Goal: Task Accomplishment & Management: Manage account settings

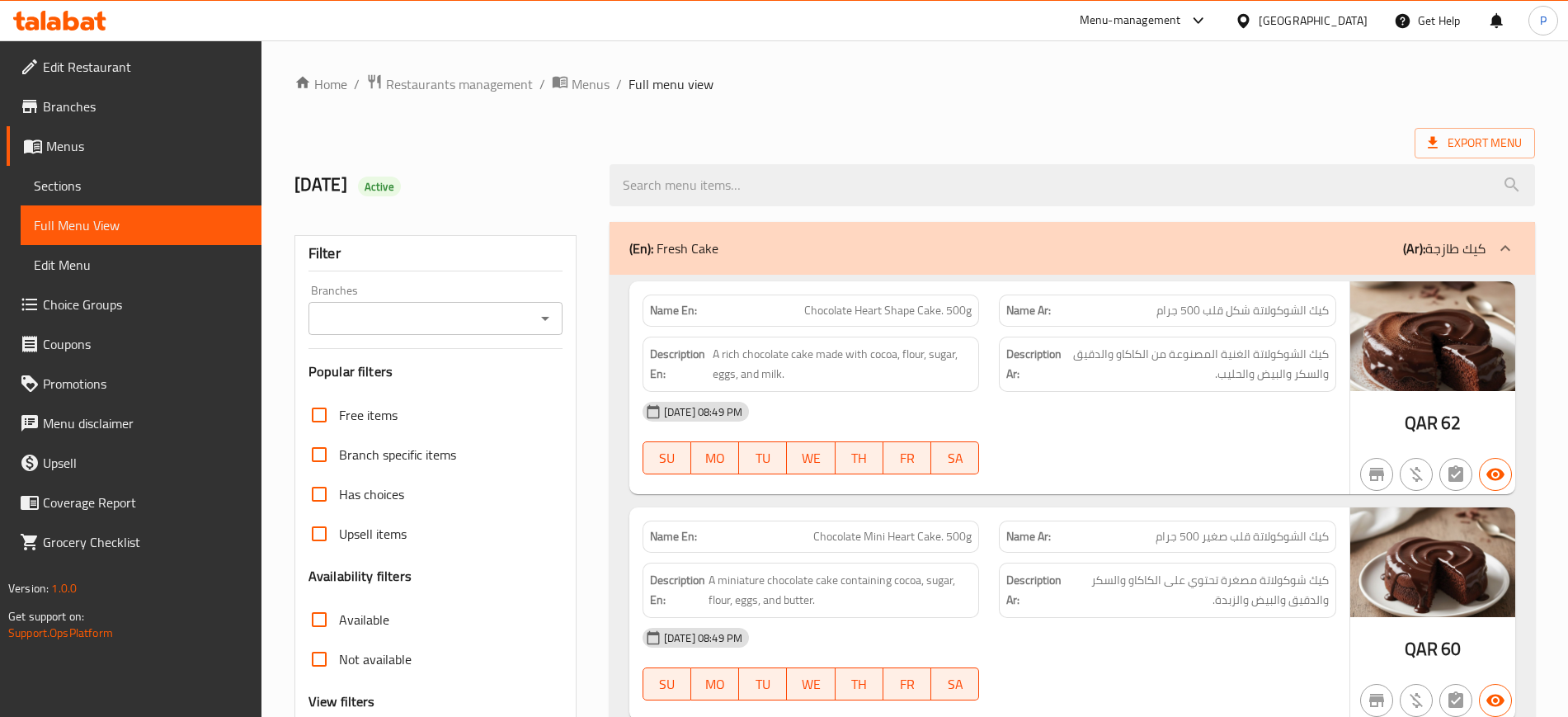
scroll to position [11418, 0]
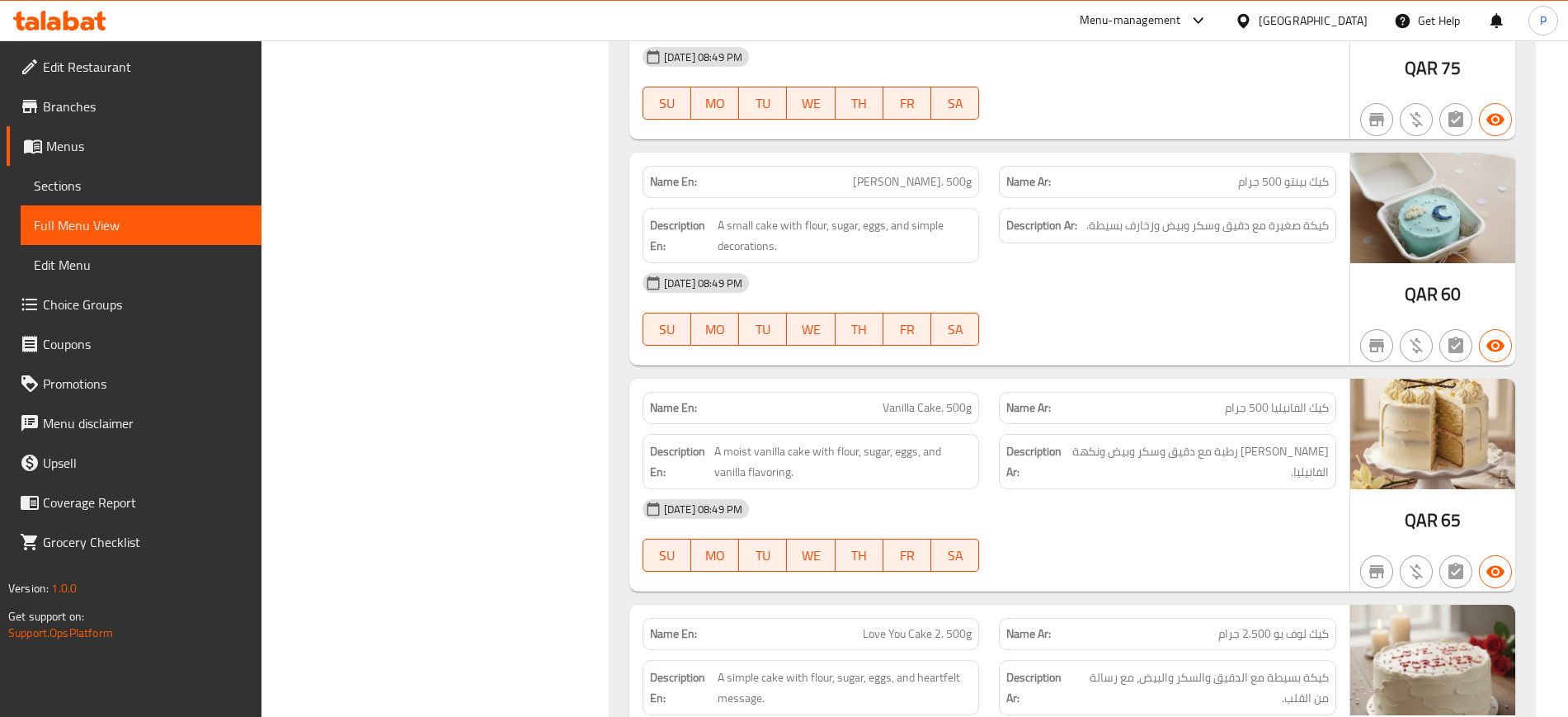
click at [1252, 16] on icon at bounding box center [1244, 21] width 18 height 18
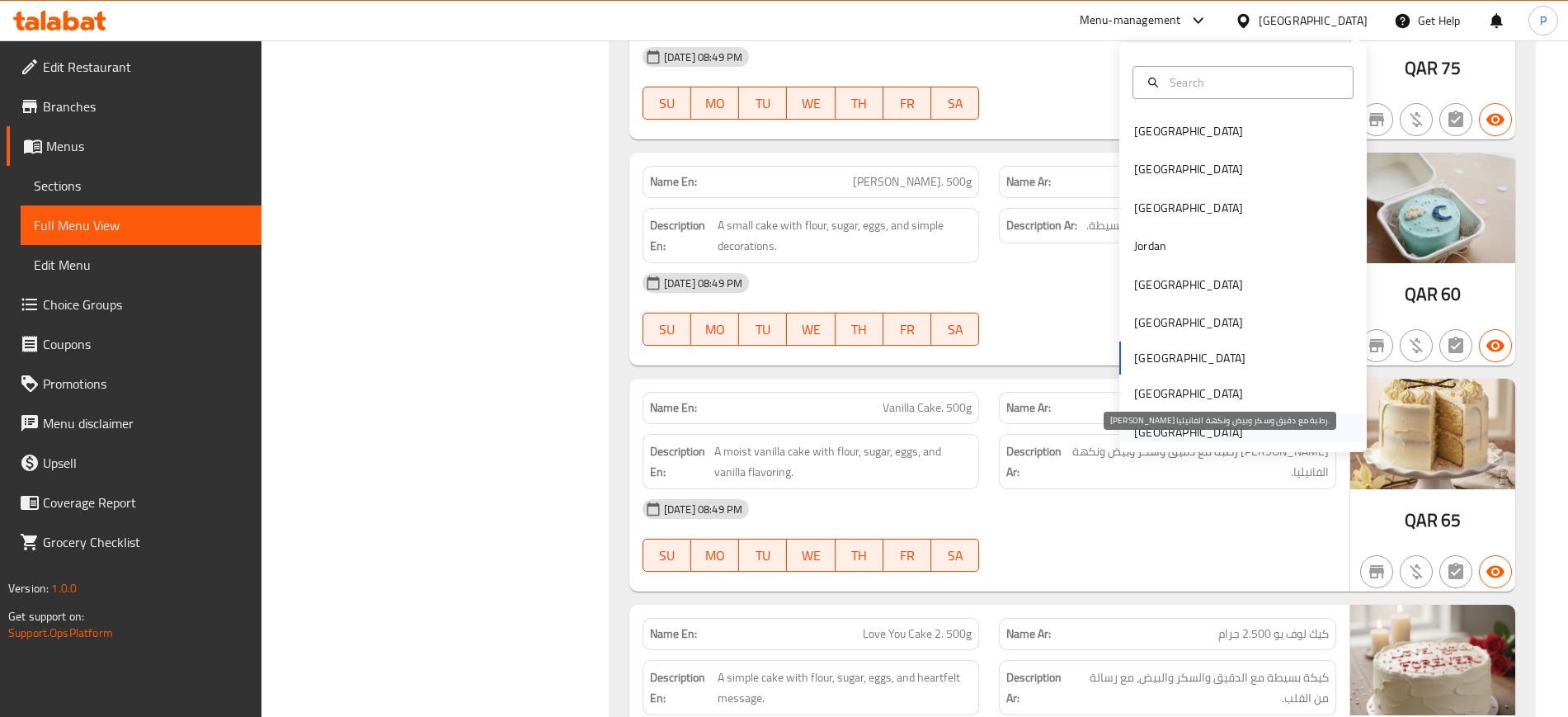
click at [1199, 441] on div "[GEOGRAPHIC_DATA]" at bounding box center [1188, 432] width 109 height 18
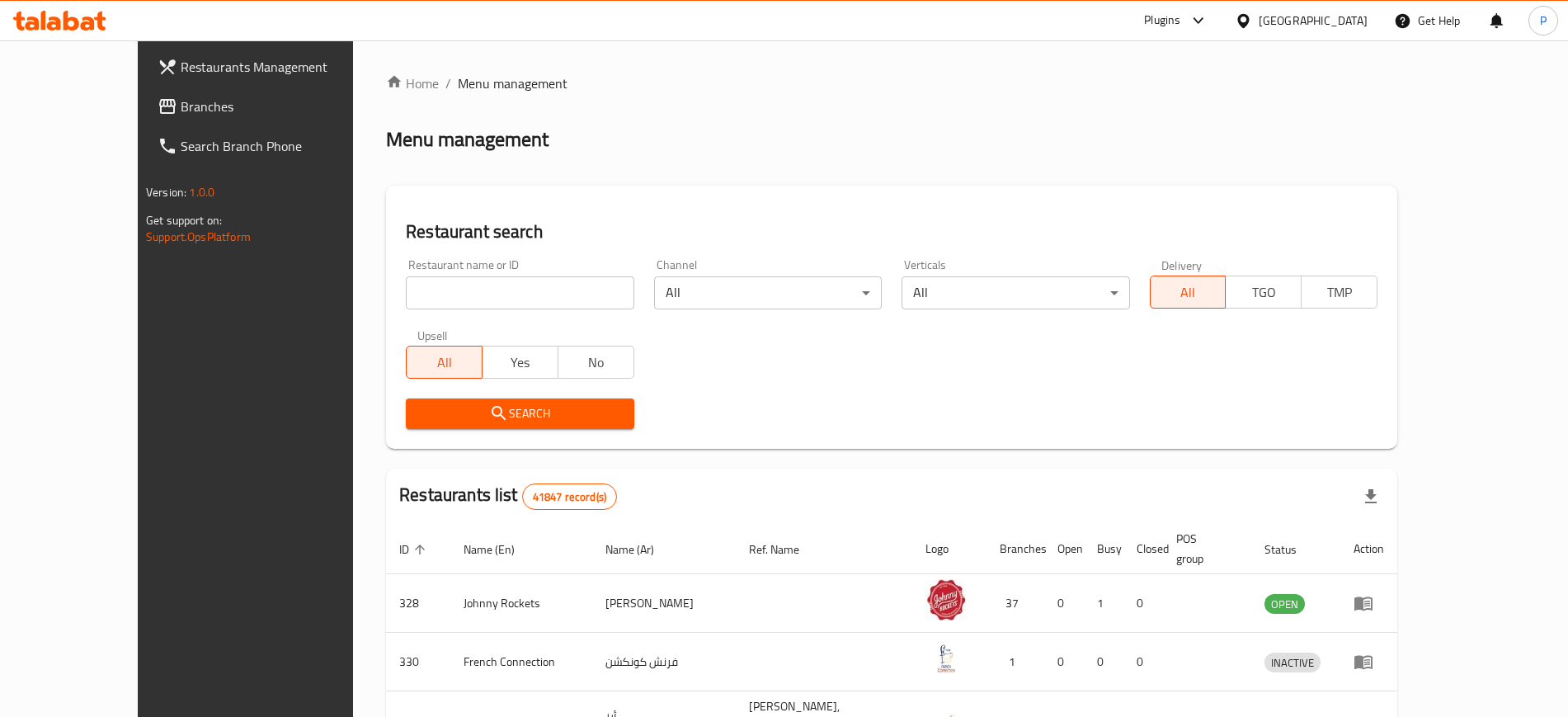
drag, startPoint x: 542, startPoint y: 283, endPoint x: 532, endPoint y: 300, distance: 19.7
click at [532, 300] on input "search" at bounding box center [520, 293] width 228 height 33
paste input "CASROD RESTAURANT"
type input "CASROD RESTAURANT"
click button "Search" at bounding box center [520, 414] width 228 height 30
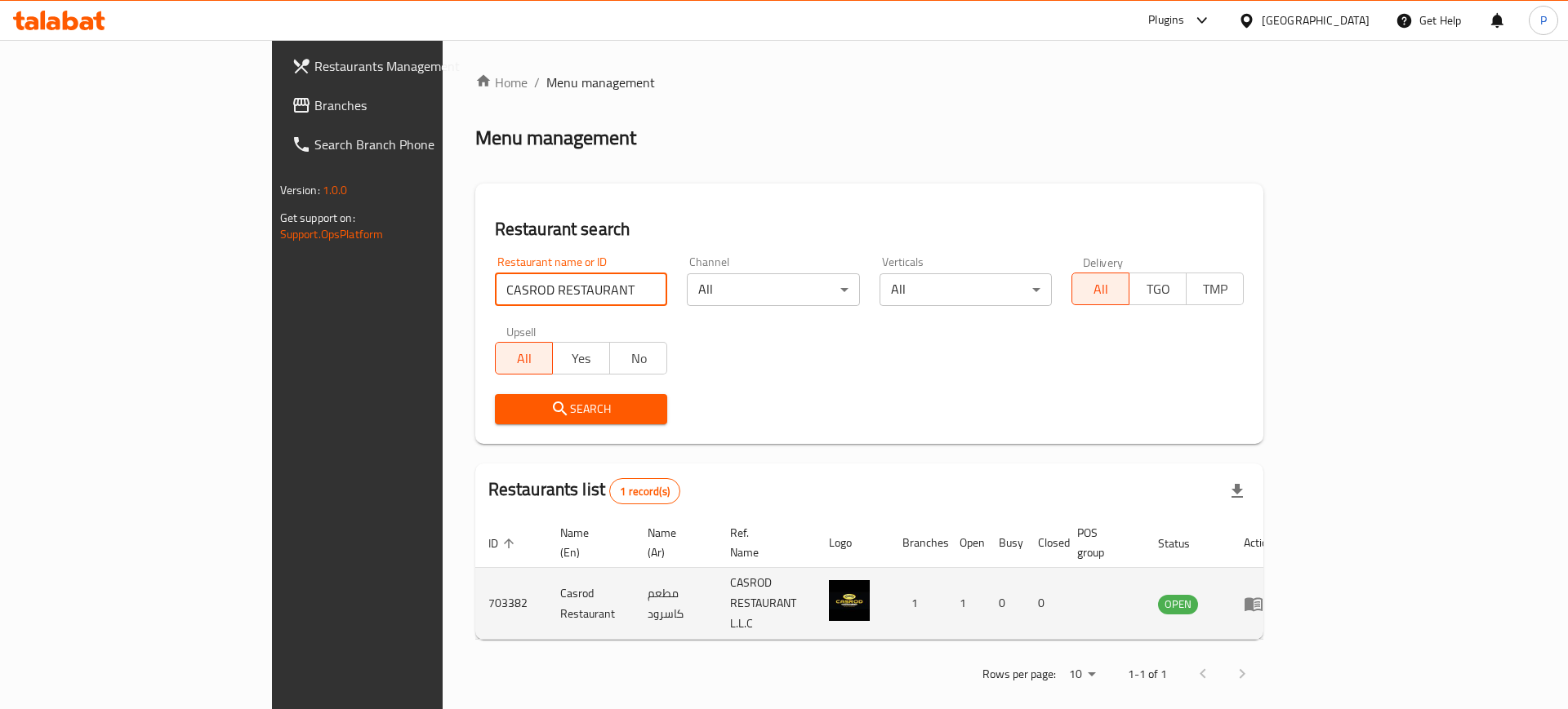
click at [1263, 594] on icon "enhanced table" at bounding box center [1254, 604] width 19 height 19
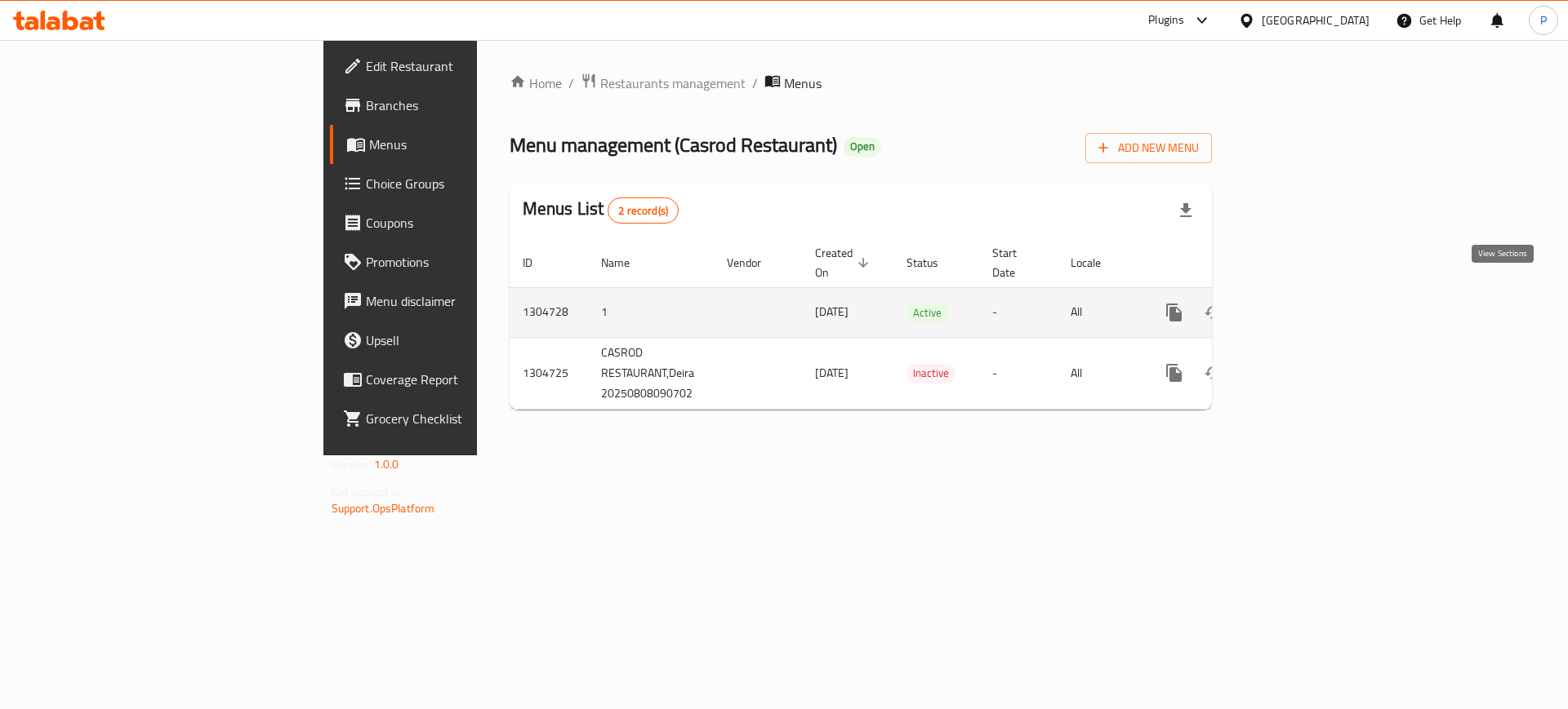
click at [1302, 303] on icon "enhanced table" at bounding box center [1292, 312] width 19 height 19
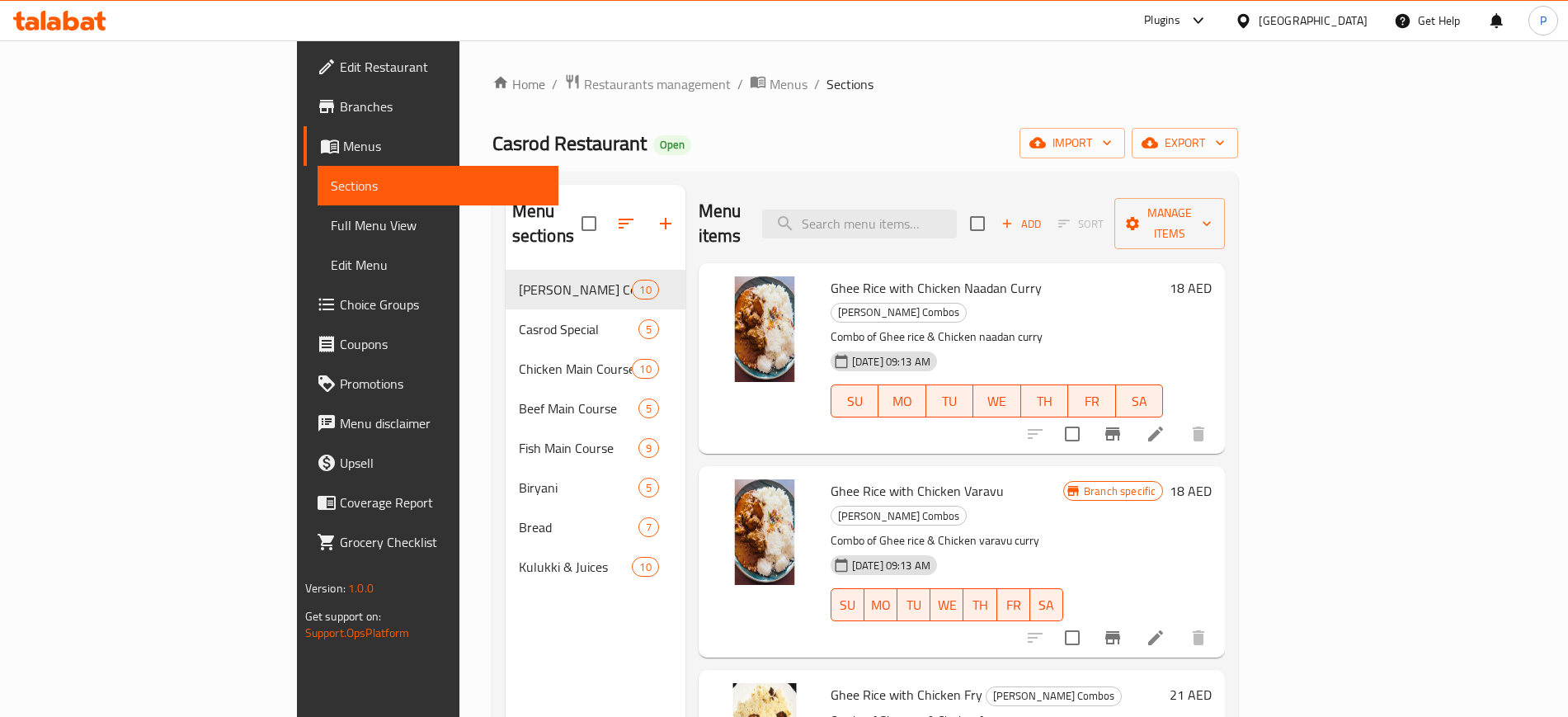
drag, startPoint x: 607, startPoint y: 152, endPoint x: 797, endPoint y: 208, distance: 198.1
click at [609, 151] on div "Casrod Restaurant Open import export" at bounding box center [866, 143] width 747 height 30
click at [919, 209] on input "search" at bounding box center [860, 224] width 195 height 29
paste input "كينج اللعبه"
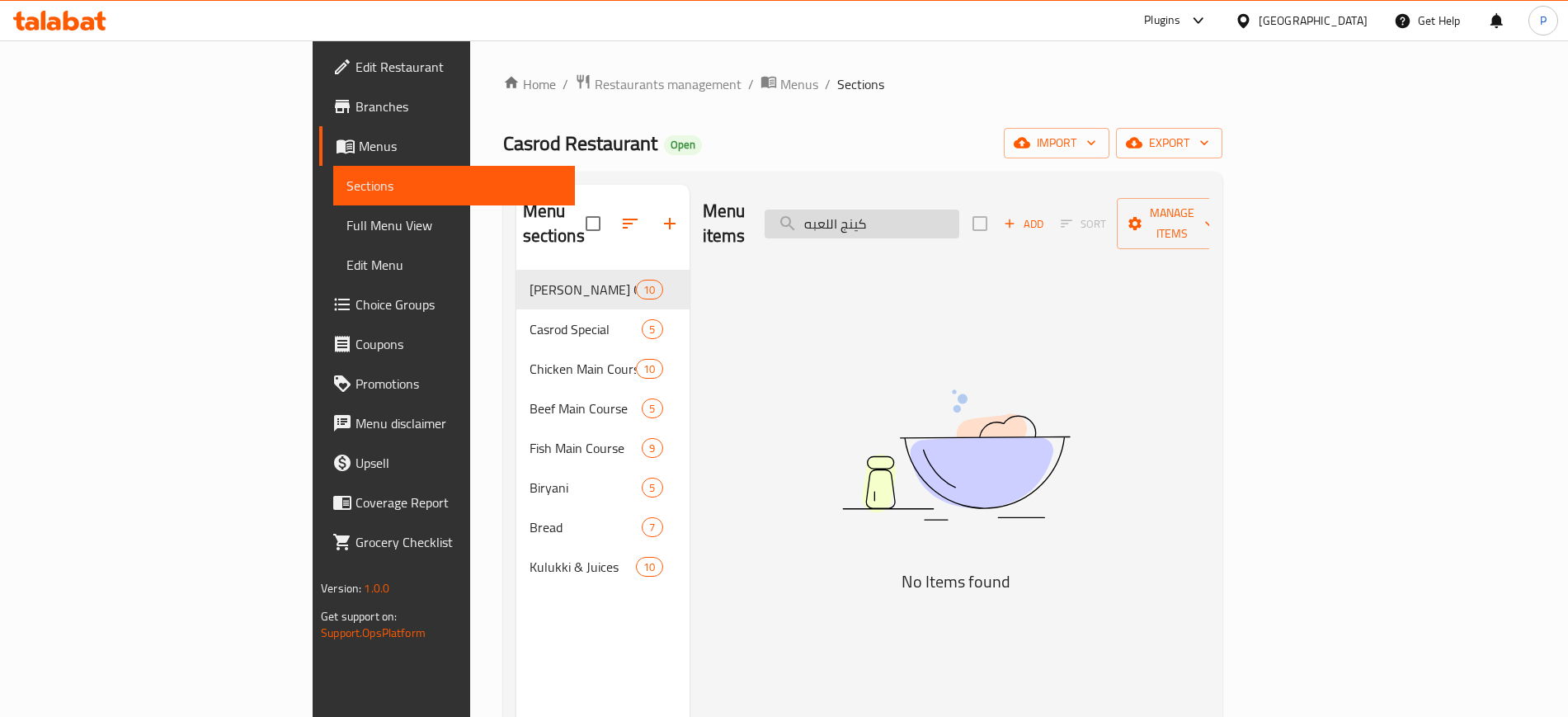
click at [960, 209] on input "كينج اللعبه" at bounding box center [862, 224] width 195 height 29
drag, startPoint x: 645, startPoint y: 318, endPoint x: 903, endPoint y: 263, distance: 263.8
click at [690, 318] on div "Menu items king Add Sort Manage items No Items found" at bounding box center [950, 543] width 520 height 717
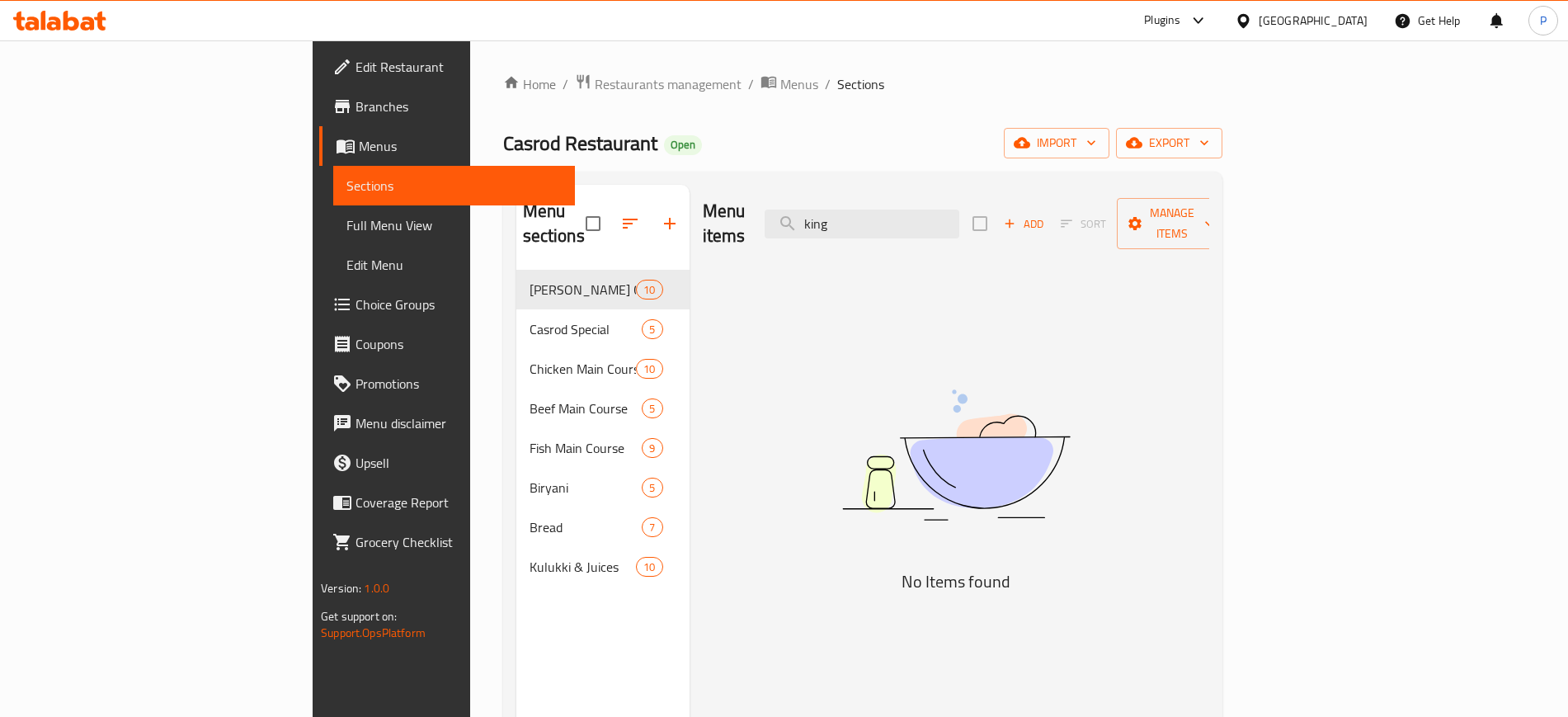
click at [946, 229] on div "Menu items king Add Sort Manage items" at bounding box center [956, 224] width 506 height 78
click at [948, 217] on input "king" at bounding box center [862, 224] width 195 height 29
paste input "Bacon Burger"
type input "Bacon Burger"
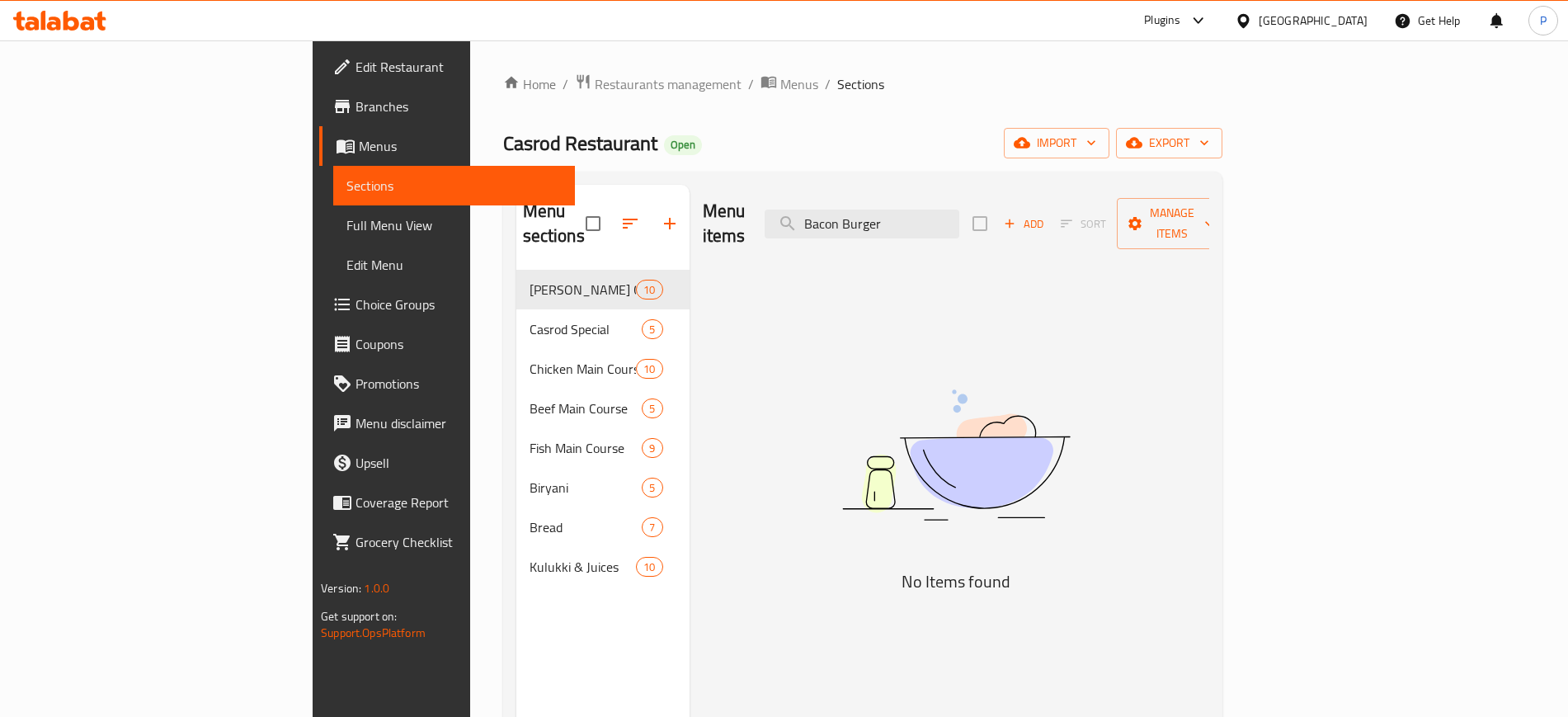
drag, startPoint x: 467, startPoint y: 75, endPoint x: 457, endPoint y: 58, distance: 19.7
click at [595, 75] on span "Restaurants management" at bounding box center [669, 84] width 147 height 20
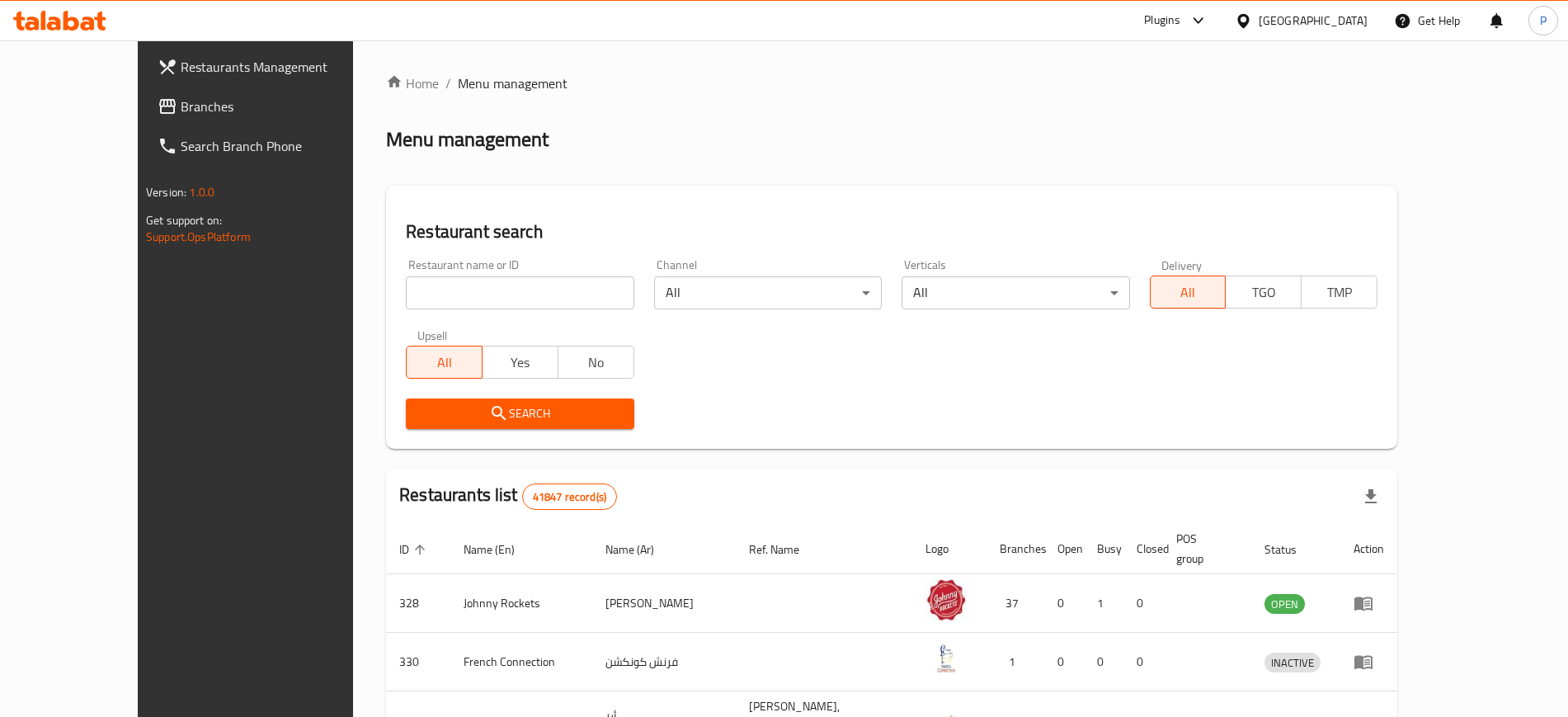
click at [406, 277] on input "search" at bounding box center [520, 293] width 228 height 33
paste input "773399"
type input "773399"
click button "Search" at bounding box center [520, 414] width 228 height 30
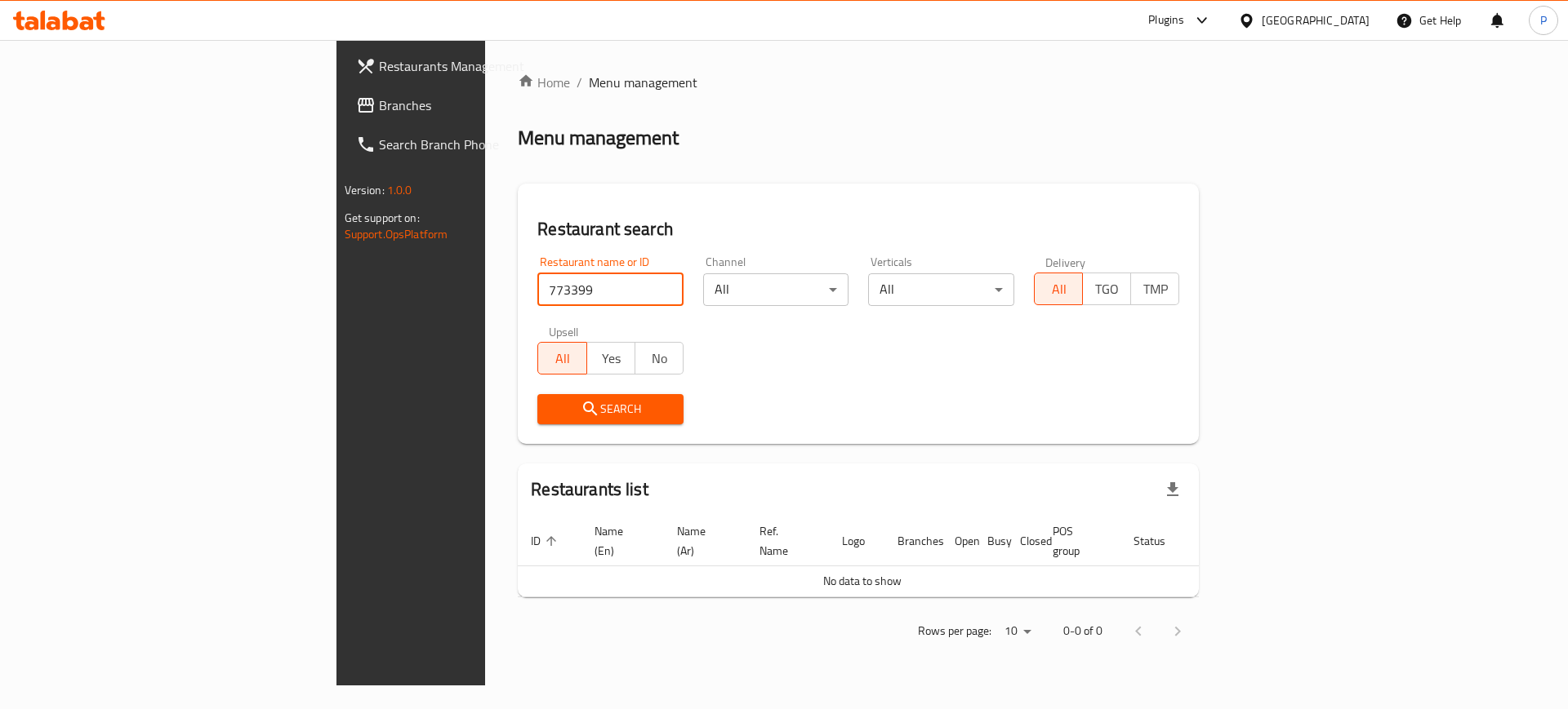
click at [379, 107] on span "Branches" at bounding box center [482, 105] width 206 height 19
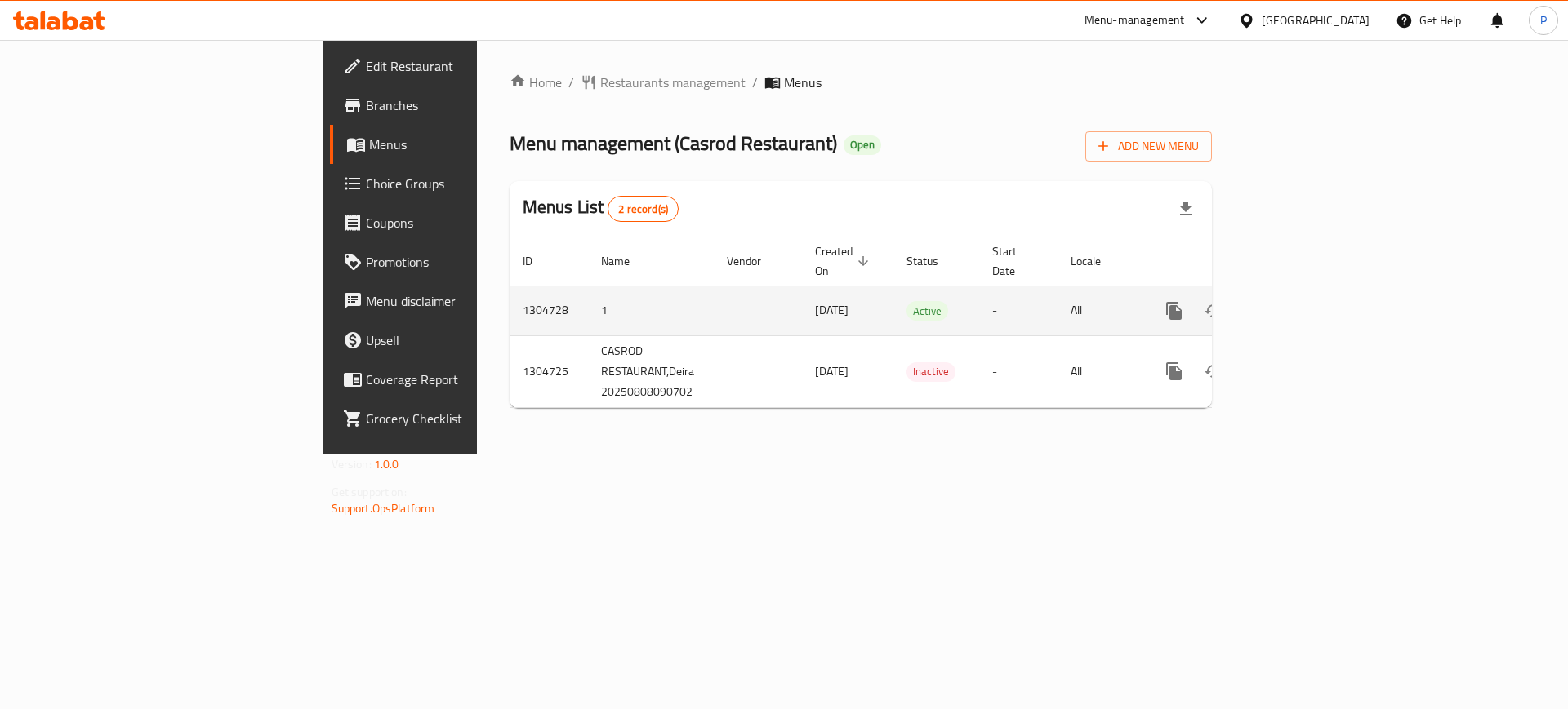
click at [1302, 301] on icon "enhanced table" at bounding box center [1292, 311] width 19 height 19
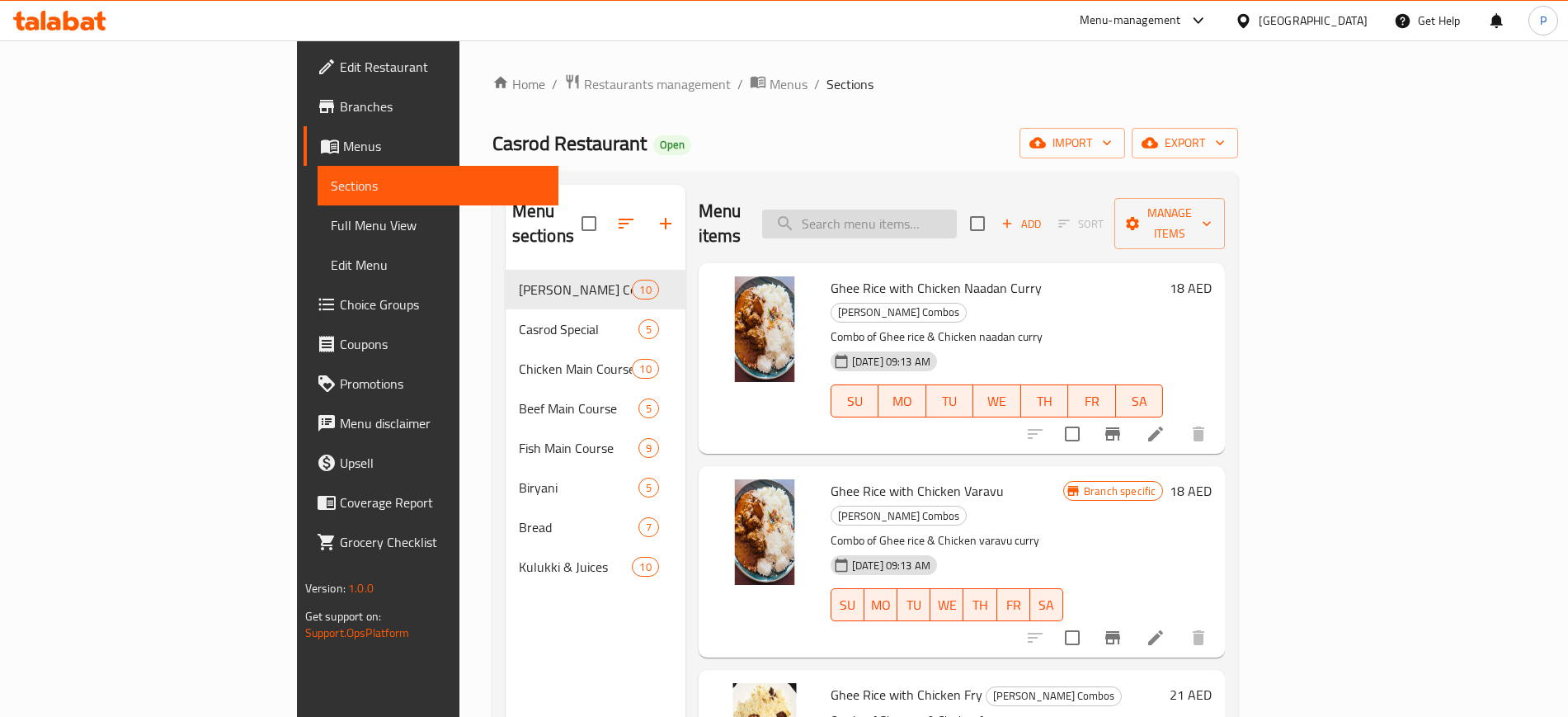
click at [922, 209] on input "search" at bounding box center [860, 224] width 195 height 29
paste input "773399"
type input "773399"
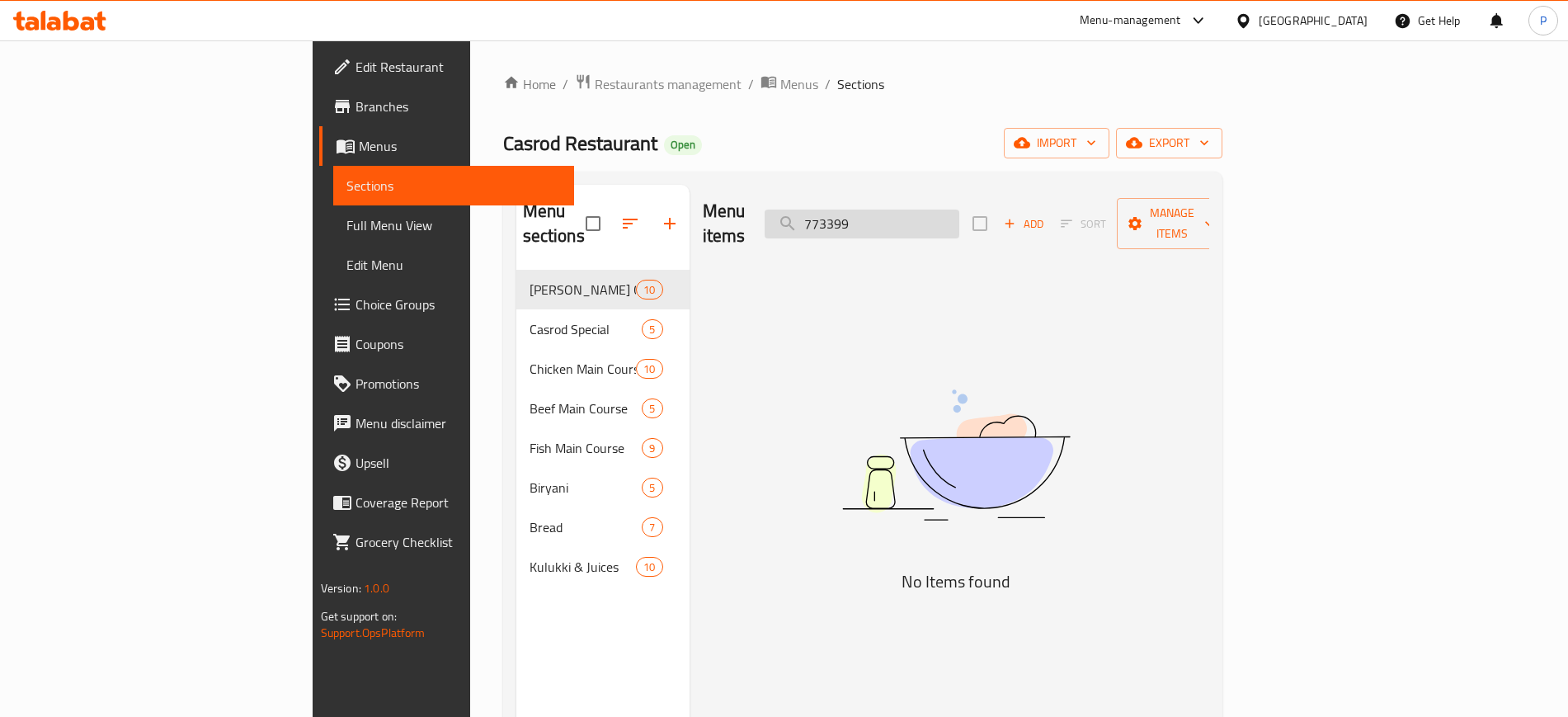
click at [953, 209] on input "773399" at bounding box center [862, 224] width 195 height 29
click at [951, 210] on input "773399" at bounding box center [862, 224] width 195 height 29
click at [957, 217] on input "773399" at bounding box center [862, 224] width 195 height 29
click at [957, 218] on input "773399" at bounding box center [862, 224] width 195 height 29
click at [957, 219] on input "773399" at bounding box center [862, 224] width 195 height 29
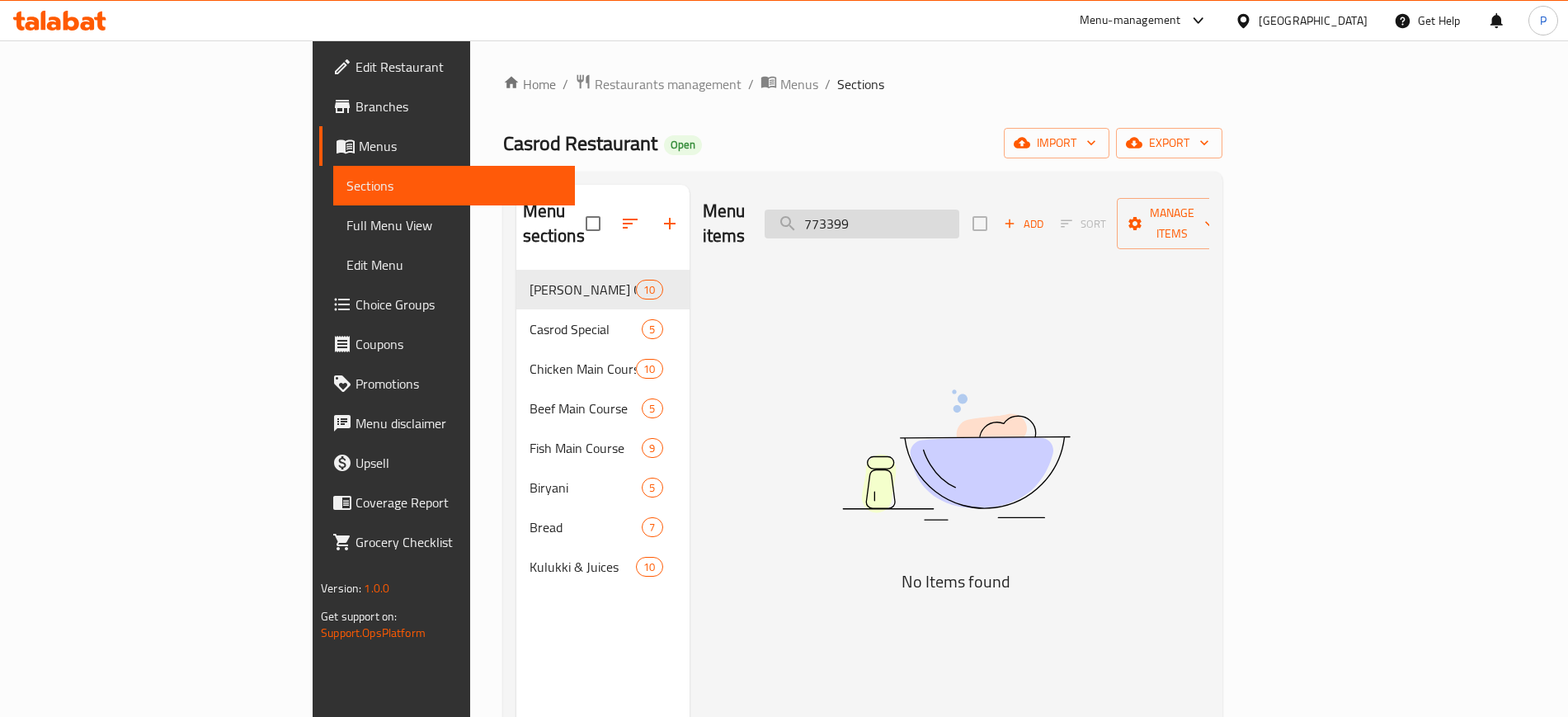
click at [957, 219] on input "773399" at bounding box center [862, 224] width 195 height 29
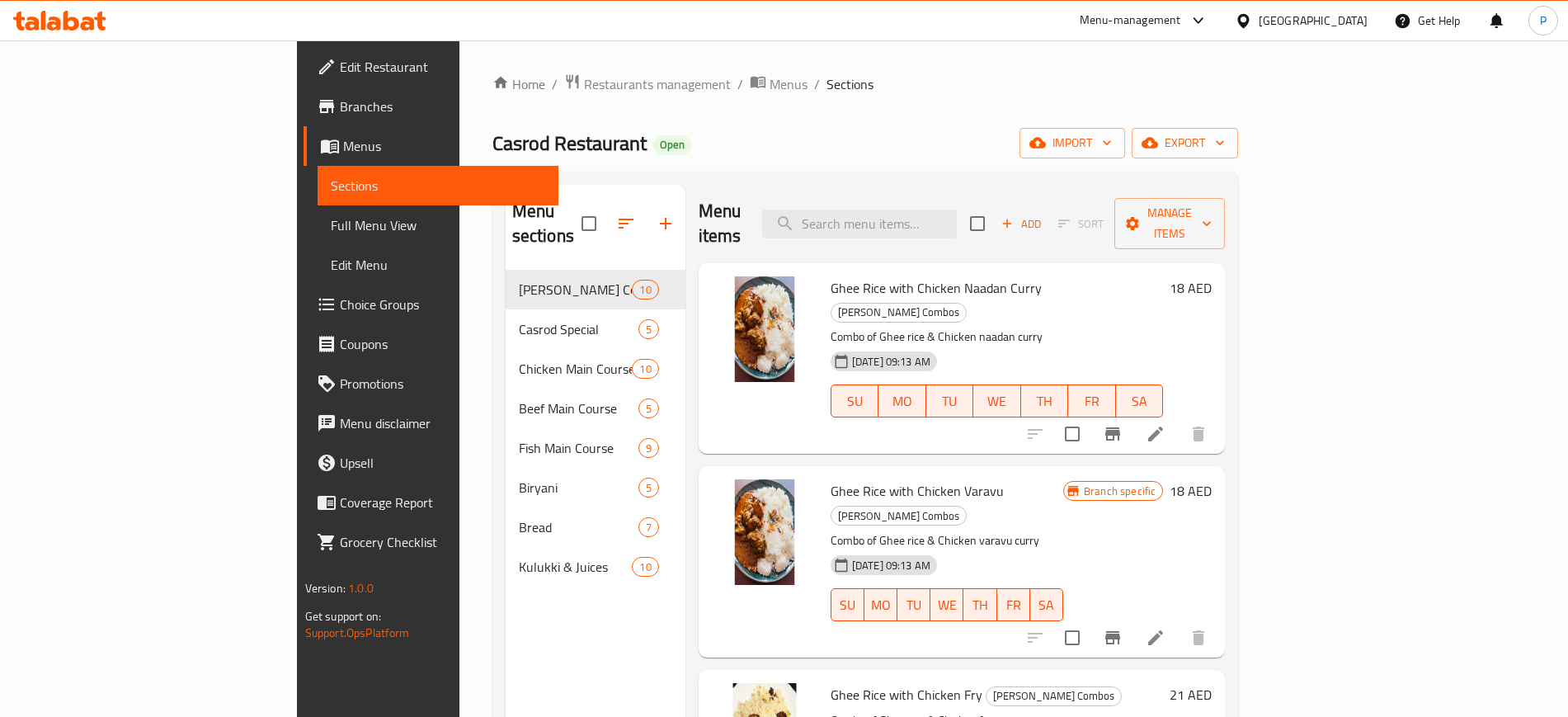
drag, startPoint x: 682, startPoint y: 166, endPoint x: 715, endPoint y: 177, distance: 34.8
click at [682, 166] on div "Home / Restaurants management / Menus / Sections Casrod Restaurant Open import …" at bounding box center [866, 494] width 747 height 842
click at [932, 225] on input "search" at bounding box center [860, 224] width 195 height 29
paste input "Classic Burger"
click at [957, 213] on input "Classic Burger" at bounding box center [860, 224] width 195 height 29
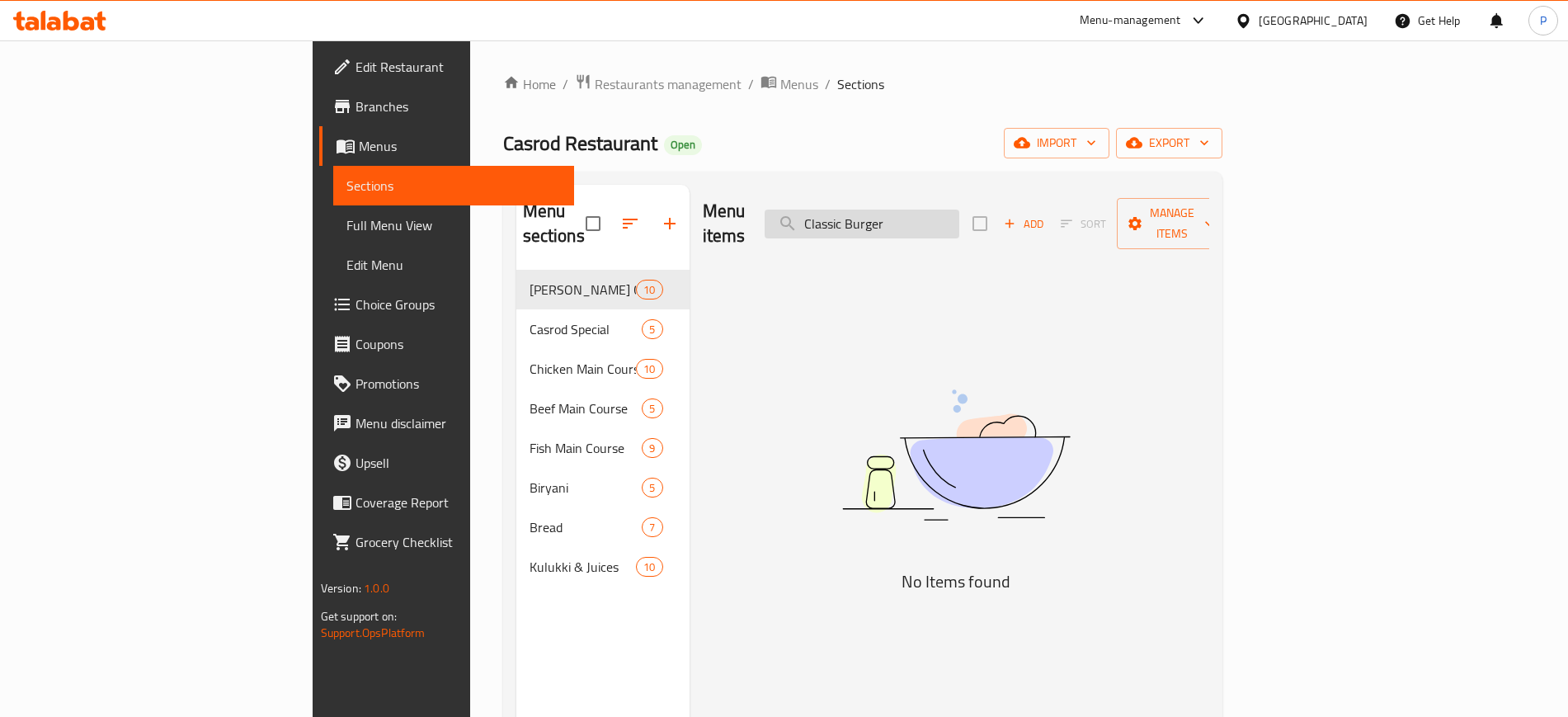
click at [960, 213] on input "Classic Burger" at bounding box center [862, 224] width 195 height 29
click at [960, 214] on input "Classic Burger" at bounding box center [862, 224] width 195 height 29
paste input "search"
click at [960, 214] on input "Burger" at bounding box center [862, 224] width 195 height 29
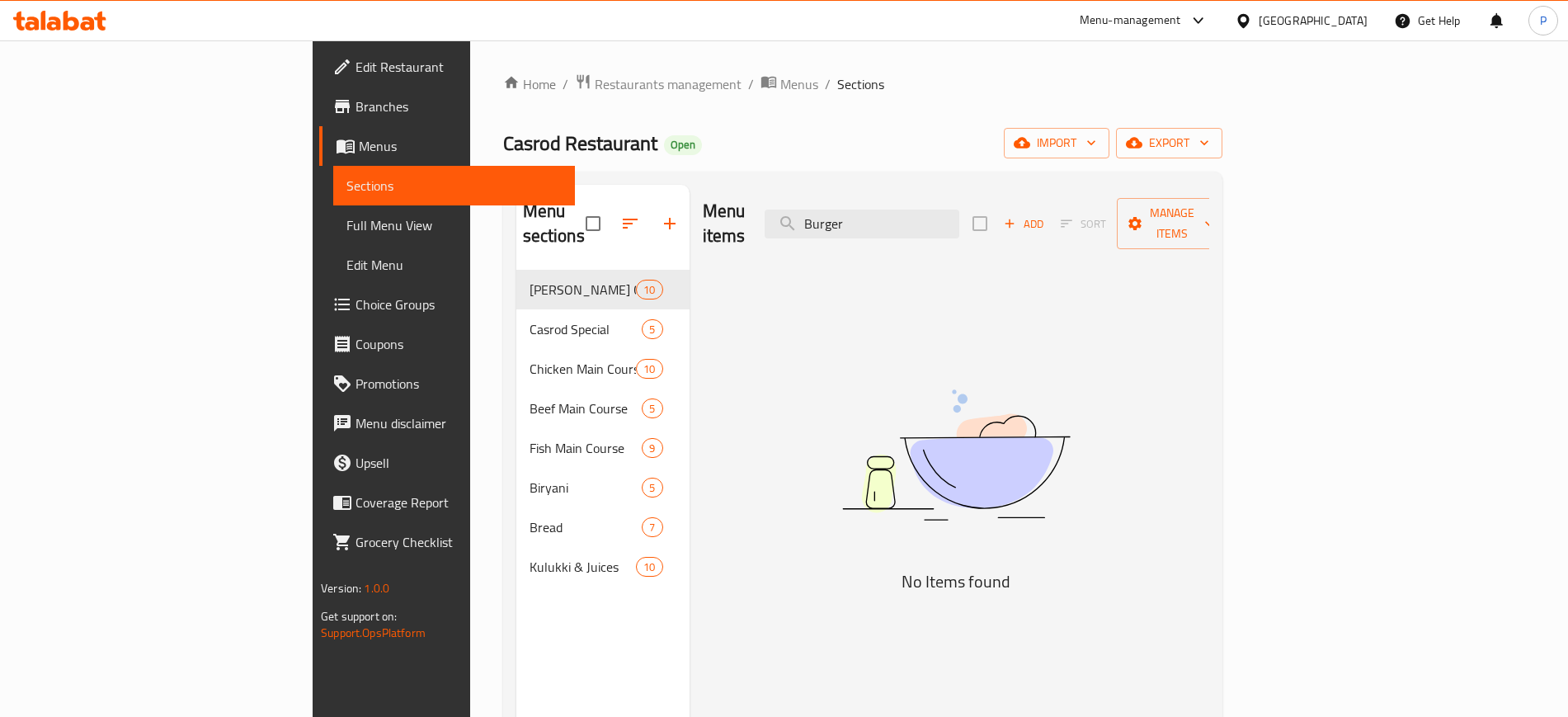
type input "Burger"
click at [595, 93] on span "Restaurants management" at bounding box center [669, 84] width 147 height 20
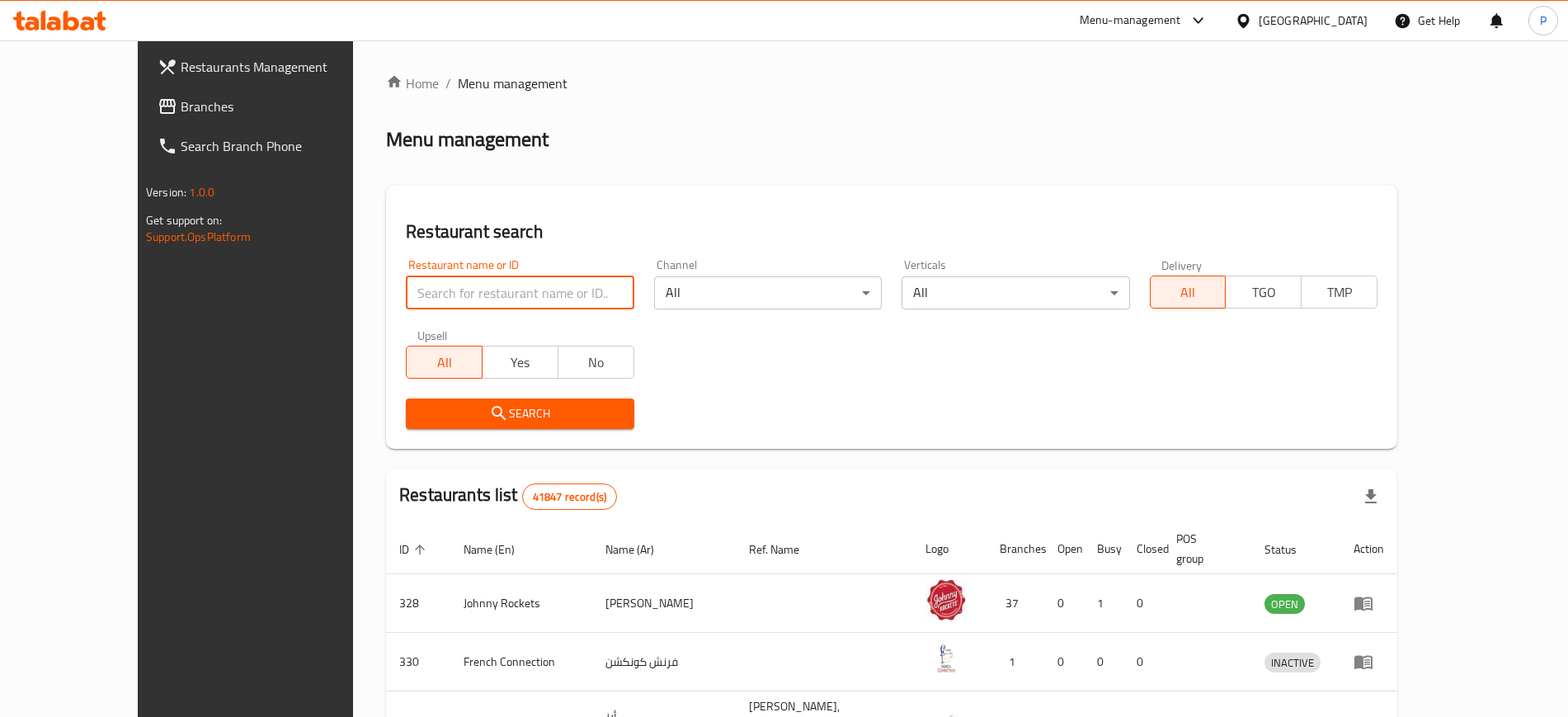
click at [482, 279] on input "search" at bounding box center [520, 293] width 228 height 33
paste input "Localino"
type input "Localino"
click button "Search" at bounding box center [520, 414] width 228 height 30
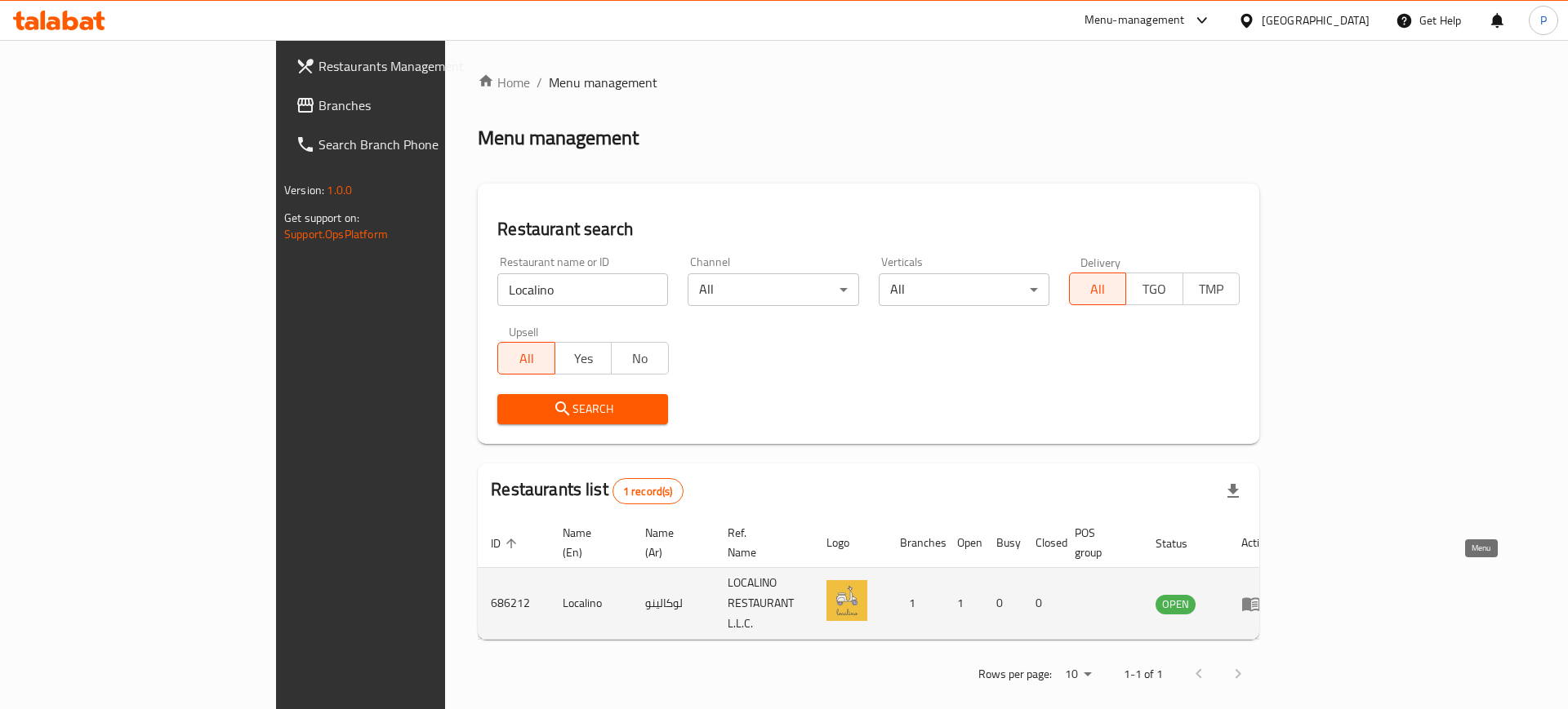
click at [1261, 594] on icon "enhanced table" at bounding box center [1251, 604] width 19 height 19
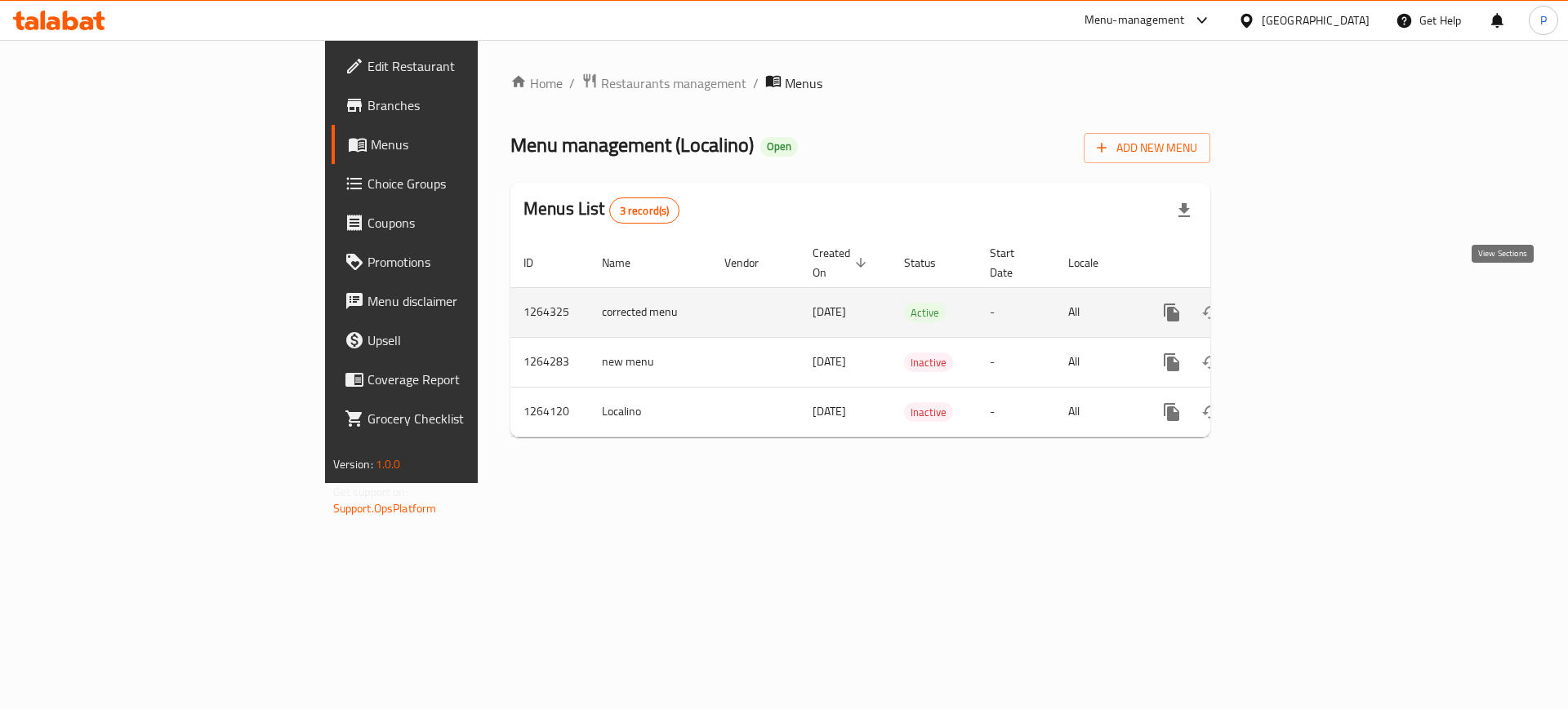
click at [1299, 303] on icon "enhanced table" at bounding box center [1290, 312] width 19 height 19
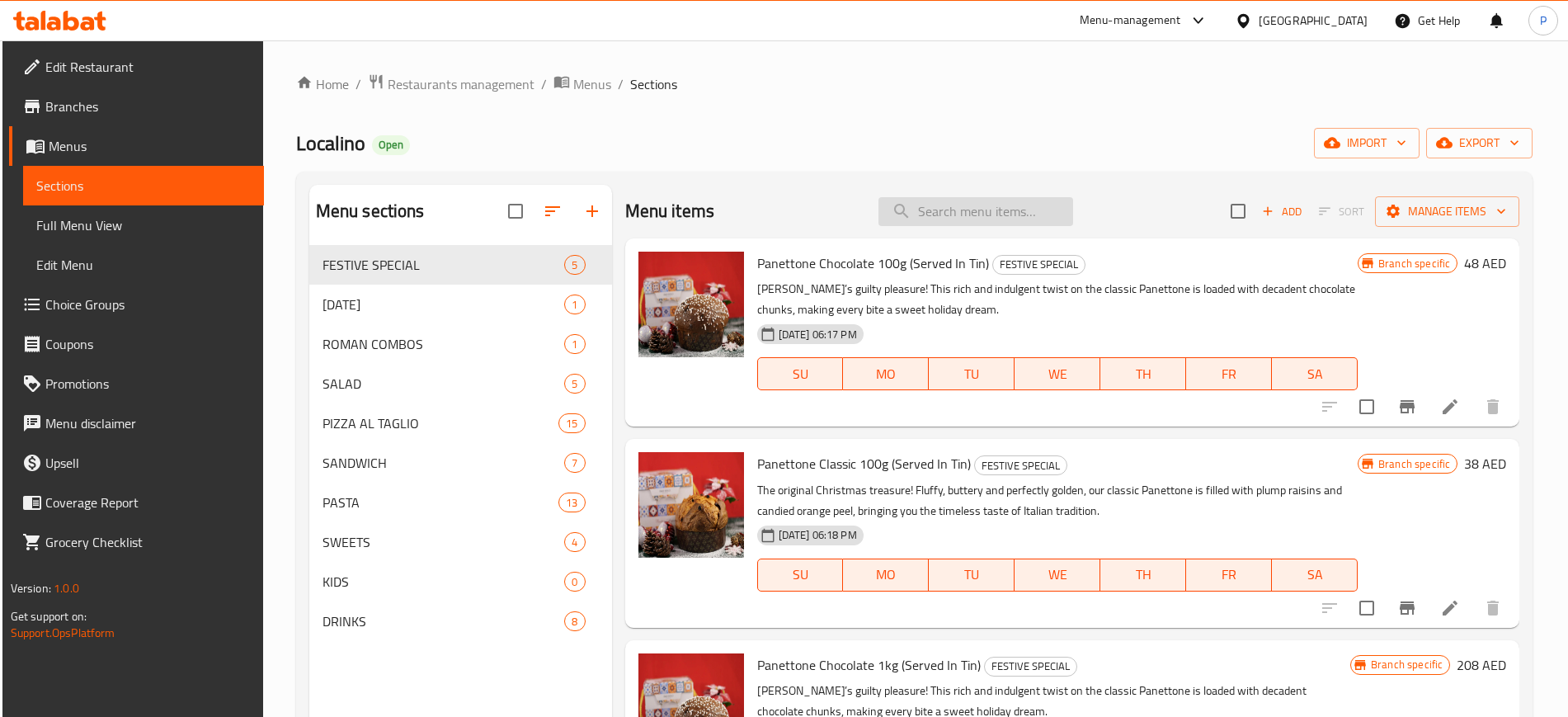
click at [1029, 214] on input "search" at bounding box center [976, 211] width 195 height 29
paste input "ROMAN COMBO"
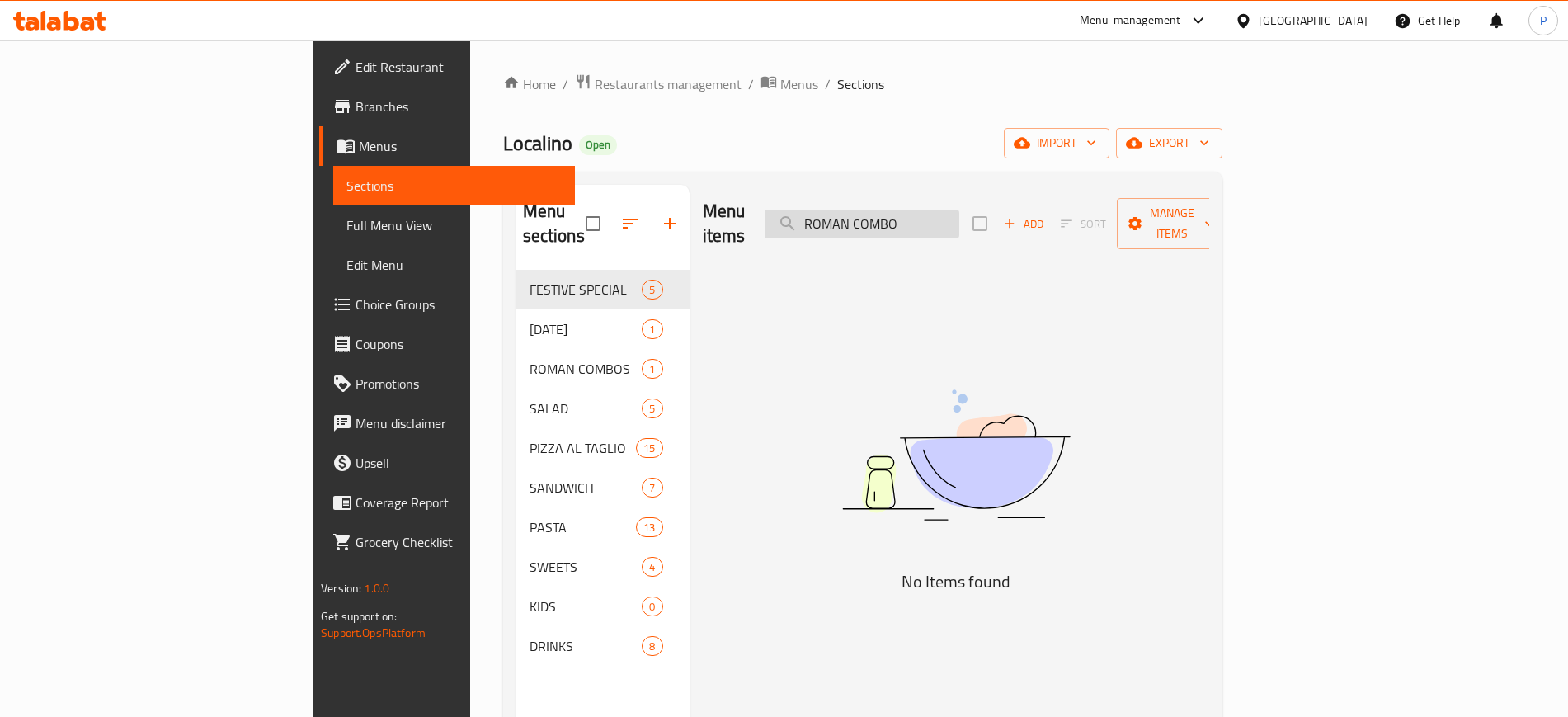
click at [960, 211] on input "ROMAN COMBO" at bounding box center [862, 224] width 195 height 29
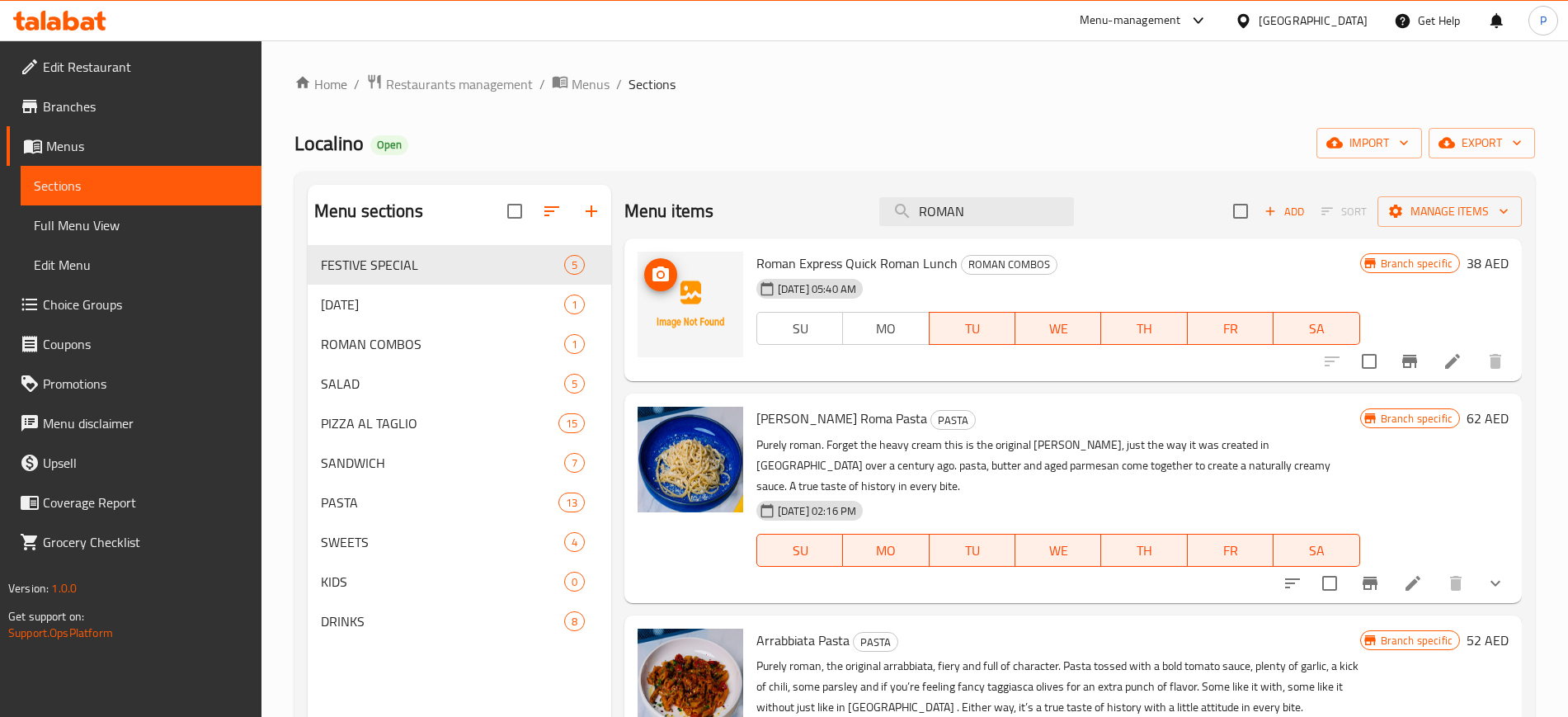
type input "ROMAN"
click at [645, 271] on span "upload picture" at bounding box center [661, 275] width 33 height 20
click at [1292, 13] on div "[GEOGRAPHIC_DATA]" at bounding box center [1313, 20] width 109 height 18
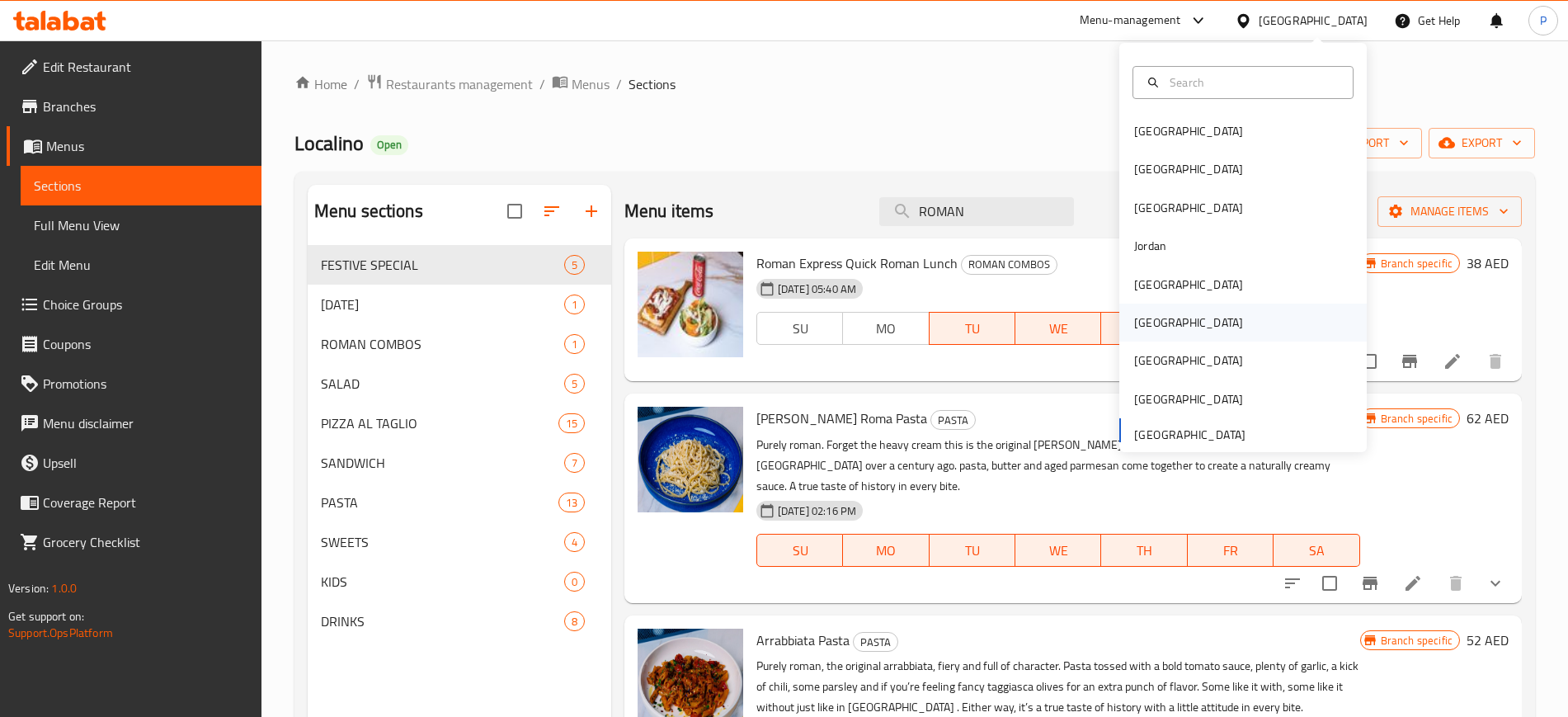
click at [1159, 316] on div "[GEOGRAPHIC_DATA]" at bounding box center [1188, 322] width 136 height 38
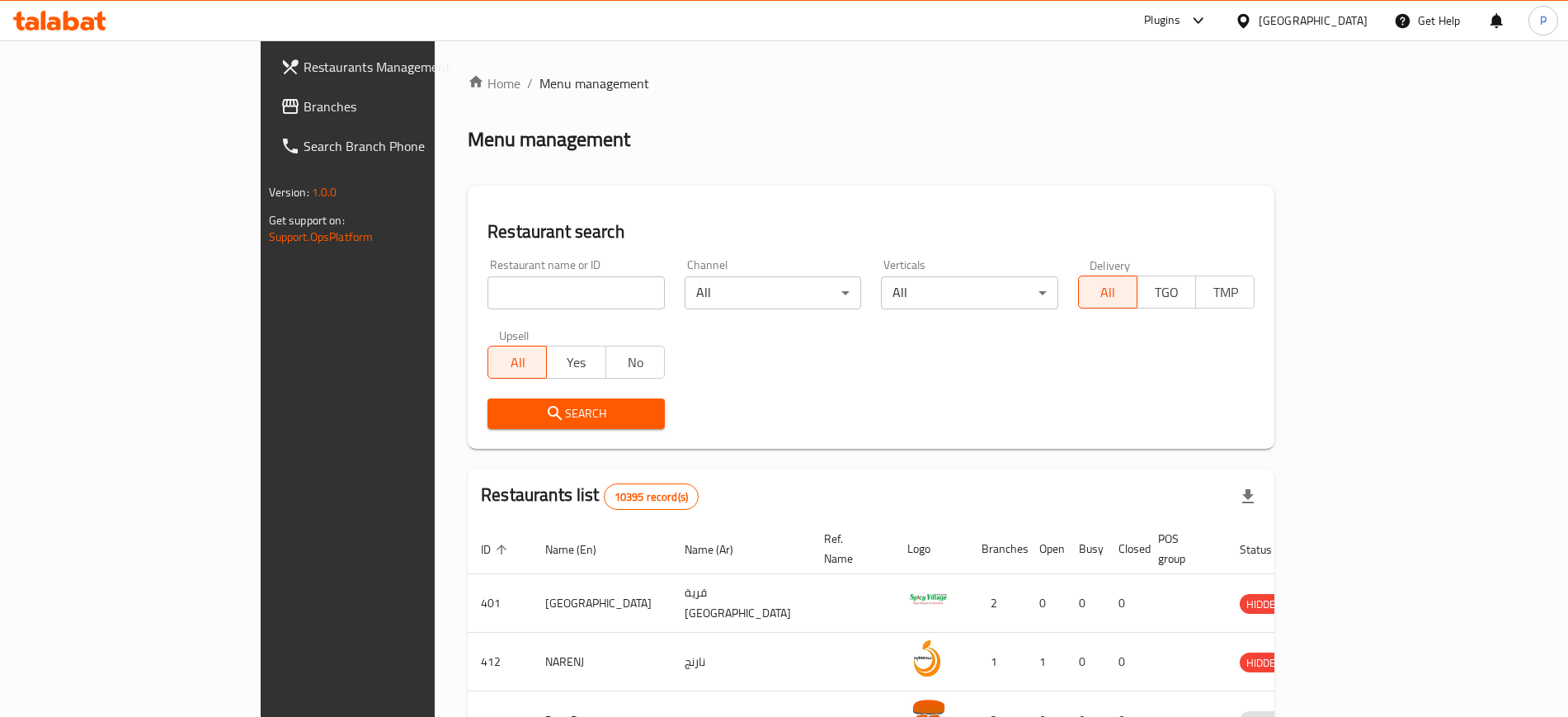
click at [488, 281] on input "search" at bounding box center [576, 293] width 177 height 33
paste input "Salar"
type input "Salar"
click button "Search" at bounding box center [576, 414] width 177 height 30
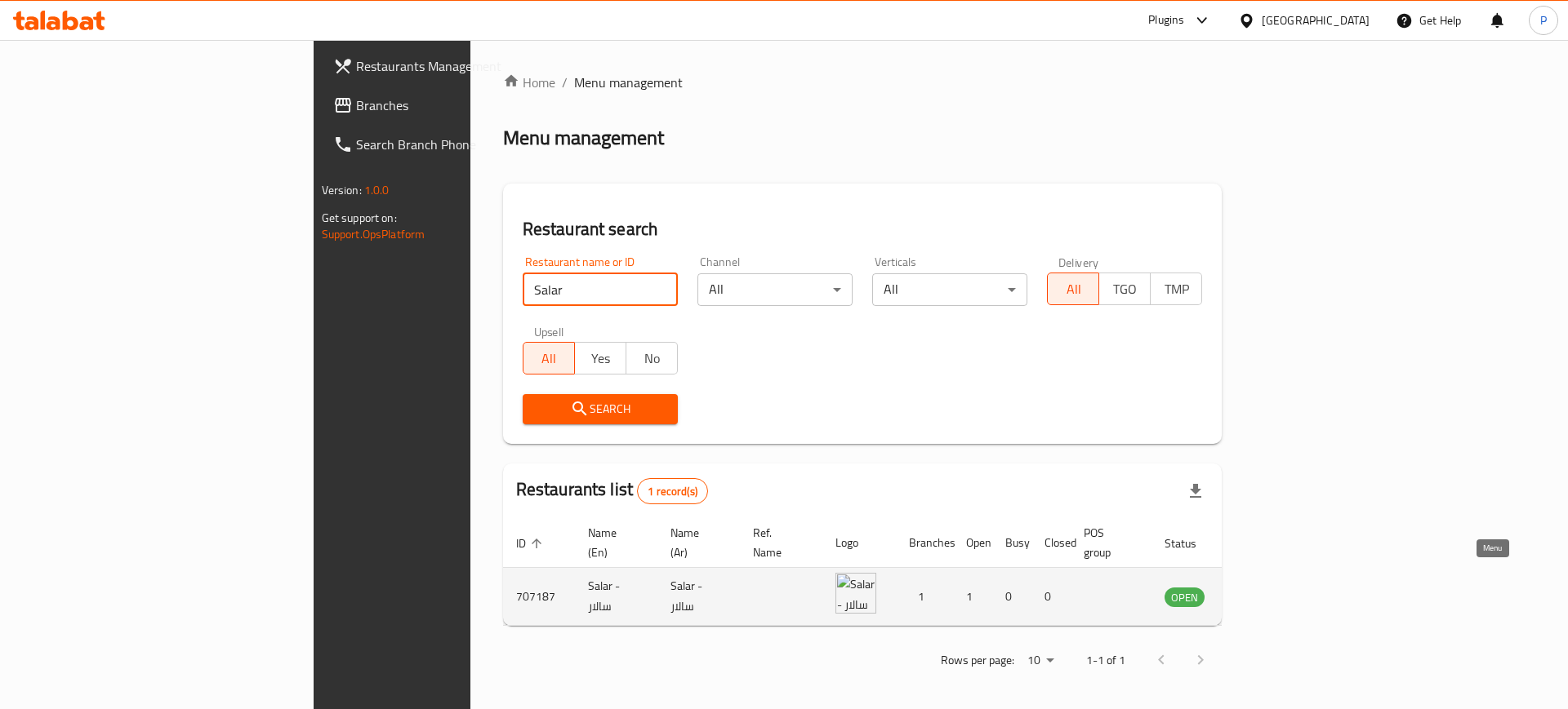
click at [1270, 587] on icon "enhanced table" at bounding box center [1260, 597] width 19 height 19
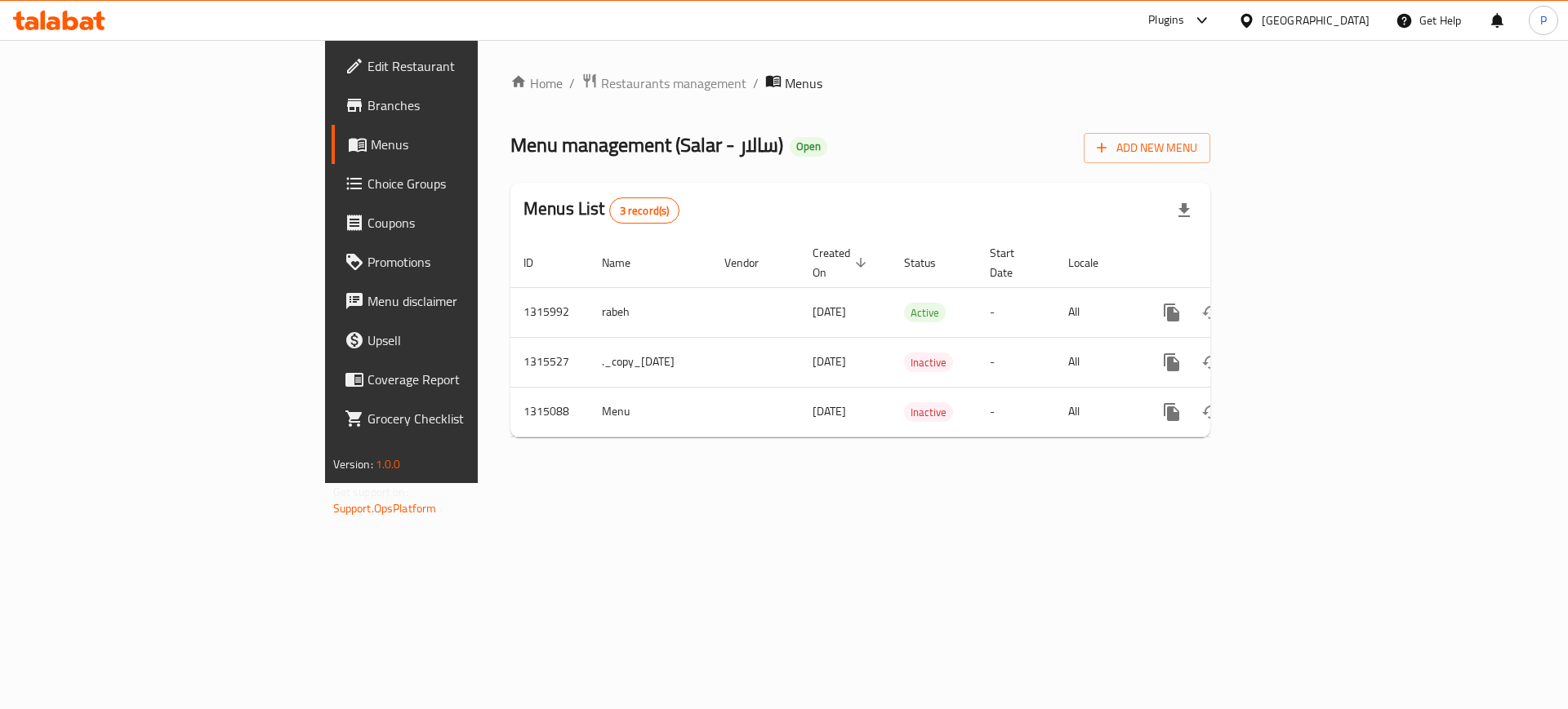
click at [368, 62] on span "Edit Restaurant" at bounding box center [471, 66] width 206 height 19
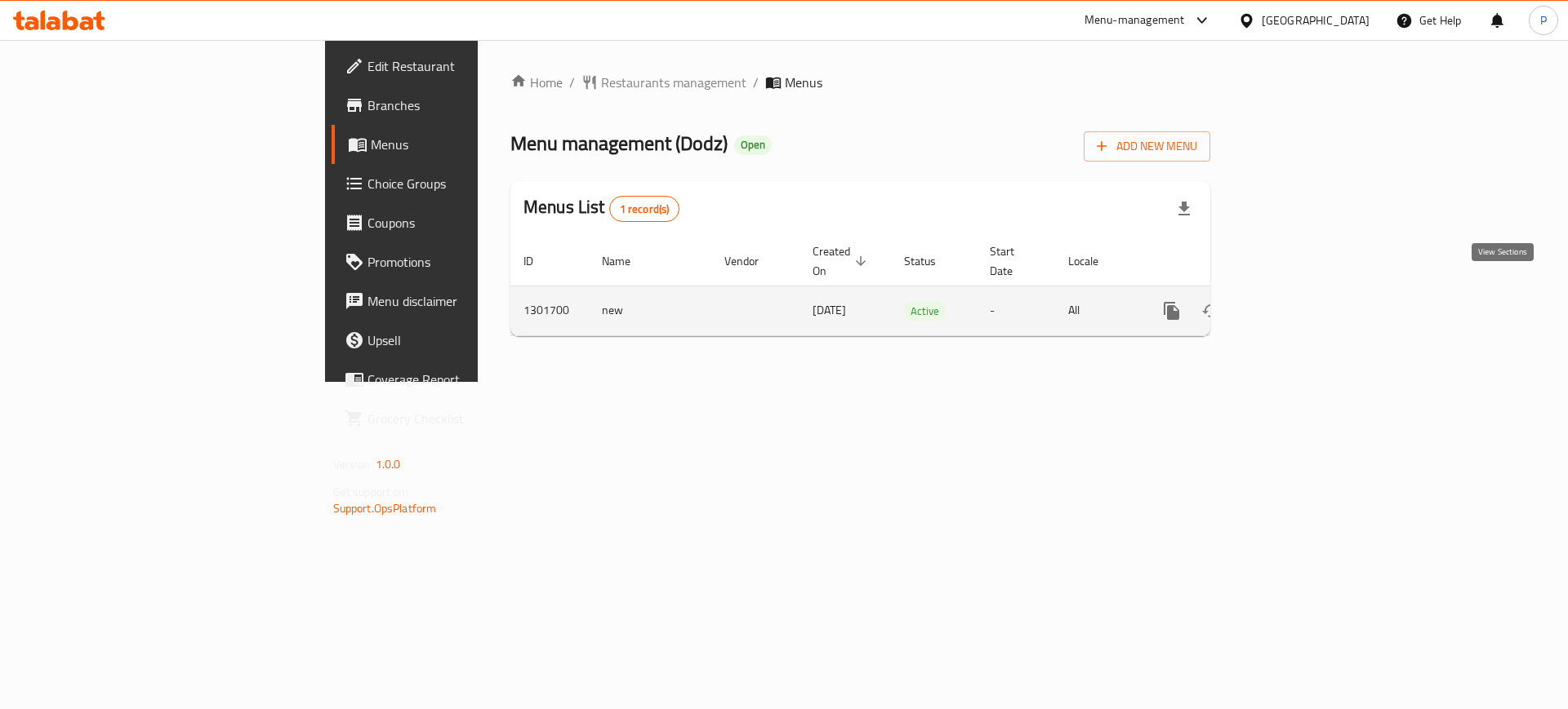
click at [1309, 291] on link "enhanced table" at bounding box center [1290, 311] width 40 height 39
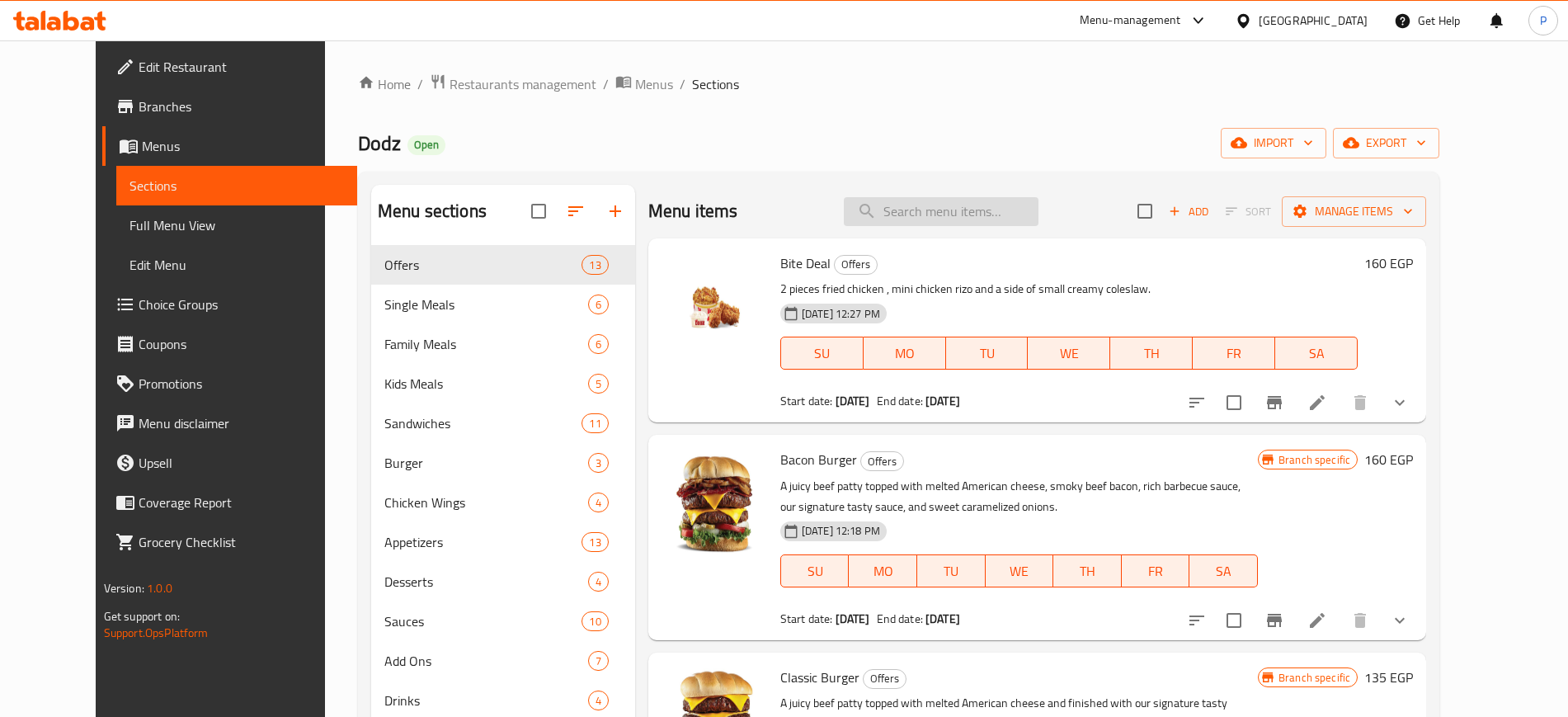
click at [908, 208] on input "search" at bounding box center [942, 211] width 195 height 29
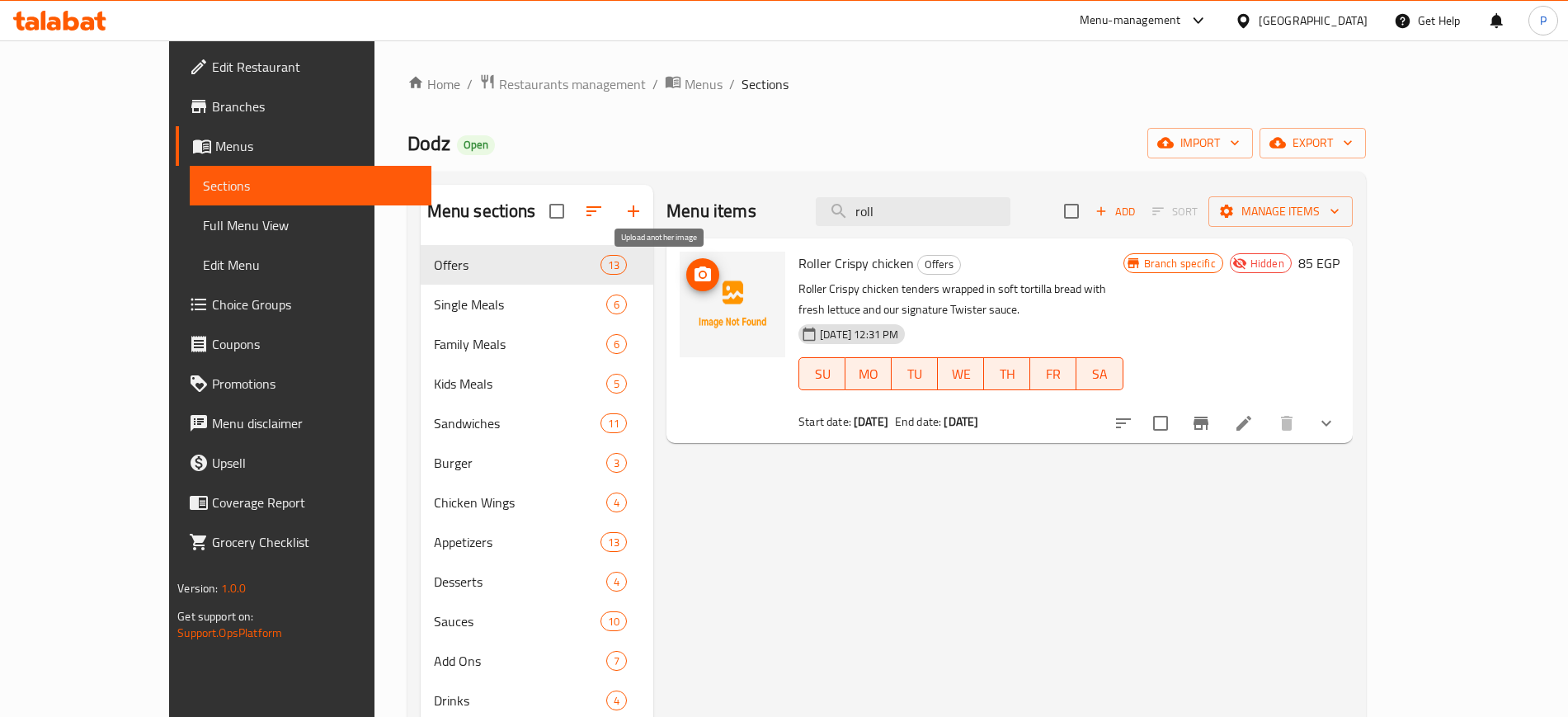
type input "roll"
click at [694, 272] on icon "upload picture" at bounding box center [702, 273] width 17 height 15
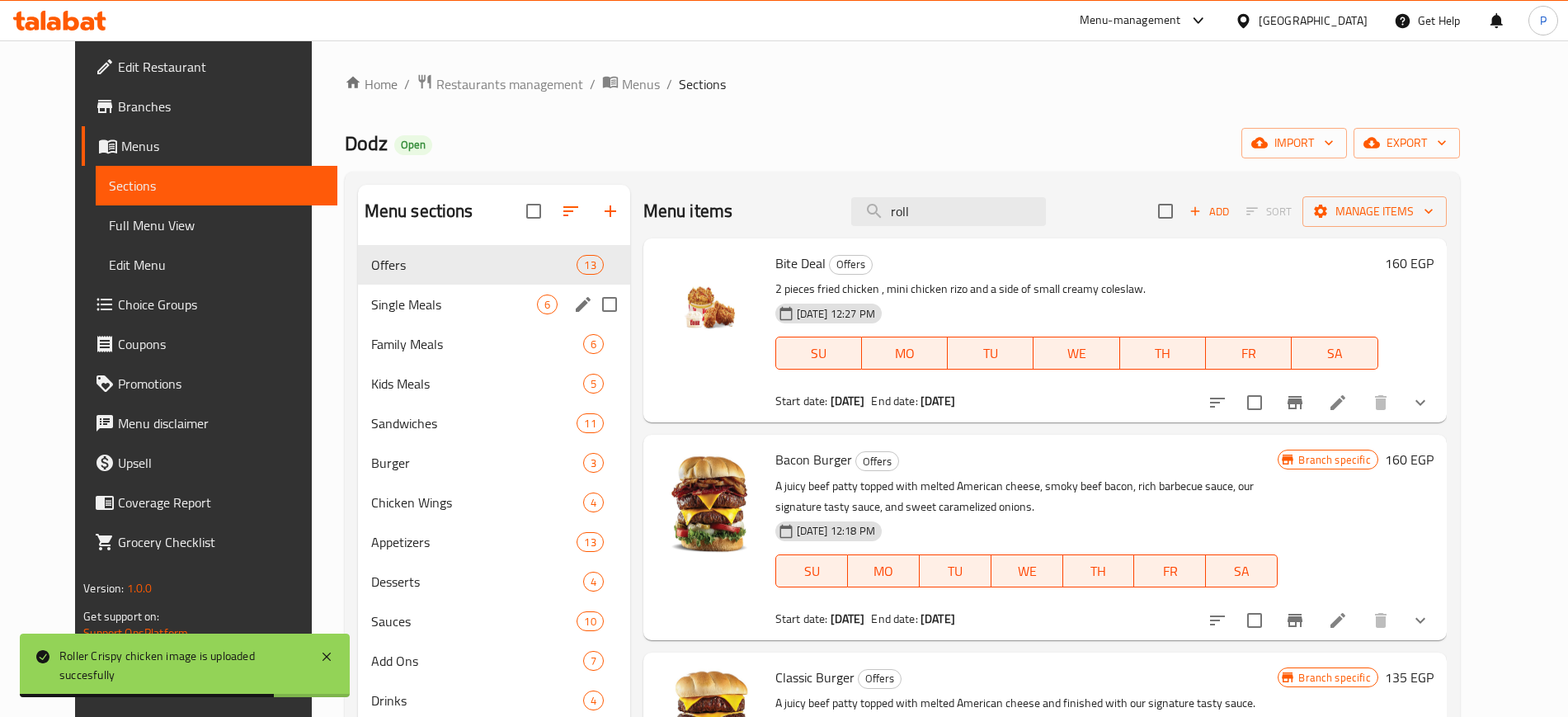
drag, startPoint x: 465, startPoint y: 297, endPoint x: 456, endPoint y: 276, distance: 22.8
click at [465, 298] on span "Single Meals" at bounding box center [454, 304] width 166 height 20
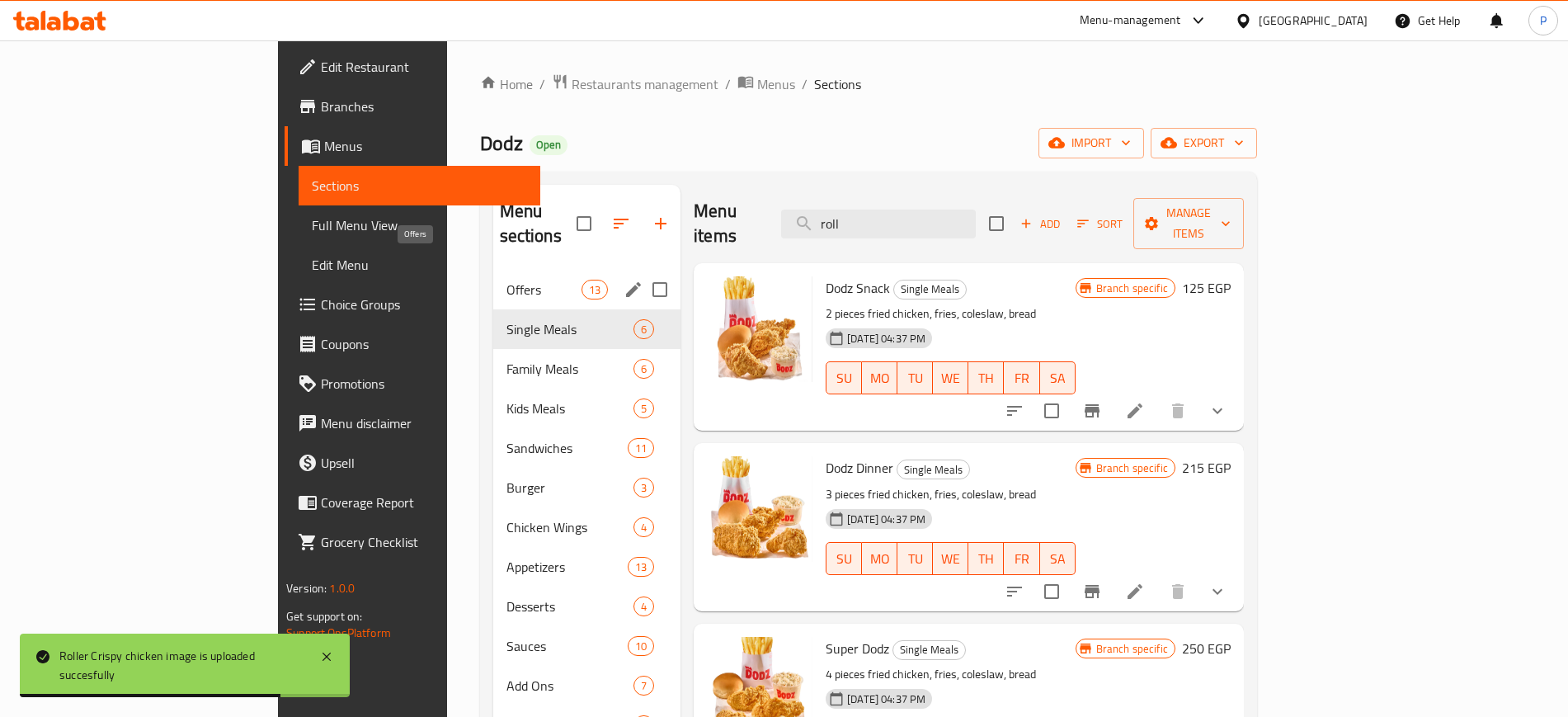
click at [506, 280] on span "Offers" at bounding box center [544, 289] width 75 height 20
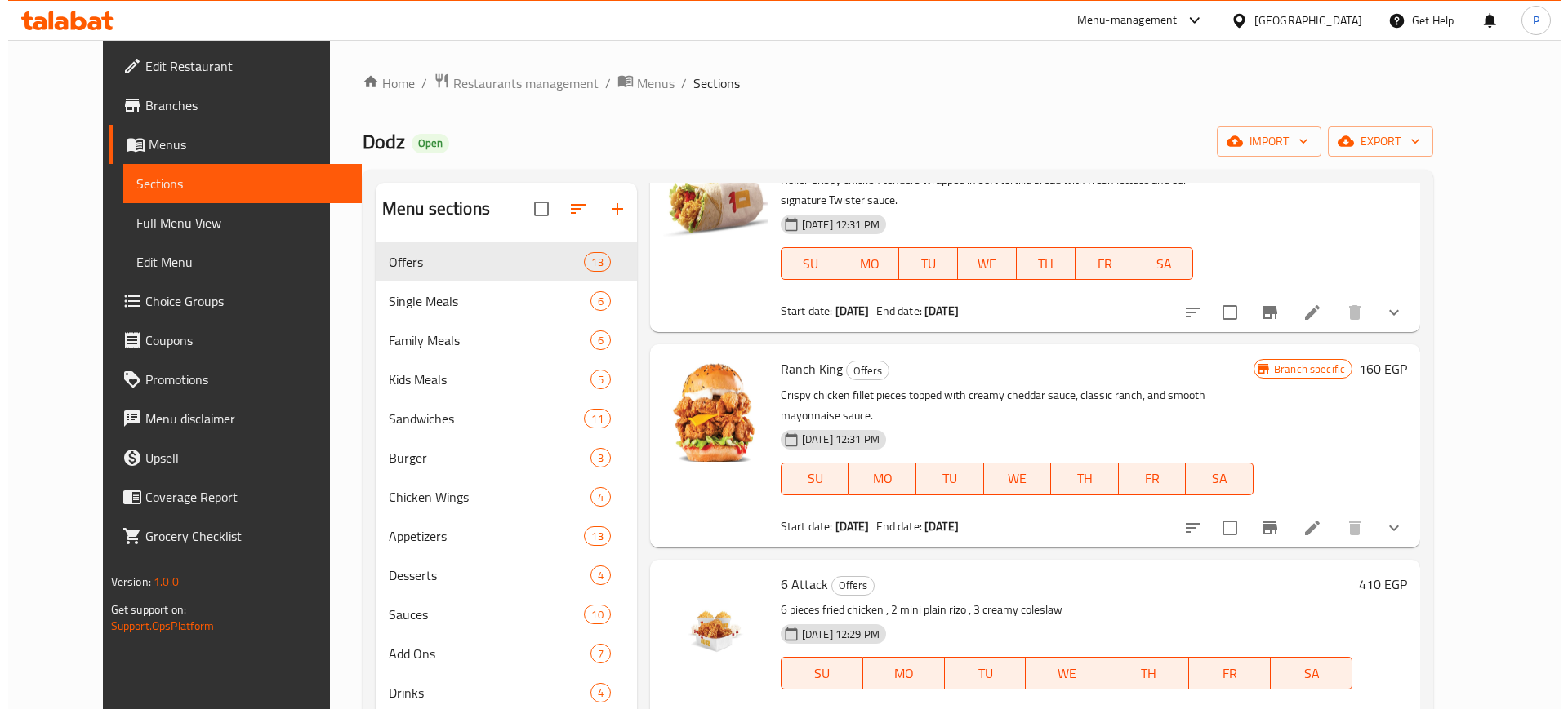
scroll to position [816, 0]
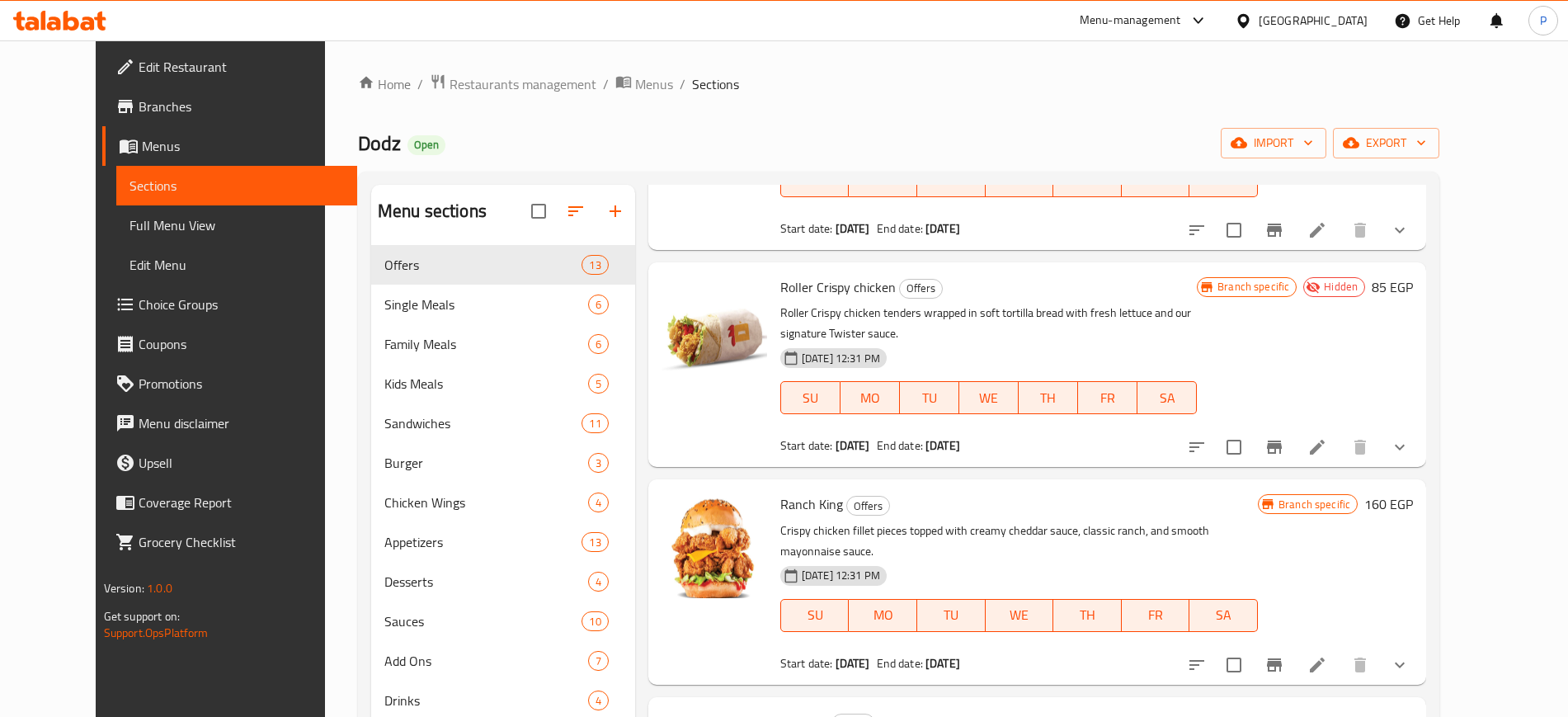
click at [1364, 13] on div "[GEOGRAPHIC_DATA]" at bounding box center [1313, 20] width 109 height 18
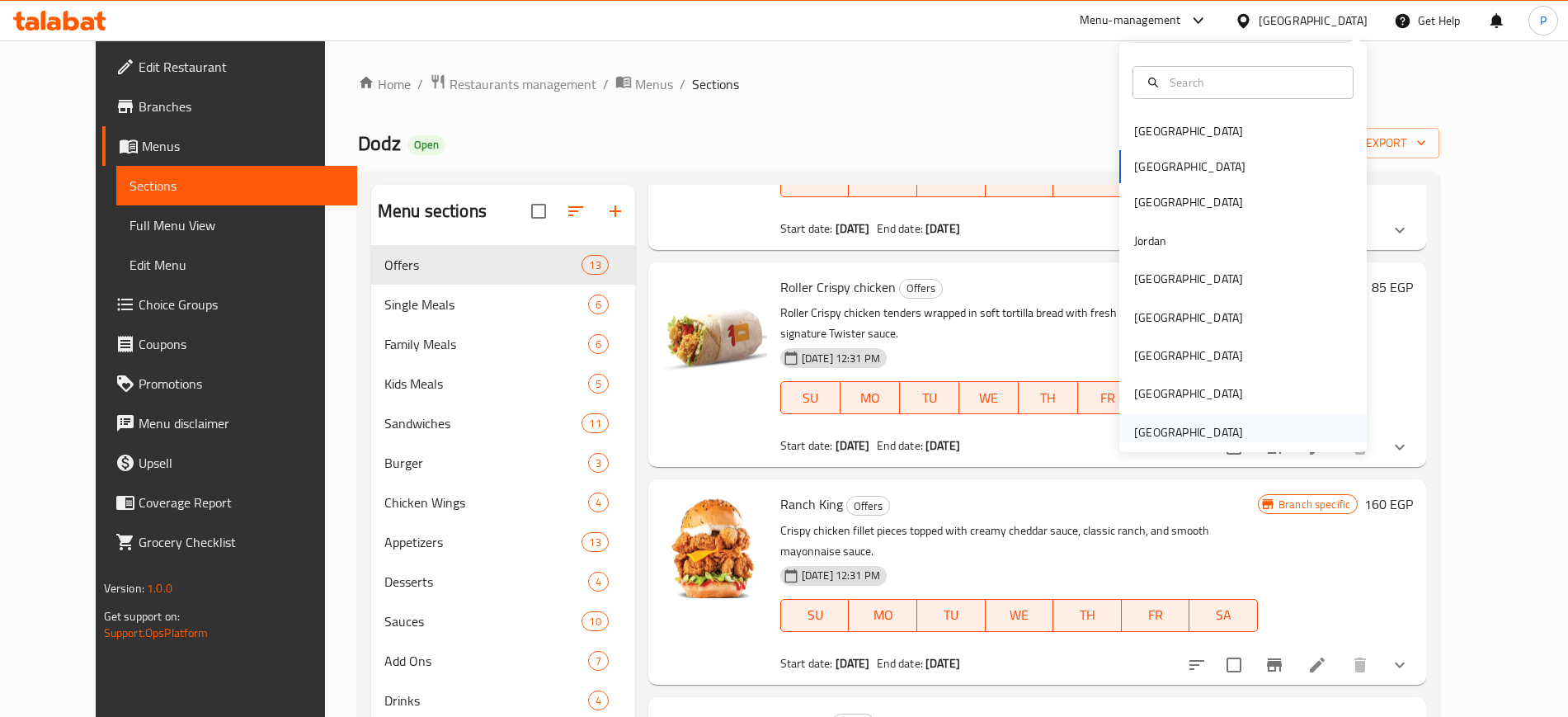
click at [1173, 440] on div "[GEOGRAPHIC_DATA]" at bounding box center [1188, 432] width 109 height 18
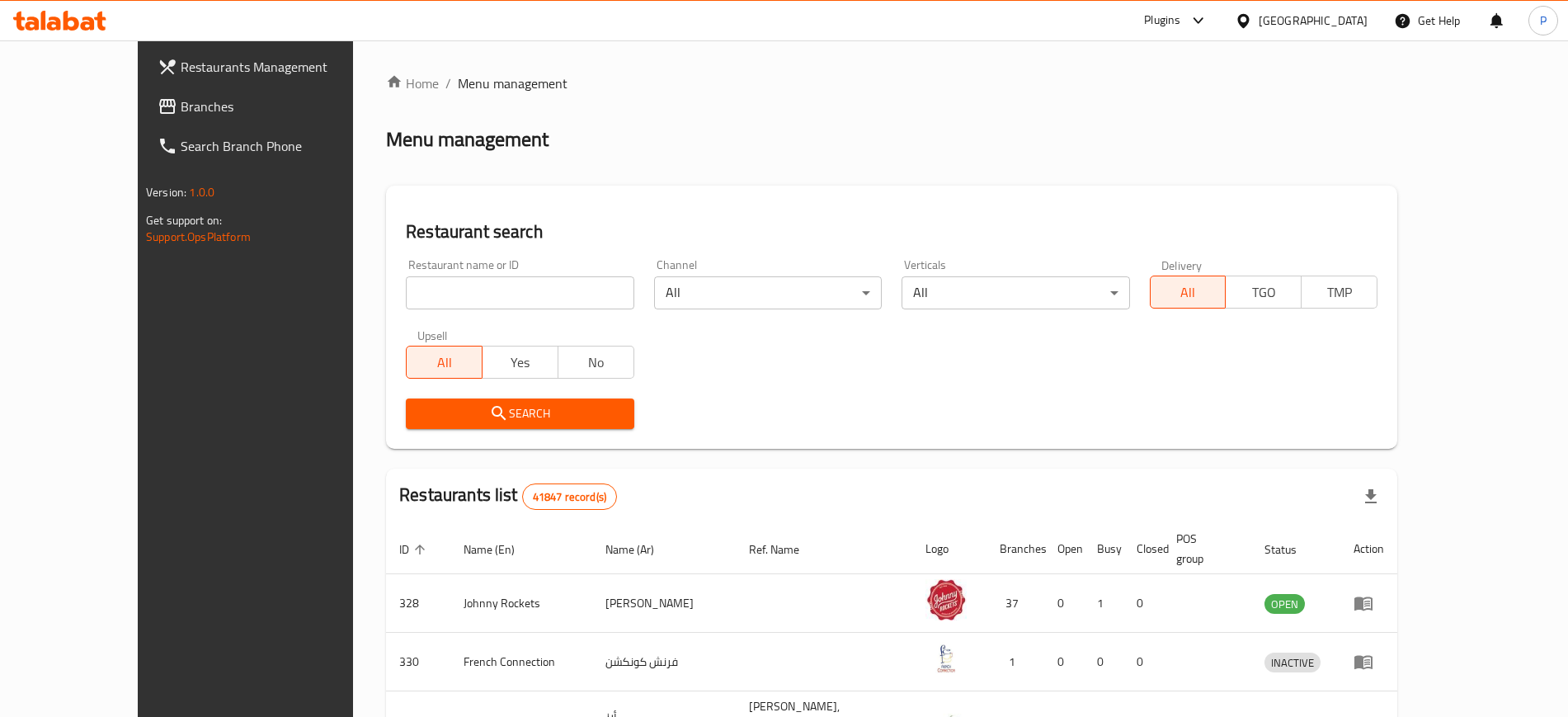
click at [535, 307] on input "search" at bounding box center [520, 293] width 228 height 33
paste input "Tiger Boba"
type input "Tiger Boba"
click button "Search" at bounding box center [520, 414] width 228 height 30
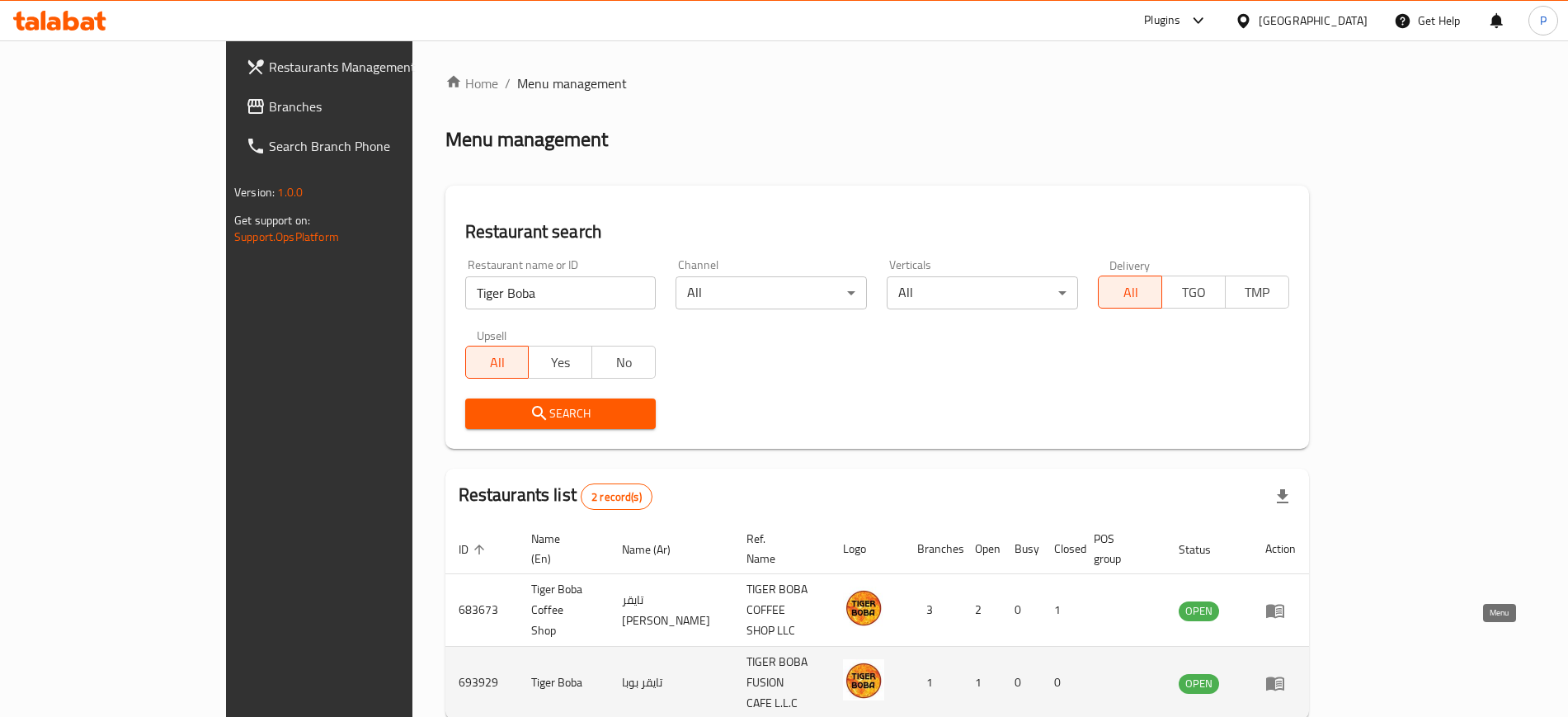
click at [1296, 674] on link "enhanced table" at bounding box center [1281, 683] width 30 height 20
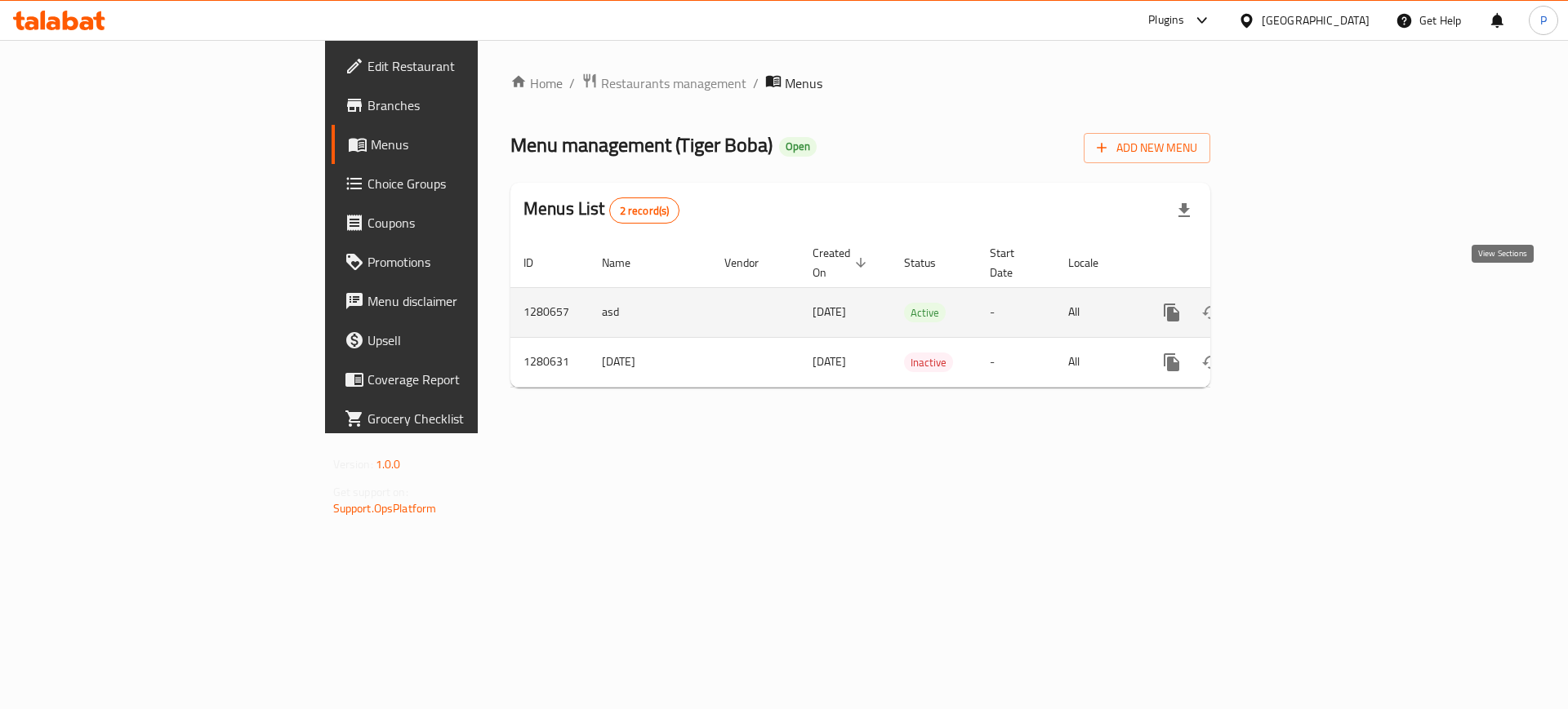
click at [1309, 293] on link "enhanced table" at bounding box center [1290, 312] width 40 height 39
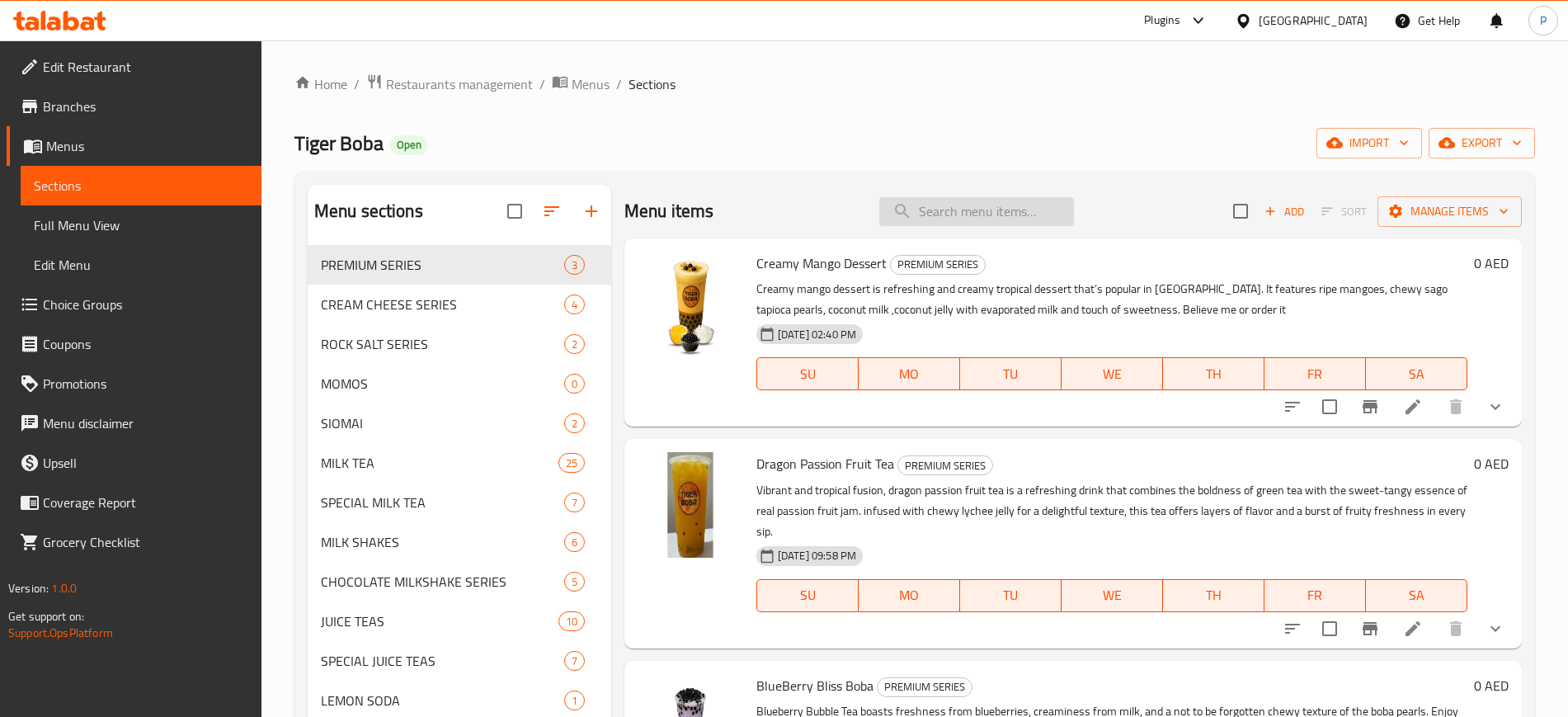
drag, startPoint x: 715, startPoint y: 154, endPoint x: 1015, endPoint y: 207, distance: 304.6
click at [715, 154] on div "Tiger Boba Open import export" at bounding box center [914, 143] width 1241 height 30
click at [1391, 130] on button "import" at bounding box center [1369, 143] width 106 height 30
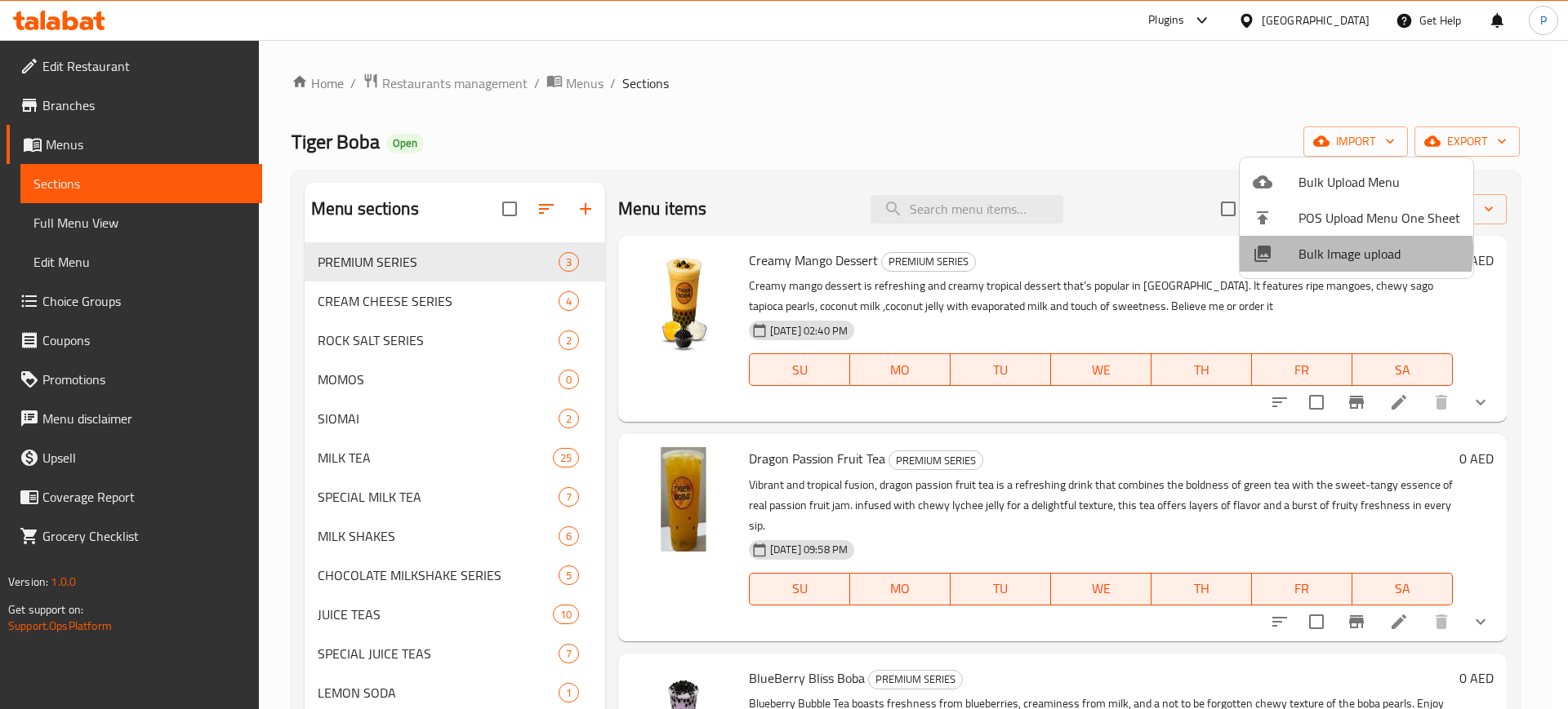
click at [1331, 250] on span "Bulk Image upload" at bounding box center [1379, 254] width 162 height 19
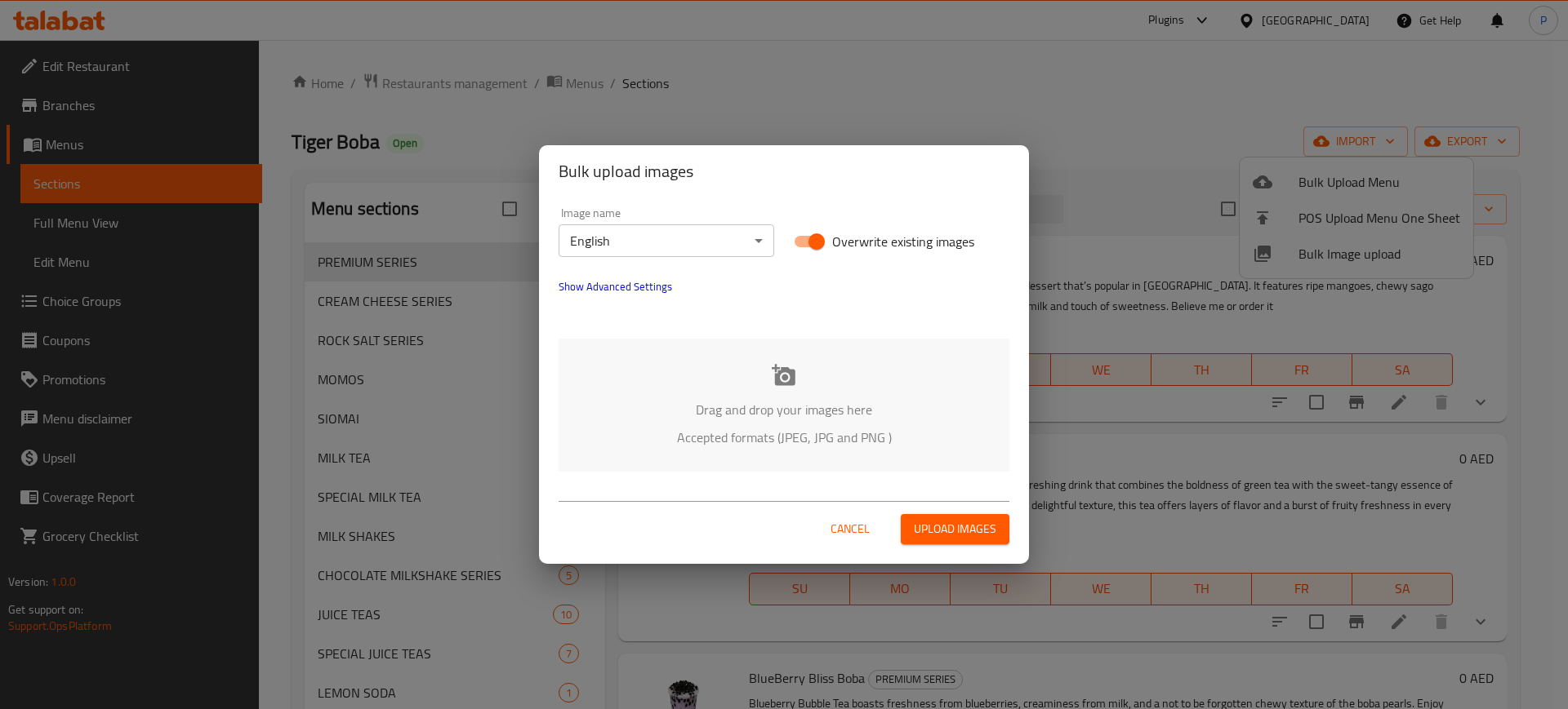
click at [621, 287] on span "Show Advanced Settings" at bounding box center [615, 286] width 113 height 19
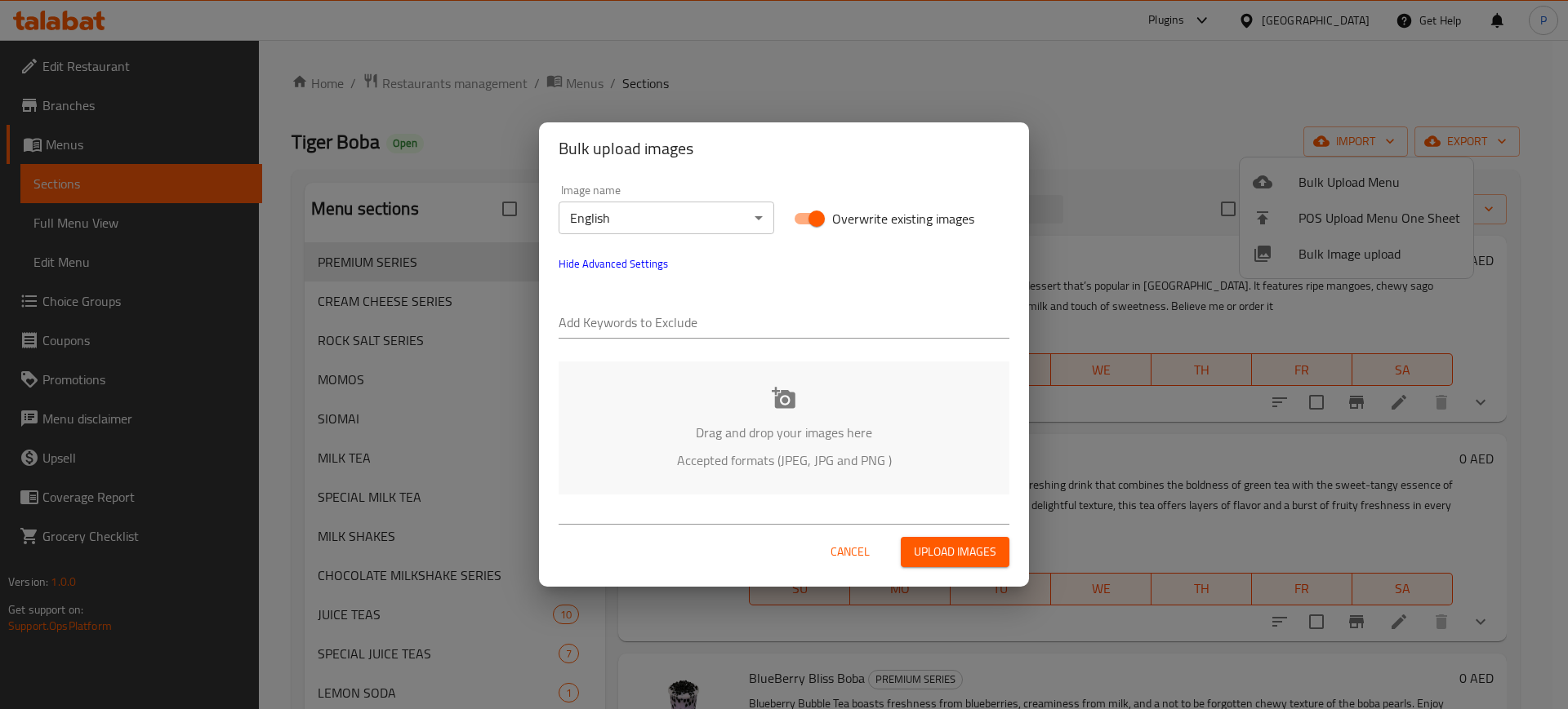
drag, startPoint x: 624, startPoint y: 309, endPoint x: 649, endPoint y: 300, distance: 26.6
click at [622, 316] on input "text" at bounding box center [784, 324] width 451 height 26
paste input "Tigerboba_"
type input "Tigerboba_"
click at [853, 271] on div "Image name English ​ Overwrite existing images Hide Advanced Settings Add Keywo…" at bounding box center [784, 261] width 471 height 174
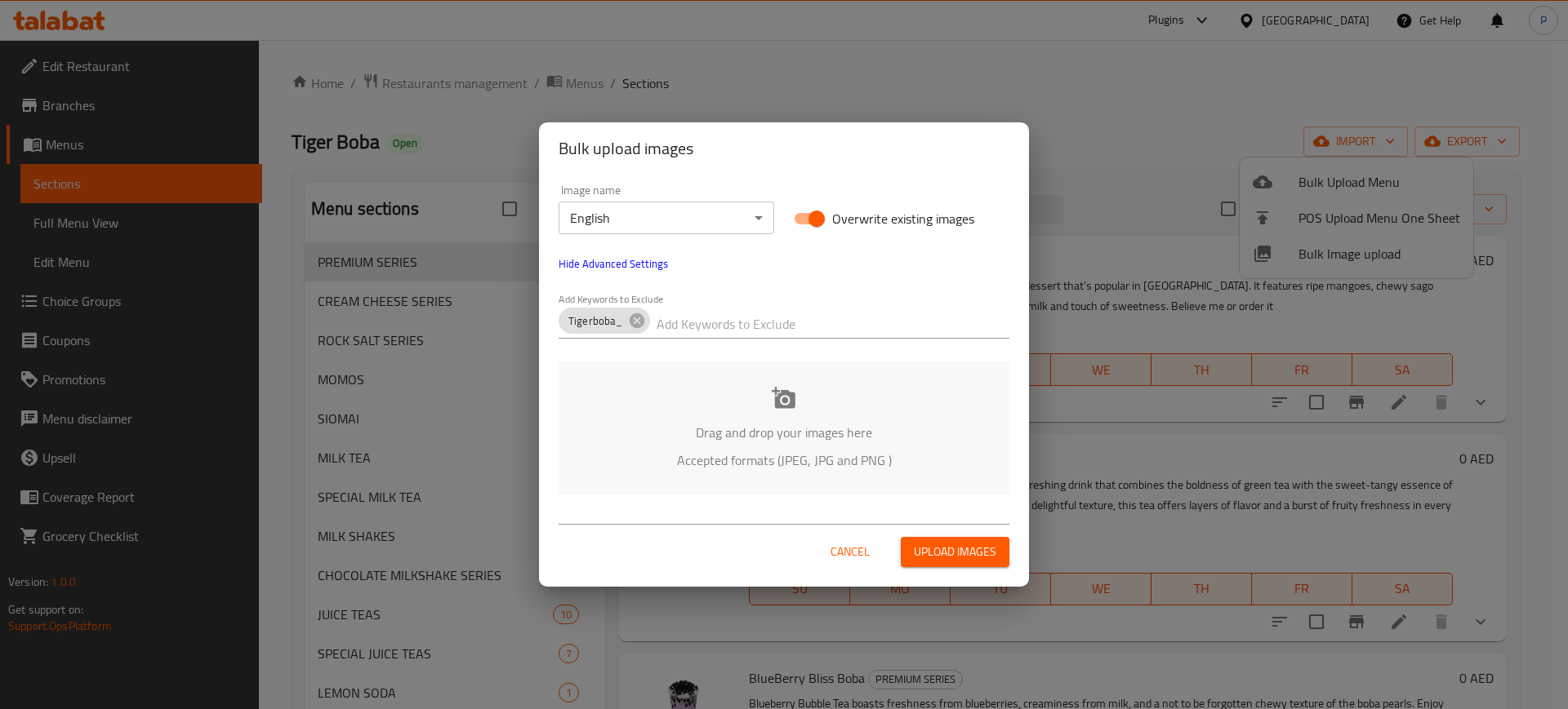
click at [701, 327] on input "text" at bounding box center [833, 324] width 354 height 26
paste input "Subham"
type input "Subham"
click at [722, 451] on p "Accepted formats (JPEG, JPG and PNG )" at bounding box center [784, 461] width 402 height 19
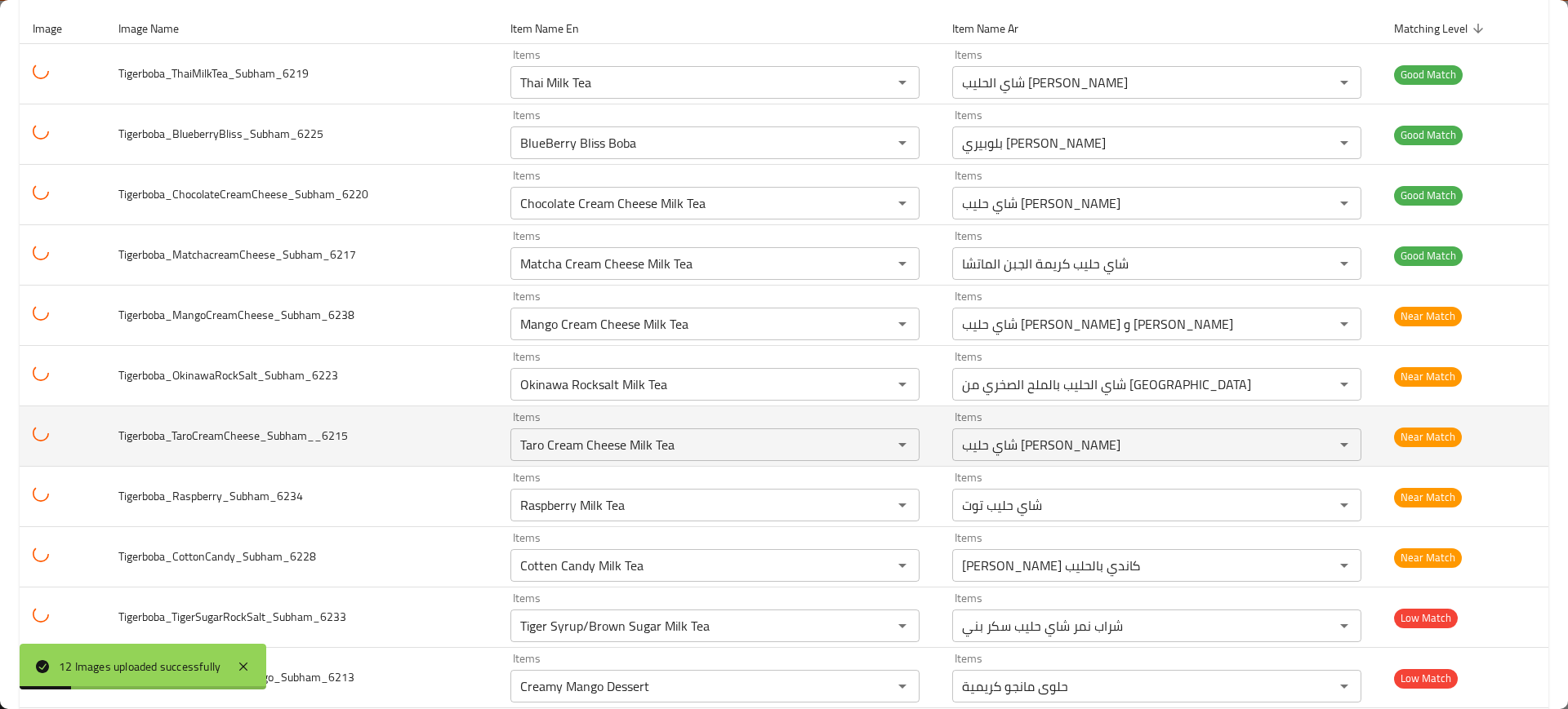
scroll to position [298, 0]
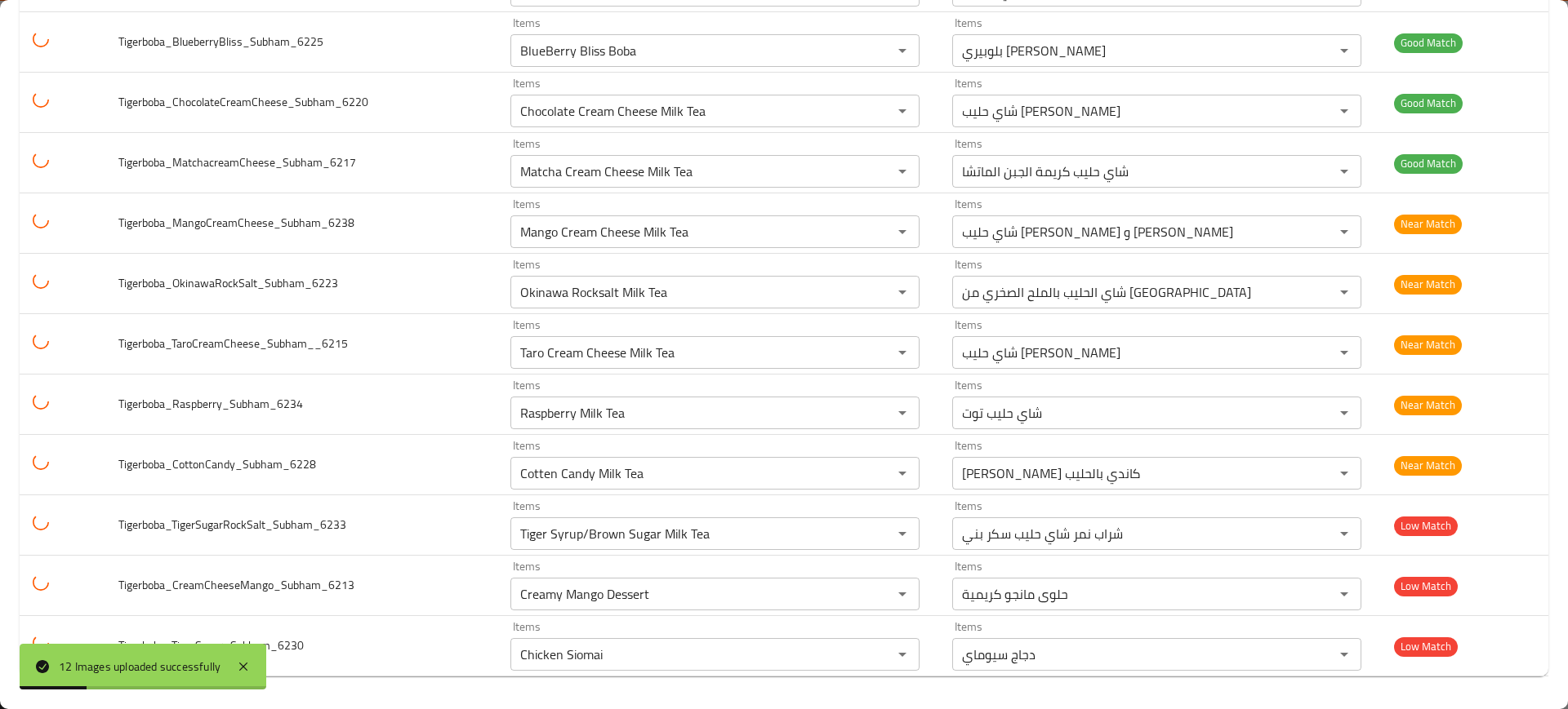
click at [259, 656] on div "12 Images uploaded successfully" at bounding box center [142, 667] width 247 height 46
click at [255, 662] on div "12 Images uploaded successfully" at bounding box center [142, 667] width 247 height 46
click at [255, 665] on div "12 Images uploaded successfully" at bounding box center [142, 667] width 247 height 46
click at [246, 664] on icon at bounding box center [243, 666] width 8 height 8
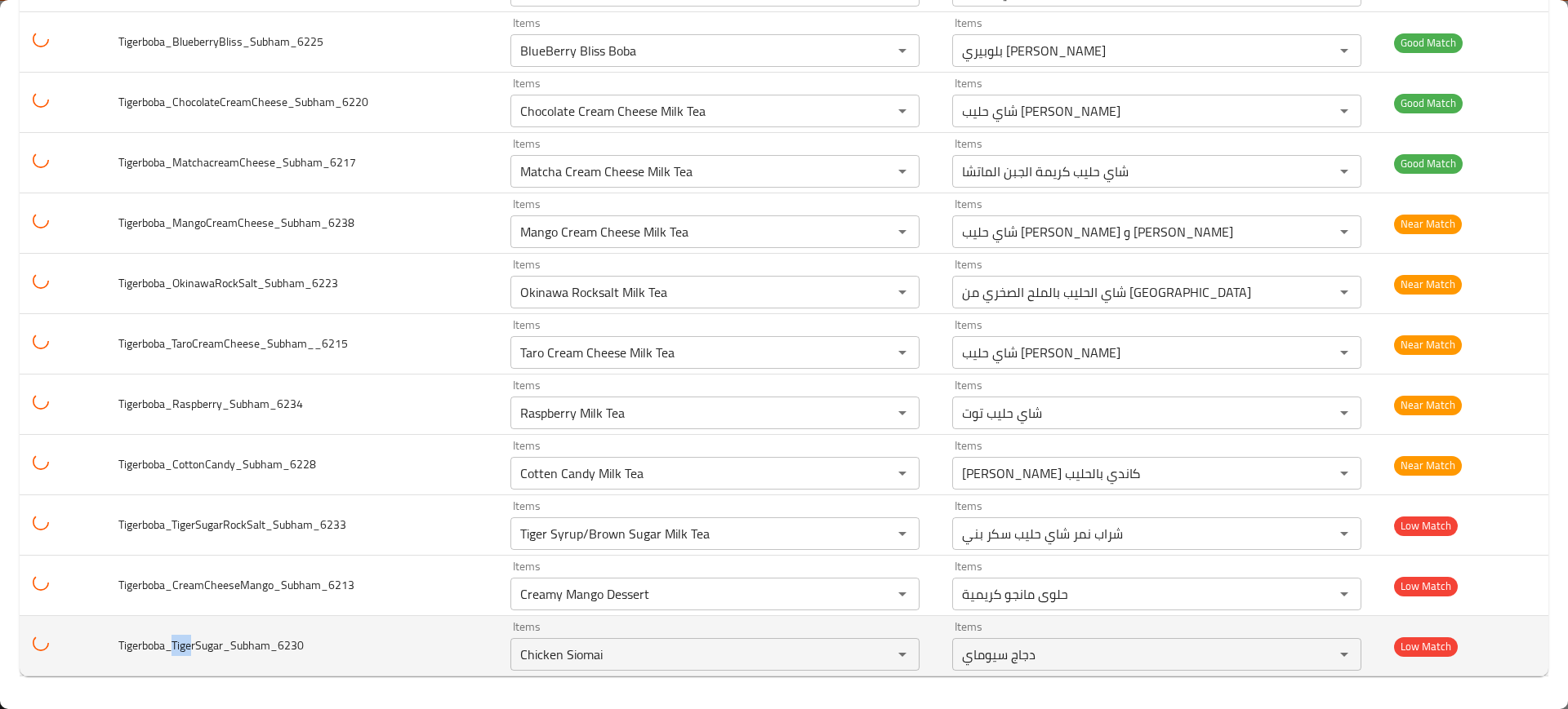
drag, startPoint x: 193, startPoint y: 645, endPoint x: 172, endPoint y: 644, distance: 21.0
click at [172, 644] on span "Tigerboba_TigerSugar_Subham_6230" at bounding box center [211, 646] width 185 height 21
copy span "Tige"
click at [666, 667] on div "Chicken Siomai Items" at bounding box center [715, 654] width 409 height 32
paste input "Tige"
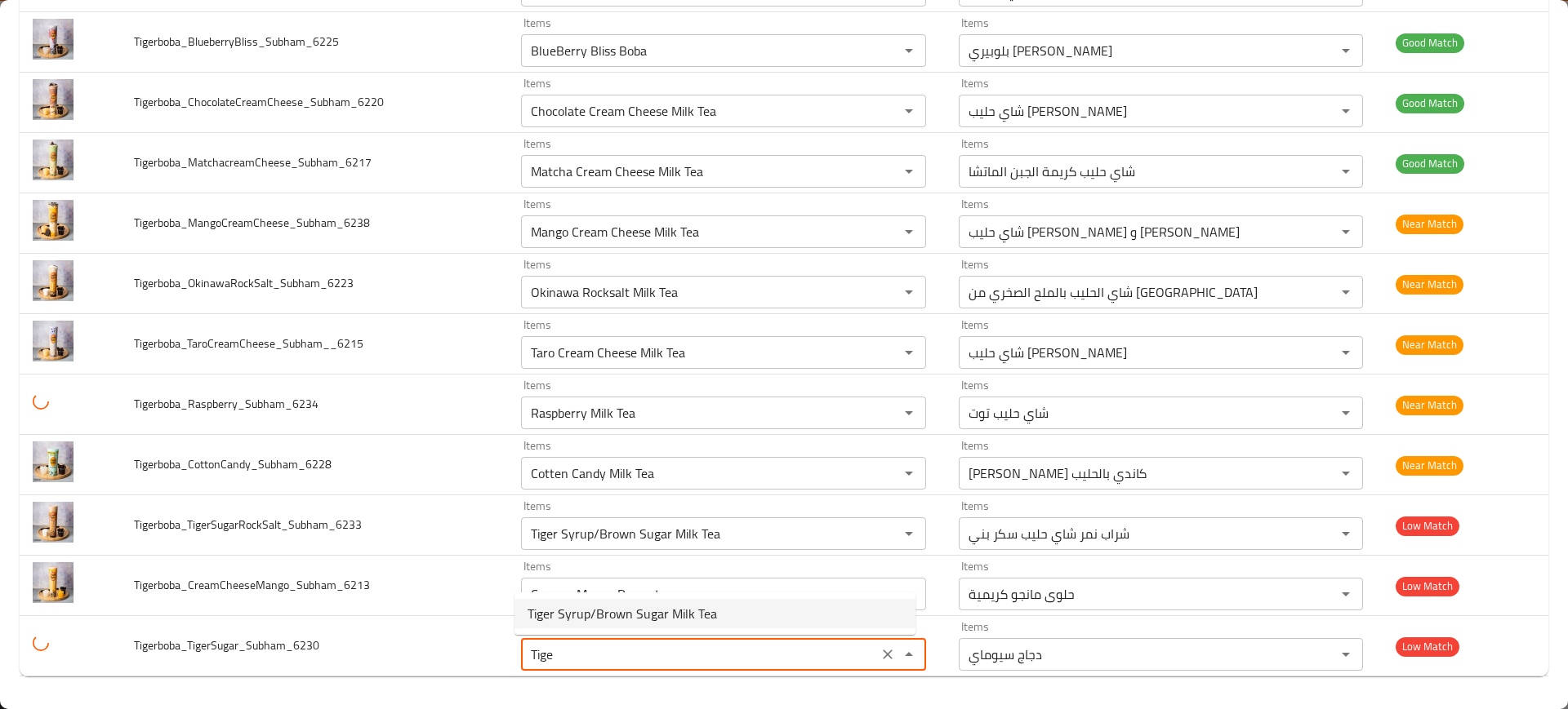
click at [736, 614] on li "Tiger Syrup/Brown Sugar Milk Tea" at bounding box center [715, 613] width 401 height 29
type input "Tiger Syrup/Brown Sugar Milk Tea"
type input "شراب نمر شاي حليب سكر بني"
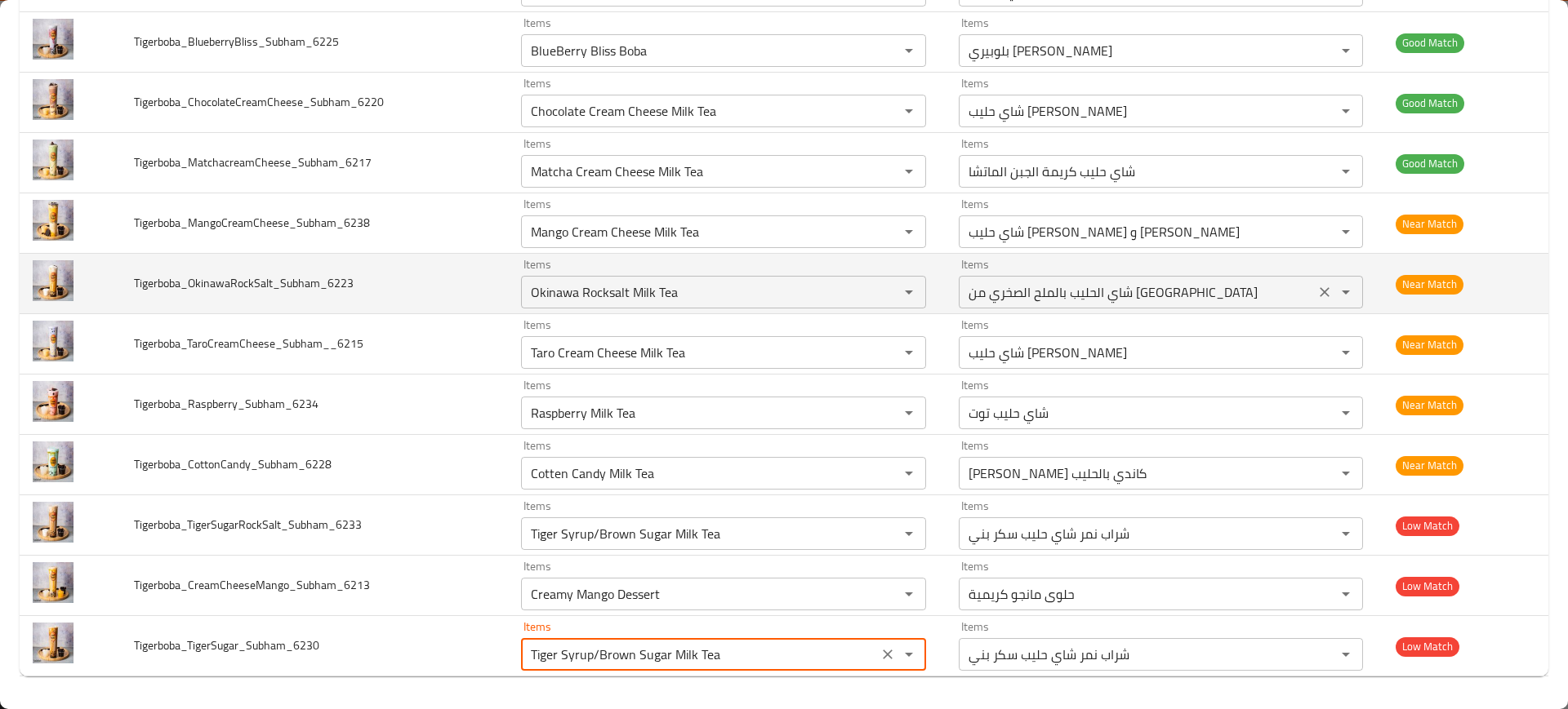
scroll to position [0, 0]
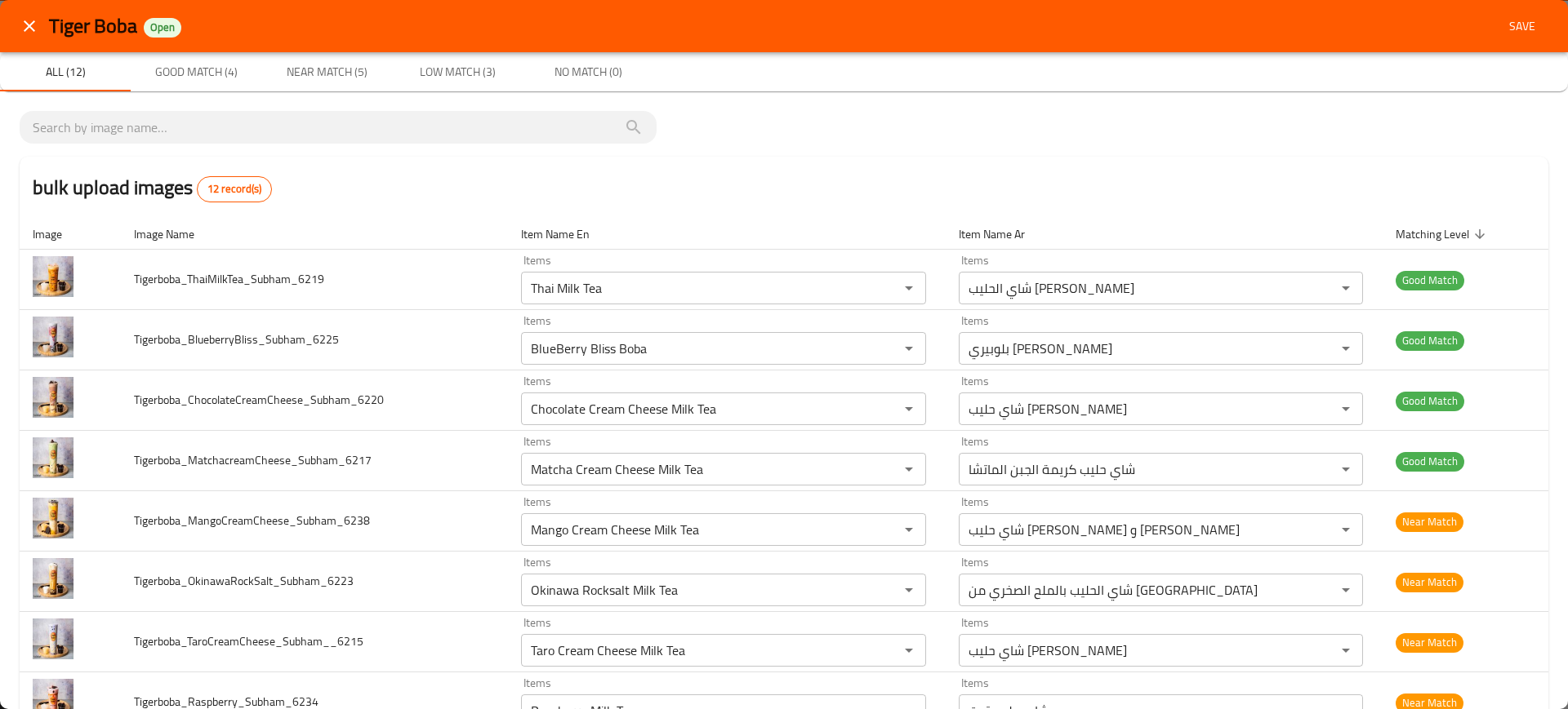
type input "Tiger Syrup/Brown Sugar Milk Tea"
click at [1503, 31] on span "Save" at bounding box center [1522, 26] width 40 height 20
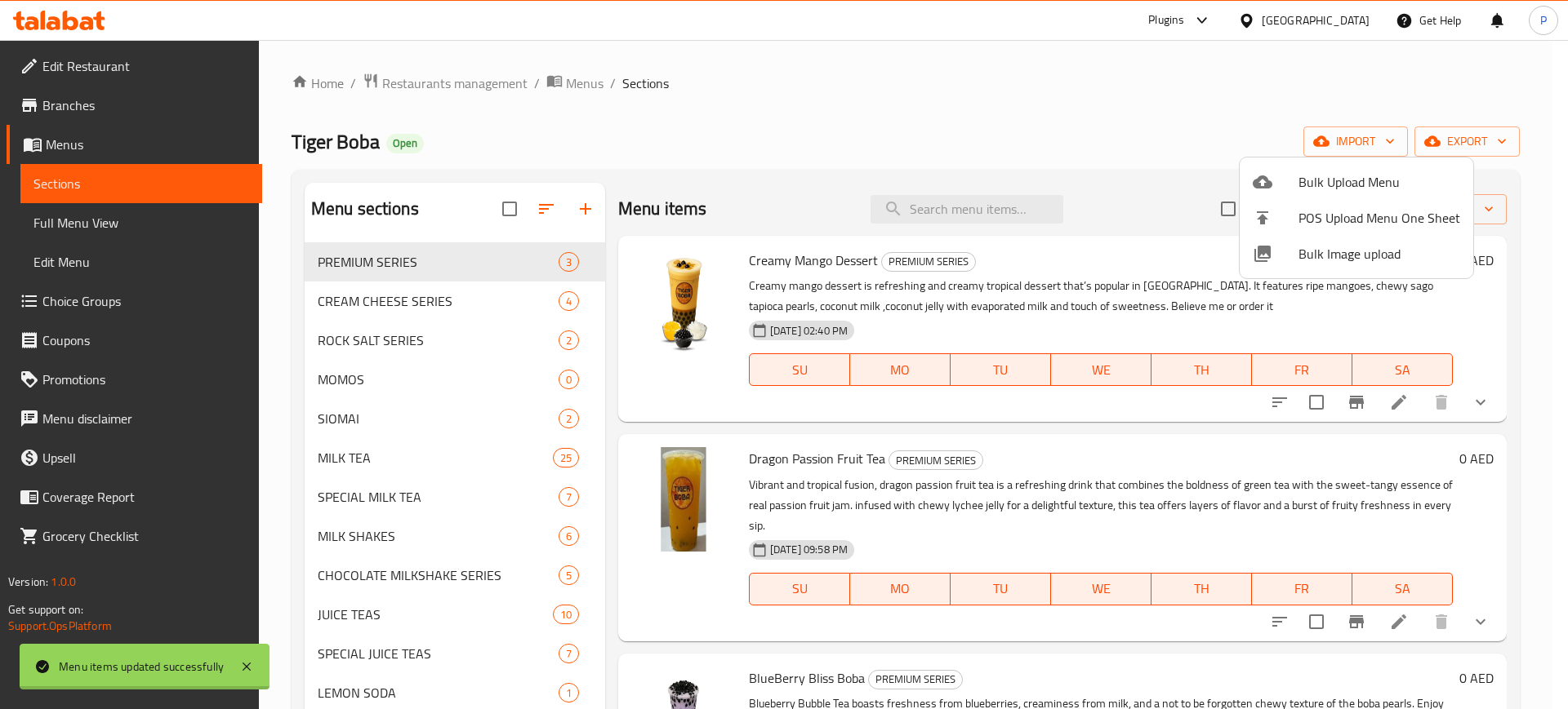
click at [517, 84] on div at bounding box center [784, 354] width 1568 height 709
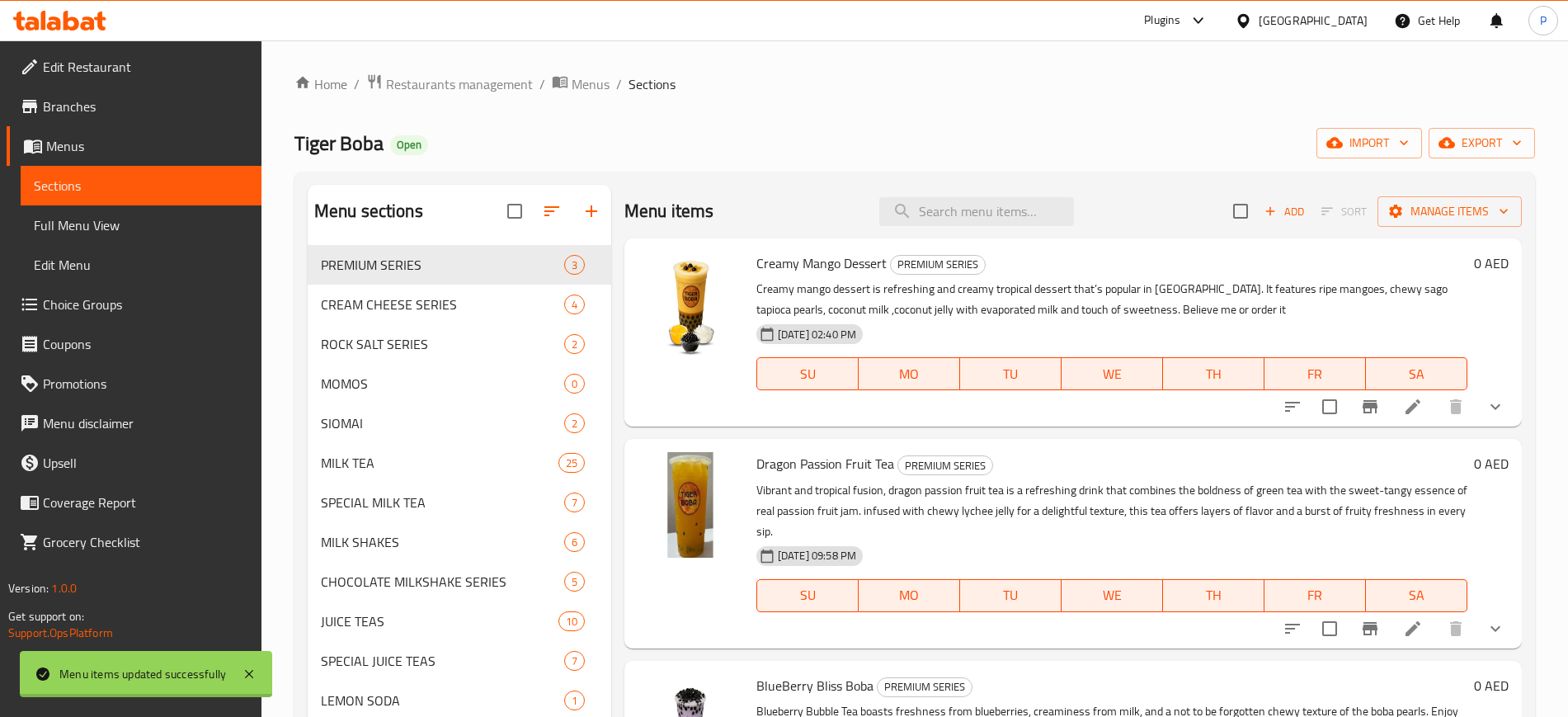
drag, startPoint x: 500, startPoint y: 83, endPoint x: 505, endPoint y: 98, distance: 15.8
click at [499, 83] on span "Restaurants management" at bounding box center [459, 84] width 147 height 20
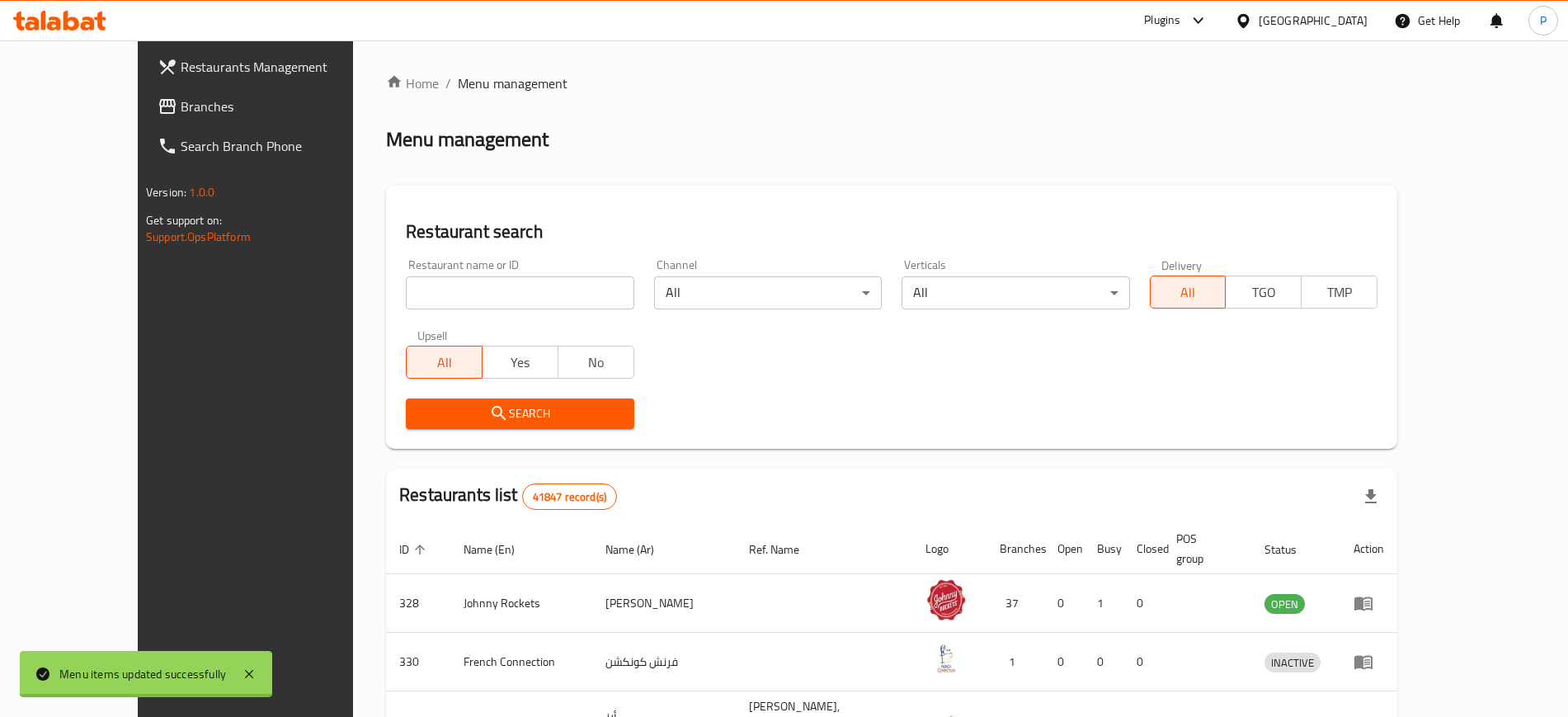
click at [477, 281] on input "search" at bounding box center [520, 293] width 228 height 33
paste input "Oiishi Mochi Special"
type input "Oiishi Mochi Special"
click button "Search" at bounding box center [520, 414] width 228 height 30
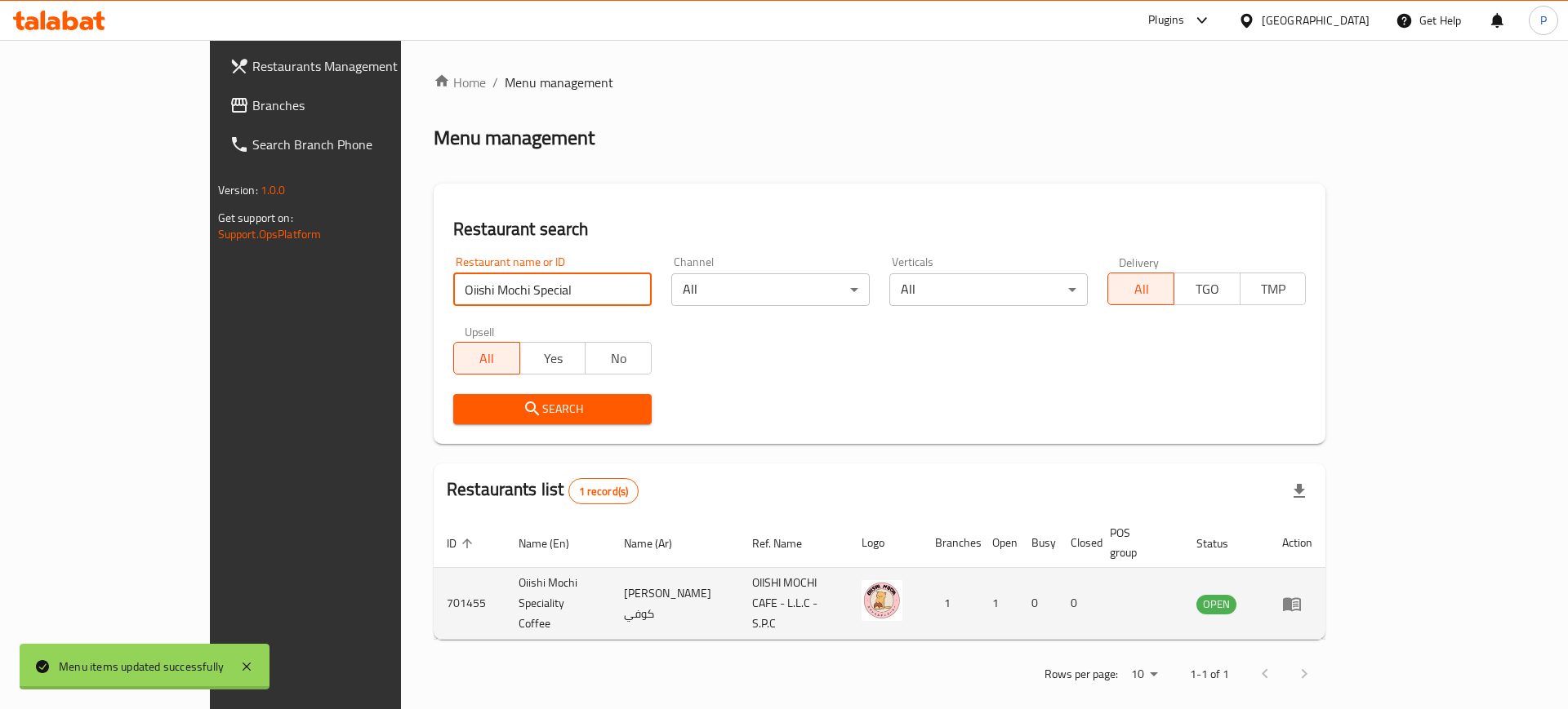
click at [1270, 577] on td "OPEN" at bounding box center [1226, 604] width 86 height 72
click at [1326, 577] on td "enhanced table" at bounding box center [1298, 604] width 56 height 72
click at [1298, 602] on icon "enhanced table" at bounding box center [1296, 605] width 6 height 6
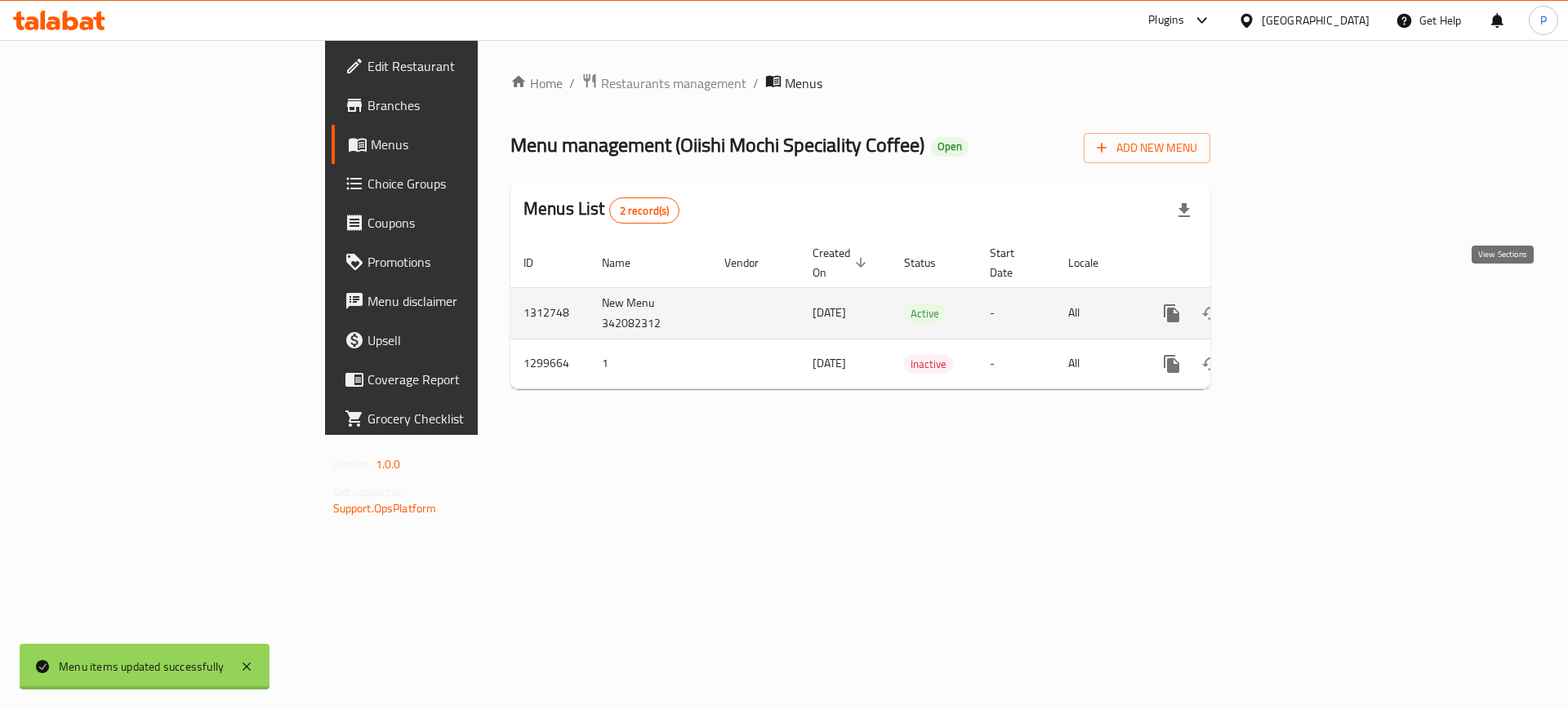
click at [1299, 304] on icon "enhanced table" at bounding box center [1290, 313] width 19 height 19
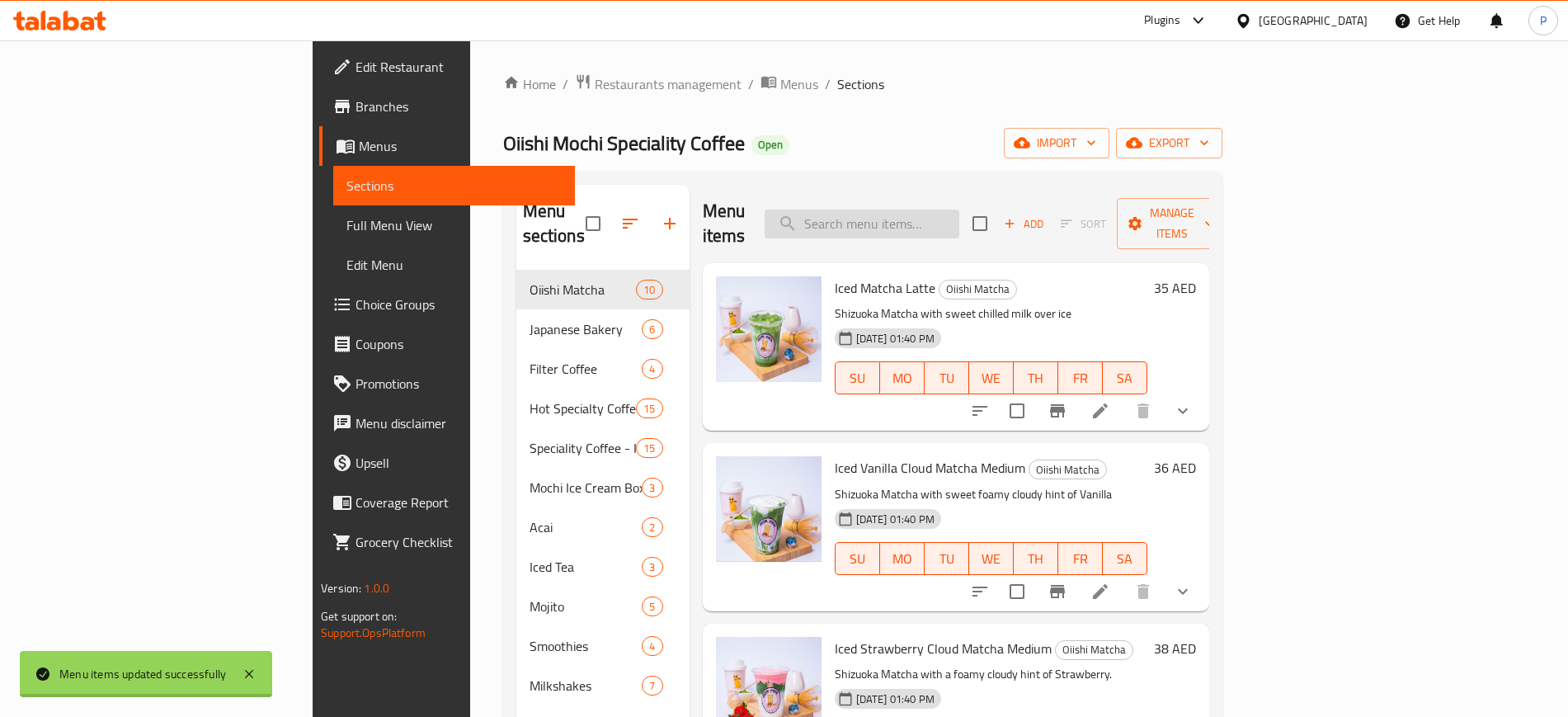
drag, startPoint x: 612, startPoint y: 113, endPoint x: 971, endPoint y: 209, distance: 371.6
click at [612, 113] on div "Home / Restaurants management / Menus / Sections Oiishi Mochi Speciality Coffee…" at bounding box center [862, 494] width 719 height 842
click at [1096, 133] on span "import" at bounding box center [1056, 143] width 79 height 20
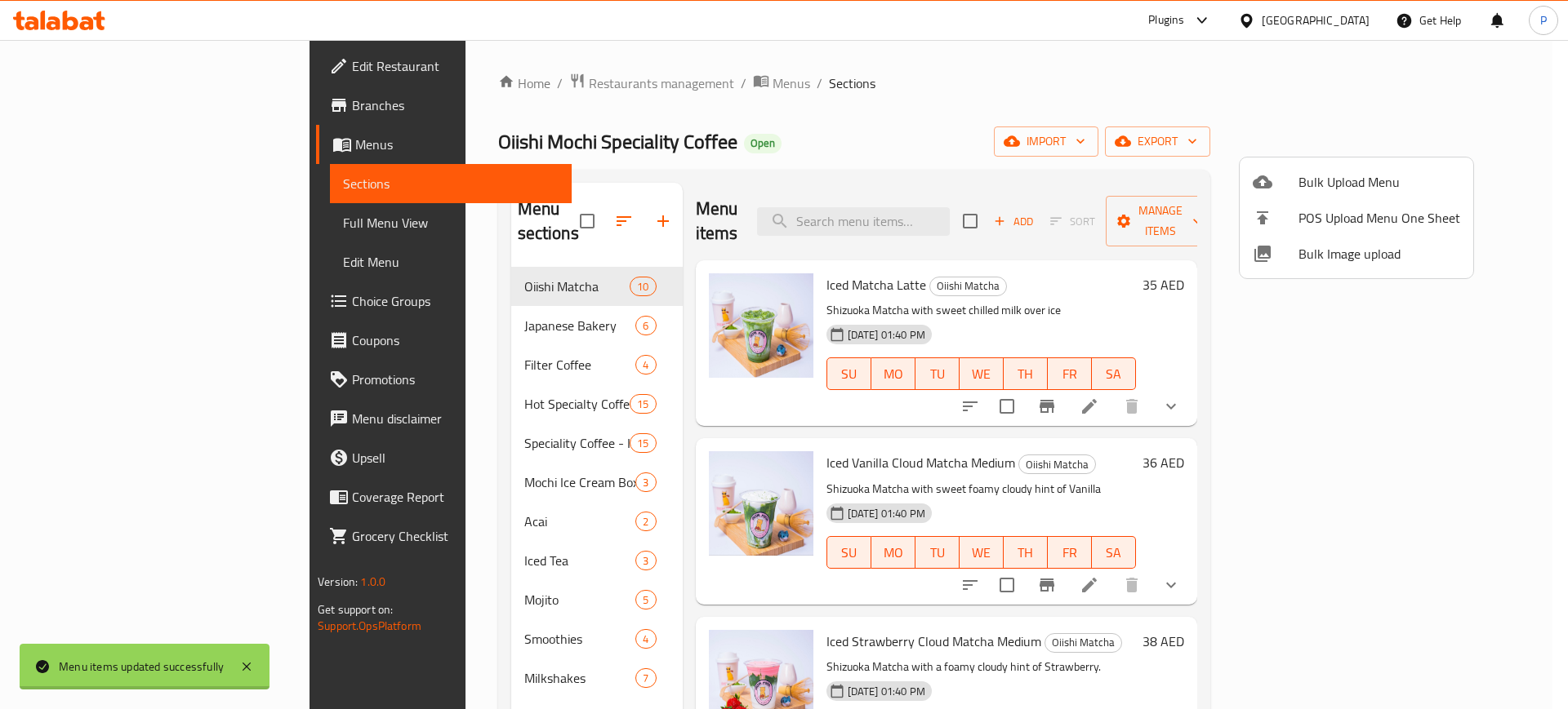
click at [1329, 252] on span "Bulk Image upload" at bounding box center [1379, 254] width 162 height 19
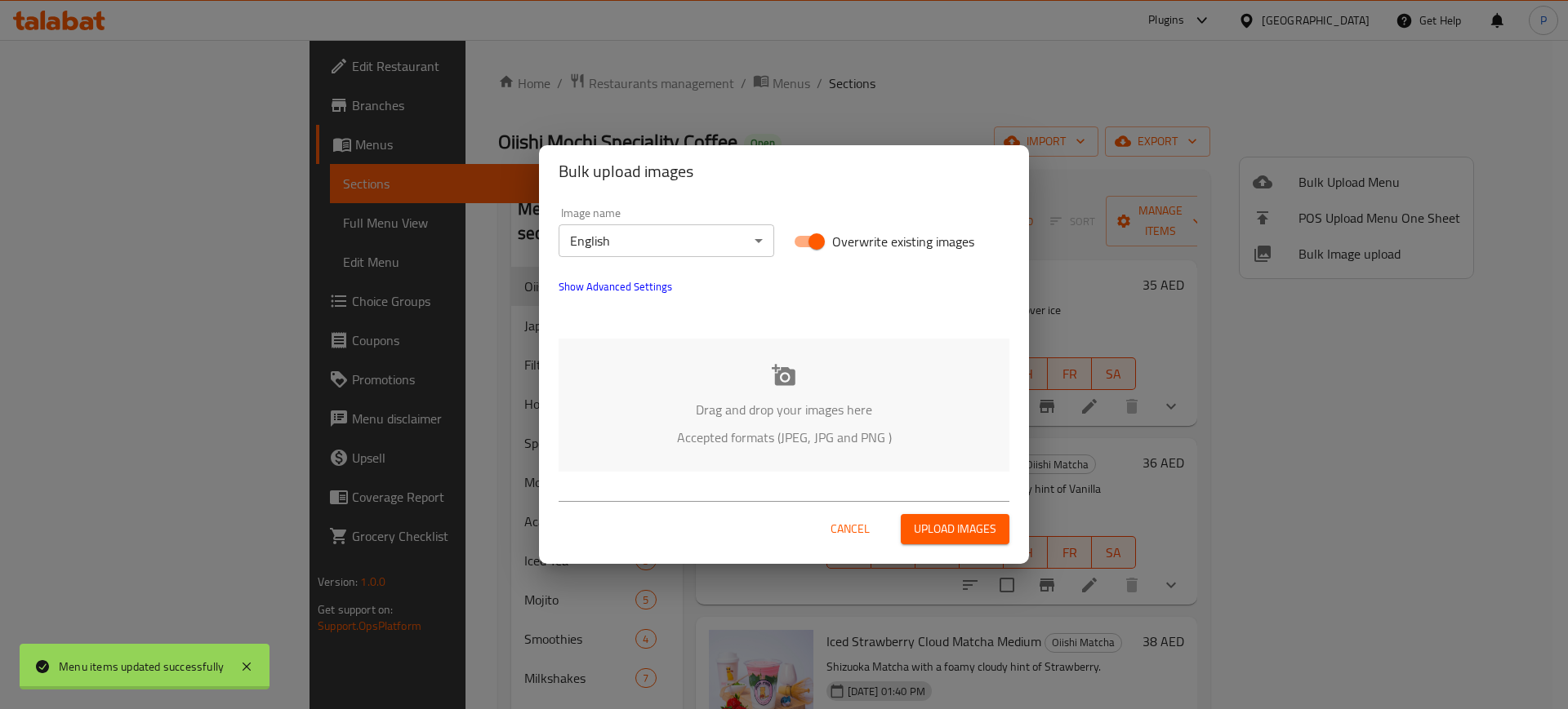
click at [619, 287] on span "Show Advanced Settings" at bounding box center [615, 286] width 113 height 19
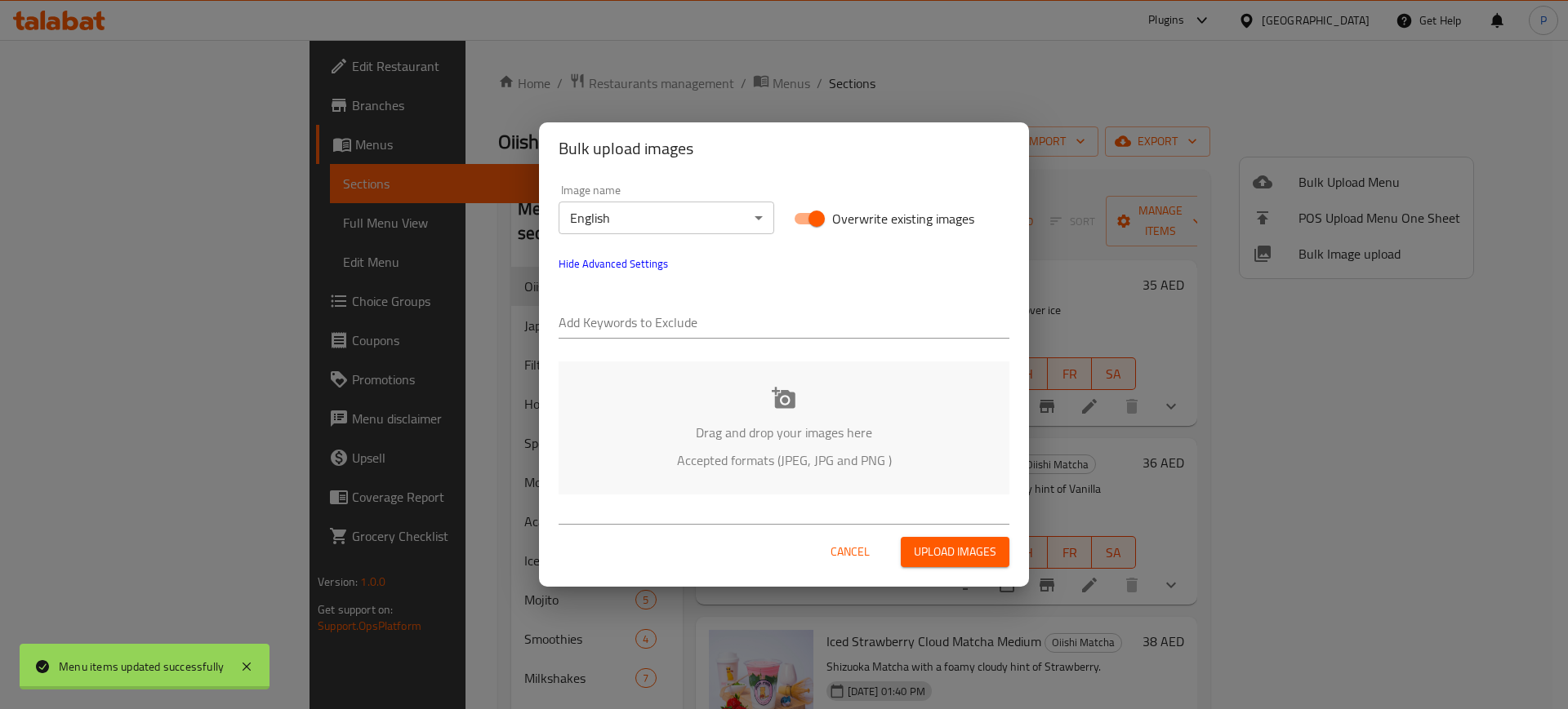
click at [623, 321] on input "text" at bounding box center [784, 324] width 451 height 26
paste input "Oiishi Mochi Specialty Coffee_"
type input "Oiishi Mochi Specialty Coffee_"
click at [799, 278] on div "Image name English ​ Overwrite existing images Hide Advanced Settings Add Keywo…" at bounding box center [784, 261] width 471 height 174
drag, startPoint x: 699, startPoint y: 276, endPoint x: 731, endPoint y: 294, distance: 36.7
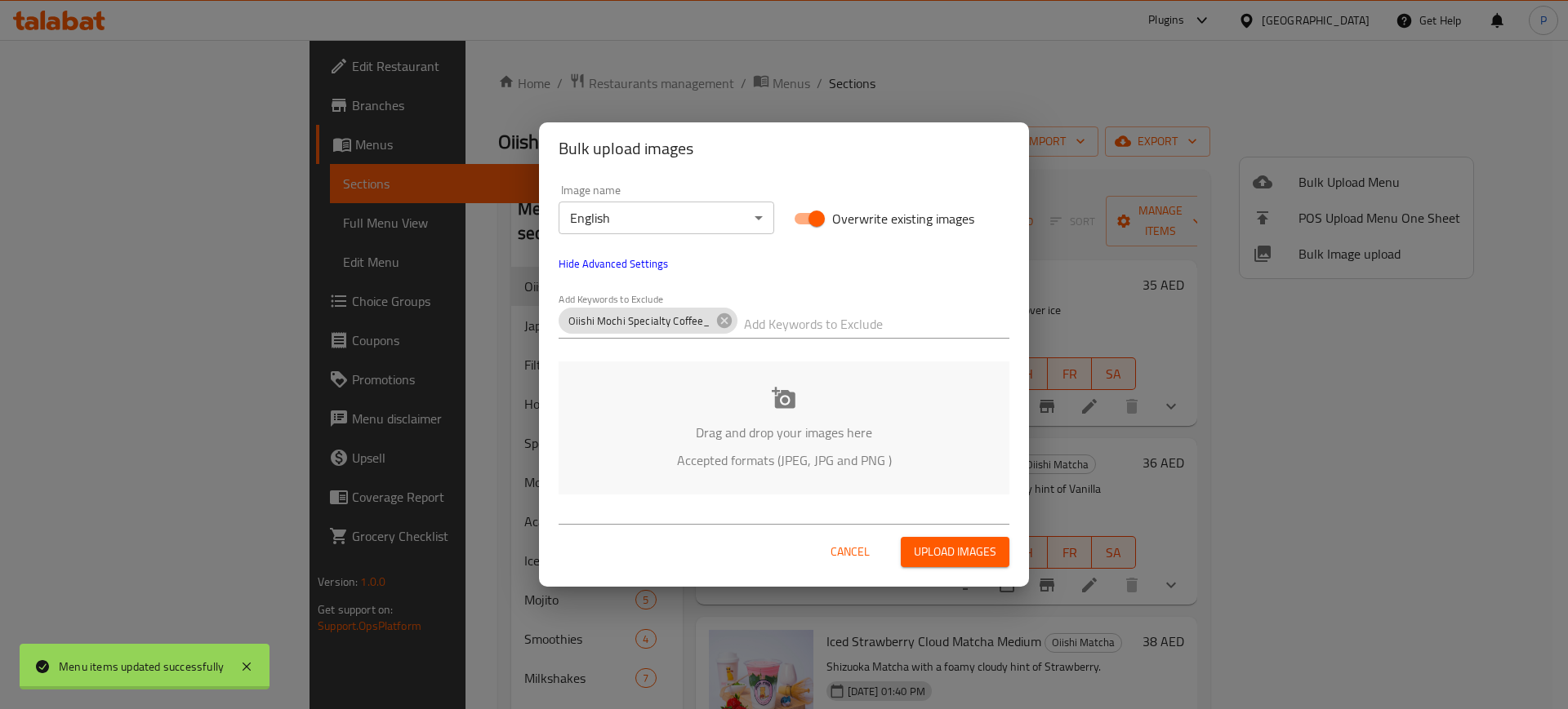
click at [699, 276] on div "Image name English ​ Overwrite existing images Hide Advanced Settings Add Keywo…" at bounding box center [784, 261] width 471 height 174
click at [812, 329] on input "text" at bounding box center [876, 324] width 266 height 26
paste input "_Kent-"
type input "_Kent-"
click at [810, 399] on div "Drag and drop your images here Accepted formats (JPEG, JPG and PNG )" at bounding box center [784, 428] width 451 height 133
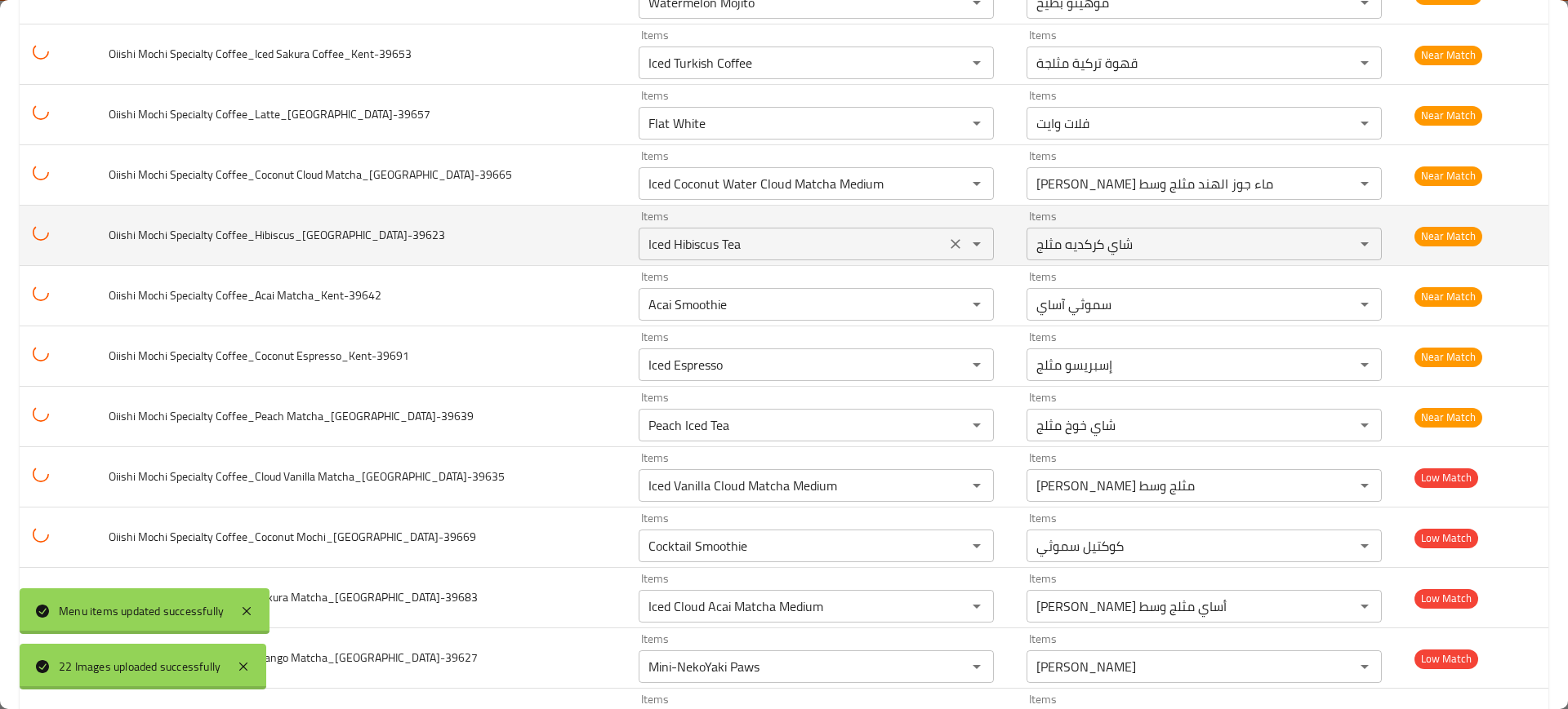
scroll to position [902, 0]
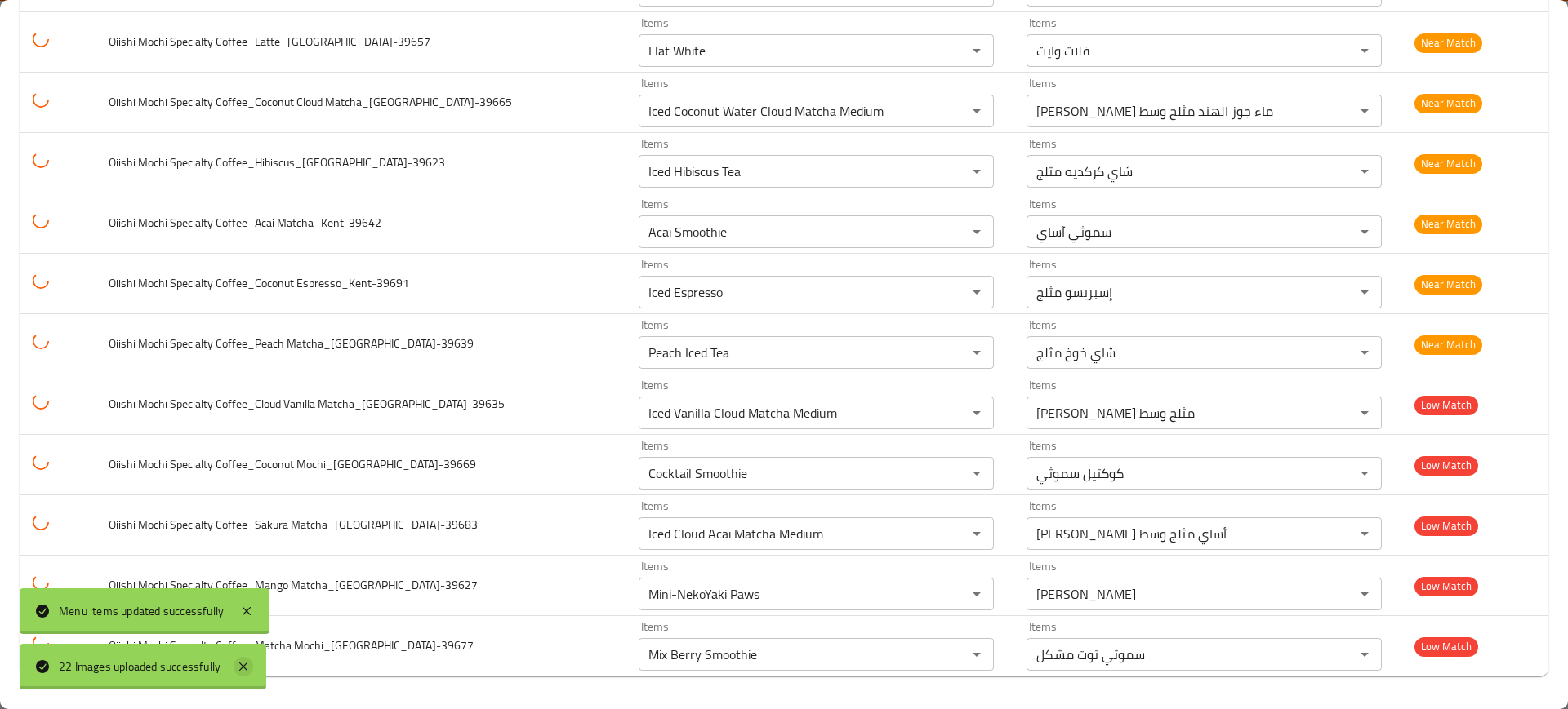
click at [239, 662] on icon at bounding box center [243, 667] width 19 height 19
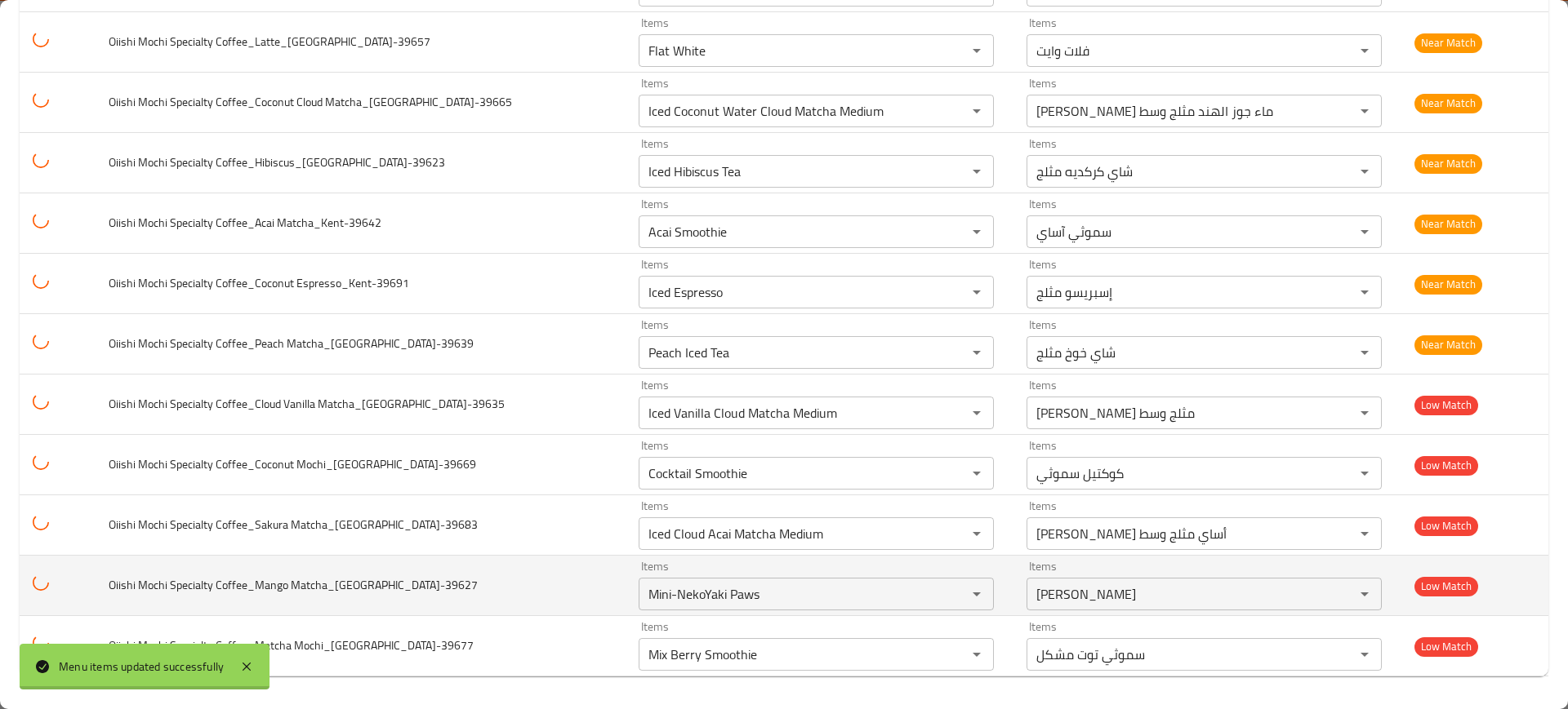
click at [255, 600] on td "Oiishi Mochi Specialty Coffee_Mango Matcha_Kent-39627" at bounding box center [361, 586] width 531 height 61
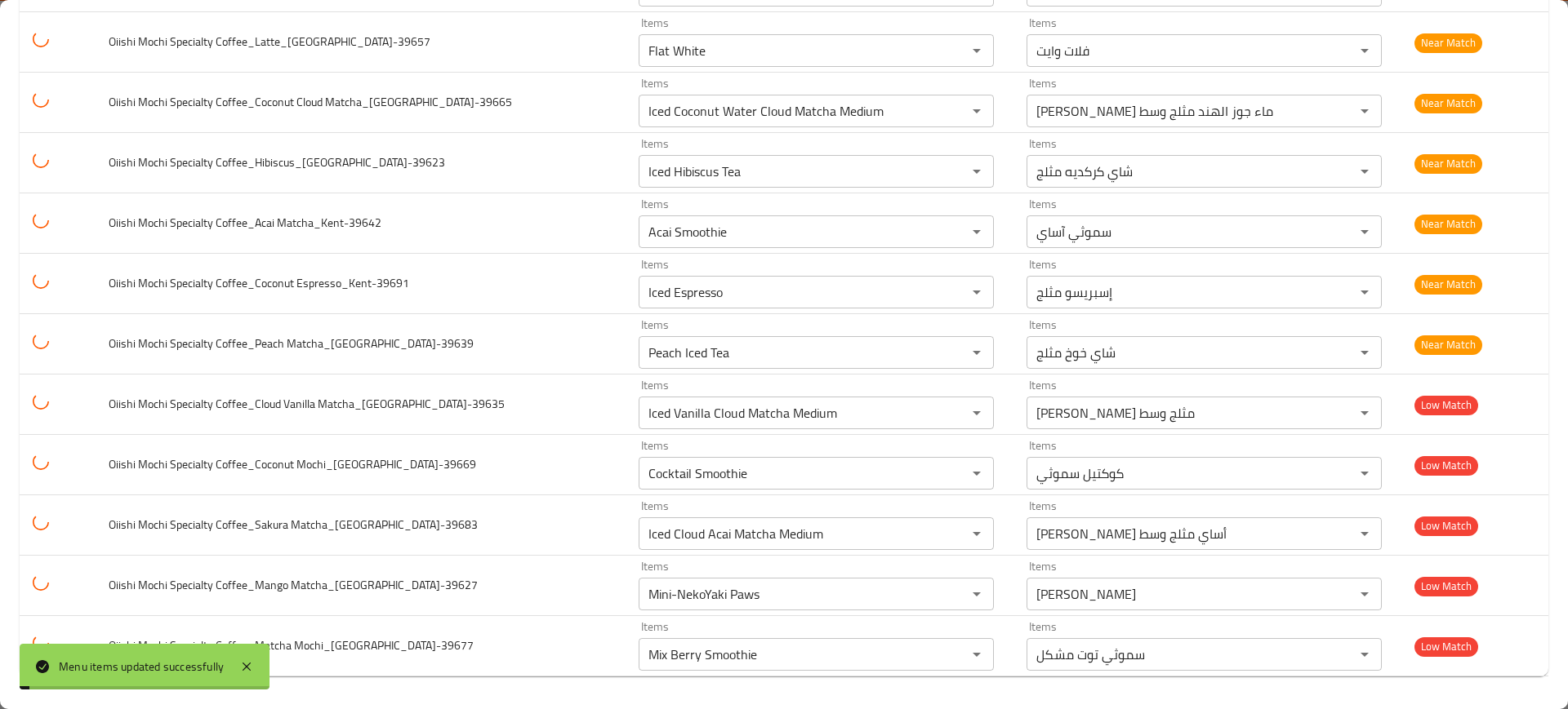
click at [243, 651] on div "Menu items updated successfully" at bounding box center [144, 667] width 250 height 46
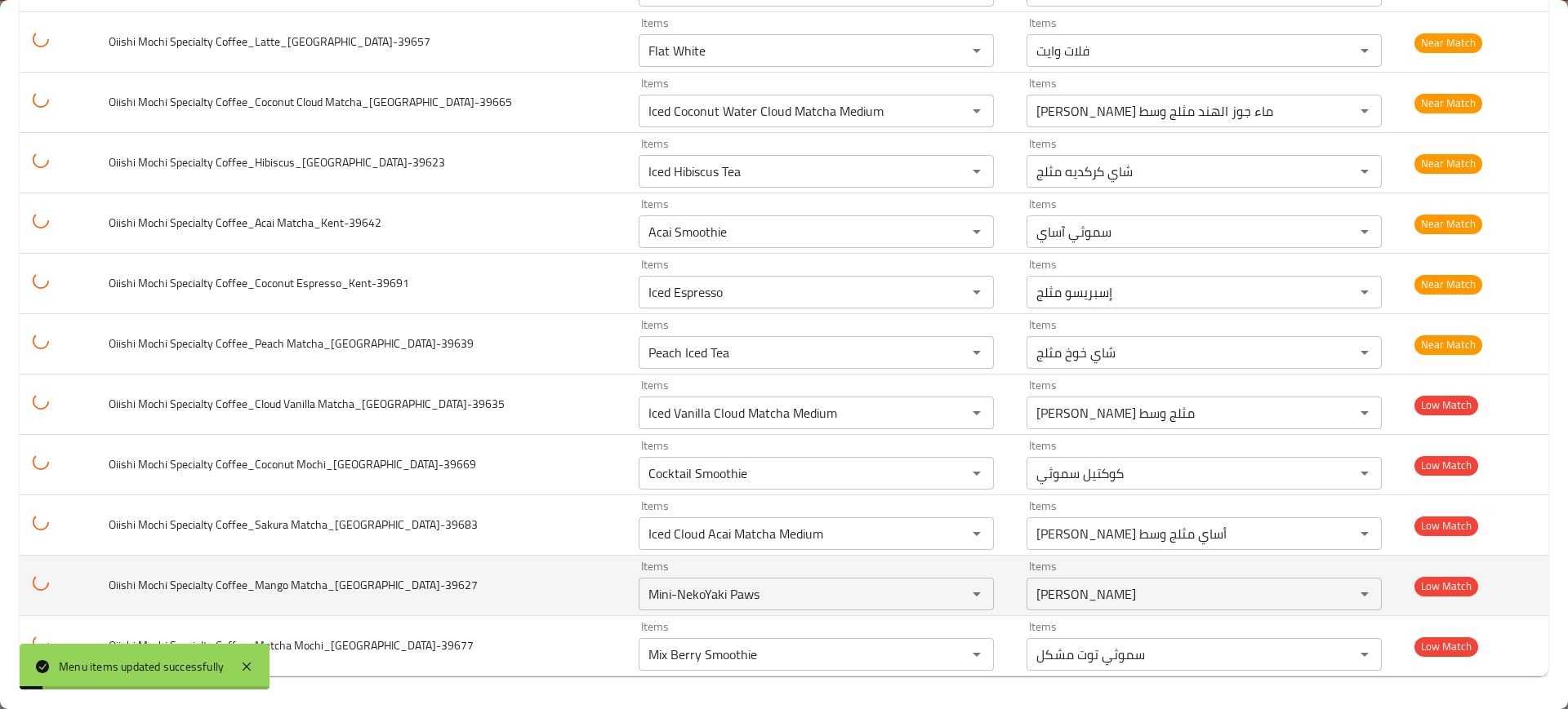
click at [292, 586] on span "Oiishi Mochi Specialty Coffee_Mango Matcha_Kent-39627" at bounding box center [293, 585] width 369 height 21
drag, startPoint x: 298, startPoint y: 584, endPoint x: 323, endPoint y: 590, distance: 25.7
click at [323, 590] on span "Oiishi Mochi Specialty Coffee_Mango Matcha_Kent-39627" at bounding box center [293, 585] width 369 height 21
copy span "Match"
click at [644, 589] on Matcha_Kent-39627 "Mini-NekoYaki Paws" at bounding box center [792, 594] width 298 height 23
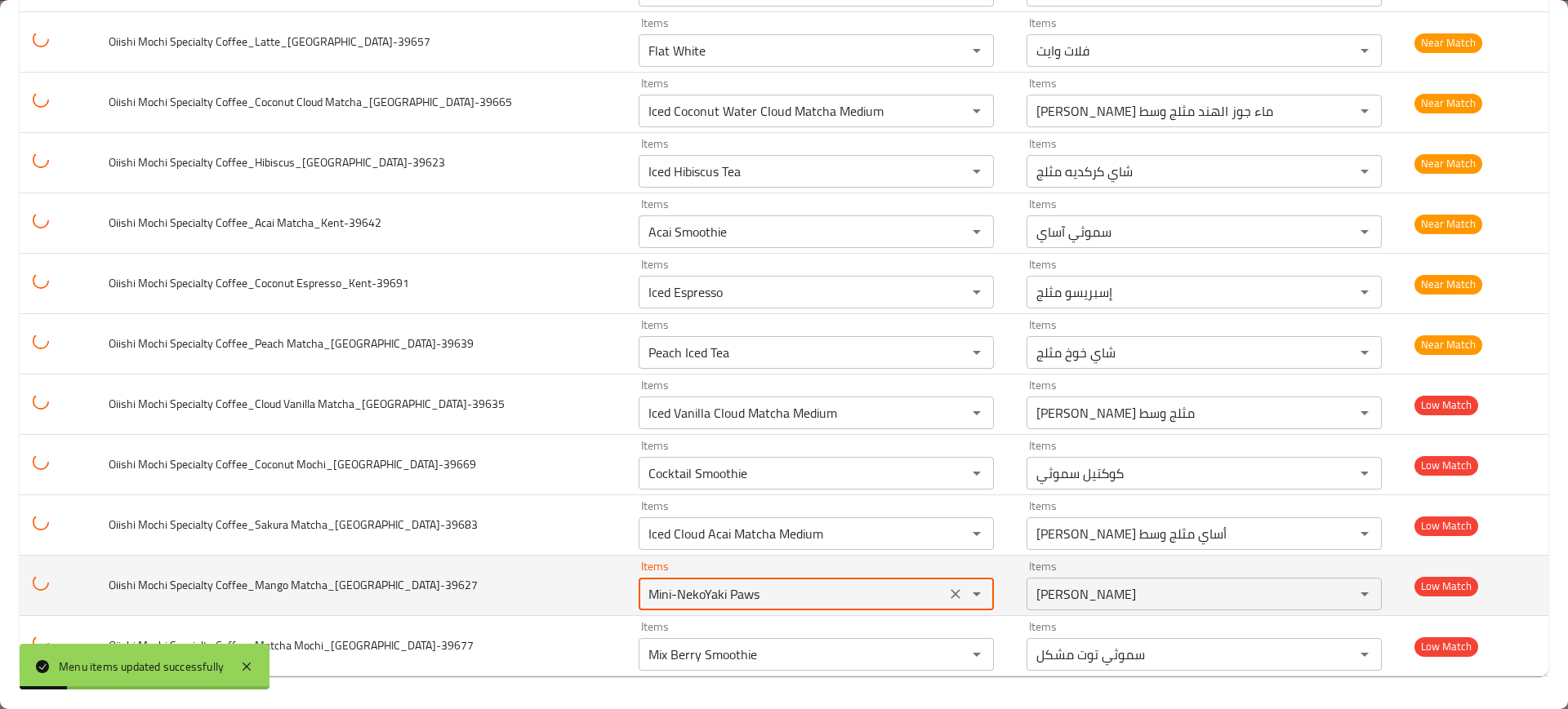
paste Matcha_Kent-39627 "atch"
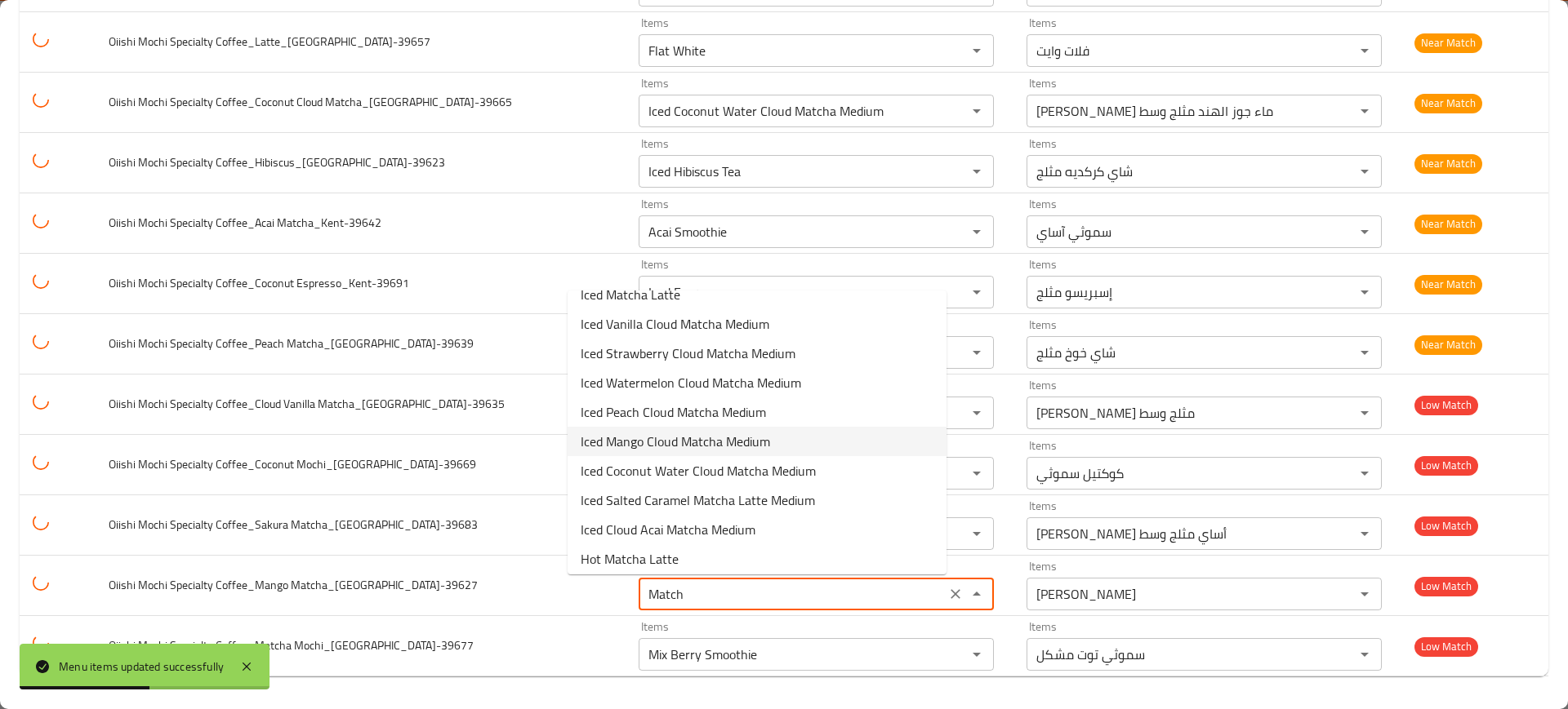
scroll to position [23, 0]
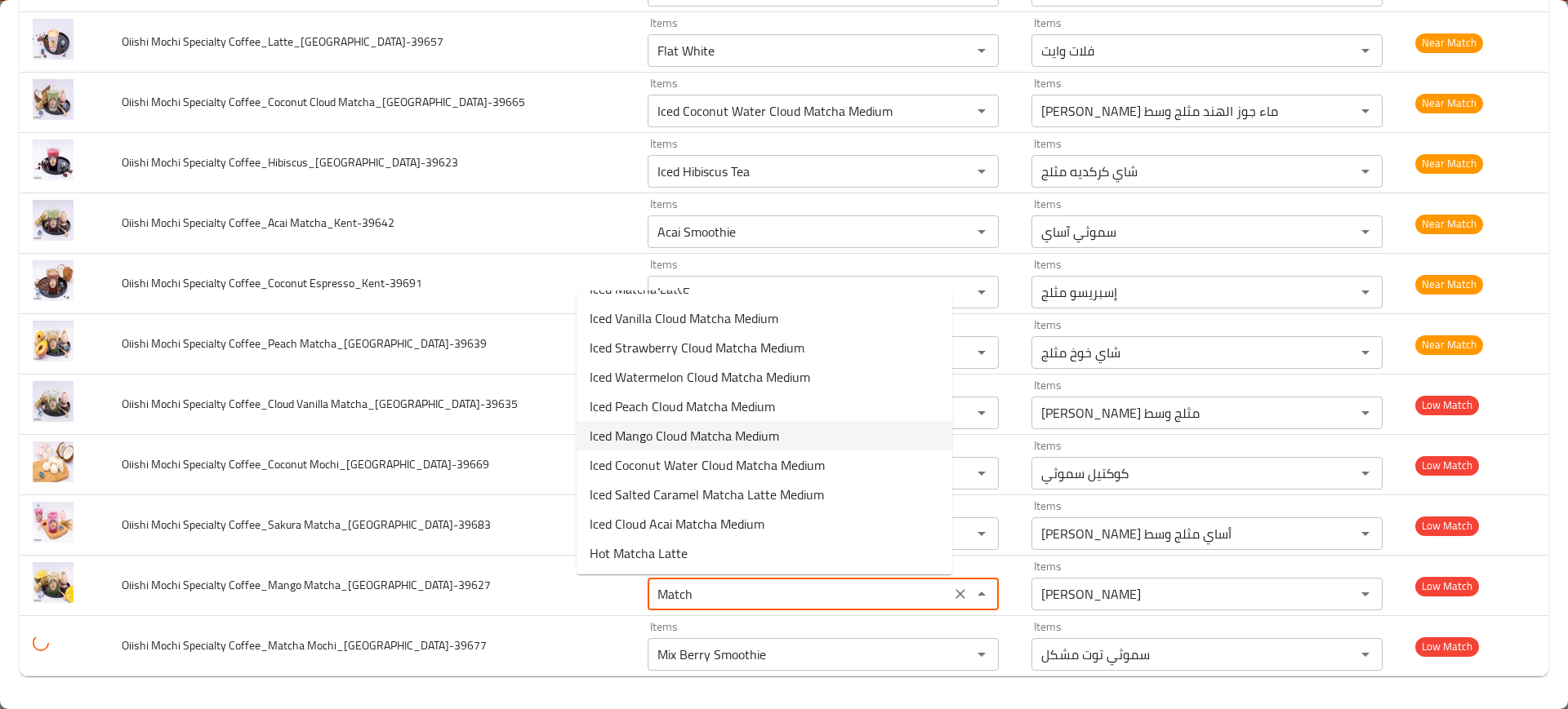
click at [647, 438] on span "Iced Mango Cloud Matcha Medium" at bounding box center [685, 436] width 190 height 19
type Matcha_Kent-39627 "Iced Mango Cloud Matcha Medium"
type Matcha_Kent-39627-ar "ماتشا كلاود مانجو مثلج وسط"
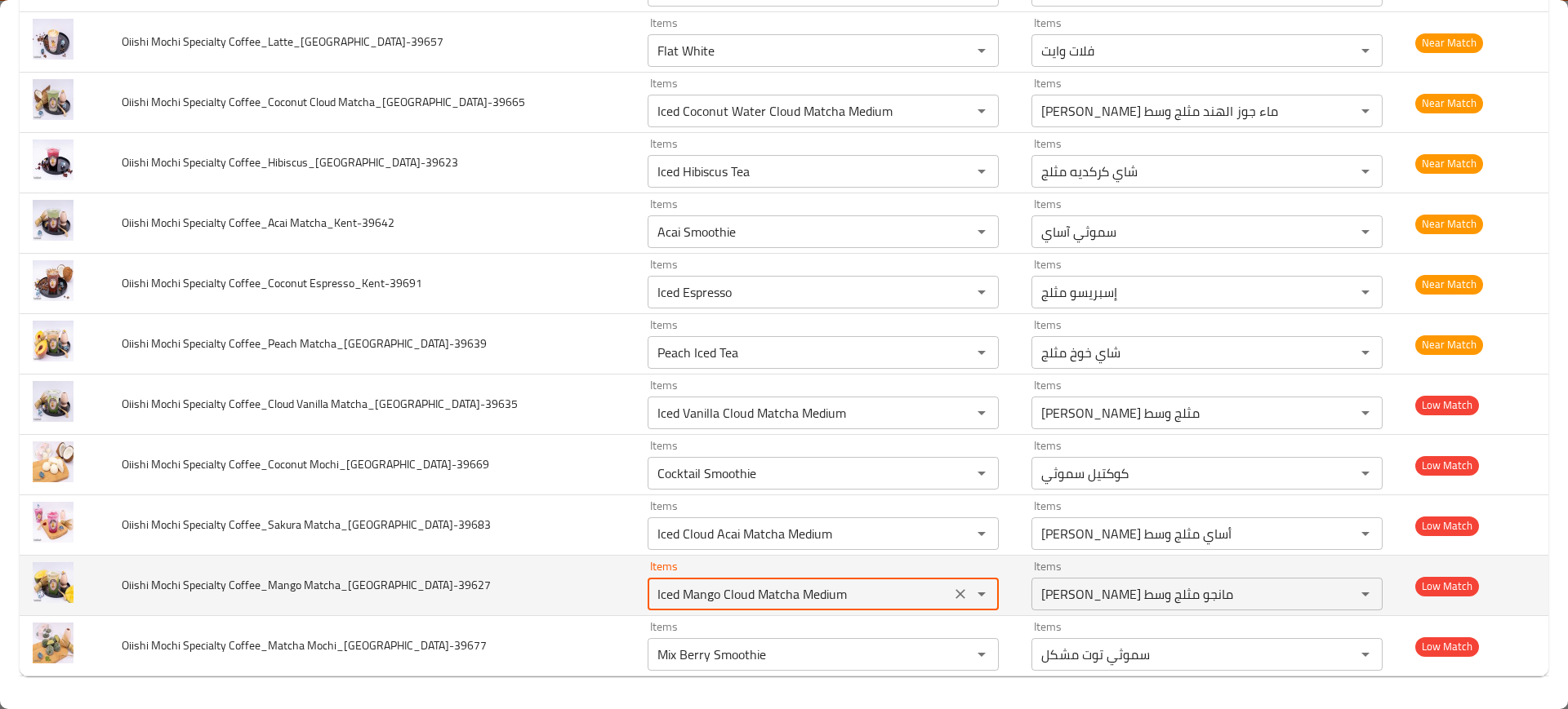
click at [652, 600] on Matcha_Kent-39627 "Iced Mango Cloud Matcha Medium" at bounding box center [799, 594] width 293 height 23
type Matcha_Kent-39627 "Iced Mango Cloud Matcha Medium"
click at [373, 577] on span "Oiishi Mochi Specialty Coffee_Mango Matcha_Kent-39627" at bounding box center [306, 585] width 369 height 21
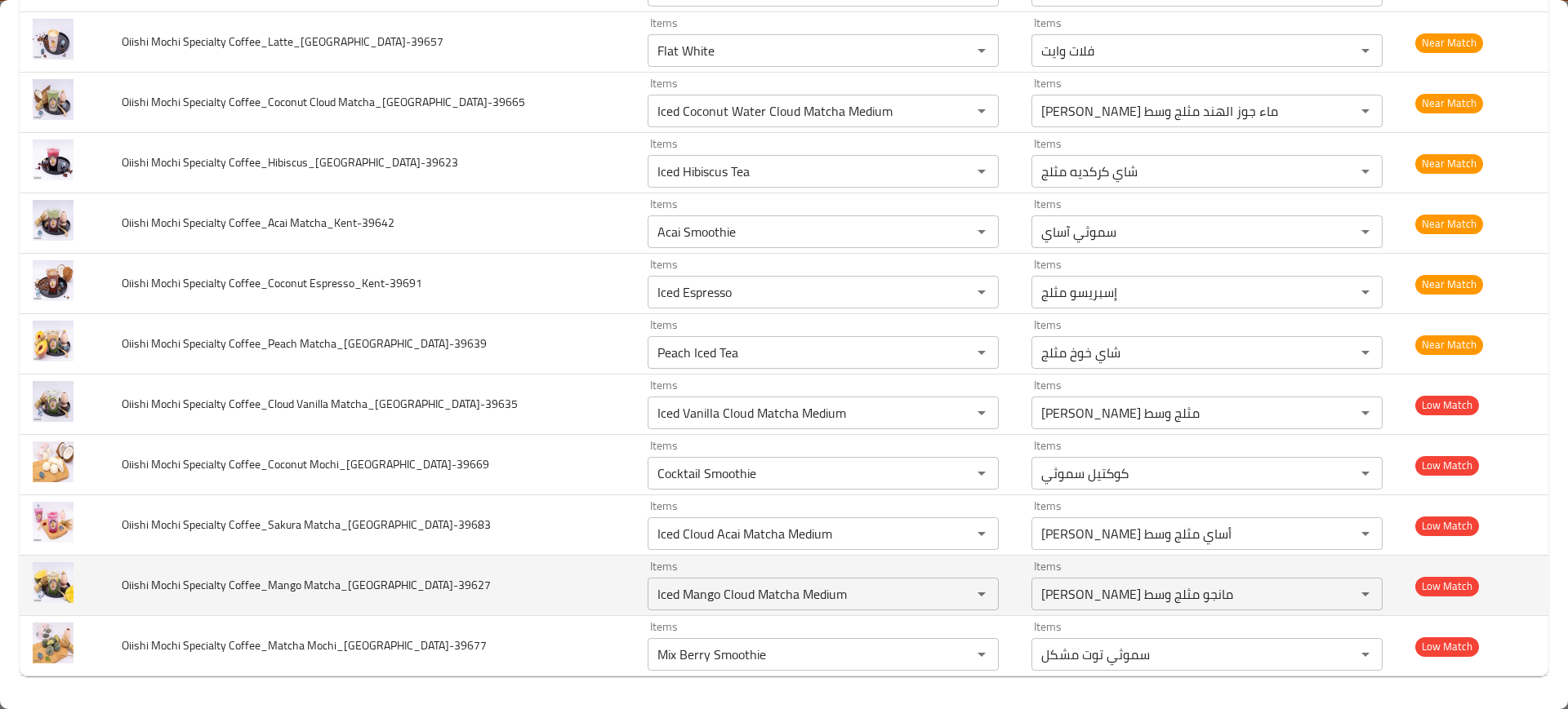
click at [374, 571] on td "Oiishi Mochi Specialty Coffee_Mango Matcha_Kent-39627" at bounding box center [371, 586] width 526 height 61
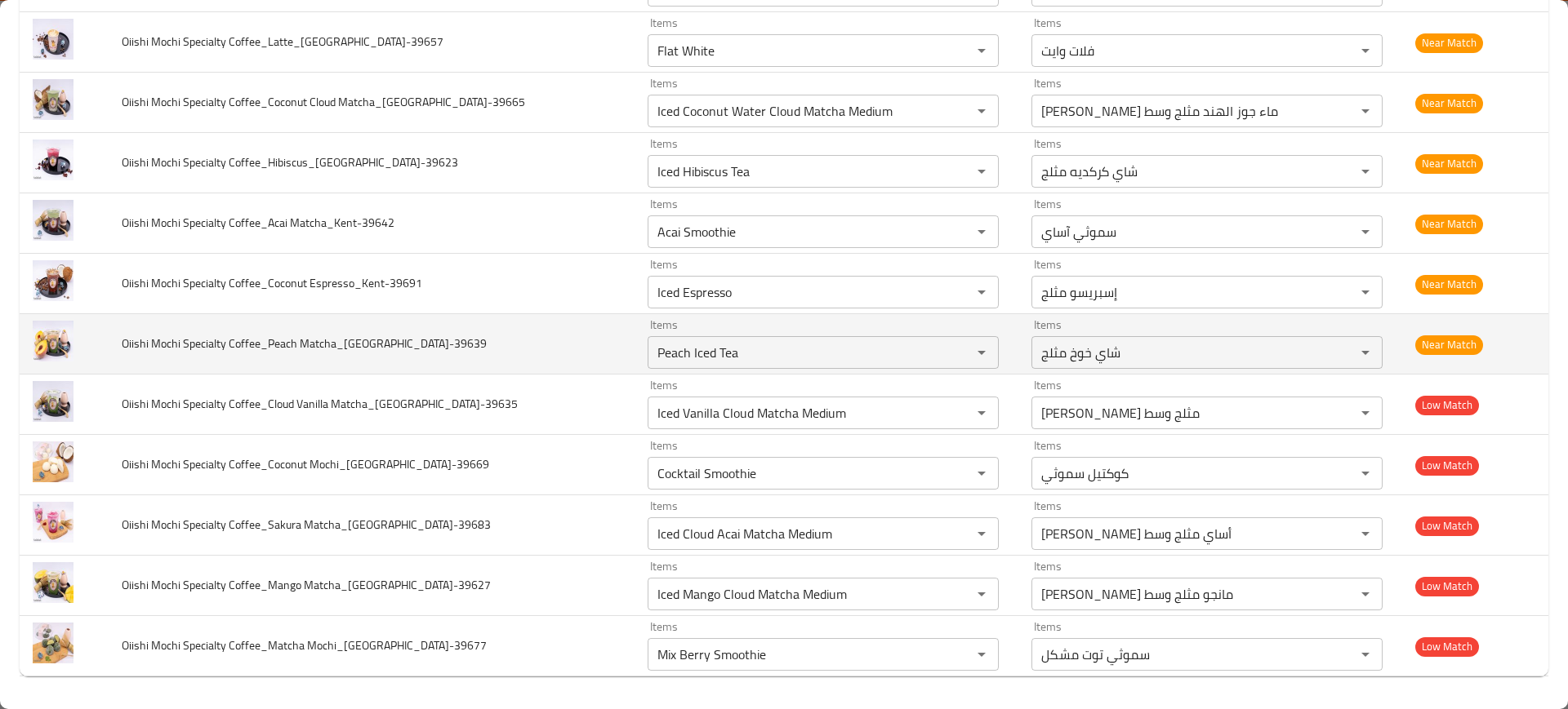
scroll to position [615, 0]
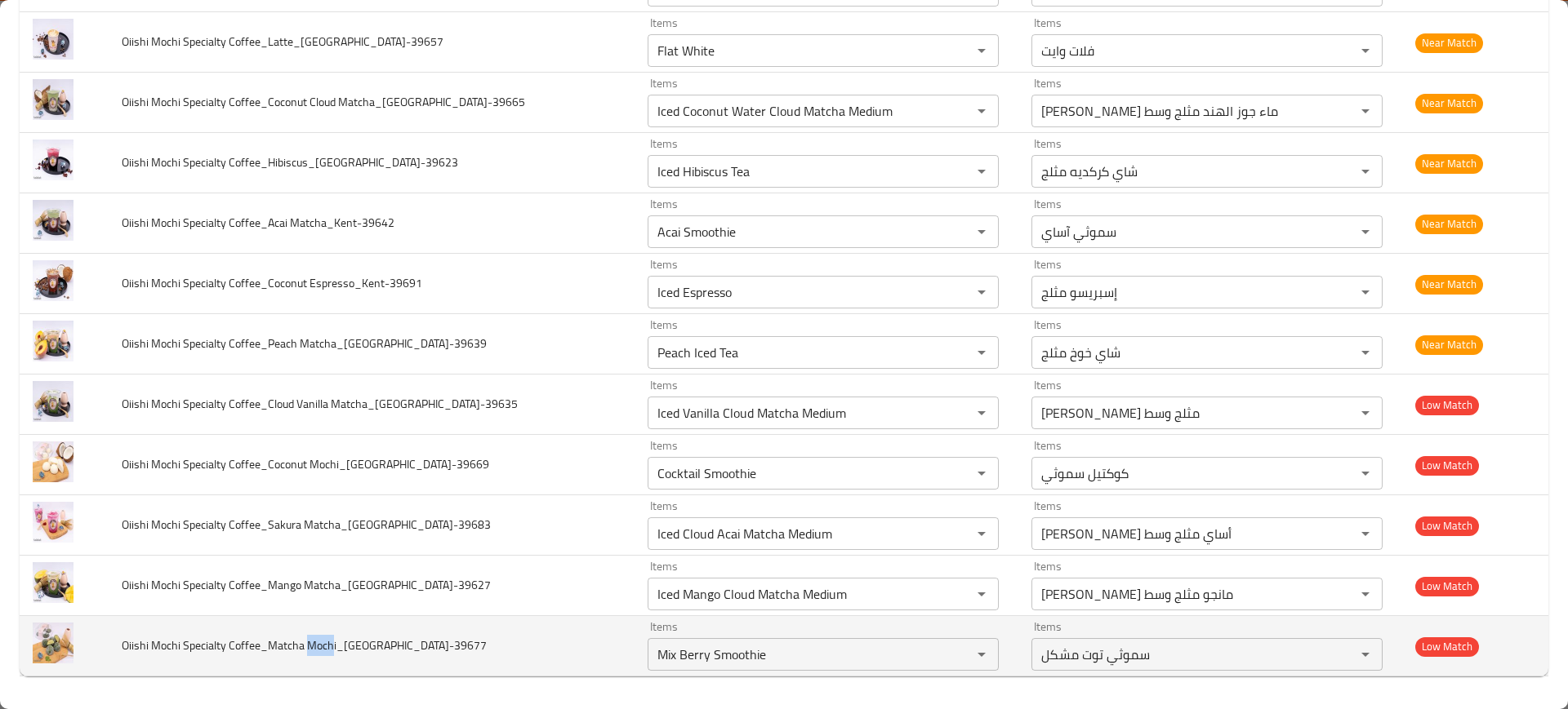
drag, startPoint x: 310, startPoint y: 655, endPoint x: 334, endPoint y: 652, distance: 24.2
click at [334, 652] on span "Oiishi Mochi Specialty Coffee_Matcha Mochi_Kent-39677" at bounding box center [305, 646] width 365 height 21
copy span "Moch"
click at [652, 644] on Mochi_Kent-39677 "Mix Berry Smoothie" at bounding box center [799, 655] width 293 height 23
paste Mochi_Kent-39677 "och"
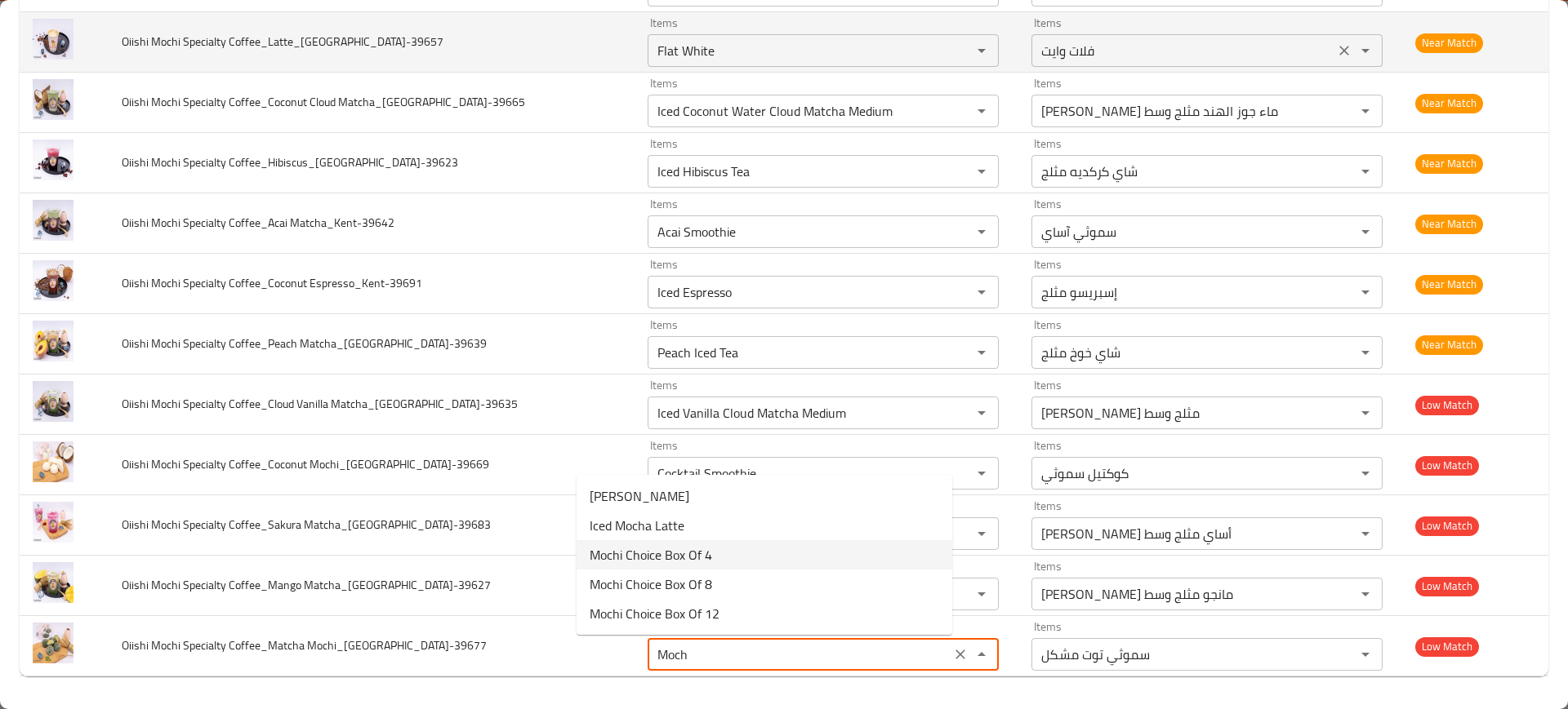
type Mochi_Kent-39677 "Mix Berry Smoothie"
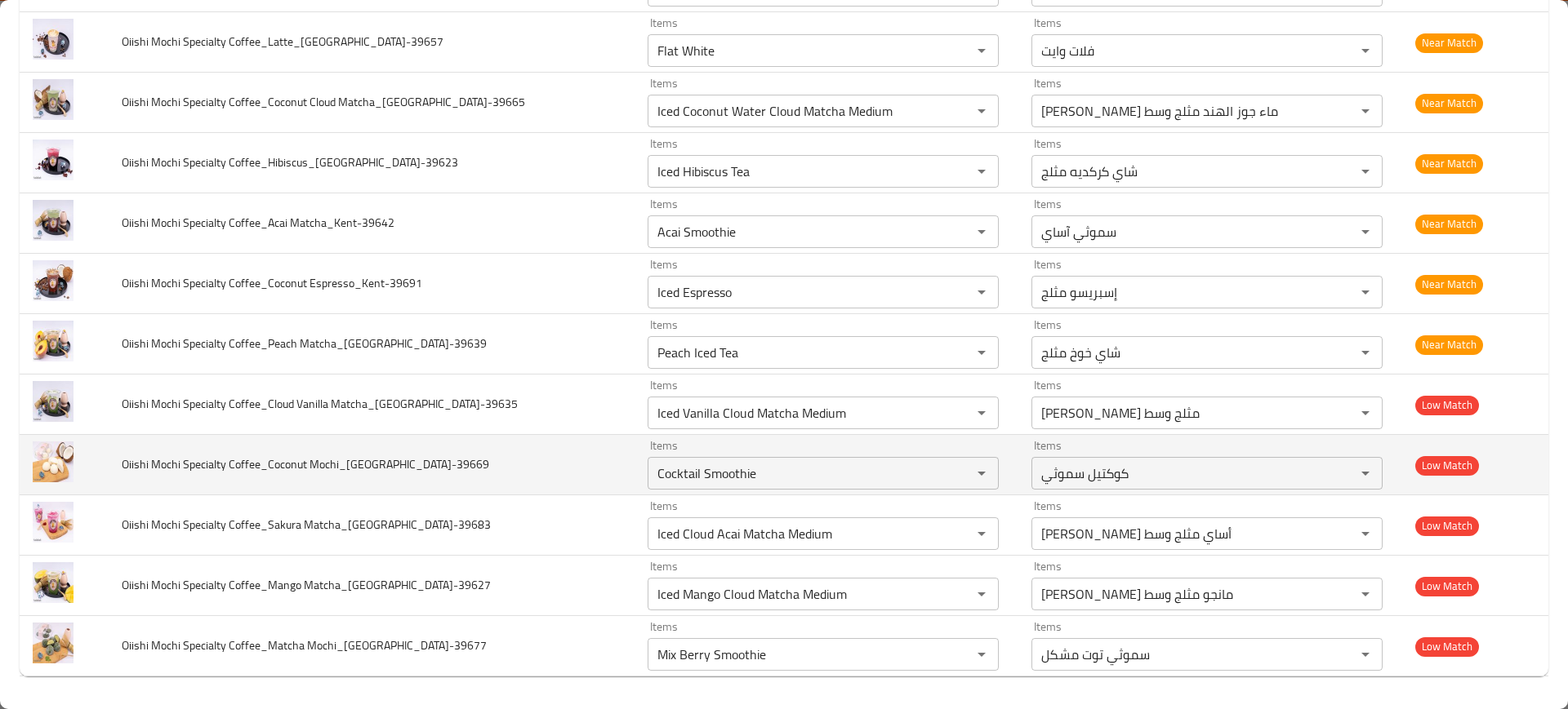
click at [357, 493] on td "Oiishi Mochi Specialty Coffee_Coconut Mochi_Kent-39669" at bounding box center [371, 465] width 526 height 61
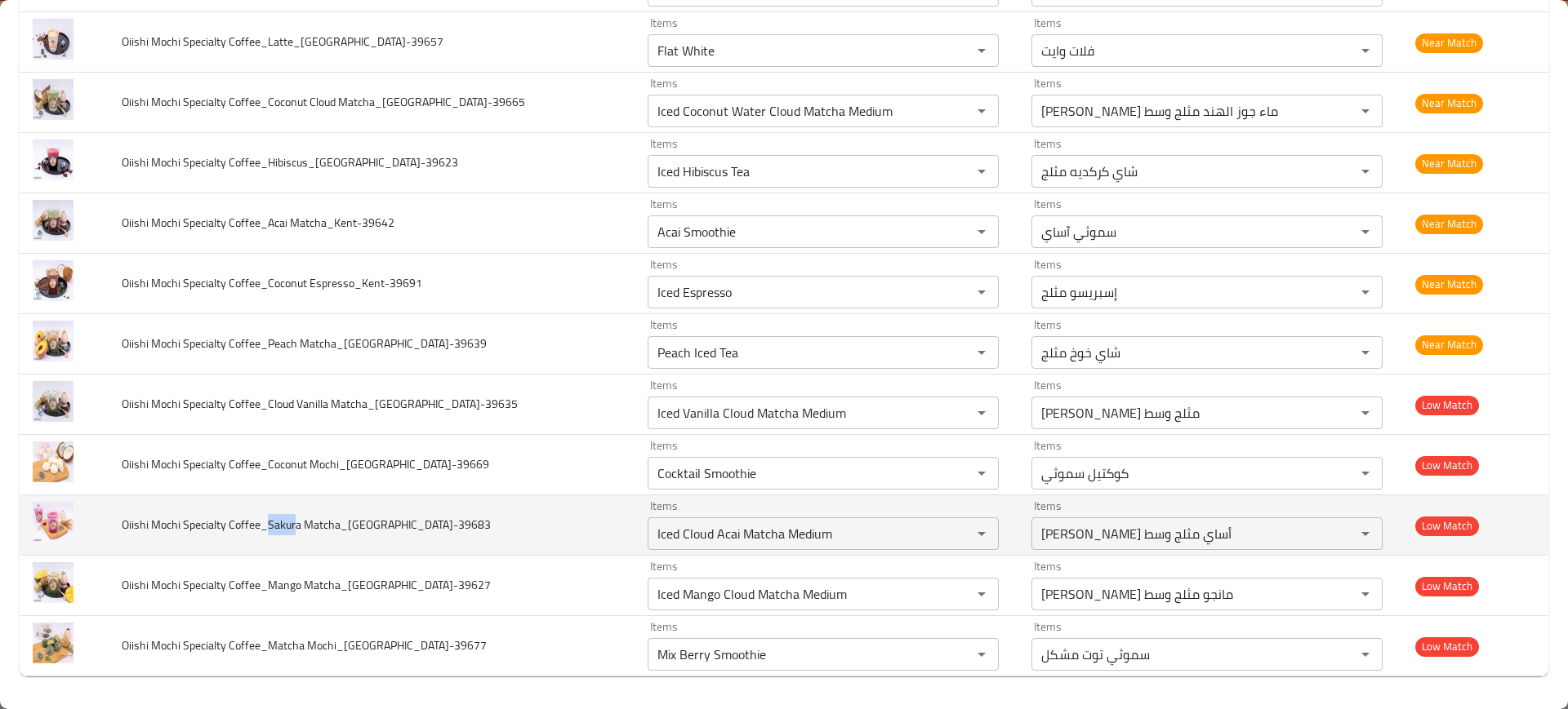
drag, startPoint x: 274, startPoint y: 525, endPoint x: 298, endPoint y: 529, distance: 24.3
click at [298, 529] on span "Oiishi Mochi Specialty Coffee_Sakura Matcha_Kent-39683" at bounding box center [306, 525] width 369 height 21
copy span "Sakur"
click at [650, 518] on div "Iced Cloud Acai Matcha Medium Items" at bounding box center [824, 534] width 351 height 32
paste Matcha_Kent-39683 "Sakur"
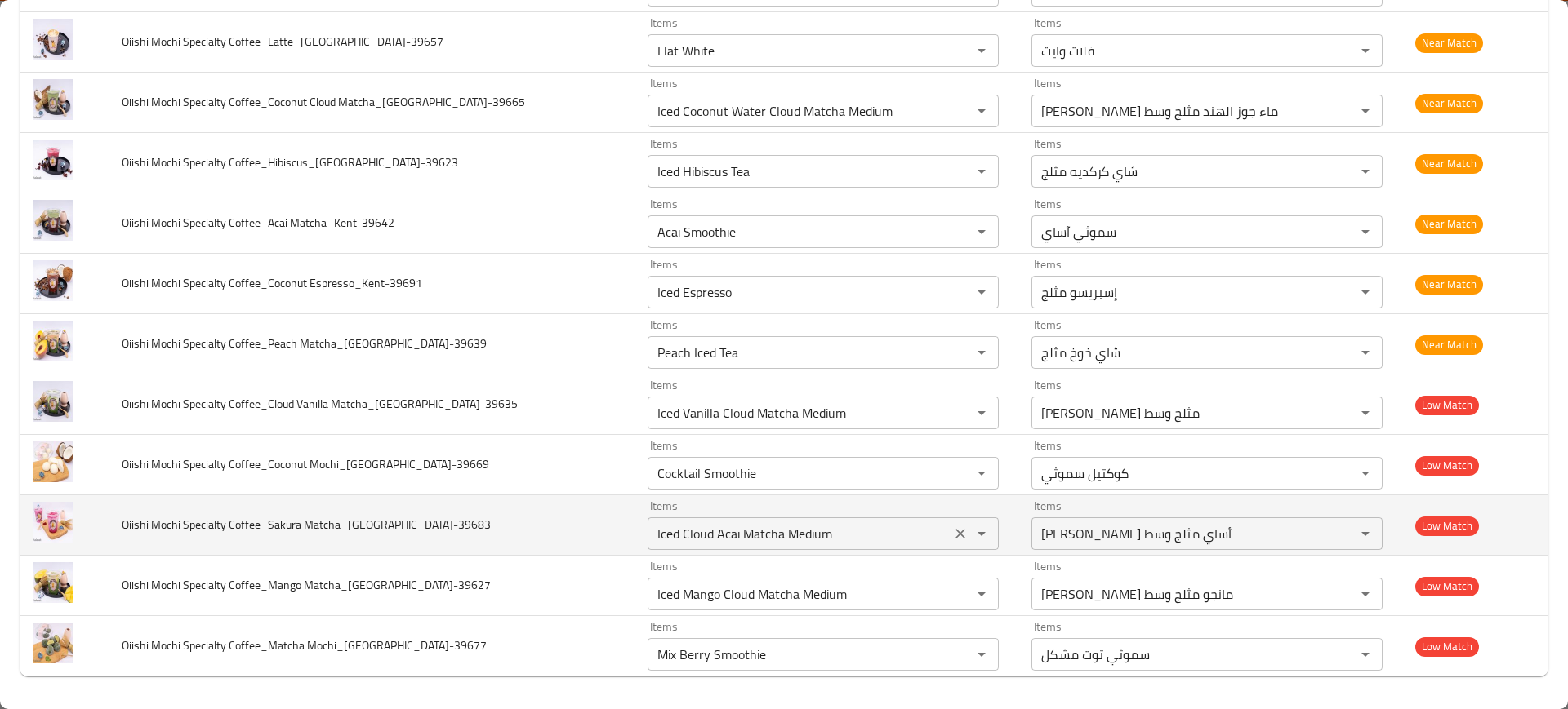
type Matcha_Kent-39683 "Sakur"
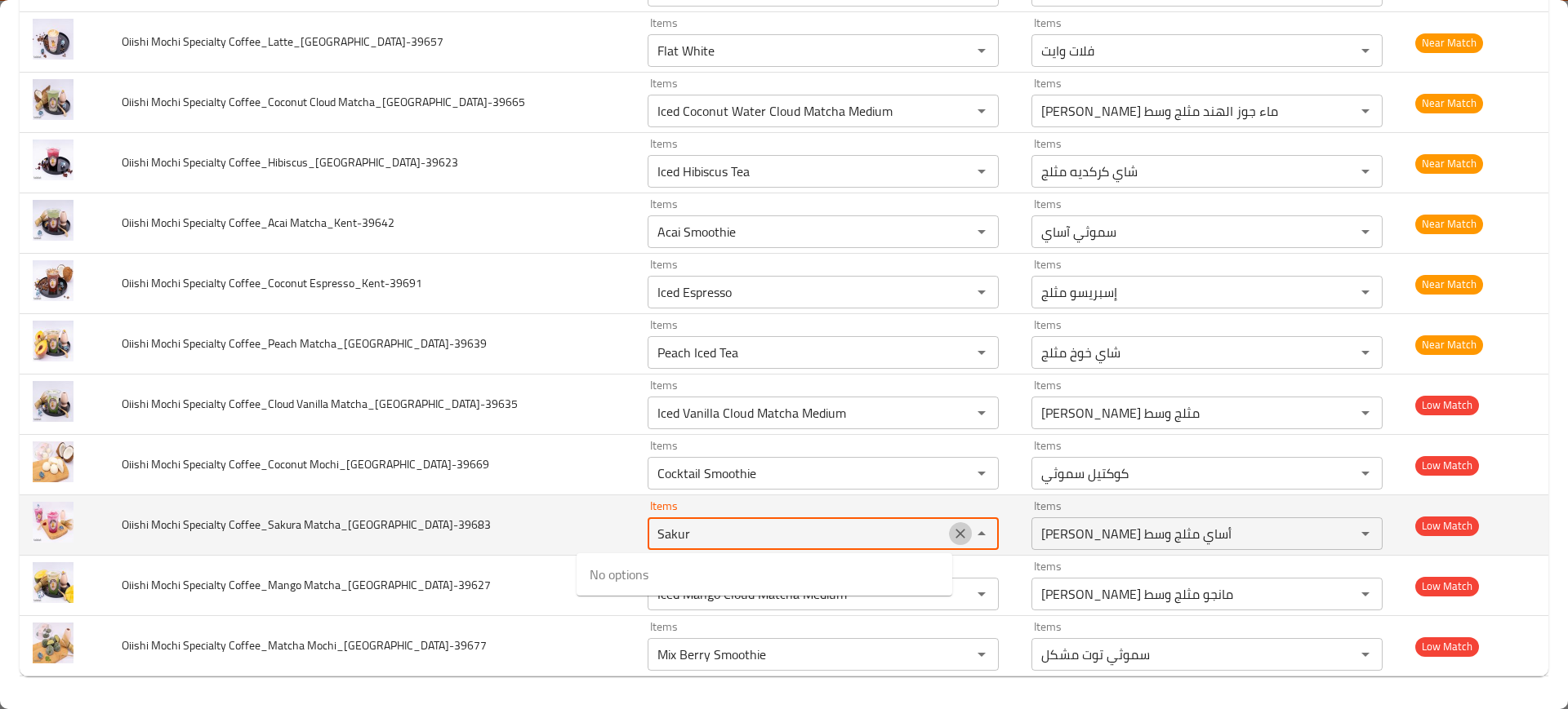
click at [953, 537] on icon "Clear" at bounding box center [960, 534] width 17 height 17
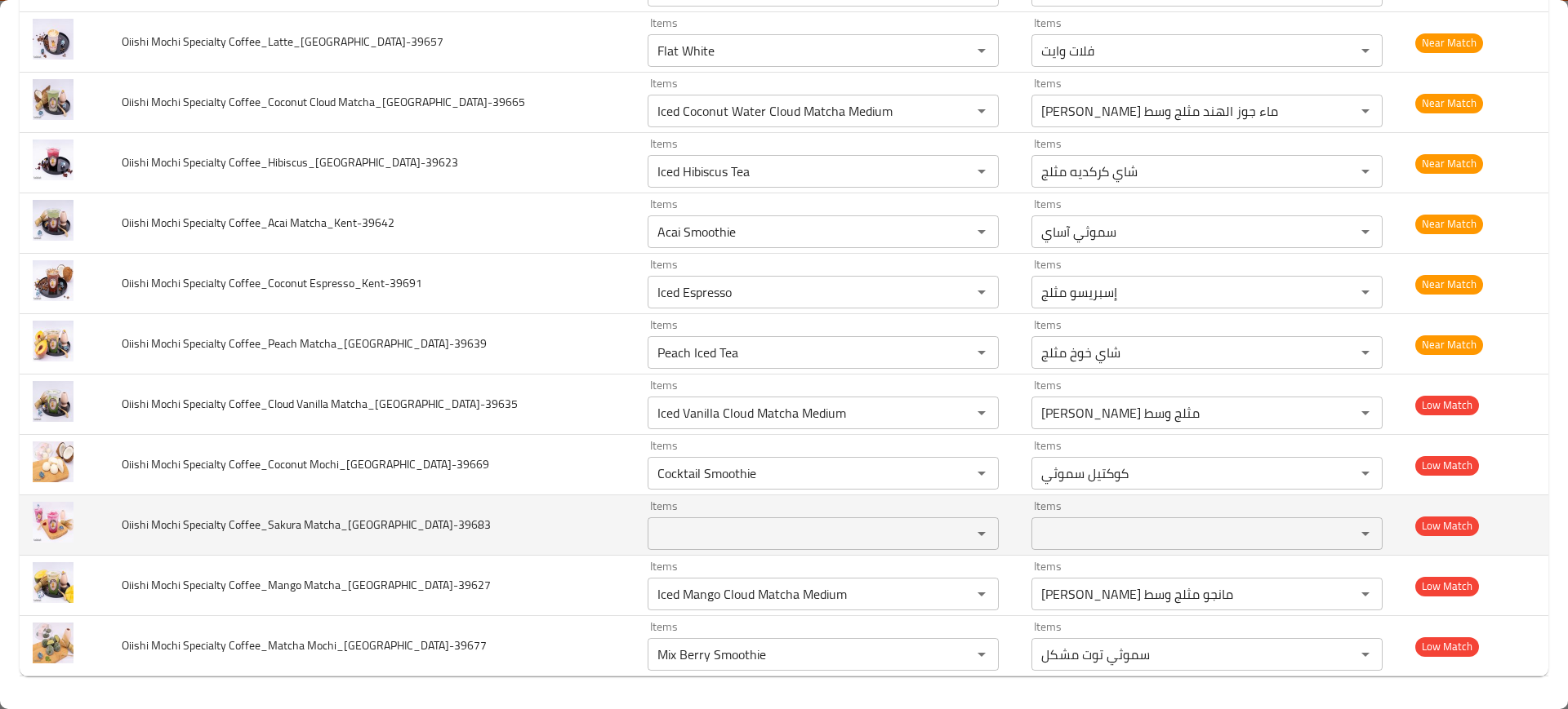
click at [305, 510] on td "Oiishi Mochi Specialty Coffee_Sakura Matcha_Kent-39683" at bounding box center [371, 526] width 526 height 61
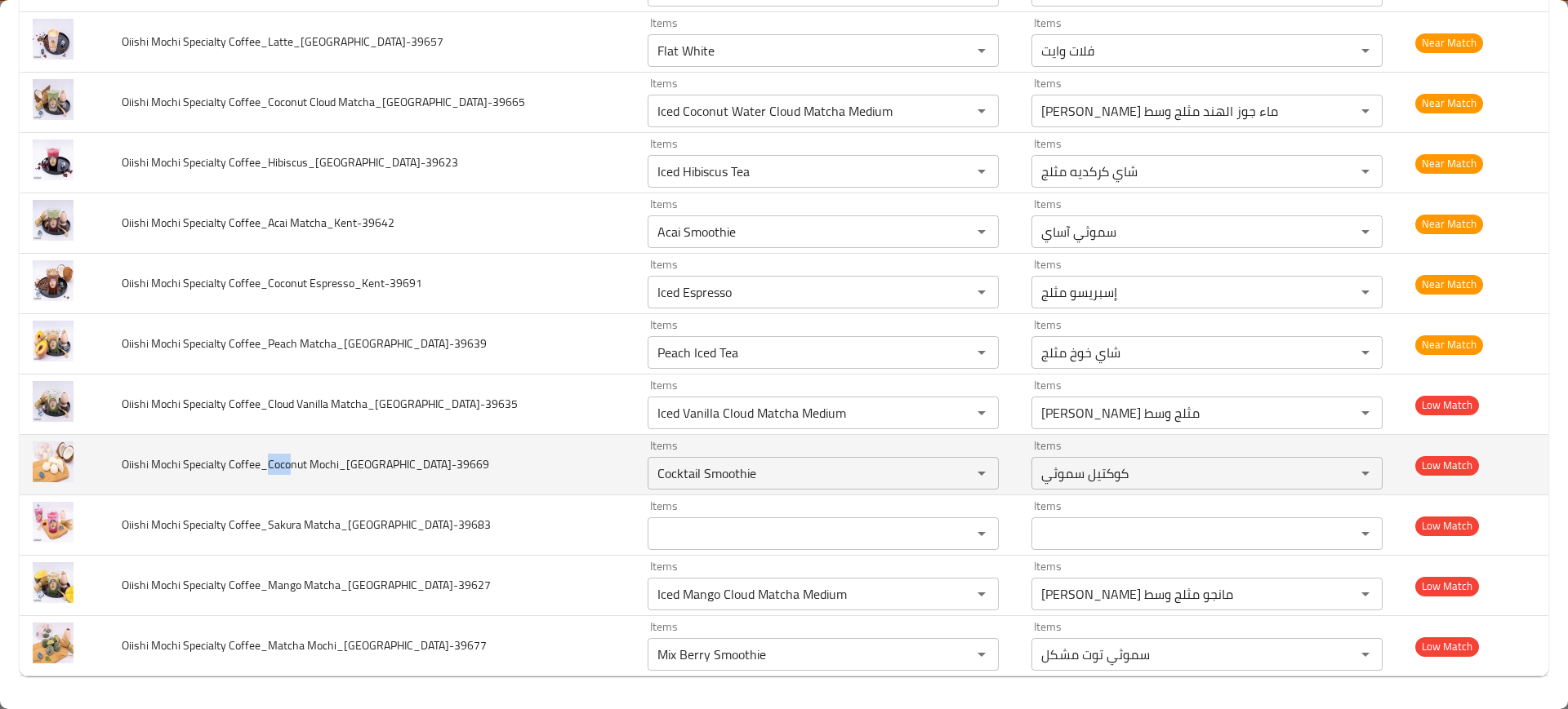
drag, startPoint x: 274, startPoint y: 469, endPoint x: 297, endPoint y: 471, distance: 23.1
click at [297, 471] on span "Oiishi Mochi Specialty Coffee_Coconut Mochi_Kent-39669" at bounding box center [306, 464] width 368 height 21
copy span "Coco"
click at [648, 452] on div "Items Cocktail Smoothie Items" at bounding box center [824, 464] width 351 height 50
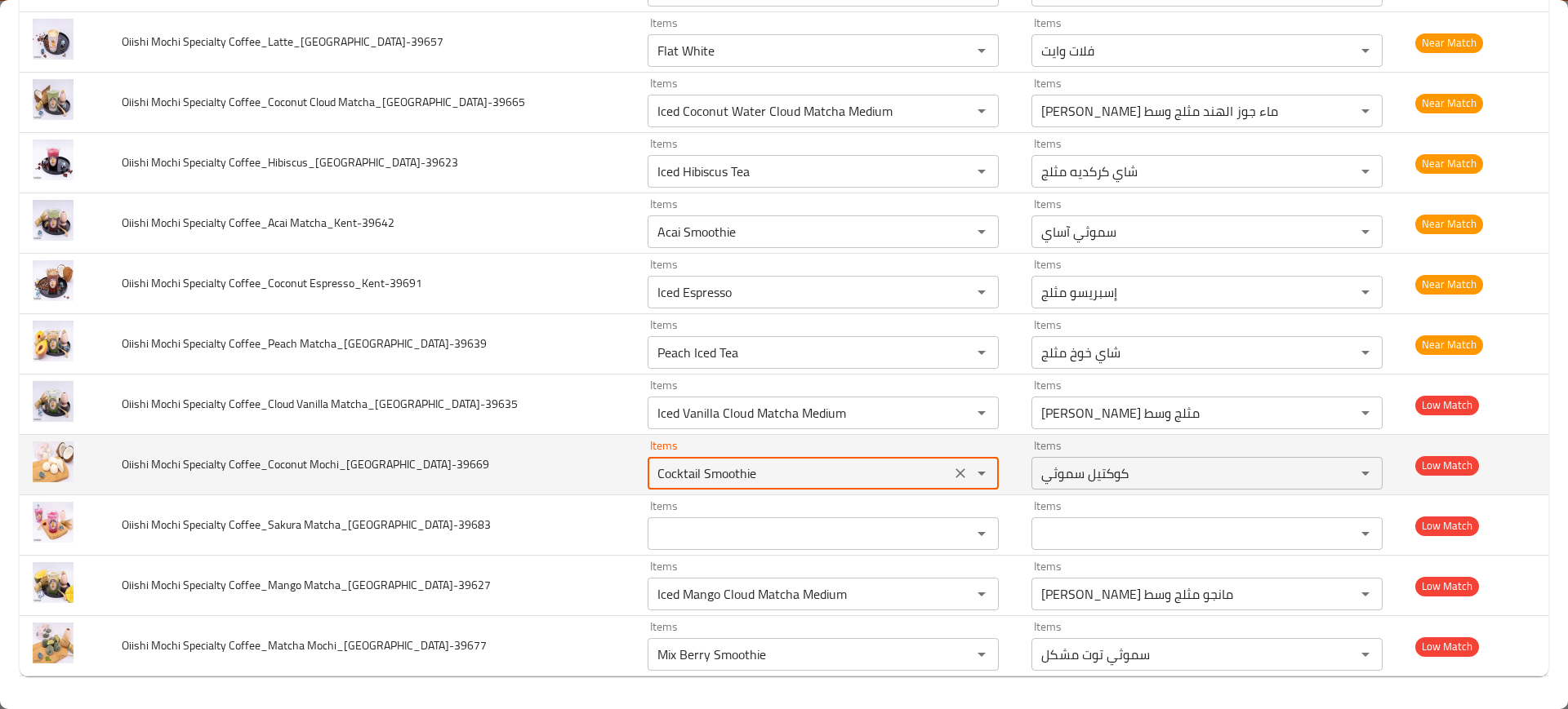
paste Mochi_Kent-39669 "o"
type Mochi_Kent-39669 "Coco"
click at [955, 473] on icon "Clear" at bounding box center [960, 473] width 10 height 10
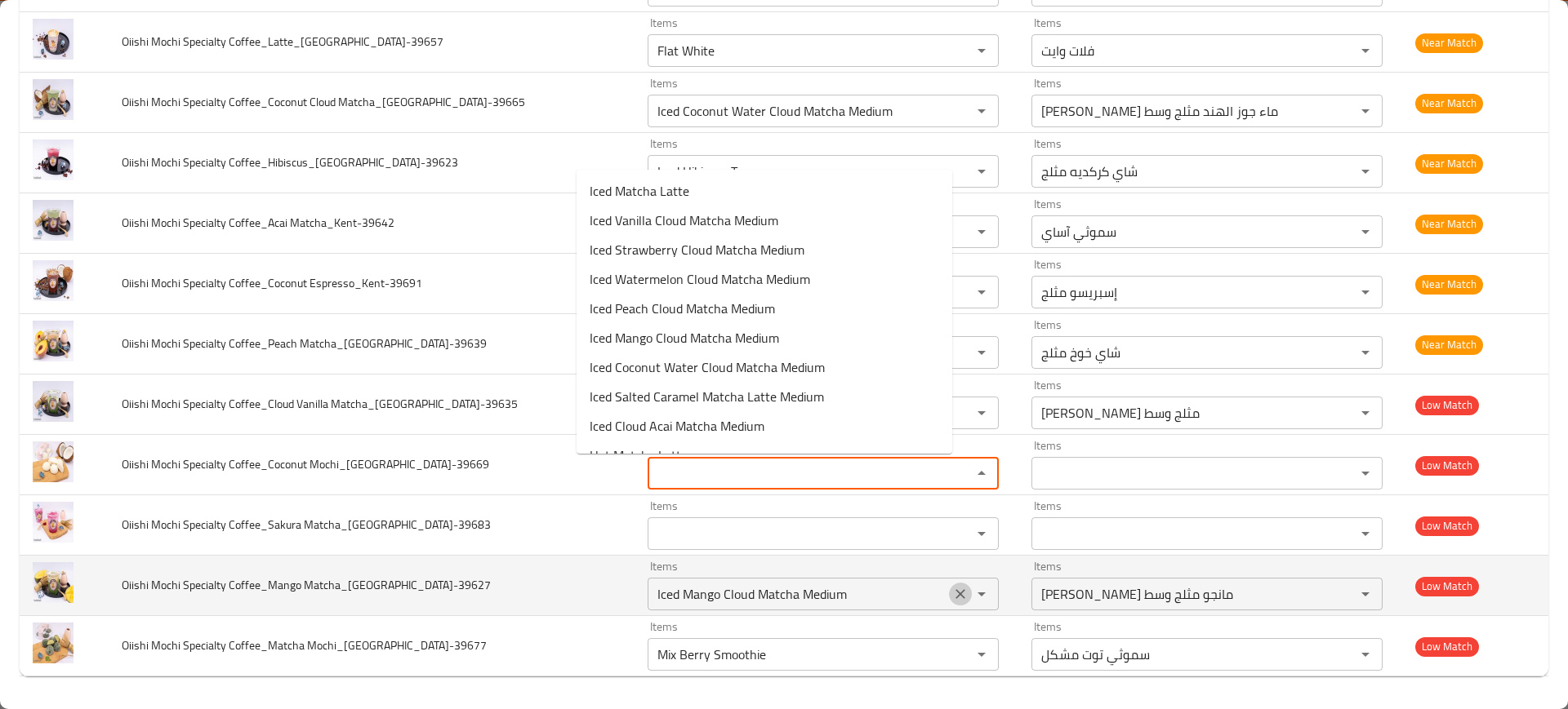
click at [955, 591] on icon "Clear" at bounding box center [960, 594] width 10 height 10
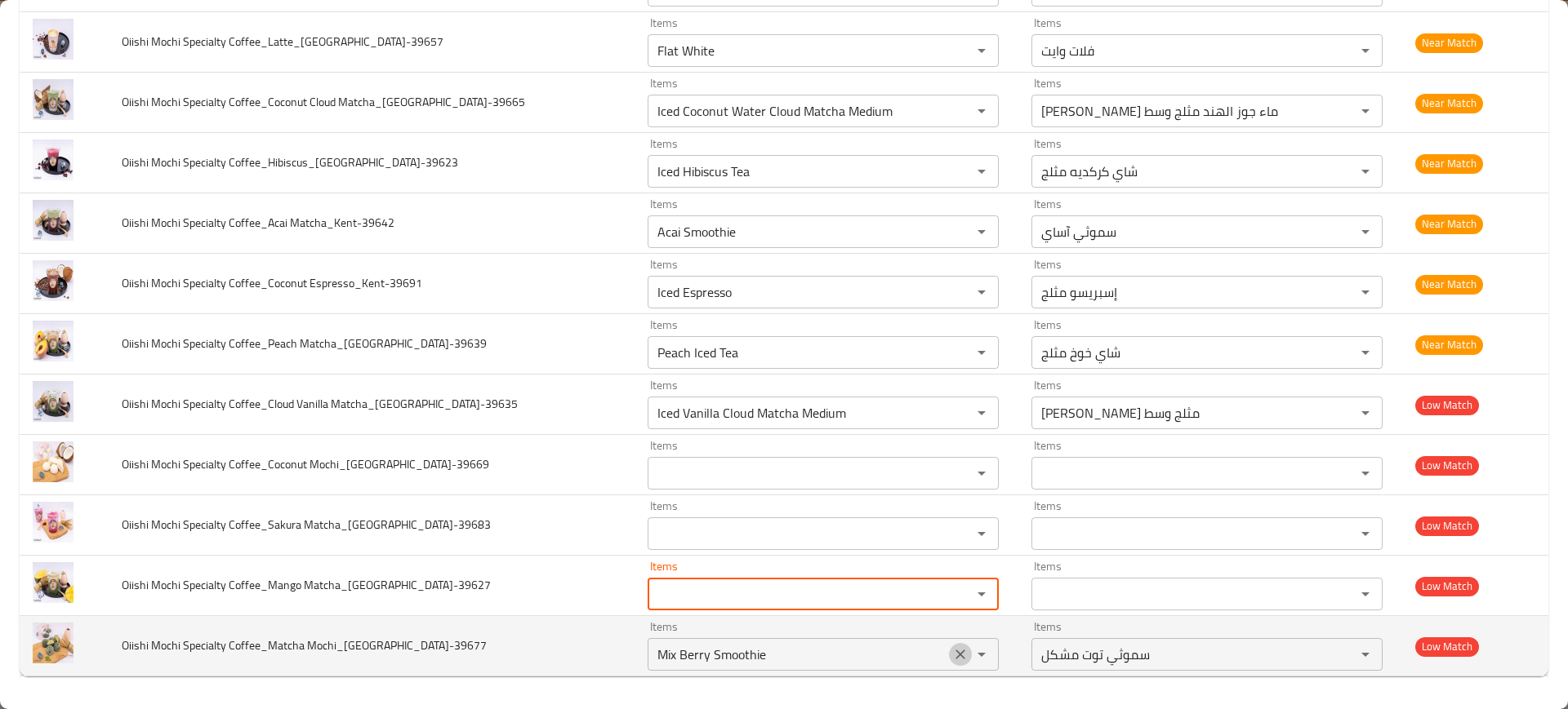
click at [949, 656] on button "Clear" at bounding box center [960, 655] width 23 height 23
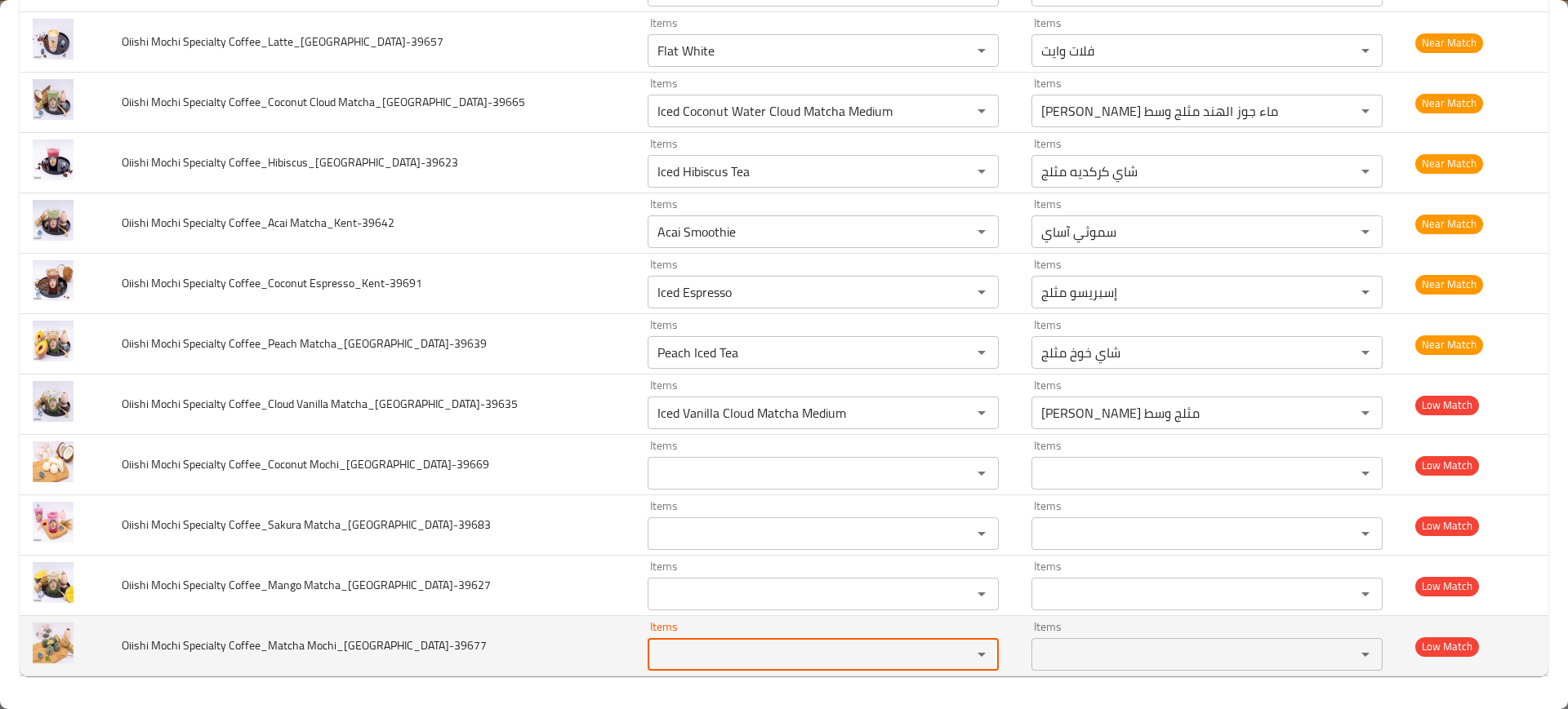
click at [949, 655] on div "enhanced table" at bounding box center [970, 655] width 42 height 23
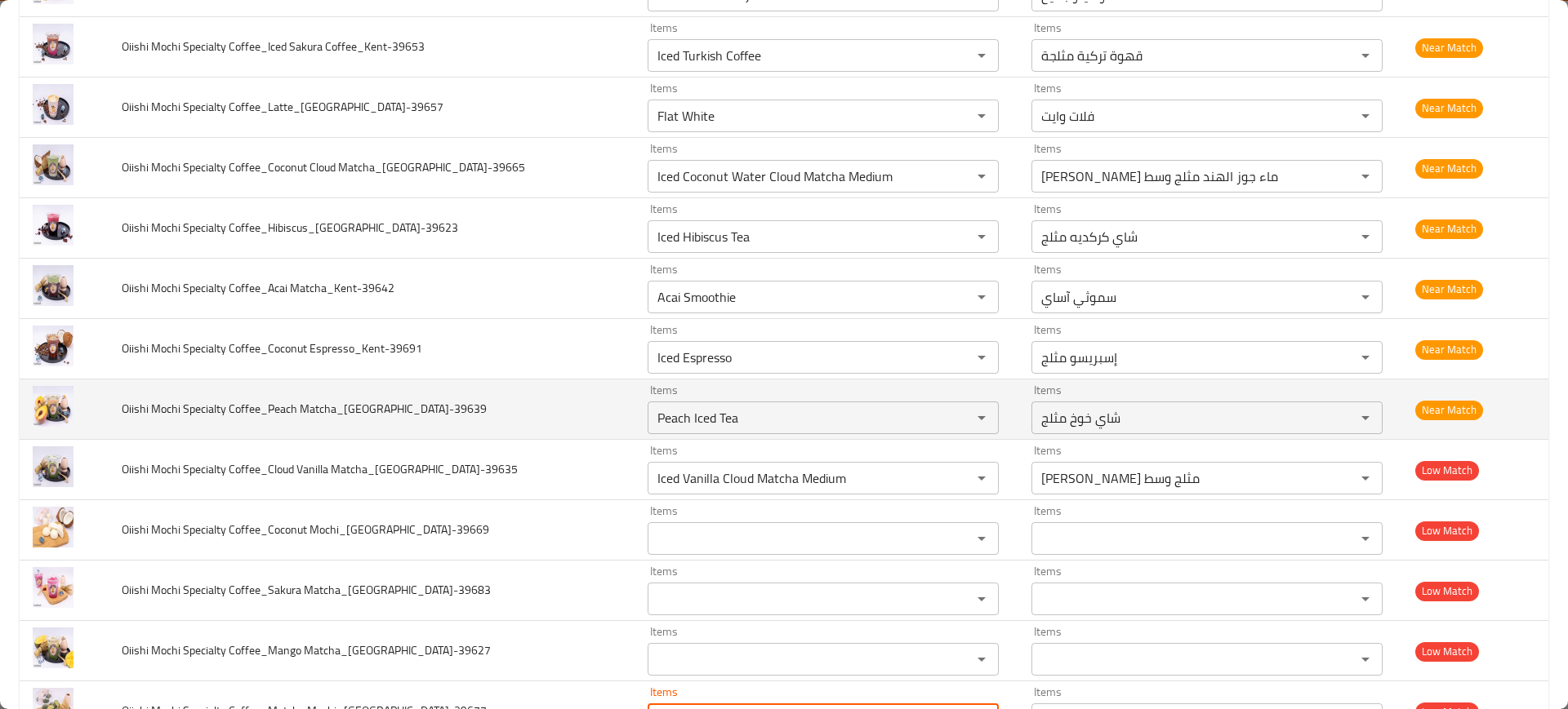
scroll to position [800, 0]
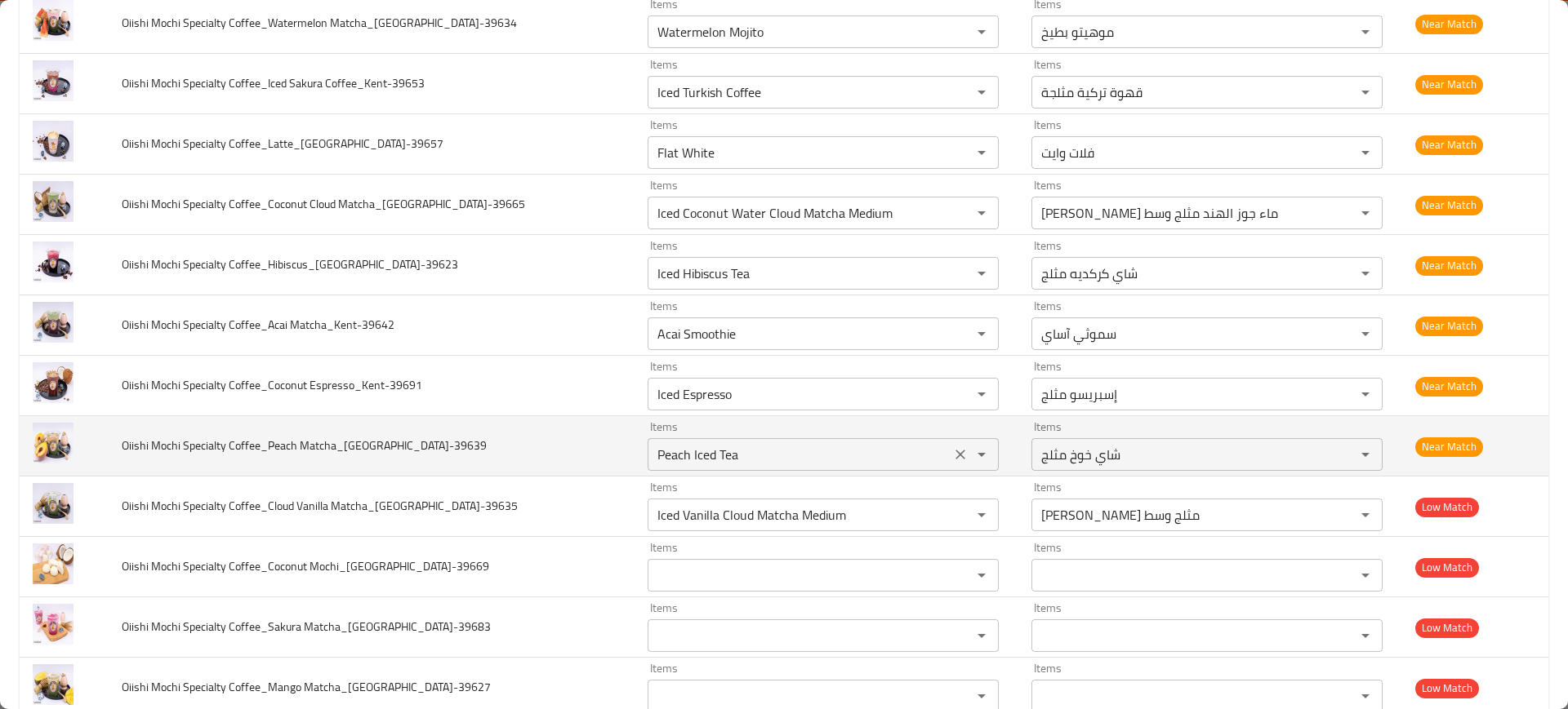
drag, startPoint x: 615, startPoint y: 461, endPoint x: 592, endPoint y: 454, distance: 24.0
click at [652, 454] on Matcha_Kent-39639 "Peach Iced Tea" at bounding box center [799, 455] width 293 height 23
click at [652, 455] on Matcha_Kent-39639 "Peach Iced Tea" at bounding box center [799, 455] width 293 height 23
paste Matcha_Kent-39639 "eac"
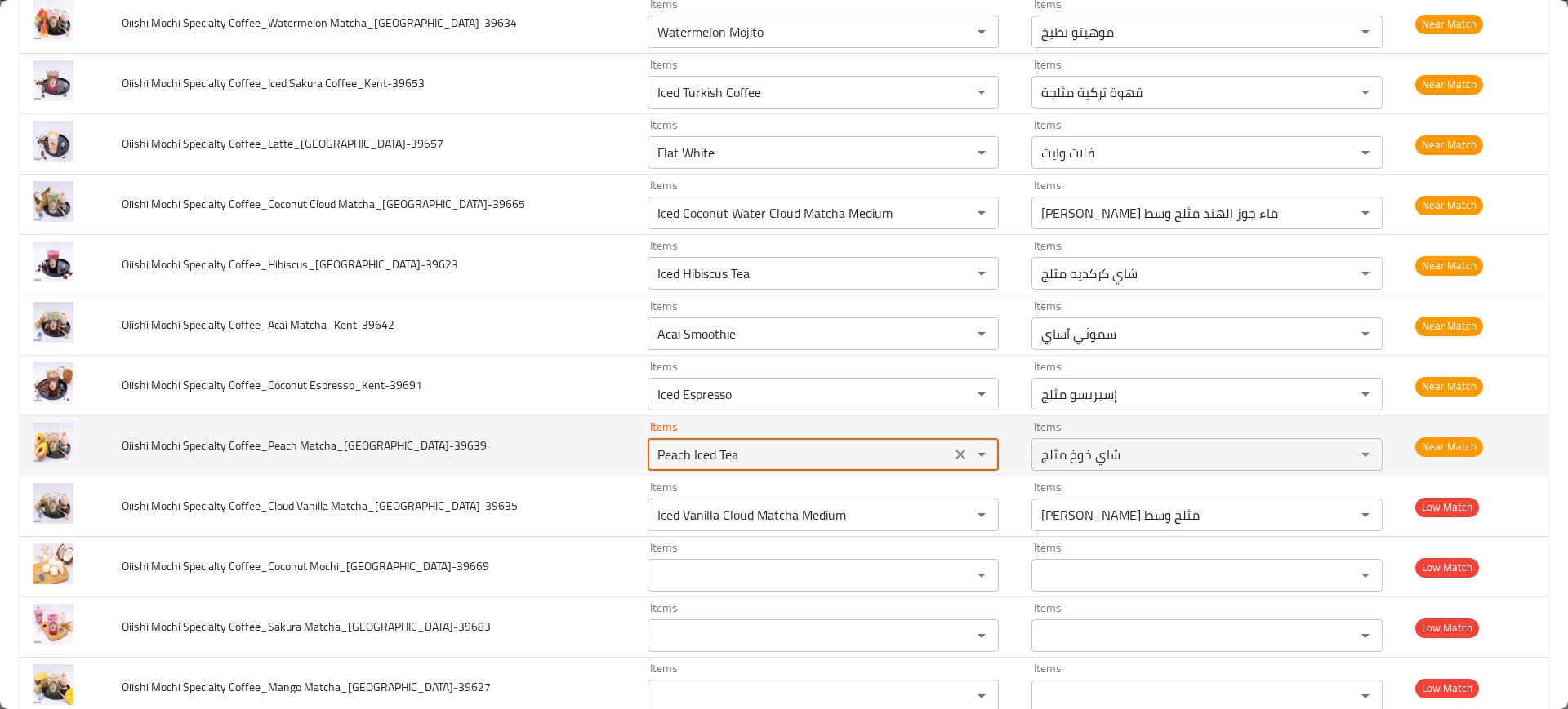
click at [652, 455] on Matcha_Kent-39639 "Peach Iced Tea" at bounding box center [799, 455] width 293 height 23
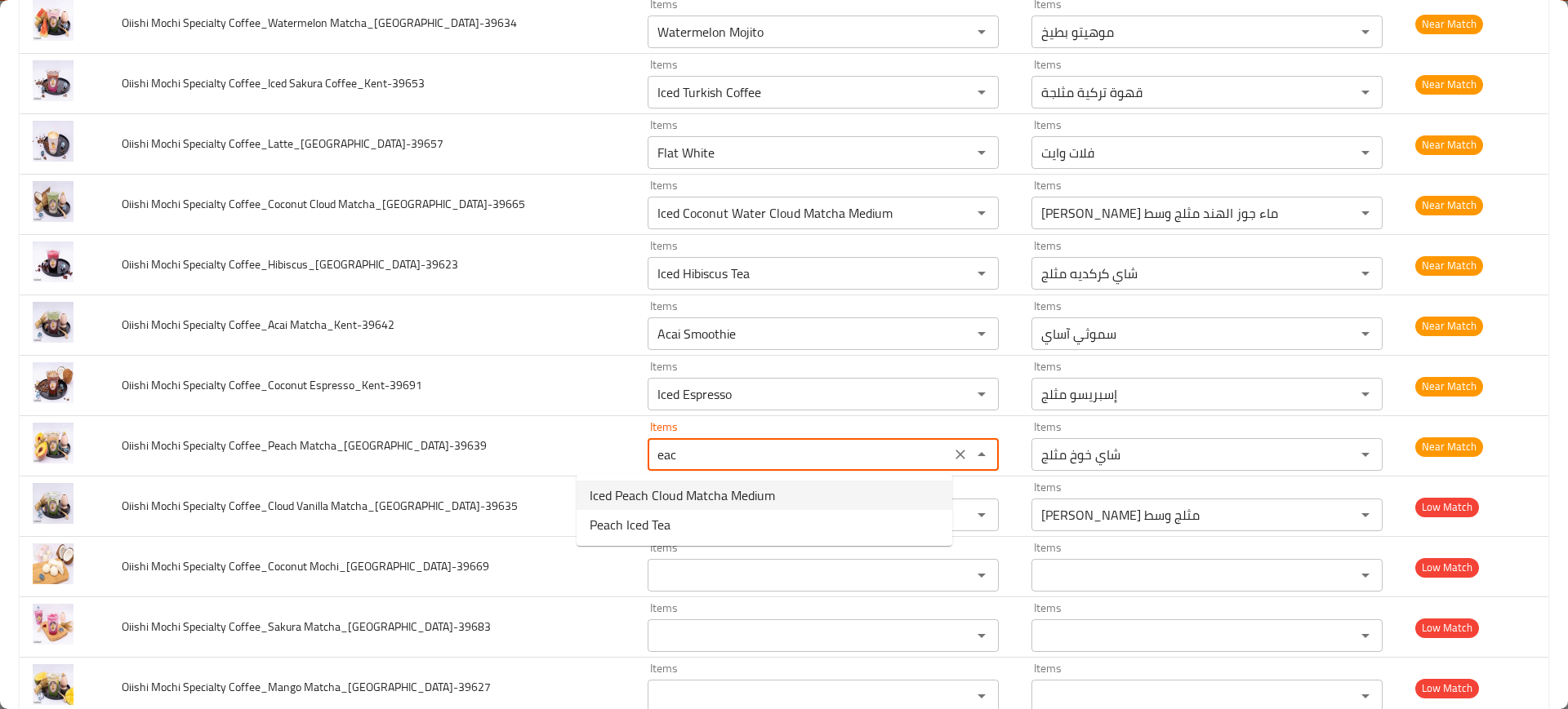
click at [679, 487] on span "Iced Peach Cloud Matcha Medium" at bounding box center [682, 496] width 185 height 19
type Matcha_Kent-39639 "Iced Peach Cloud Matcha Medium"
type Matcha_Kent-39639-ar "ماتشا كلاود خوخ مثلج وسط"
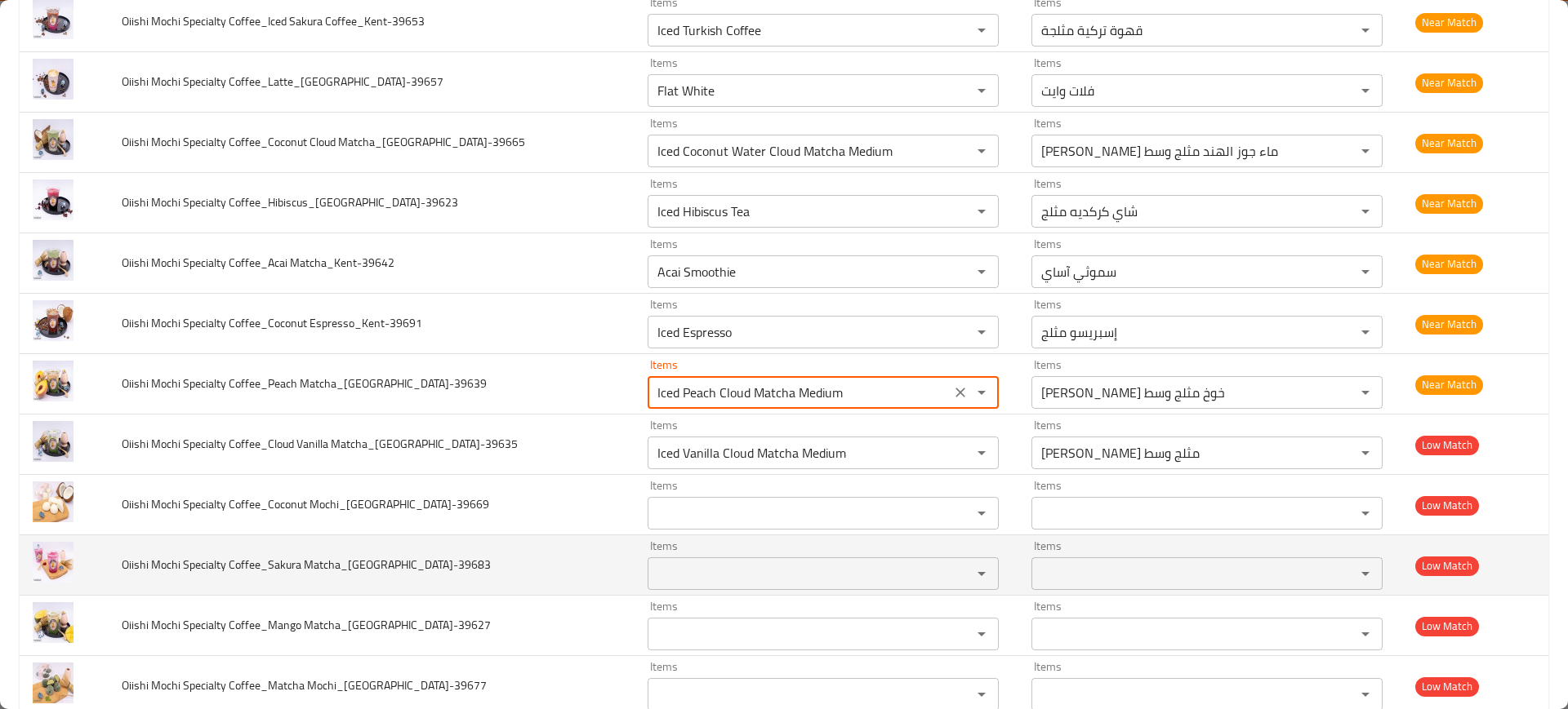
scroll to position [902, 0]
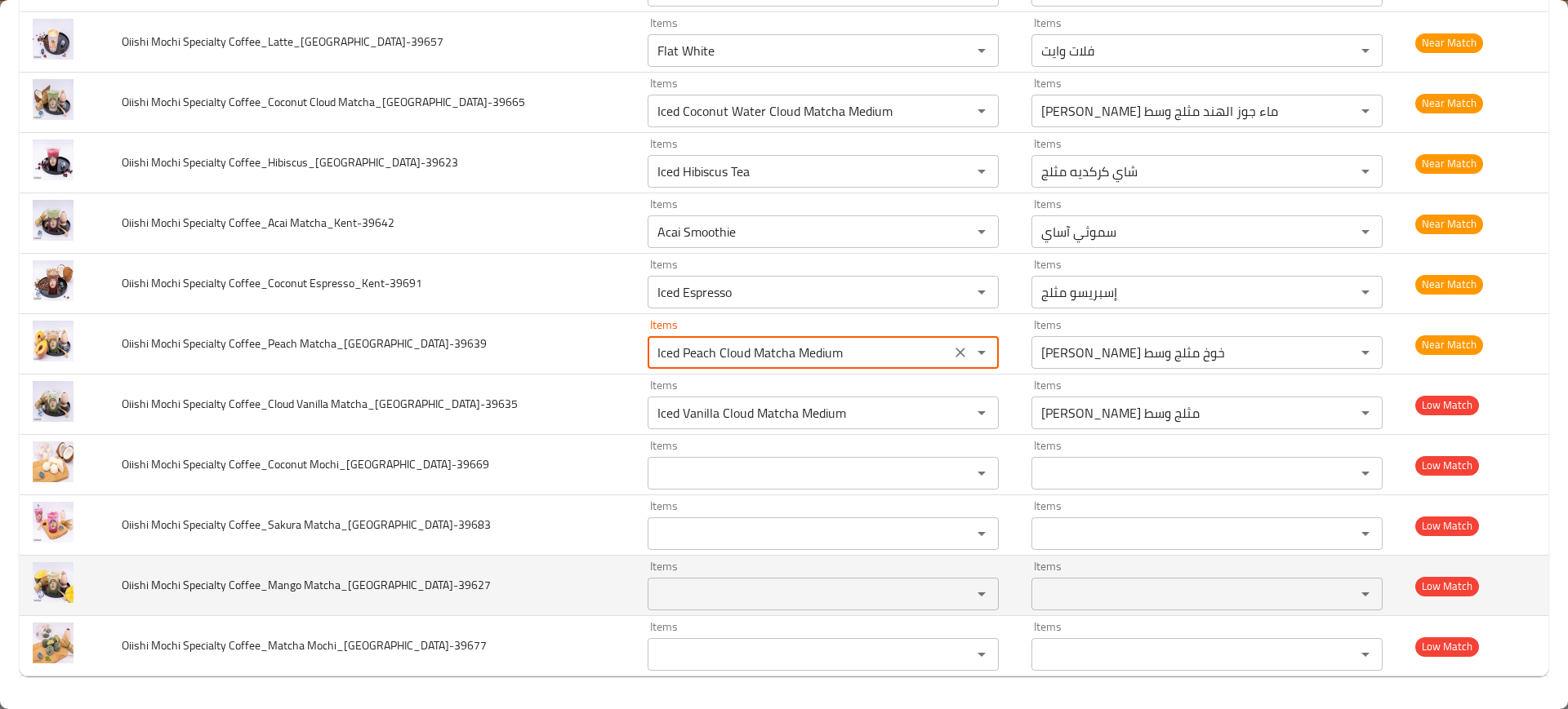
type Matcha_Kent-39639 "Iced Peach Cloud Matcha Medium"
drag, startPoint x: 312, startPoint y: 581, endPoint x: 331, endPoint y: 582, distance: 19.0
click at [331, 582] on span "Oiishi Mochi Specialty Coffee_Mango Matcha_Kent-39627" at bounding box center [306, 585] width 369 height 21
drag, startPoint x: 305, startPoint y: 582, endPoint x: 271, endPoint y: 580, distance: 34.1
click at [271, 580] on span "Oiishi Mochi Specialty Coffee_Mango Matcha_Kent-39627" at bounding box center [306, 585] width 369 height 21
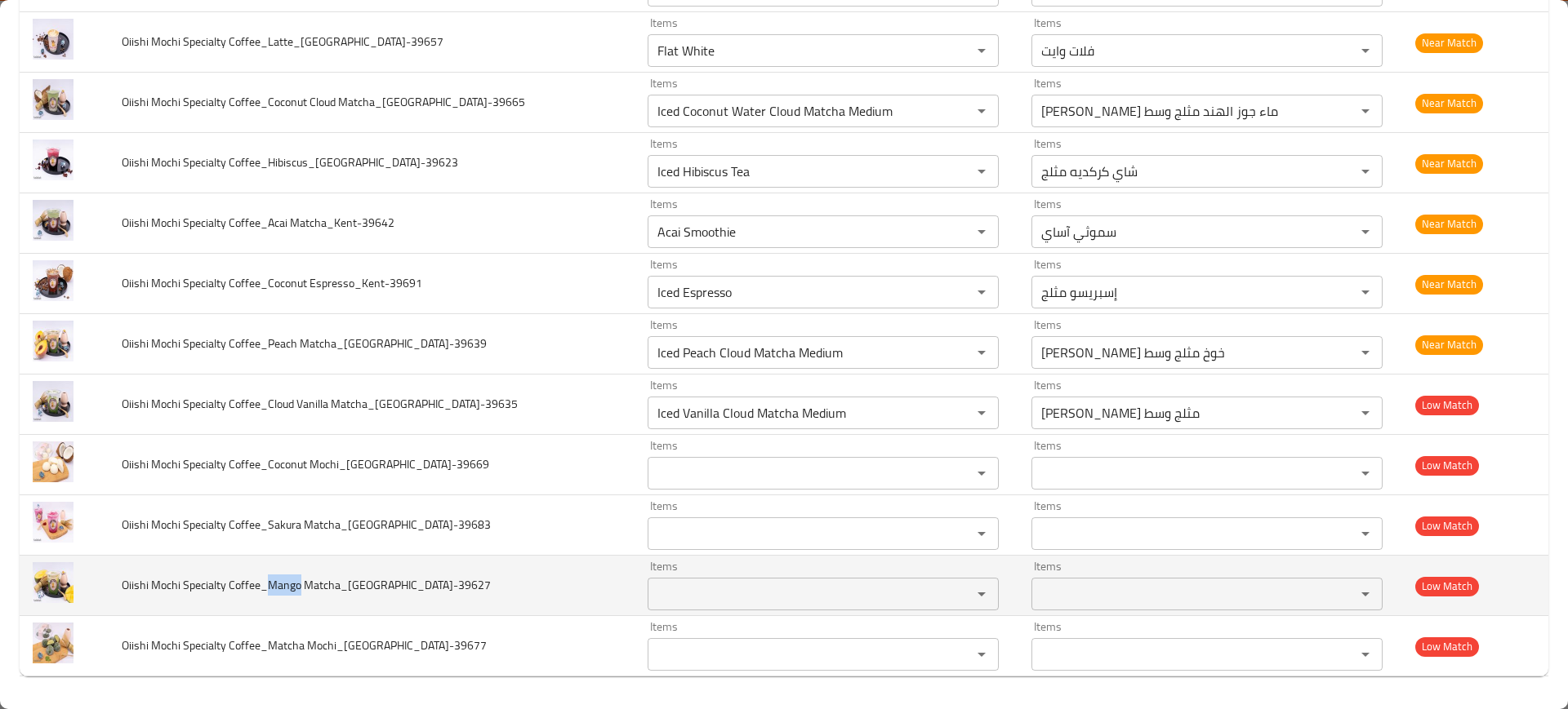
copy span "Mango"
click at [724, 597] on Matcha_Kent-39627 "Items" at bounding box center [799, 594] width 293 height 23
paste Matcha_Kent-39627 "Mango"
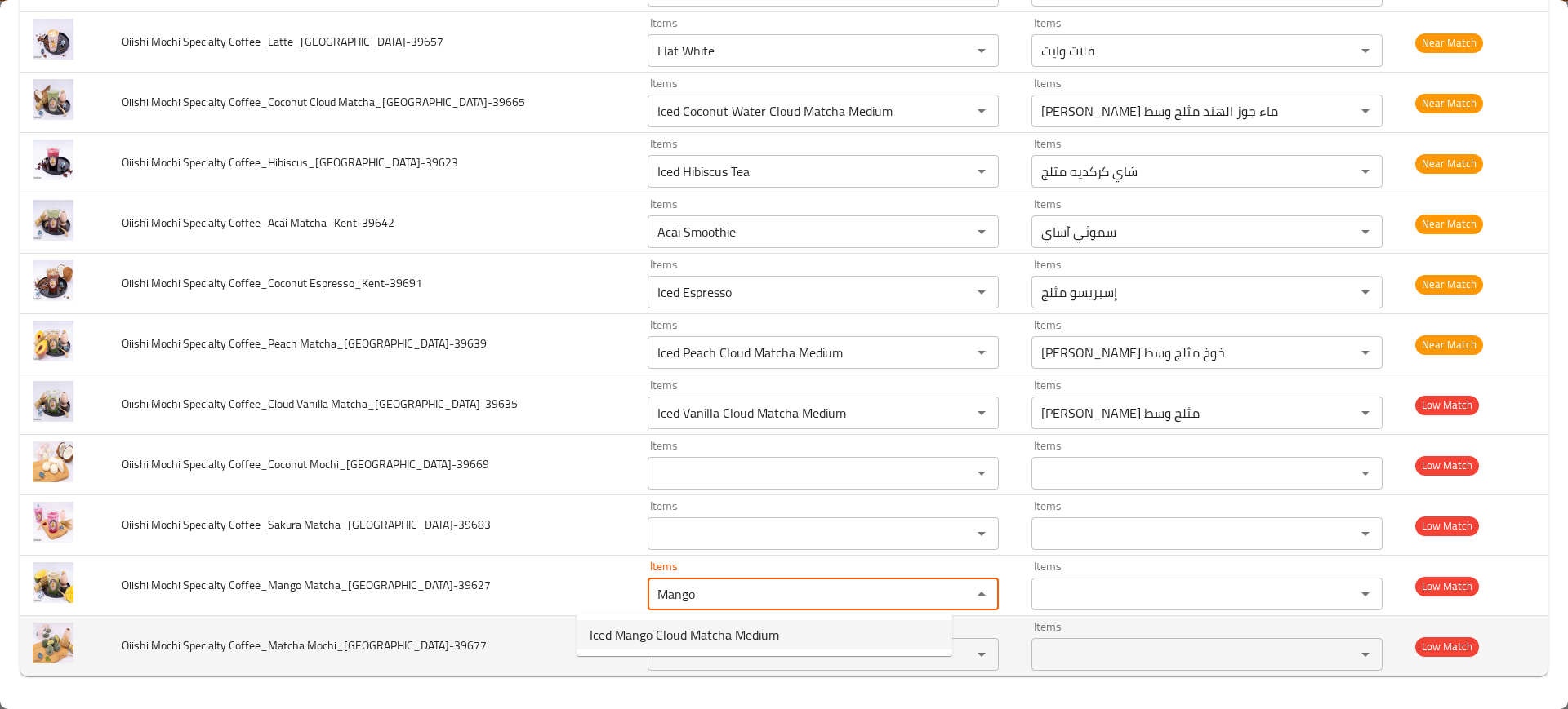
click at [714, 640] on span "Iced Mango Cloud Matcha Medium" at bounding box center [685, 635] width 190 height 19
type Matcha_Kent-39627 "Iced Mango Cloud Matcha Medium"
type Matcha_Kent-39627-ar "ماتشا كلاود مانجو مثلج وسط"
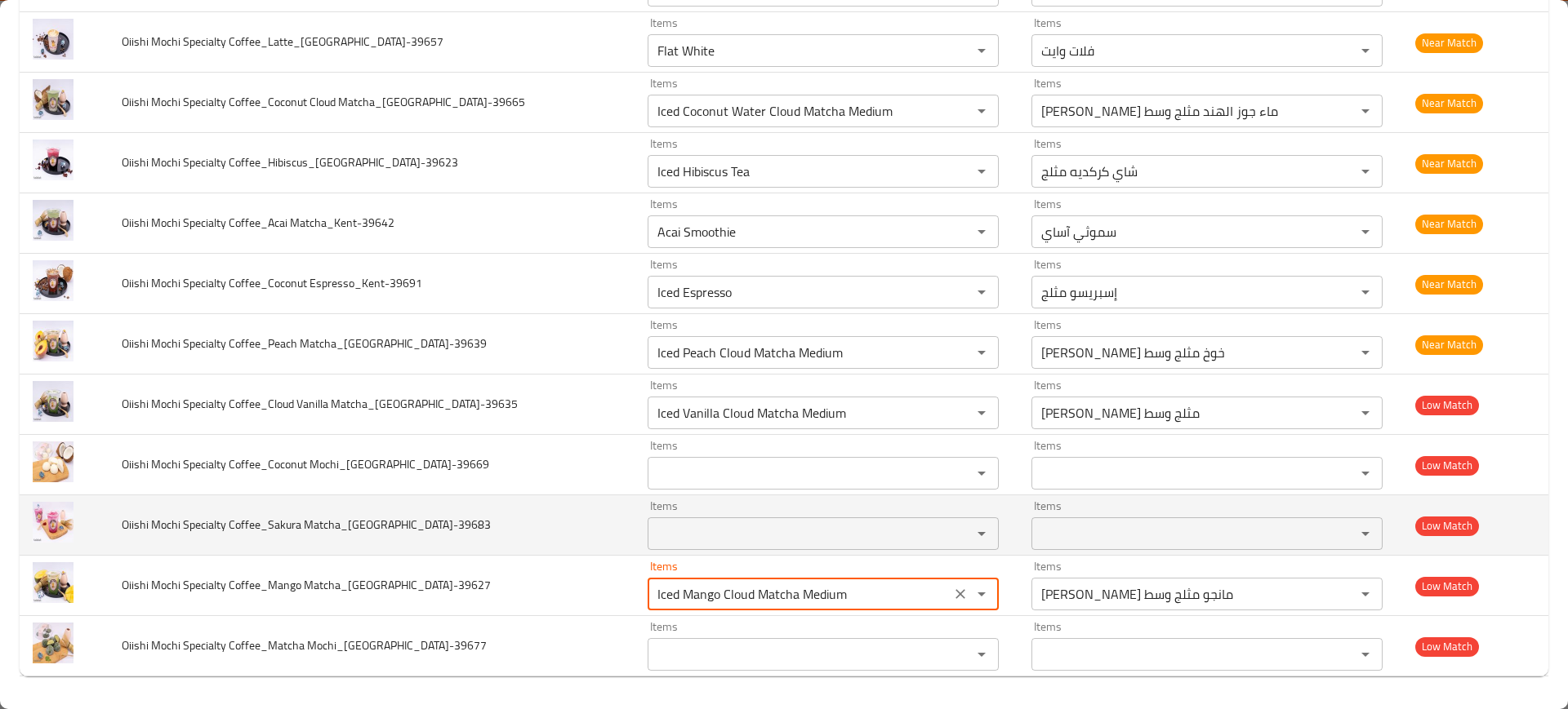
click at [699, 521] on div "Items" at bounding box center [824, 534] width 351 height 32
type Matcha_Kent-39627 "Iced Mango Cloud Matcha Medium"
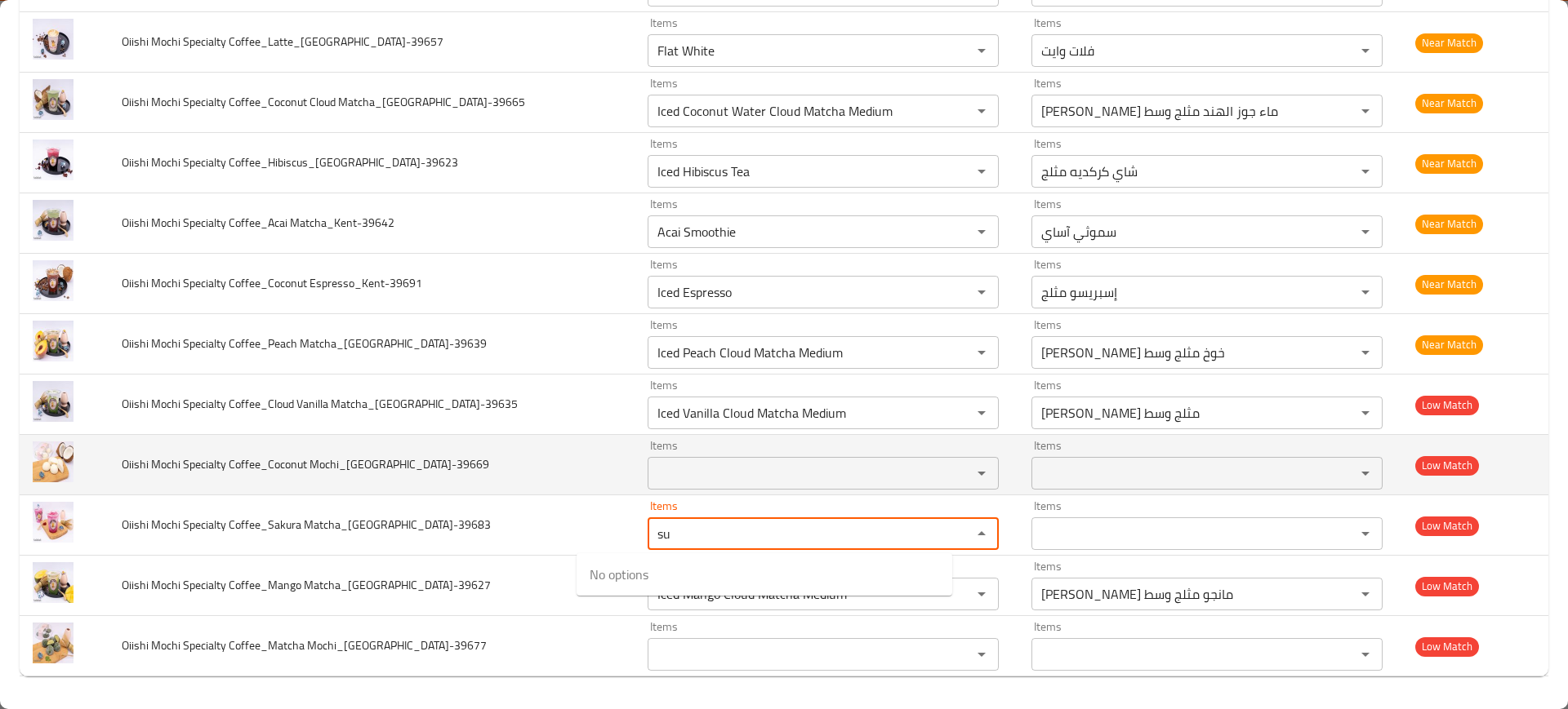
type Matcha_Kent-39683 "su"
click at [414, 488] on td "Oiishi Mochi Specialty Coffee_Coconut Mochi_Kent-39669" at bounding box center [371, 465] width 526 height 61
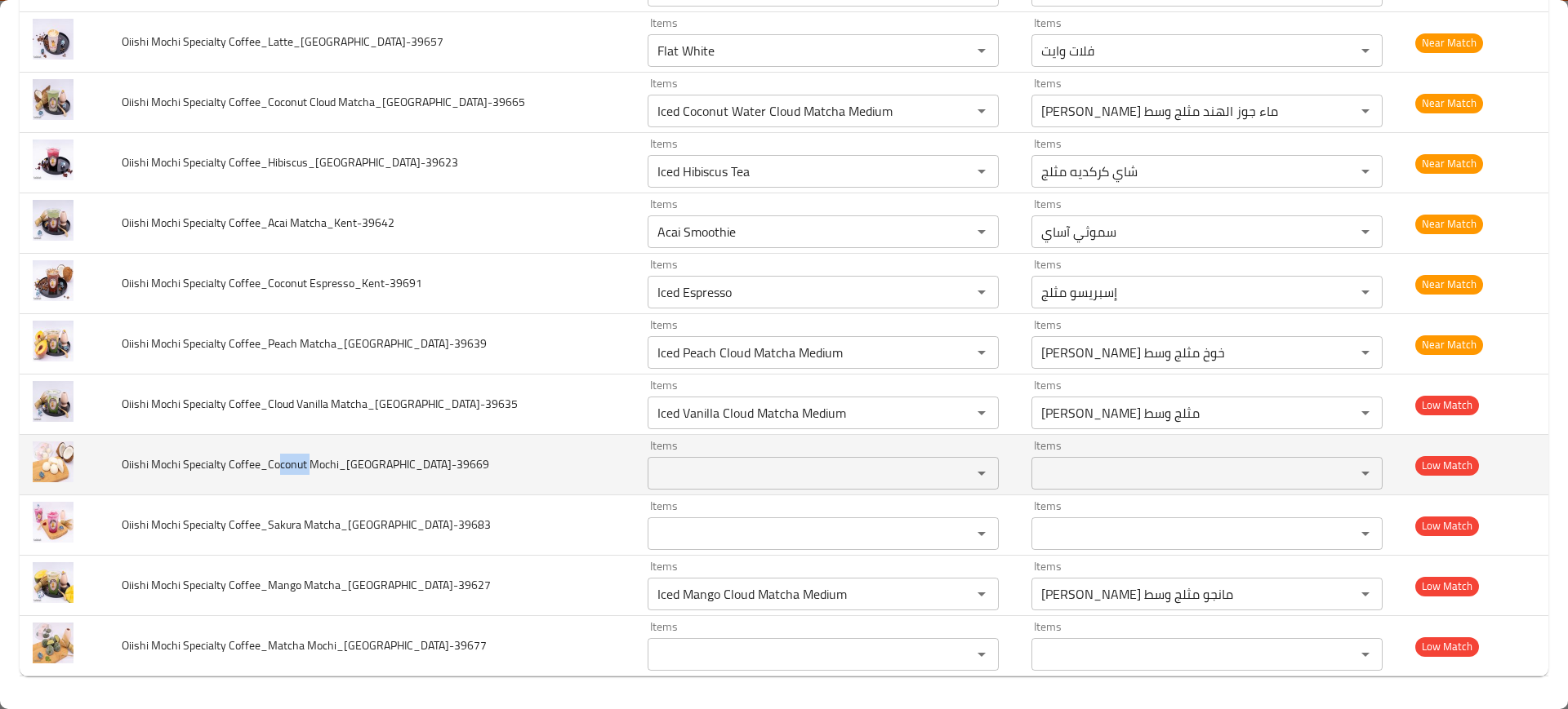
drag, startPoint x: 313, startPoint y: 468, endPoint x: 283, endPoint y: 470, distance: 30.1
click at [284, 470] on span "Oiishi Mochi Specialty Coffee_Coconut Mochi_Kent-39669" at bounding box center [306, 464] width 368 height 21
click at [296, 475] on td "Oiishi Mochi Specialty Coffee_Coconut Mochi_Kent-39669" at bounding box center [371, 465] width 526 height 61
drag, startPoint x: 308, startPoint y: 464, endPoint x: 282, endPoint y: 466, distance: 26.1
click at [282, 466] on span "Oiishi Mochi Specialty Coffee_Coconut Mochi_Kent-39669" at bounding box center [306, 464] width 368 height 21
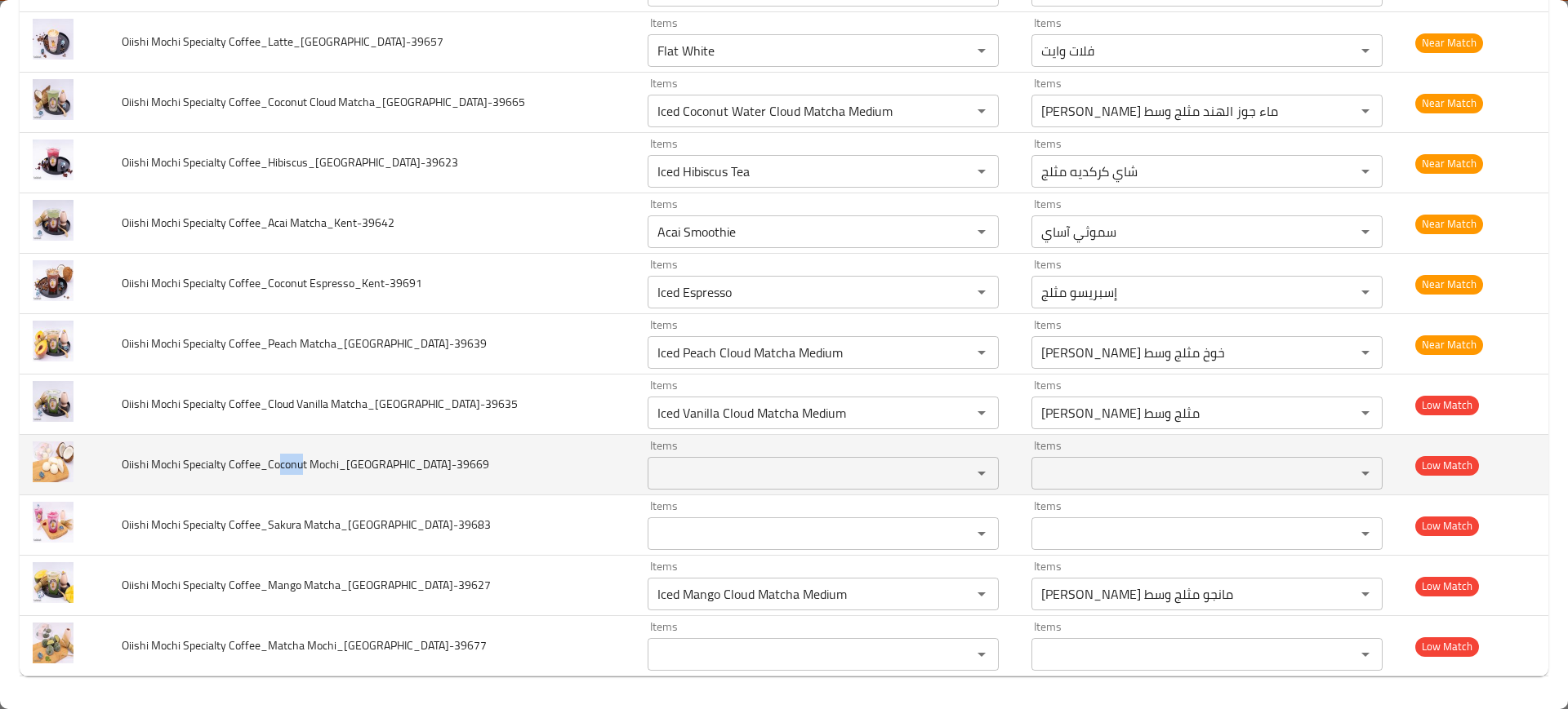
copy span "conu"
click at [742, 452] on div "Items Items" at bounding box center [824, 464] width 351 height 50
paste Mochi_Kent-39669 "conu"
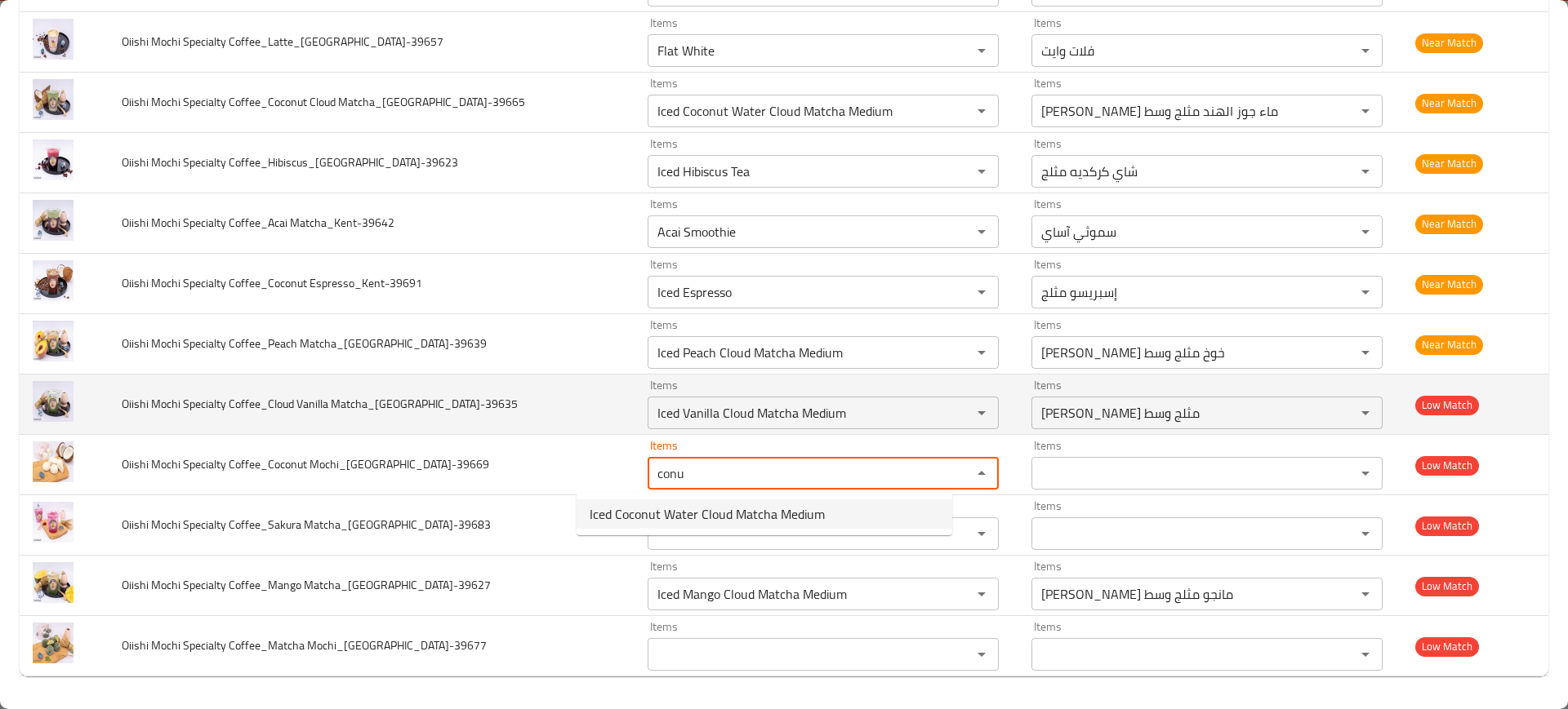
type Mochi_Kent-39669 "conu"
click at [374, 398] on span "Oiishi Mochi Specialty Coffee_Cloud Vanilla Matcha_Kent-39635" at bounding box center [320, 404] width 396 height 21
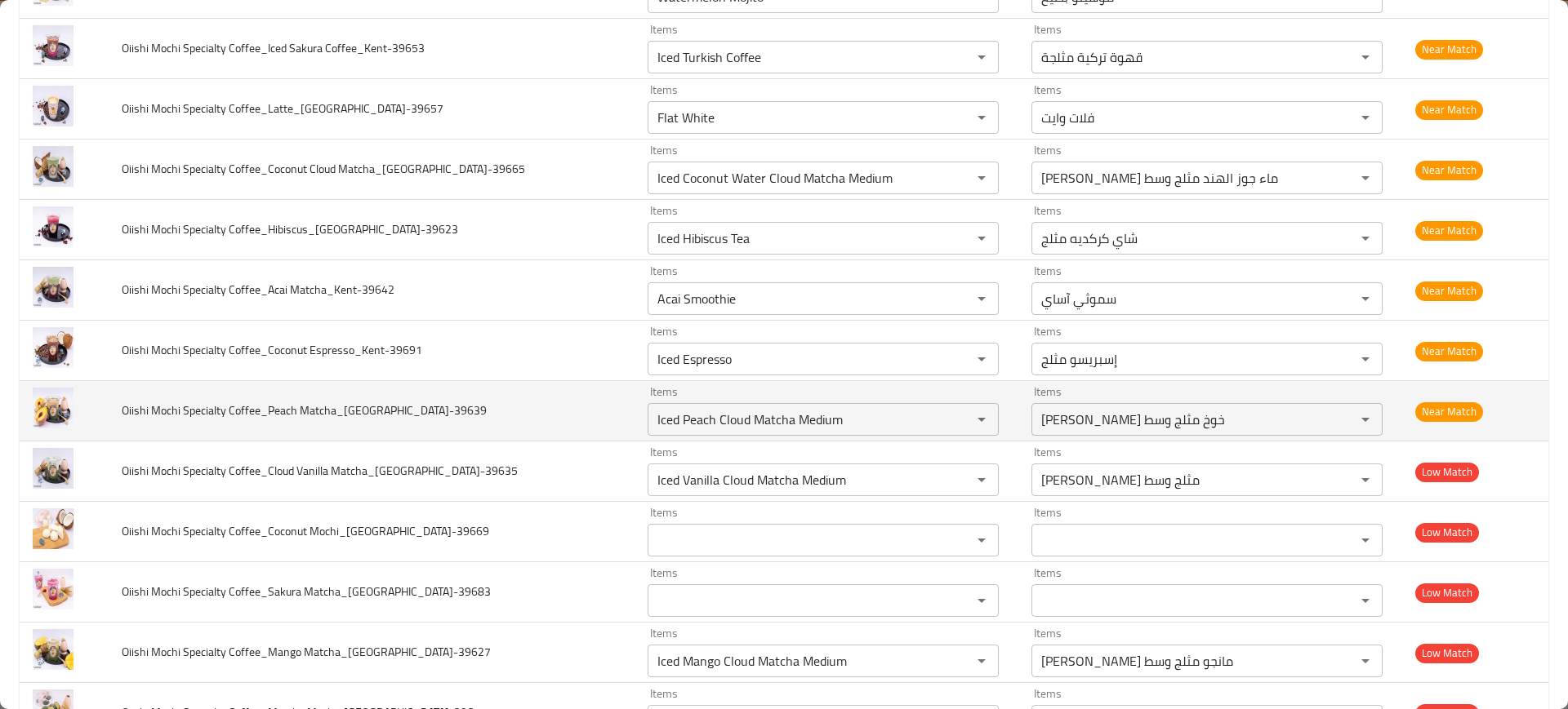
scroll to position [800, 0]
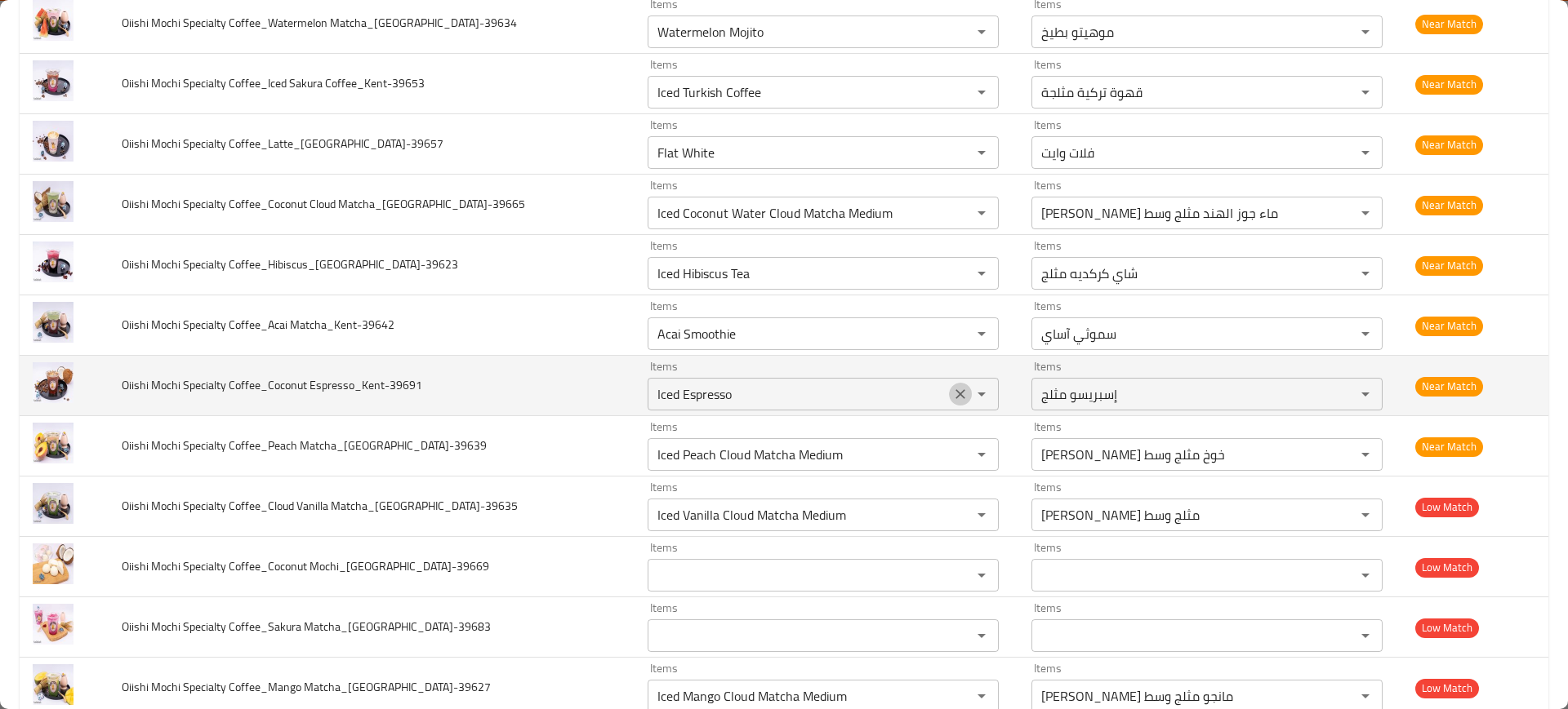
click at [953, 400] on icon "Clear" at bounding box center [960, 394] width 17 height 17
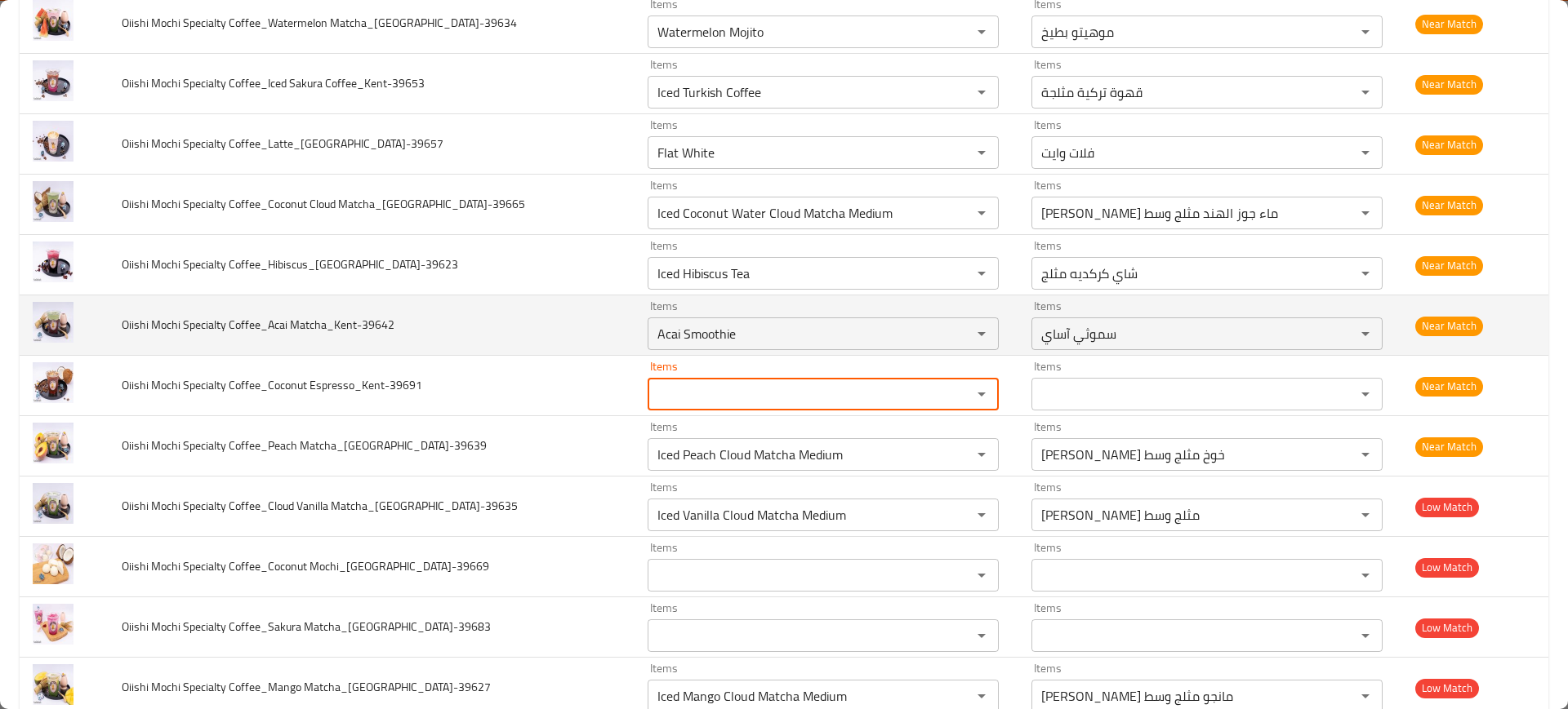
click at [444, 296] on td "Oiishi Mochi Specialty Coffee_Acai Matcha_Kent-39642" at bounding box center [371, 326] width 526 height 61
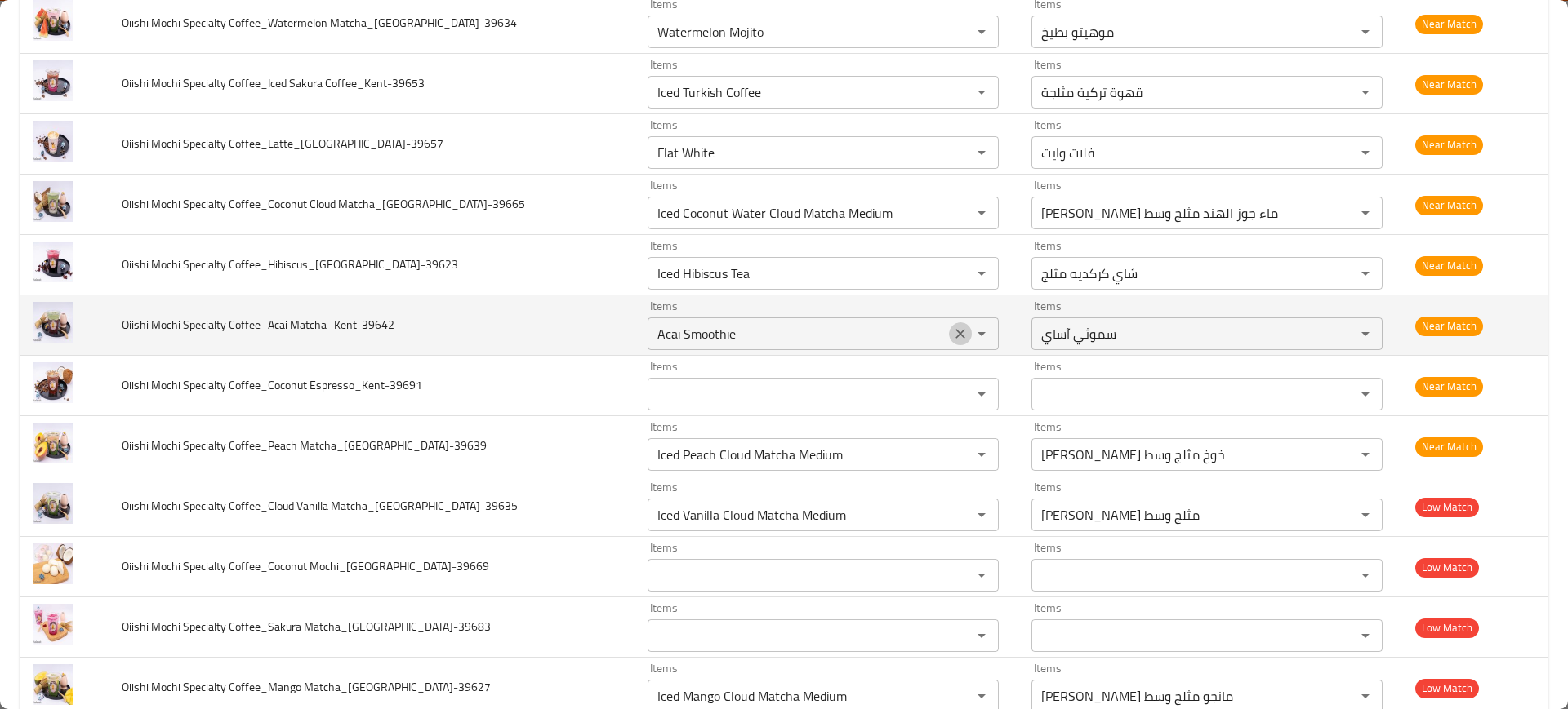
click at [953, 332] on icon "Clear" at bounding box center [960, 333] width 17 height 17
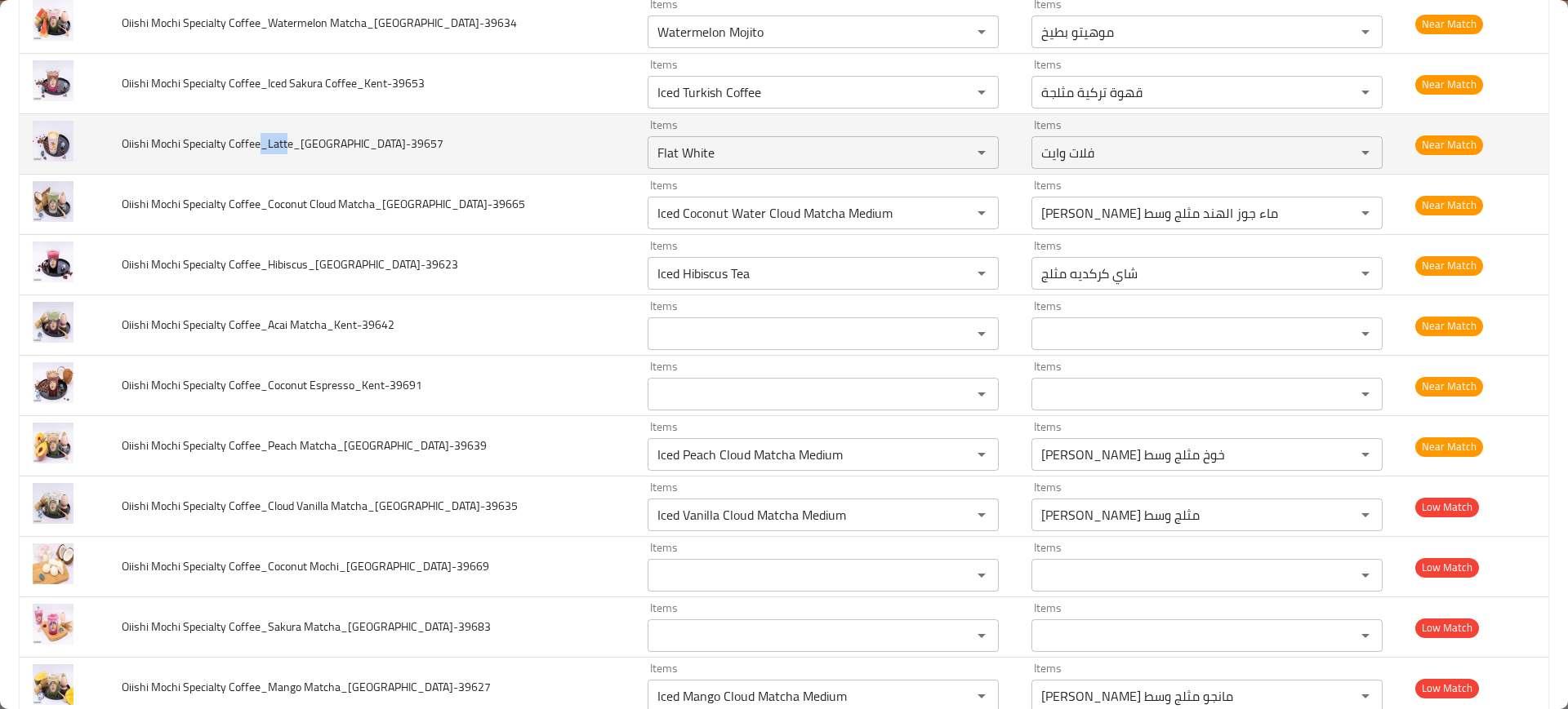
drag, startPoint x: 293, startPoint y: 139, endPoint x: 268, endPoint y: 147, distance: 26.2
click at [268, 147] on span "Oiishi Mochi Specialty Coffee_Latte_Kent-39657" at bounding box center [283, 144] width 322 height 21
copy span "_Latt"
click at [673, 152] on Coffee_Latte_Kent-39657 "Flat White" at bounding box center [799, 153] width 293 height 23
paste Coffee_Latte_Kent-39657 "_Latt"
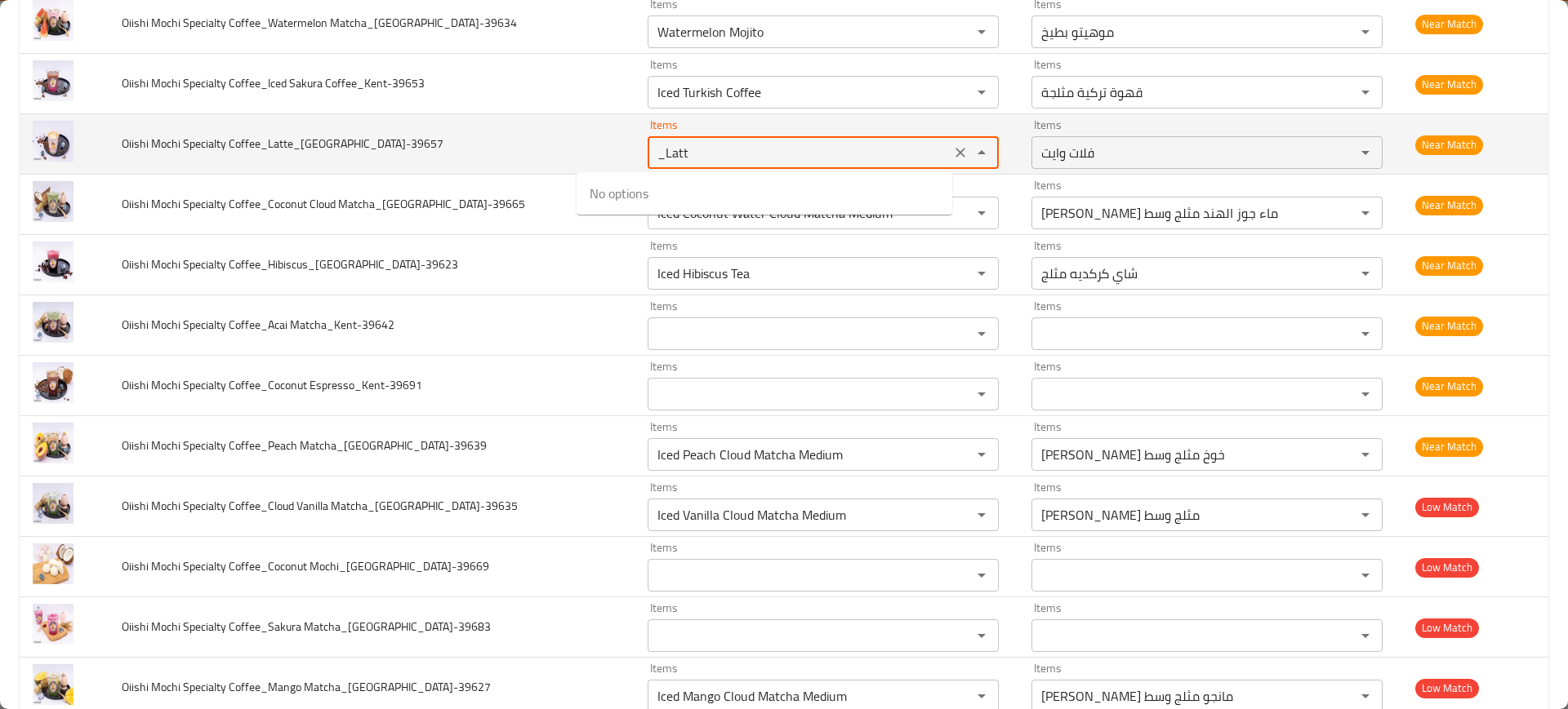
click at [652, 163] on Coffee_Latte_Kent-39657 "_Latt" at bounding box center [799, 153] width 293 height 23
type Coffee_Latte_Kent-39657 "Latt"
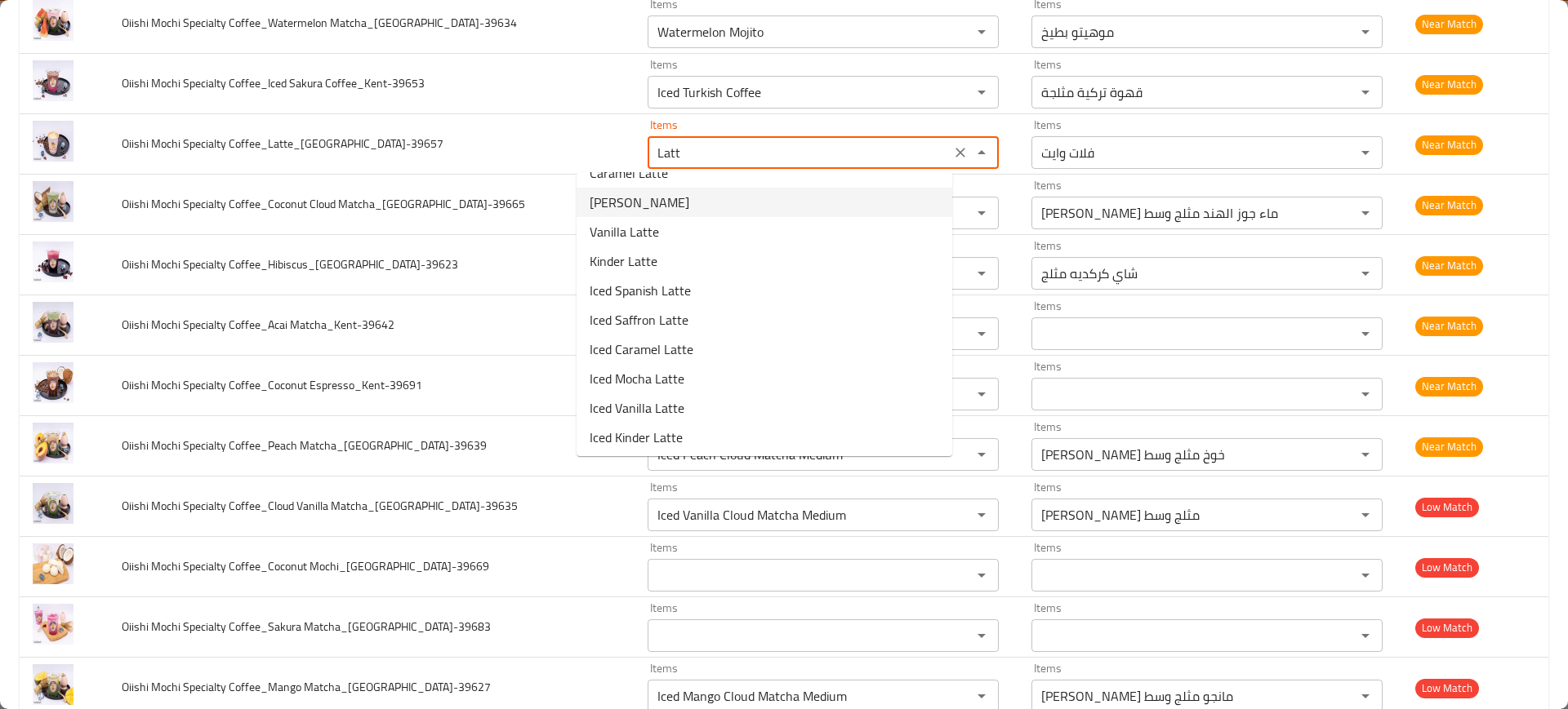
scroll to position [170, 0]
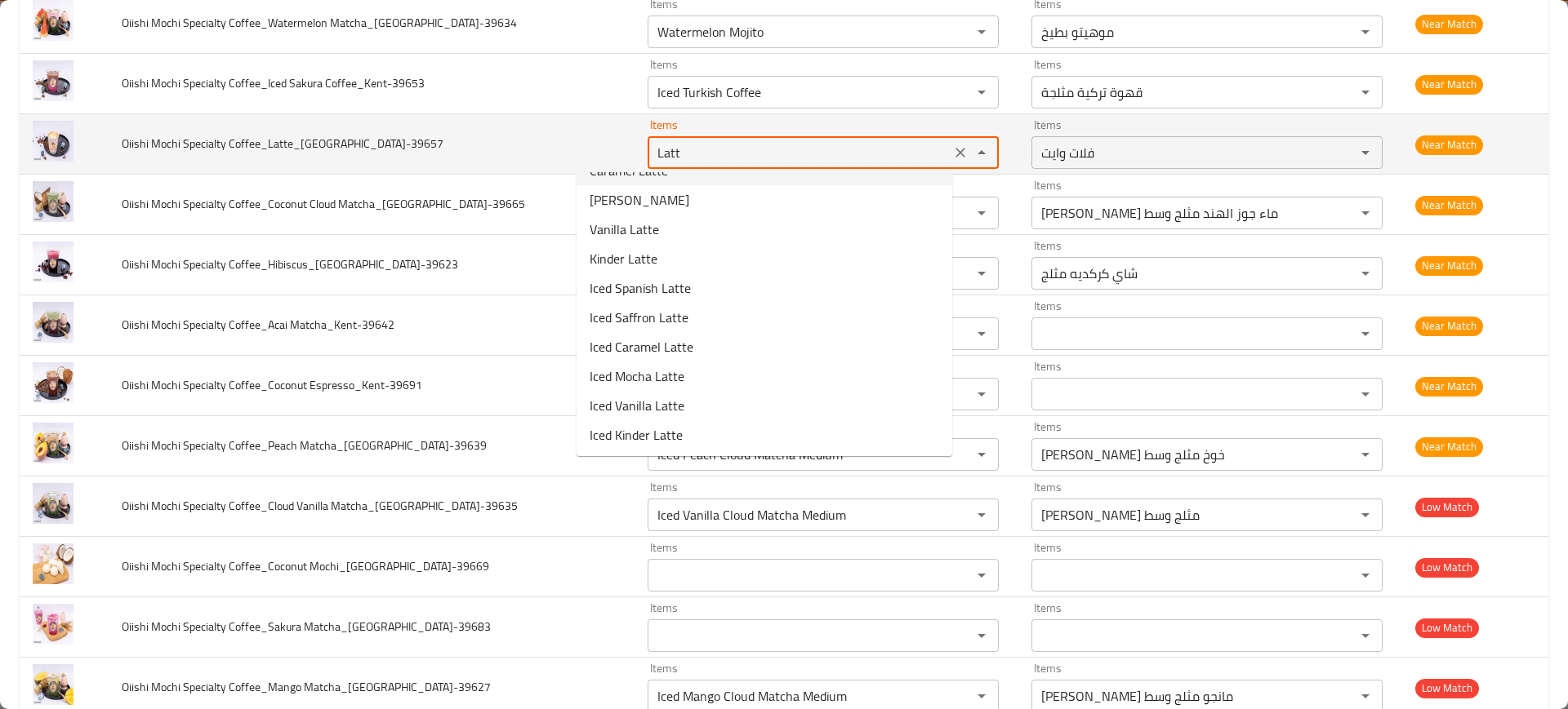
click at [953, 147] on icon "Clear" at bounding box center [960, 153] width 17 height 17
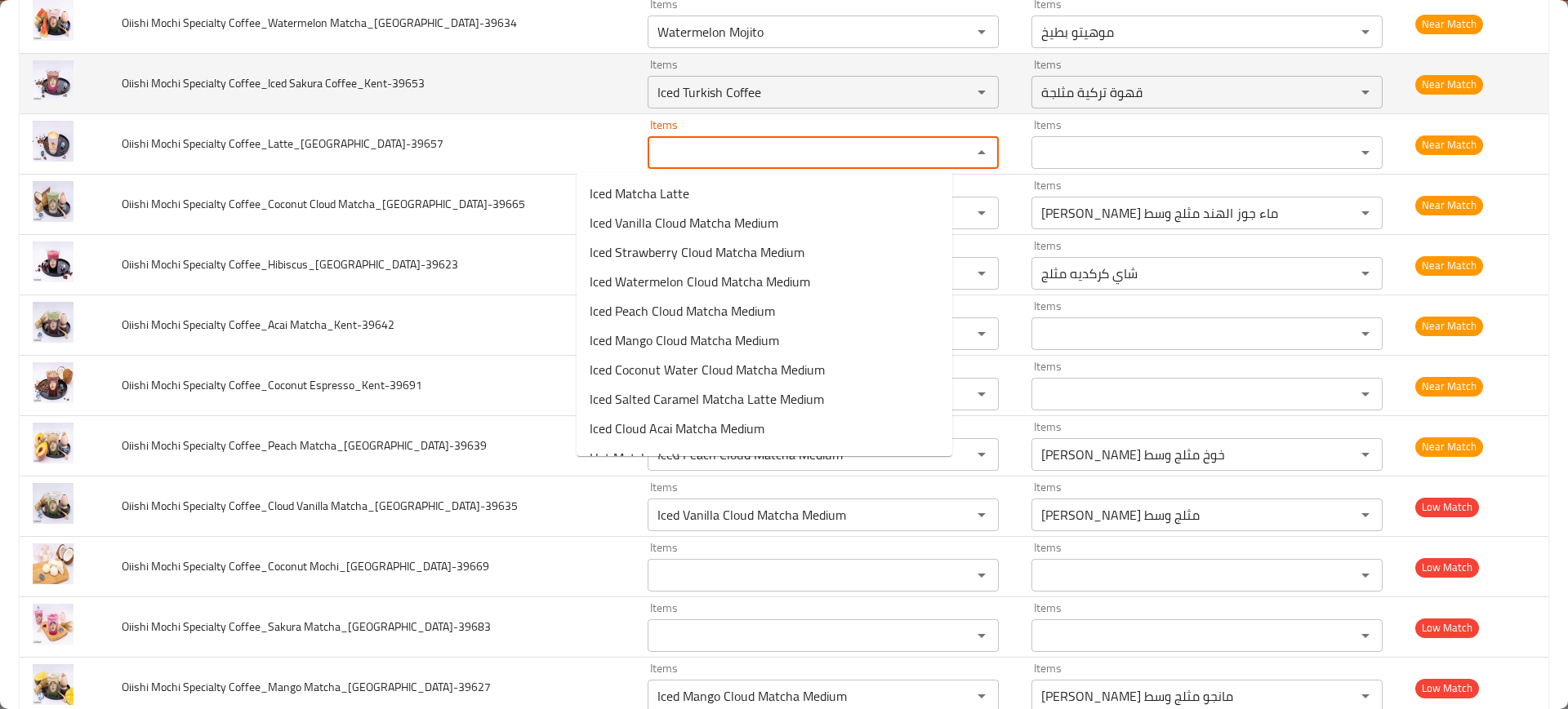
click at [360, 104] on td "Oiishi Mochi Specialty Coffee_Iced Sakura Coffee_Kent-39653" at bounding box center [371, 83] width 526 height 61
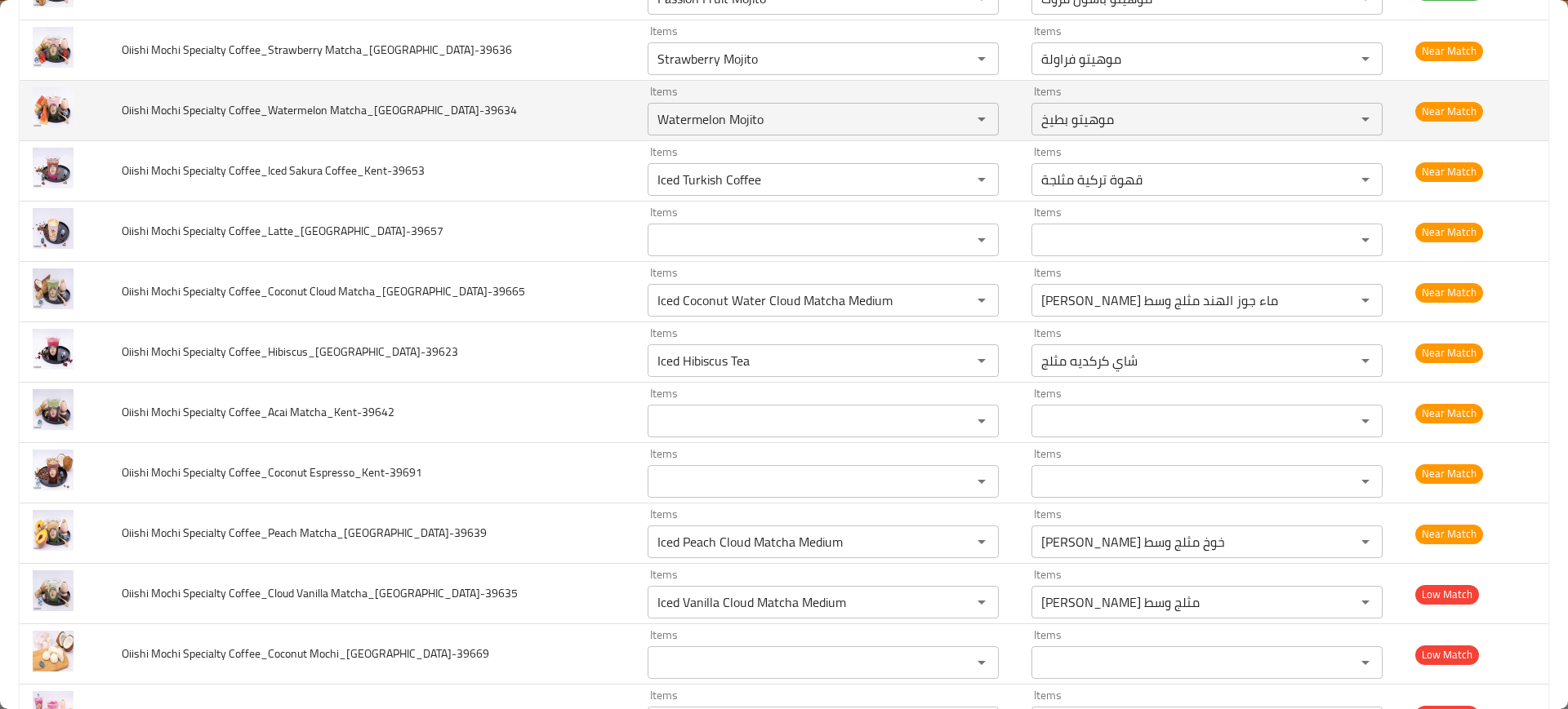
scroll to position [596, 0]
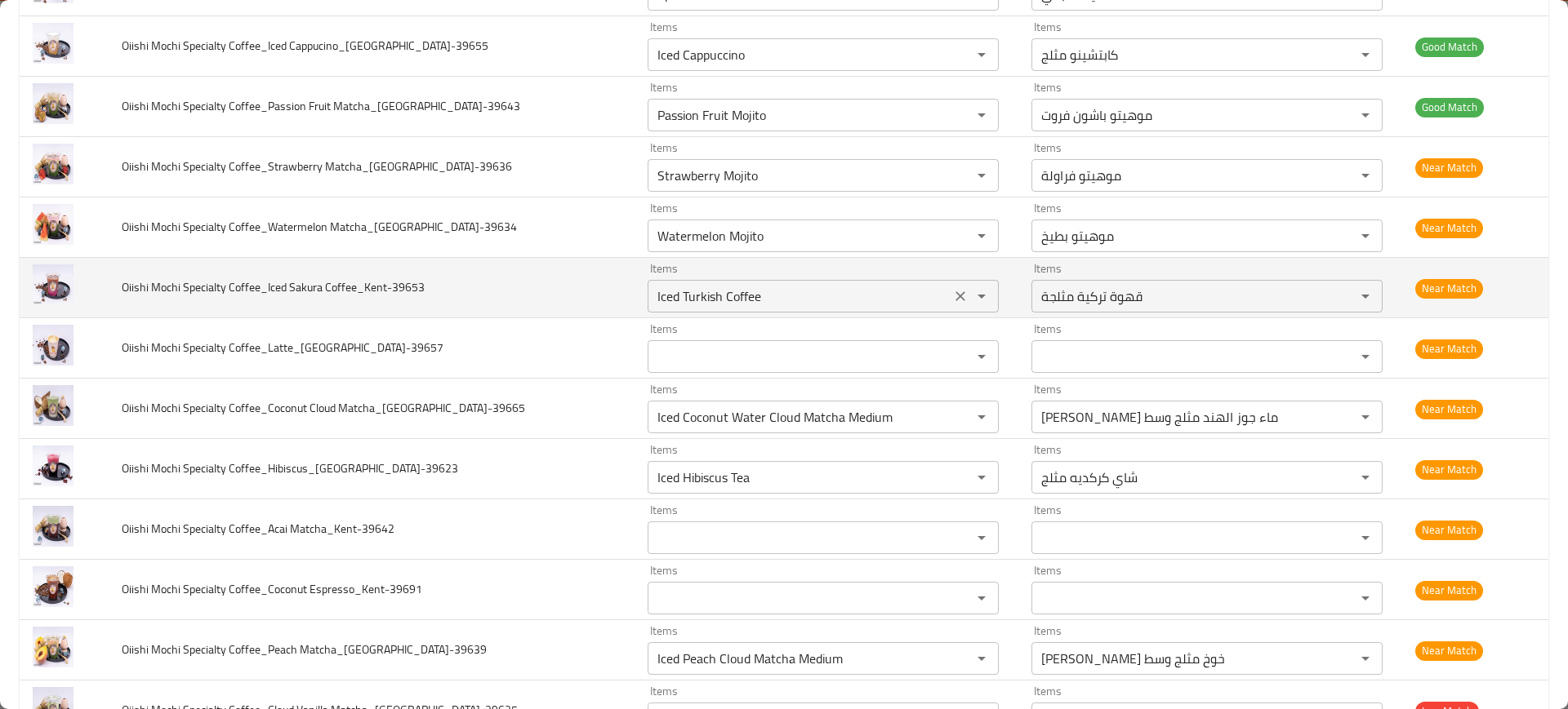
click at [953, 296] on icon "Clear" at bounding box center [960, 296] width 17 height 17
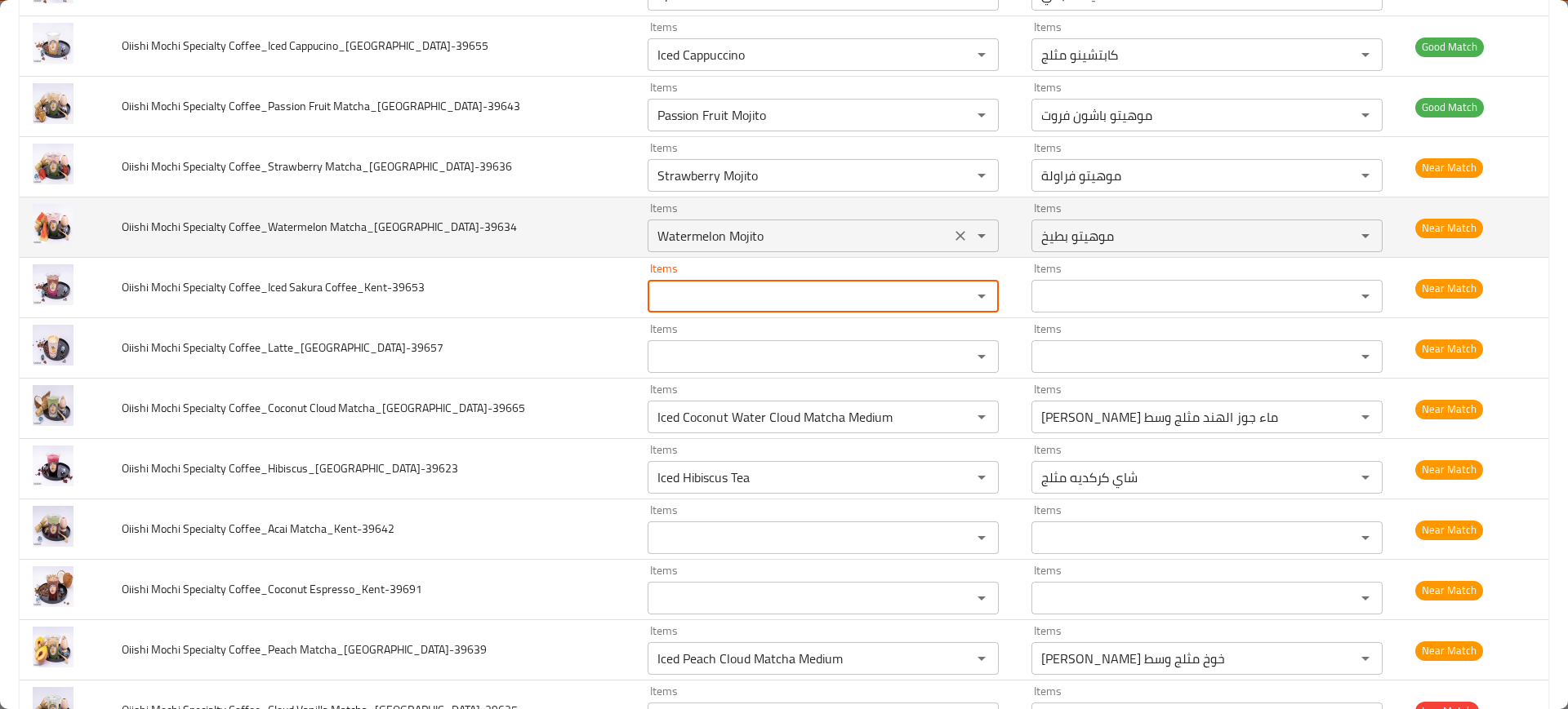
click at [953, 233] on icon "Clear" at bounding box center [960, 236] width 17 height 17
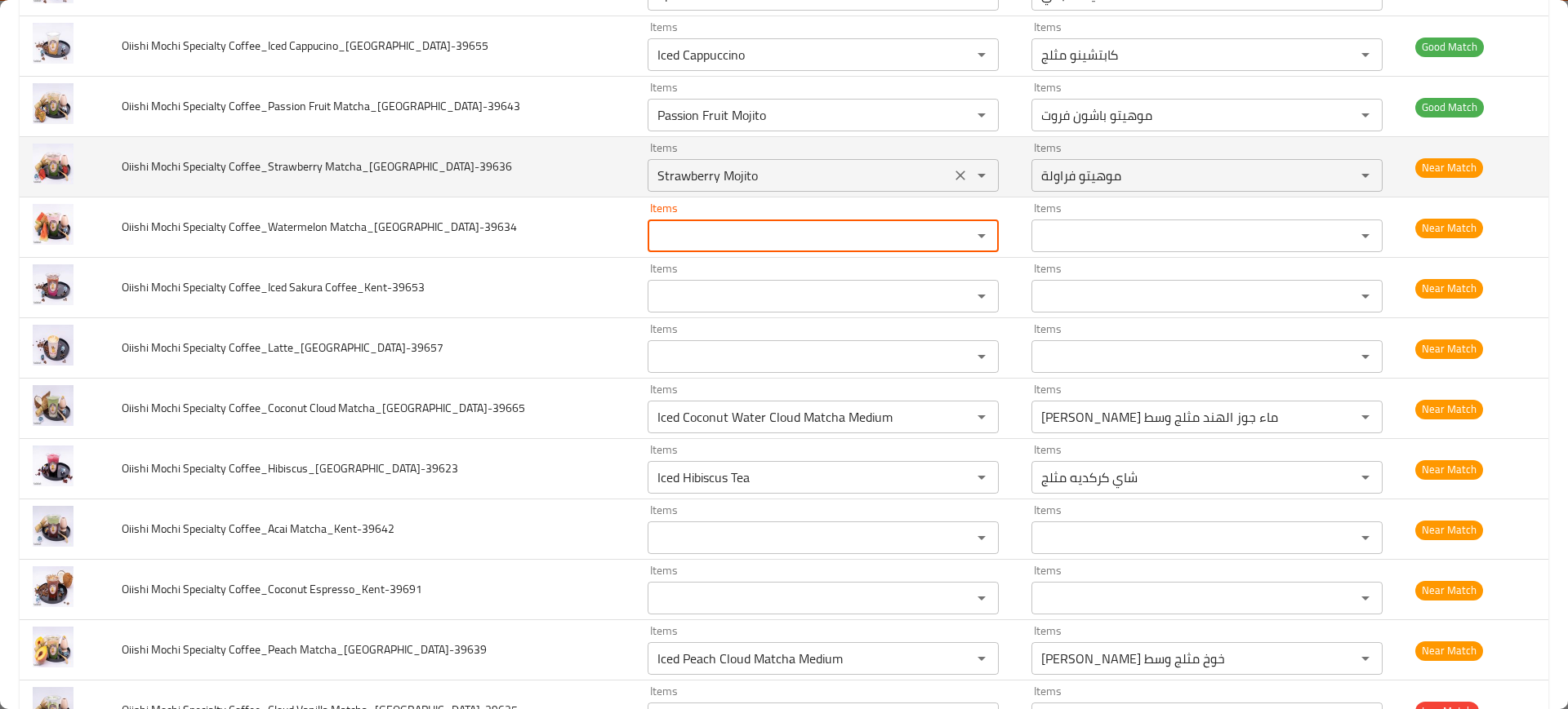
click at [949, 186] on div "enhanced table" at bounding box center [970, 175] width 42 height 23
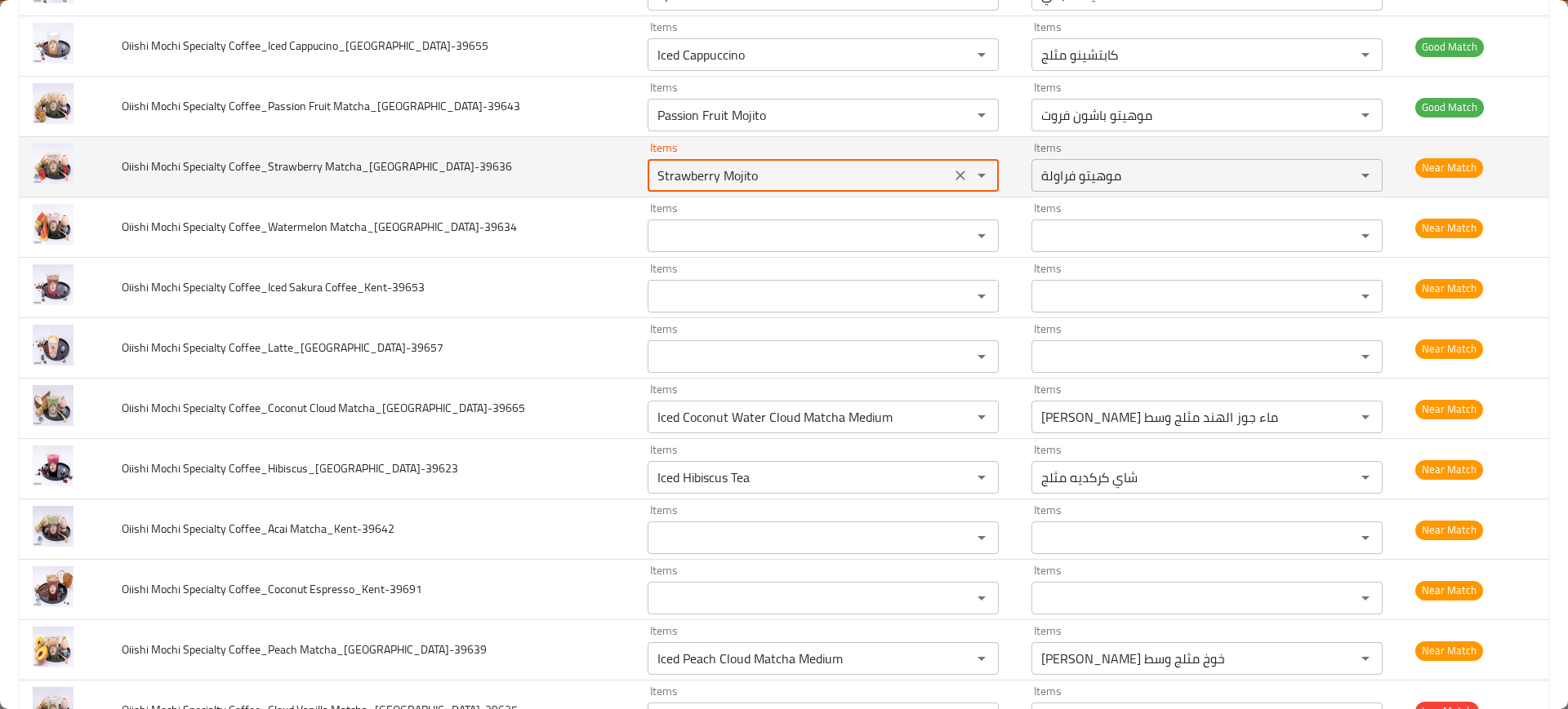
click at [953, 170] on icon "Clear" at bounding box center [960, 175] width 17 height 17
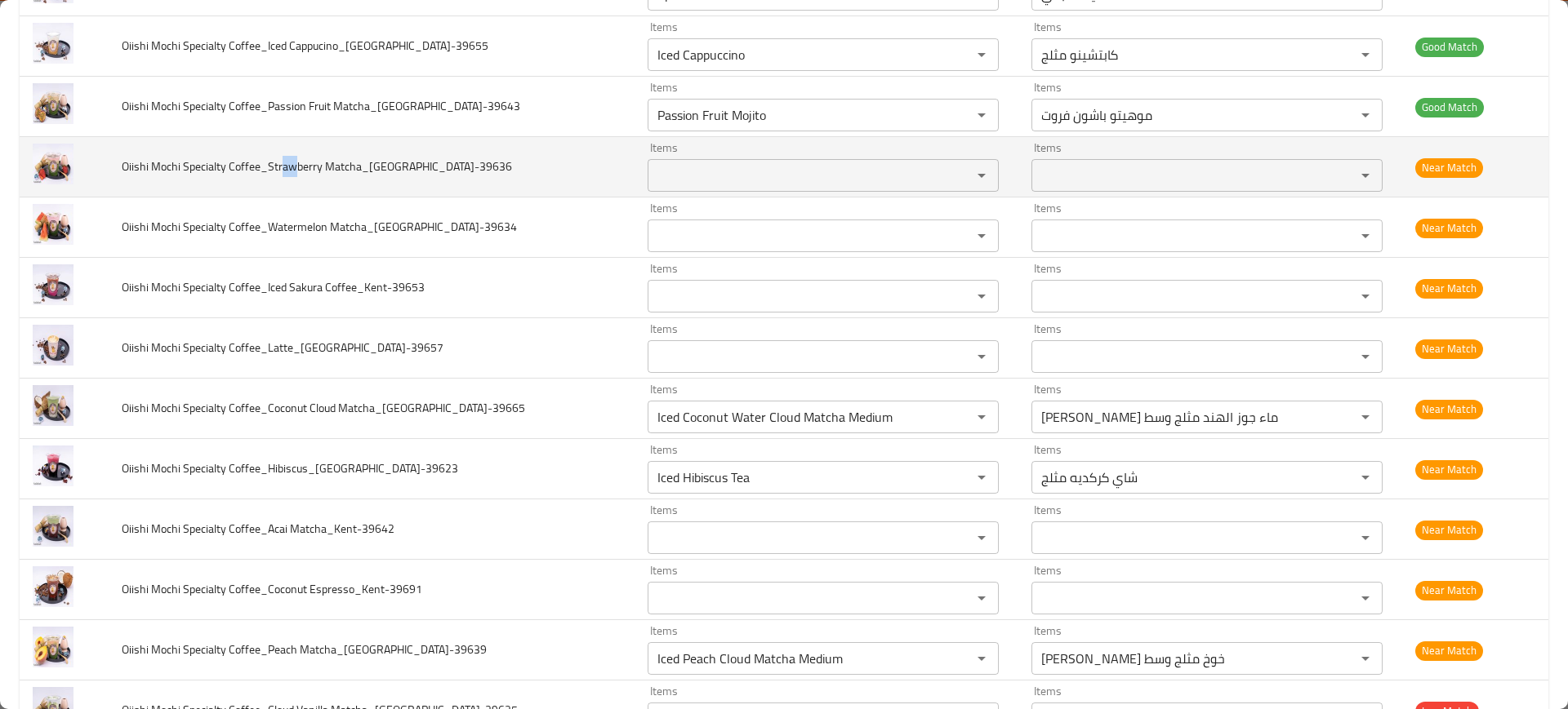
click at [284, 160] on span "Oiishi Mochi Specialty Coffee_Strawberry Matcha_Kent-39636" at bounding box center [317, 167] width 391 height 21
copy span "aw"
click at [341, 156] on span "Oiishi Mochi Specialty Coffee_Strawberry Matcha_Kent-39636" at bounding box center [317, 167] width 391 height 21
drag, startPoint x: 327, startPoint y: 160, endPoint x: 311, endPoint y: 172, distance: 20.0
click at [293, 170] on span "Oiishi Mochi Specialty Coffee_Strawberry Matcha_Kent-39636" at bounding box center [317, 167] width 391 height 21
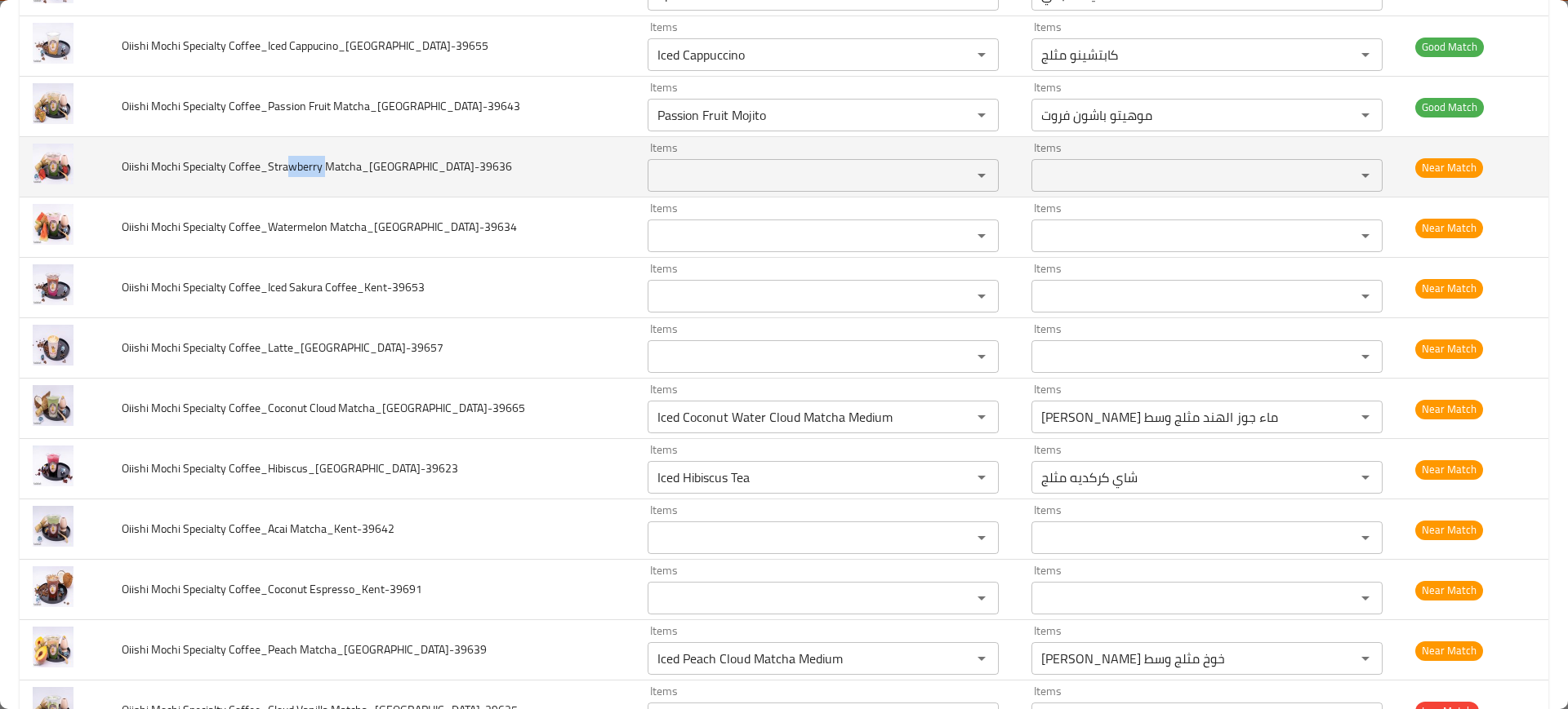
copy span "wberry"
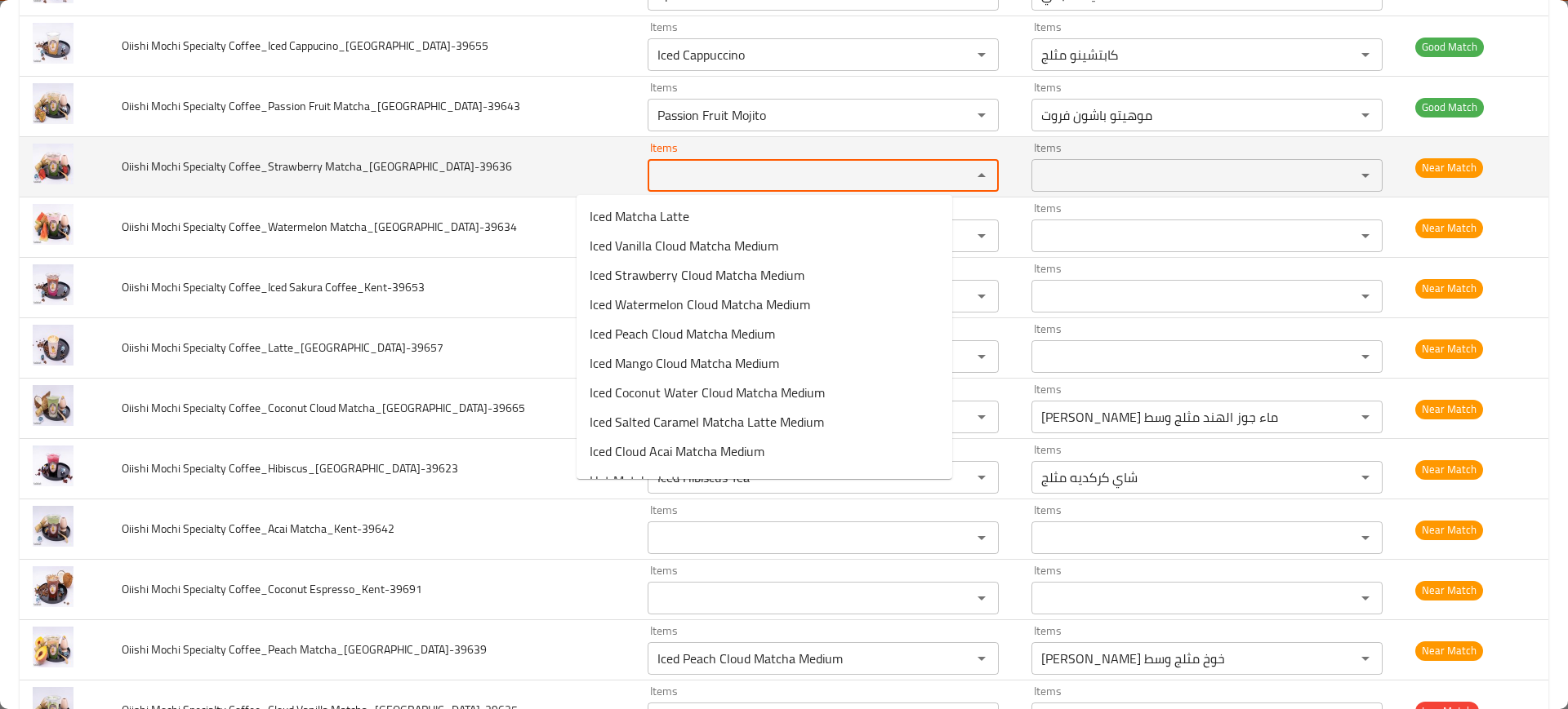
click at [652, 165] on Matcha_Kent-39636 "Items" at bounding box center [799, 175] width 293 height 23
paste Matcha_Kent-39636 "wberry"
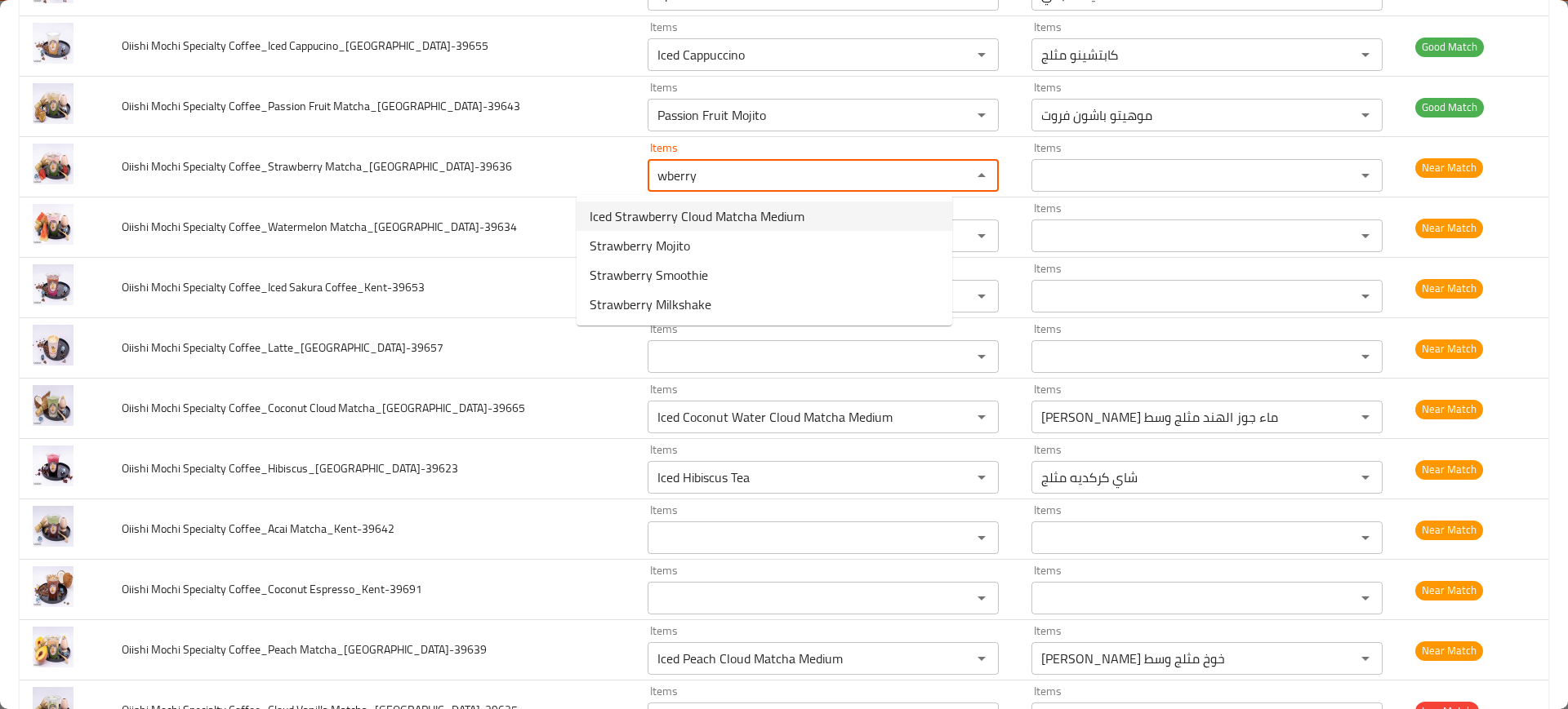
click at [671, 216] on span "Iced Strawberry Cloud Matcha Medium" at bounding box center [697, 216] width 215 height 19
type Matcha_Kent-39636 "Iced Strawberry Cloud Matcha Medium"
type Matcha_Kent-39636-ar "ماتشا كلاود فراولة مثلج وسط"
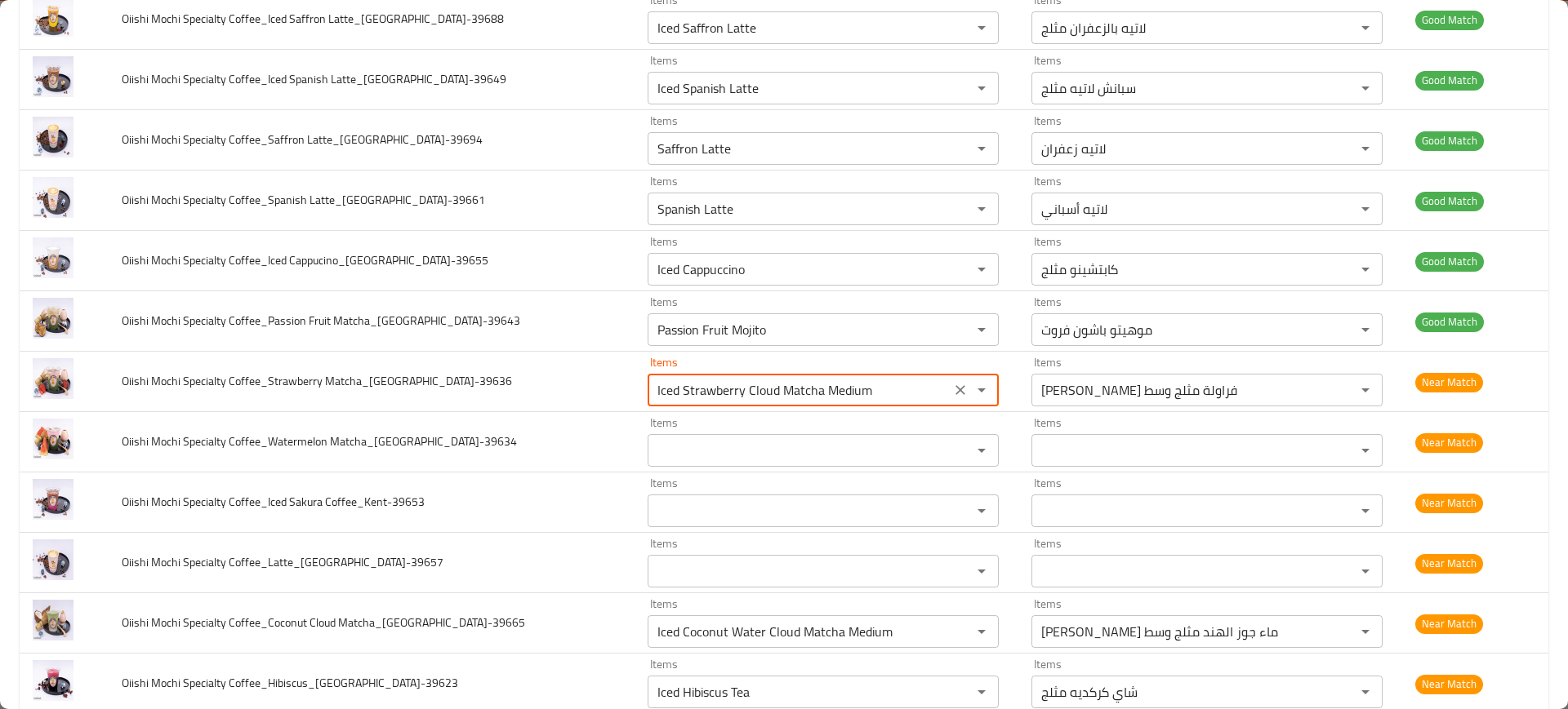
scroll to position [408, 0]
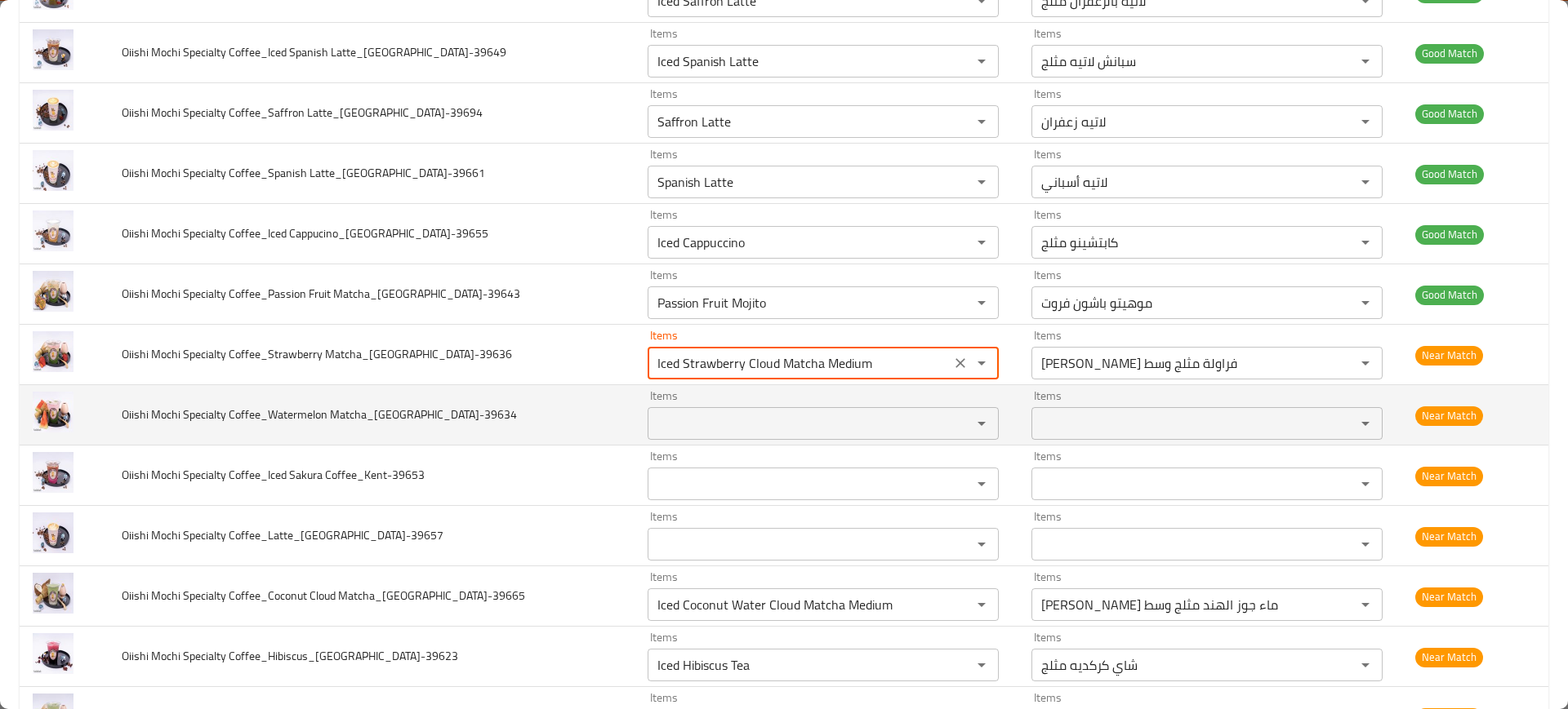
type Matcha_Kent-39636 "Iced Strawberry Cloud Matcha Medium"
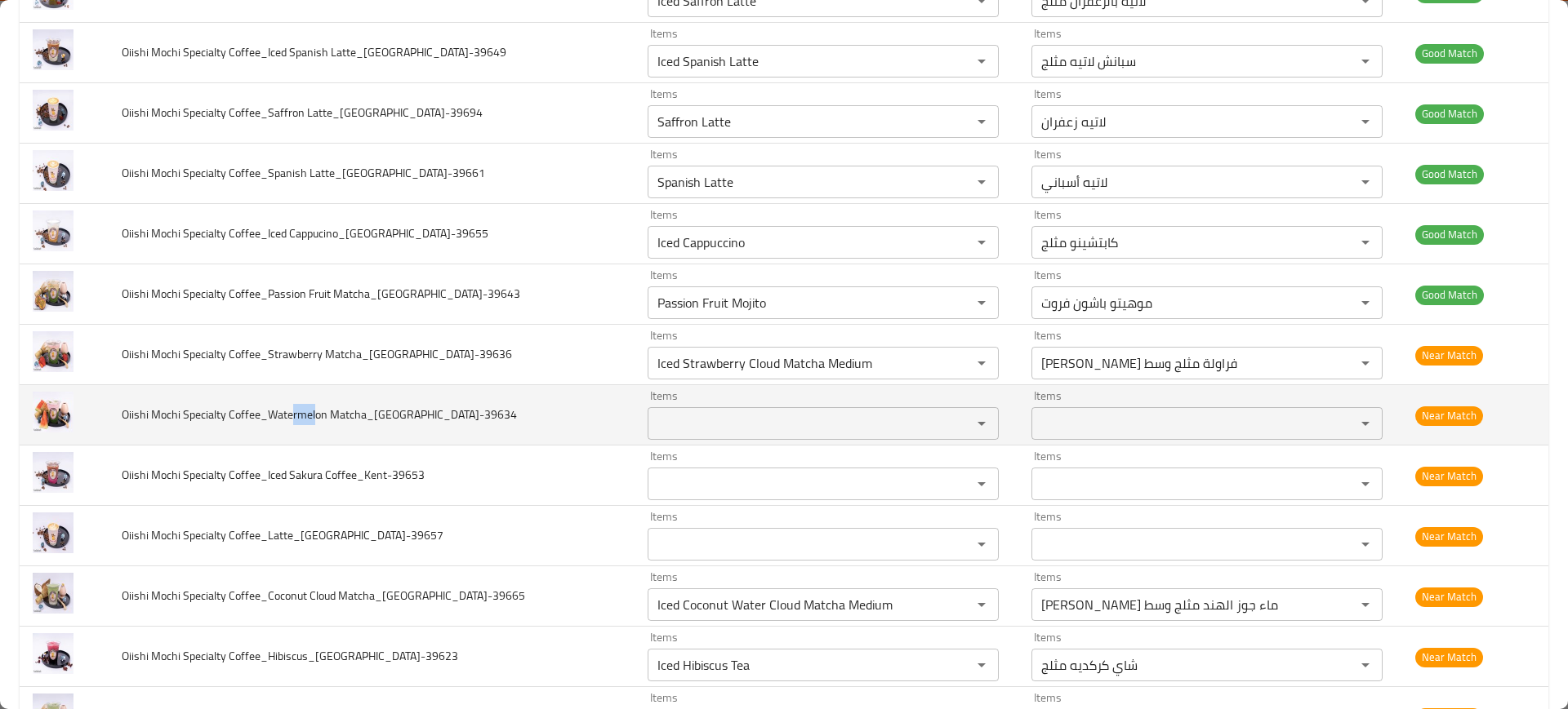
drag, startPoint x: 320, startPoint y: 413, endPoint x: 294, endPoint y: 416, distance: 26.2
click at [294, 416] on span "Oiishi Mochi Specialty Coffee_Watermelon Matcha_Kent-39634" at bounding box center [320, 414] width 395 height 21
click at [779, 396] on div "Items Items" at bounding box center [824, 415] width 351 height 50
paste Matcha_Kent-39634 "rmel"
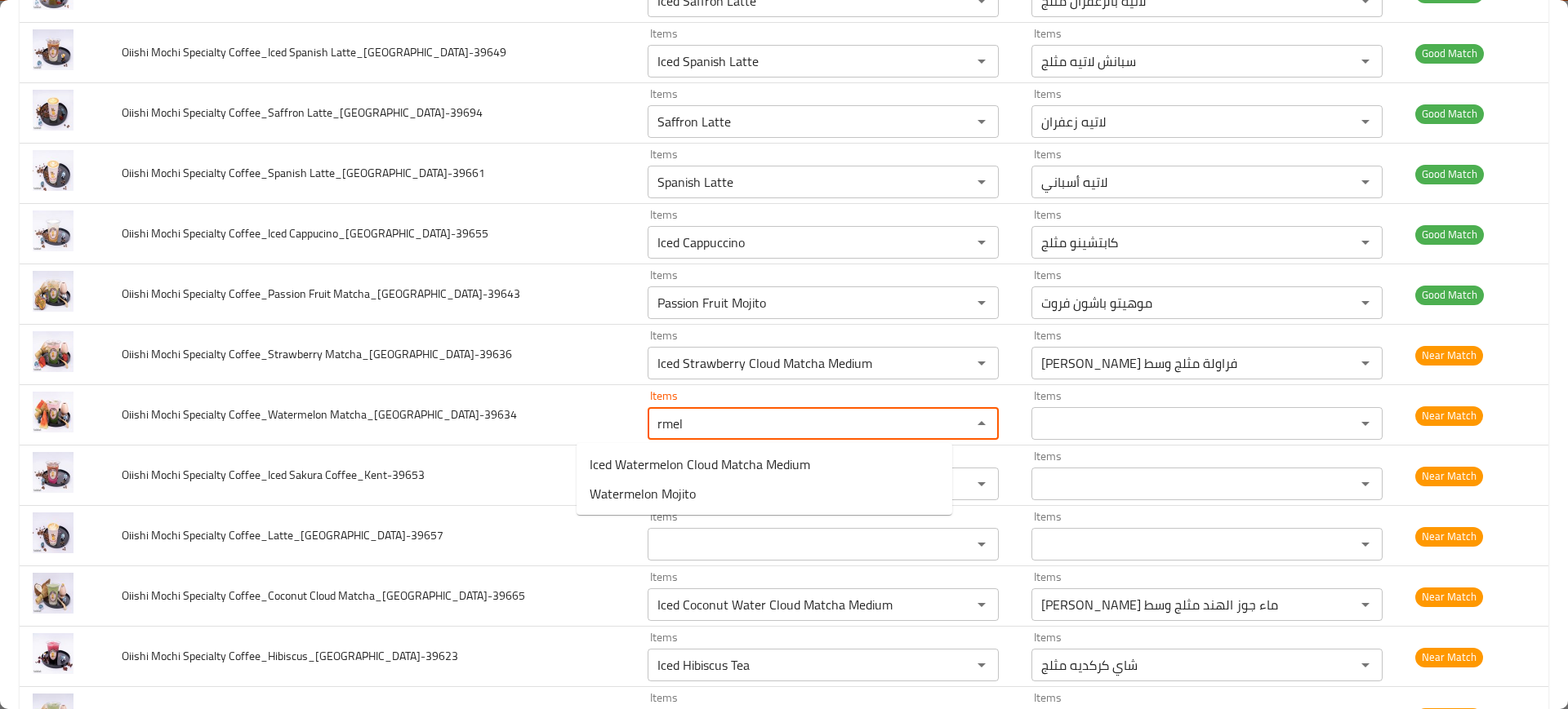
click at [719, 455] on span "Iced Watermelon Cloud Matcha Medium" at bounding box center [700, 464] width 220 height 19
type Matcha_Kent-39634 "Iced Watermelon Cloud Matcha Medium"
type Matcha_Kent-39634-ar "ماتشا كلاود بطيخ مثلج وسط"
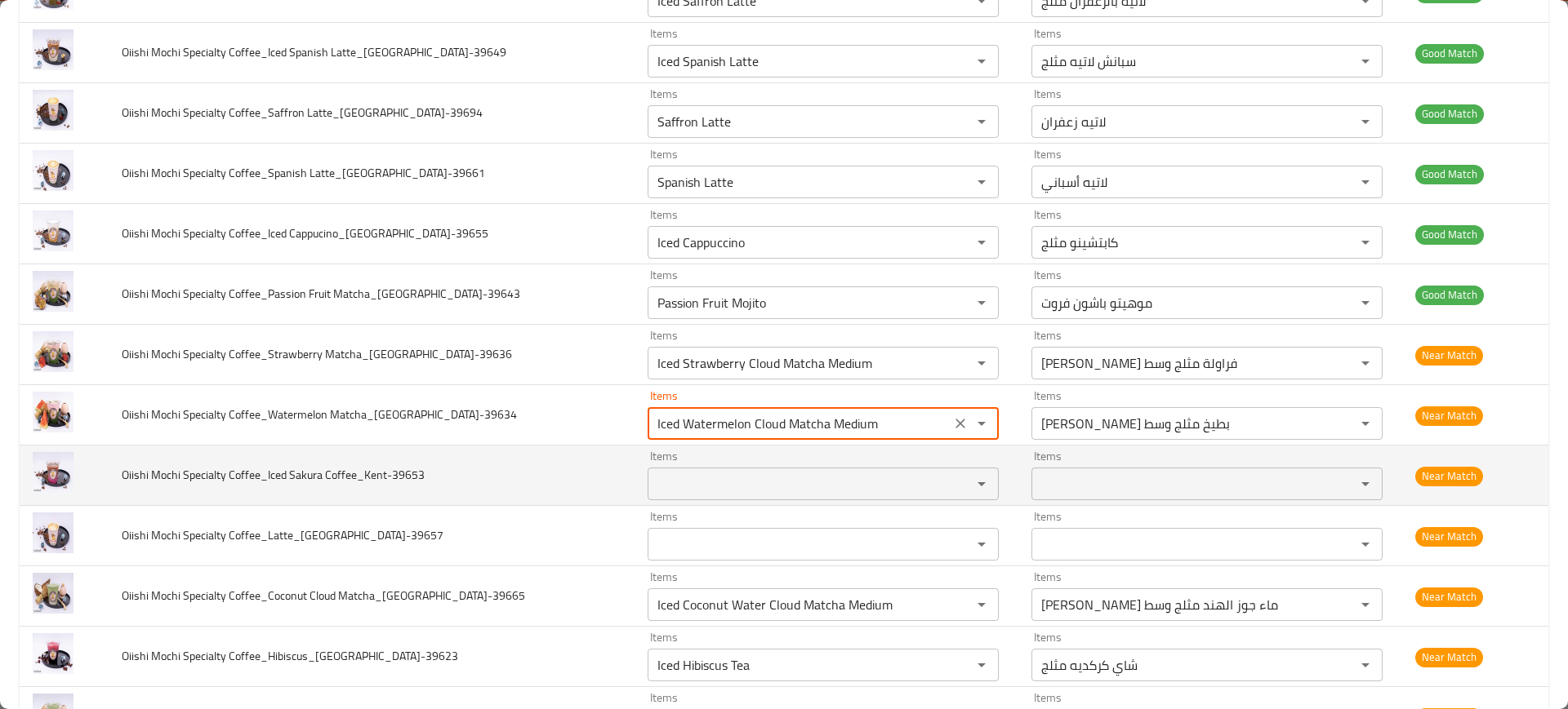
type Matcha_Kent-39634 "Iced Watermelon Cloud Matcha Medium"
click at [332, 467] on span "Oiishi Mochi Specialty Coffee_Iced Sakura Coffee_Kent-39653" at bounding box center [273, 475] width 303 height 21
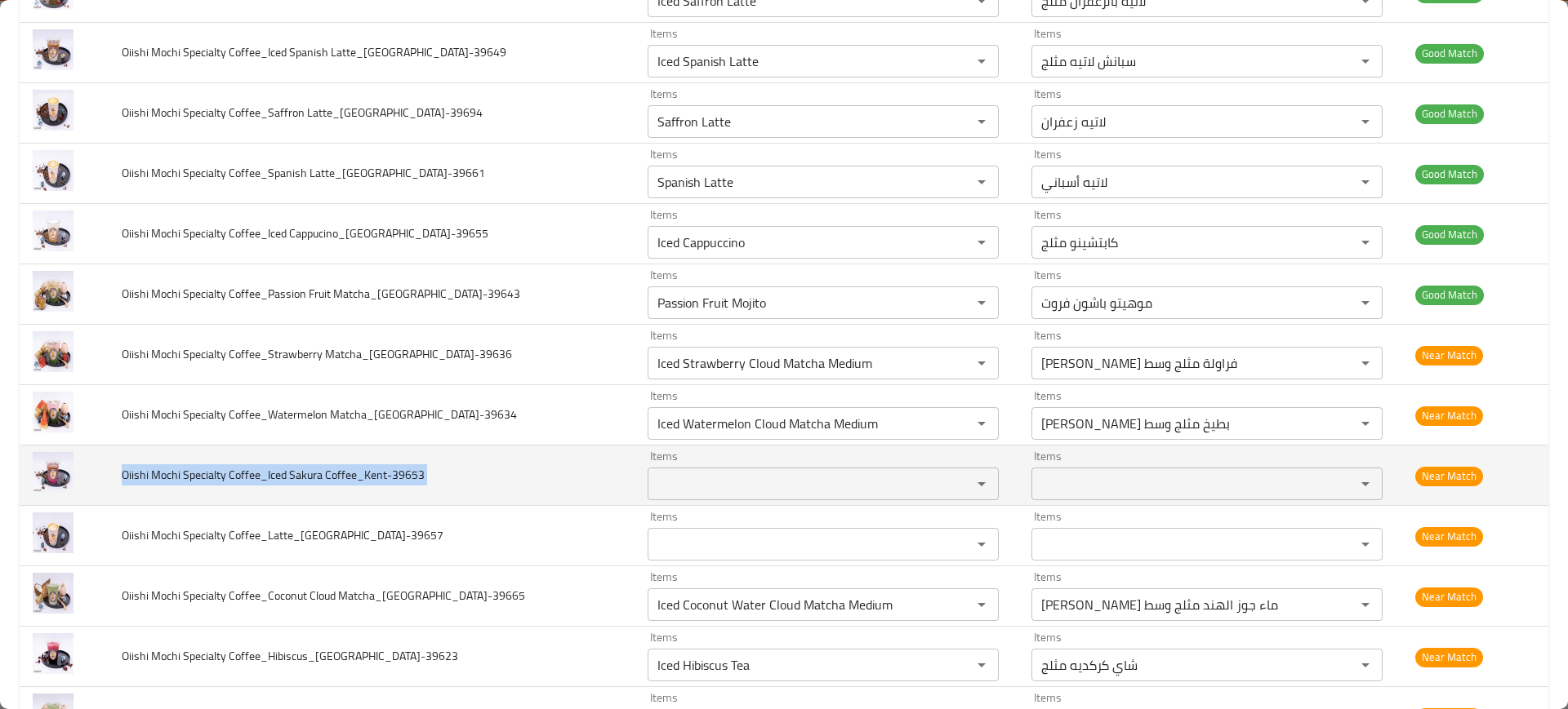
drag, startPoint x: 331, startPoint y: 467, endPoint x: 354, endPoint y: 470, distance: 23.2
click at [334, 468] on span "Oiishi Mochi Specialty Coffee_Iced Sakura Coffee_Kent-39653" at bounding box center [273, 475] width 303 height 21
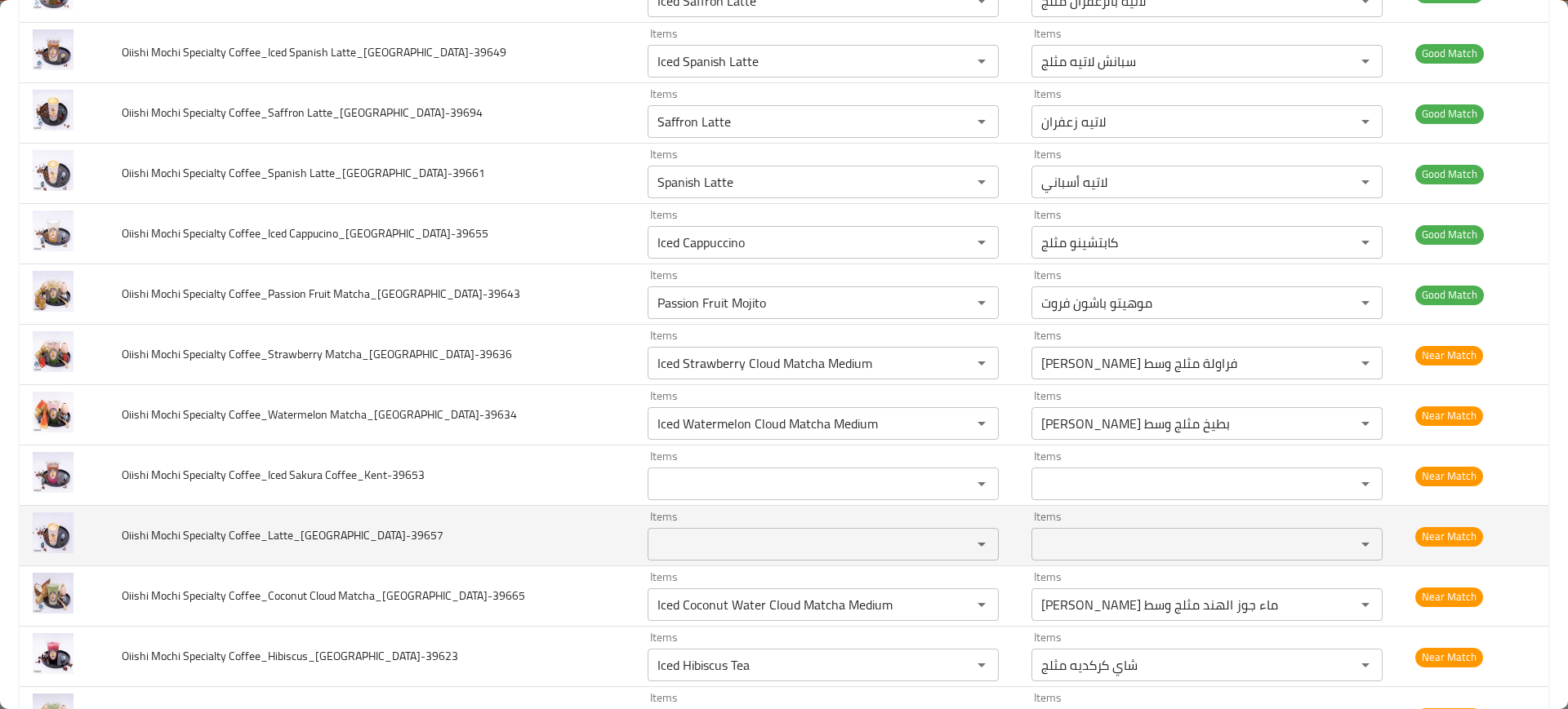
click at [263, 526] on span "Oiishi Mochi Specialty Coffee_Latte_Kent-39657" at bounding box center [283, 535] width 322 height 21
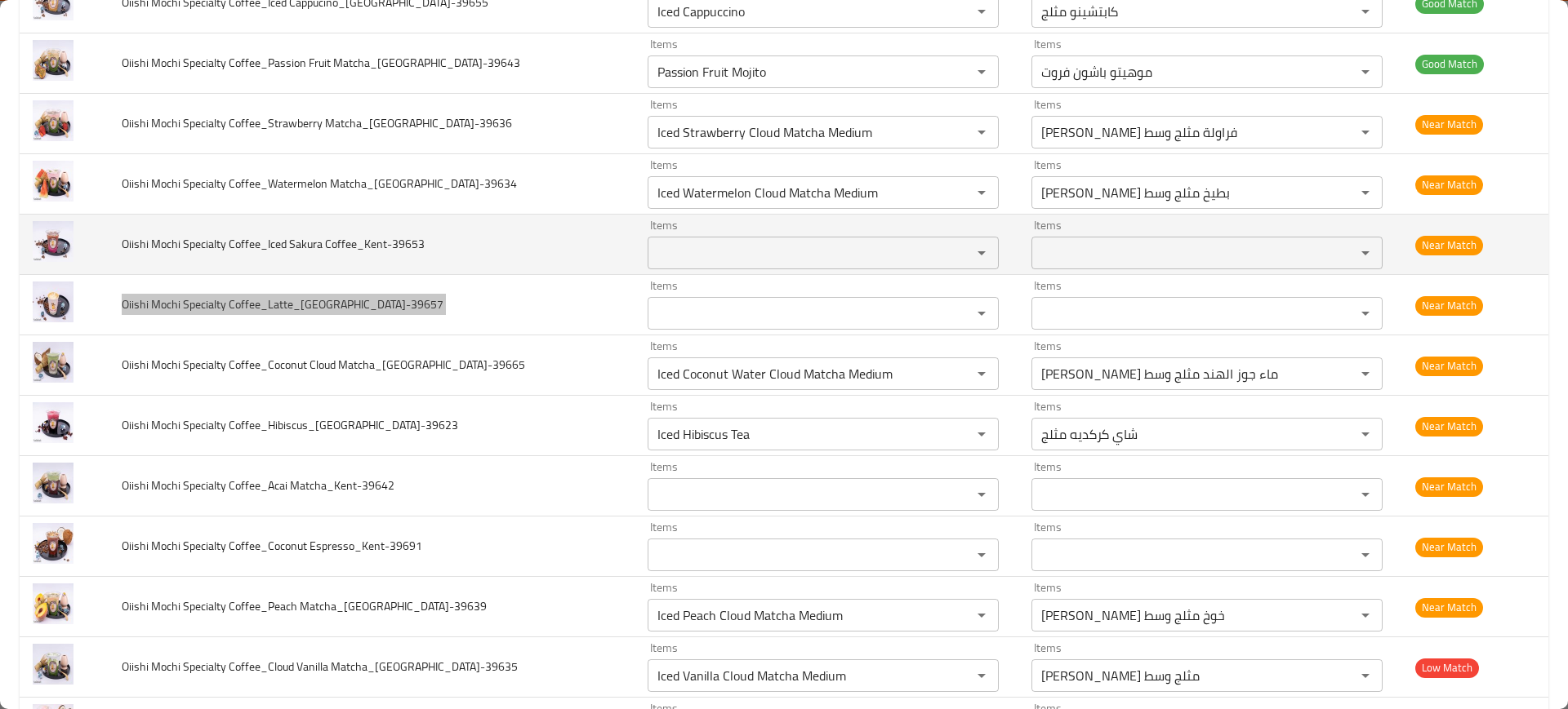
scroll to position [714, 0]
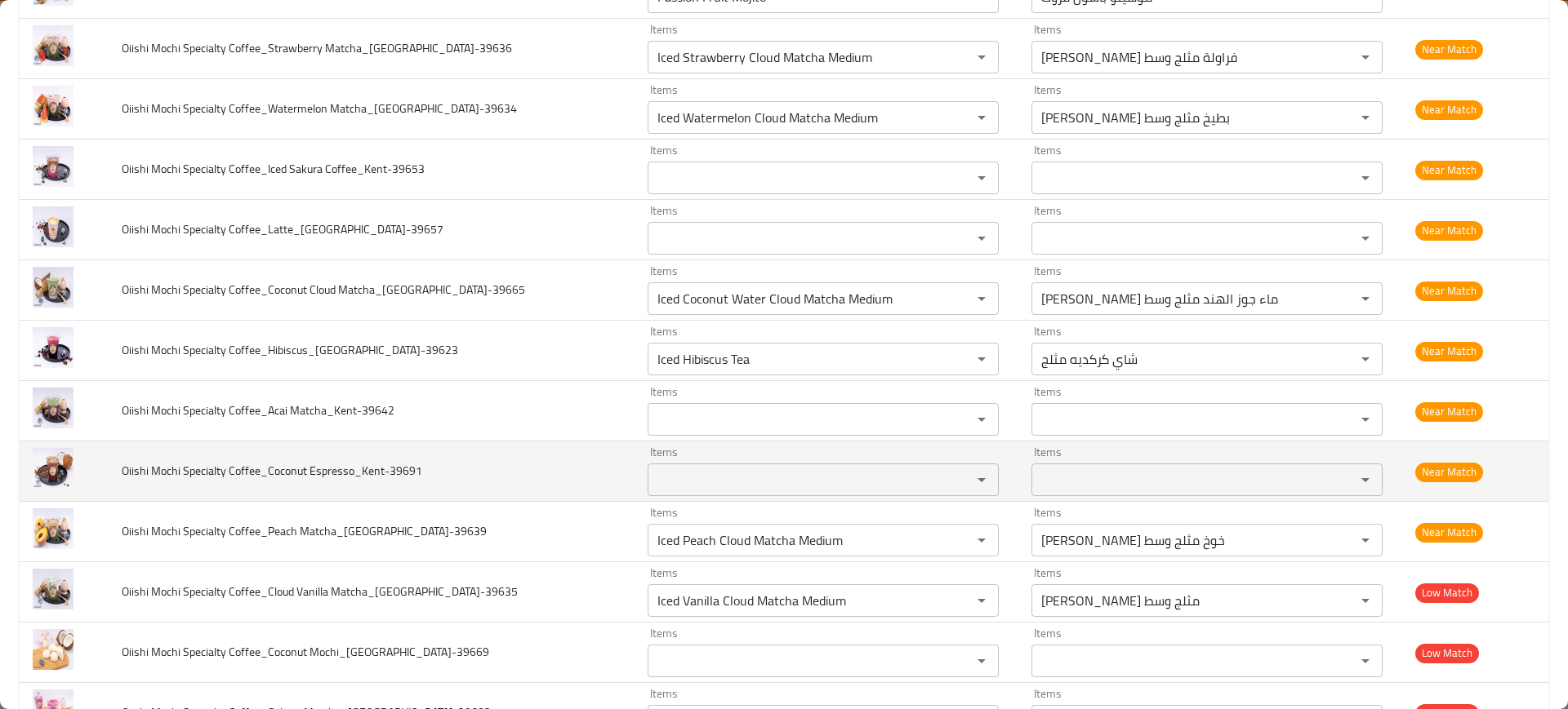
click at [409, 446] on td "Oiishi Mochi Specialty Coffee_Coconut Espresso_Kent-39691" at bounding box center [371, 471] width 526 height 61
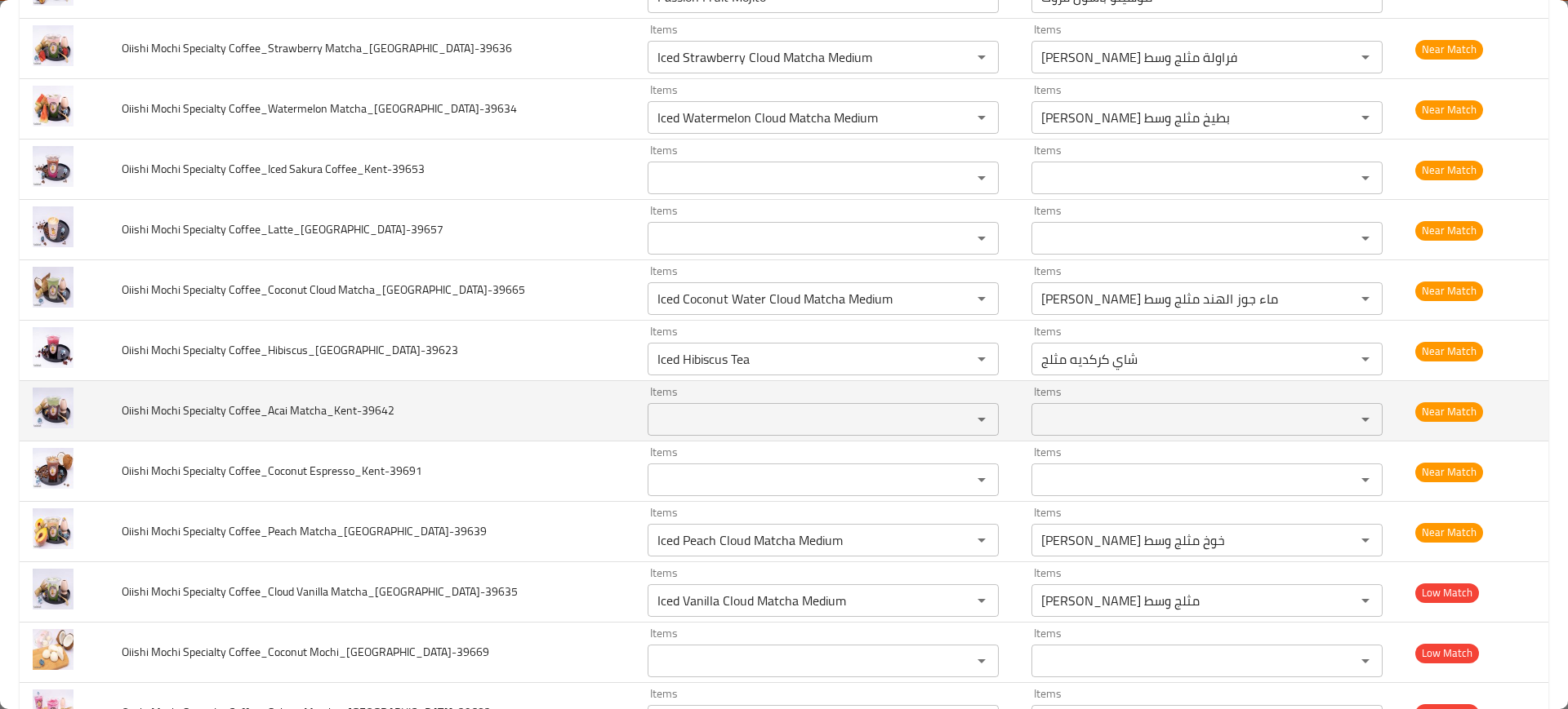
click at [311, 405] on span "Oiishi Mochi Specialty Coffee_Acai Matcha_Kent-39642" at bounding box center [258, 411] width 273 height 21
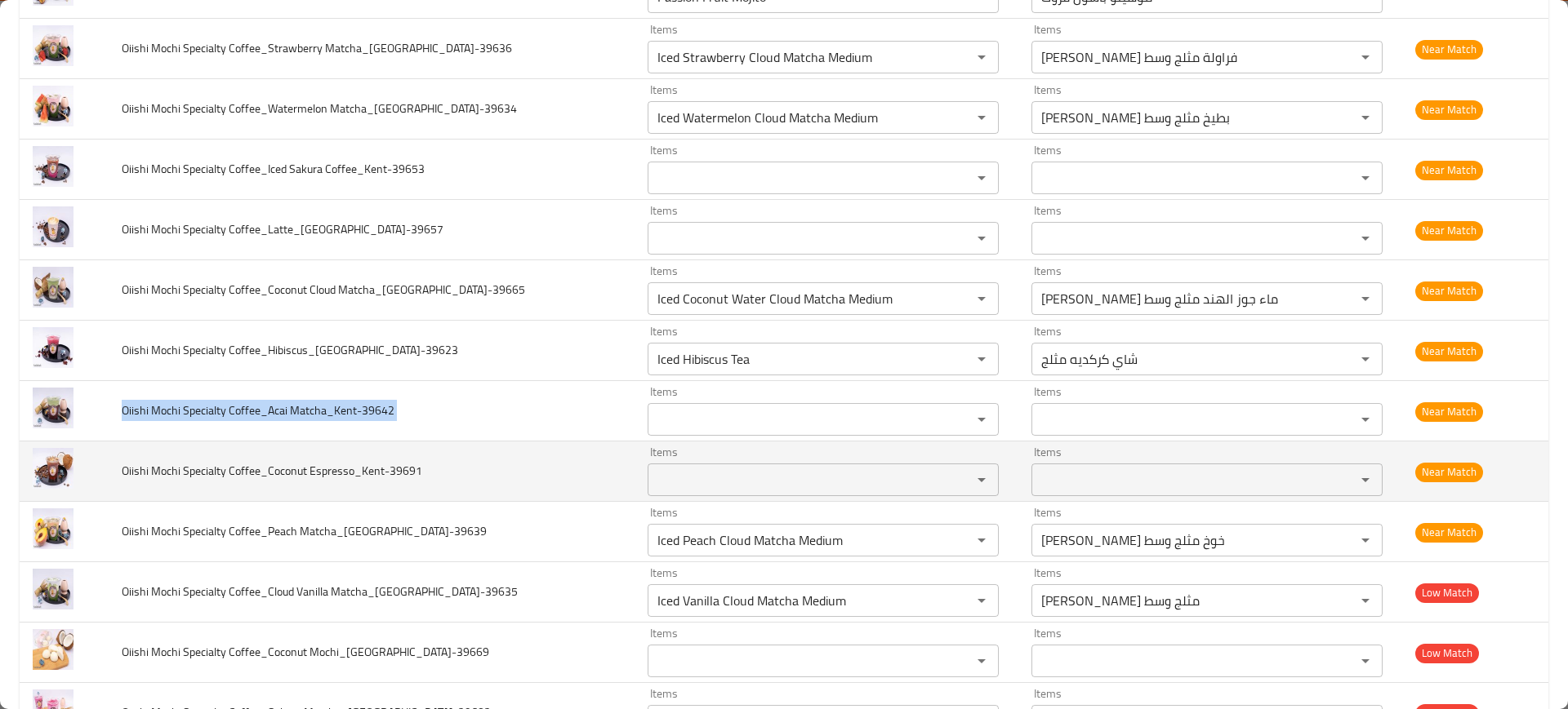
click at [318, 454] on td "Oiishi Mochi Specialty Coffee_Coconut Espresso_Kent-39691" at bounding box center [371, 471] width 526 height 61
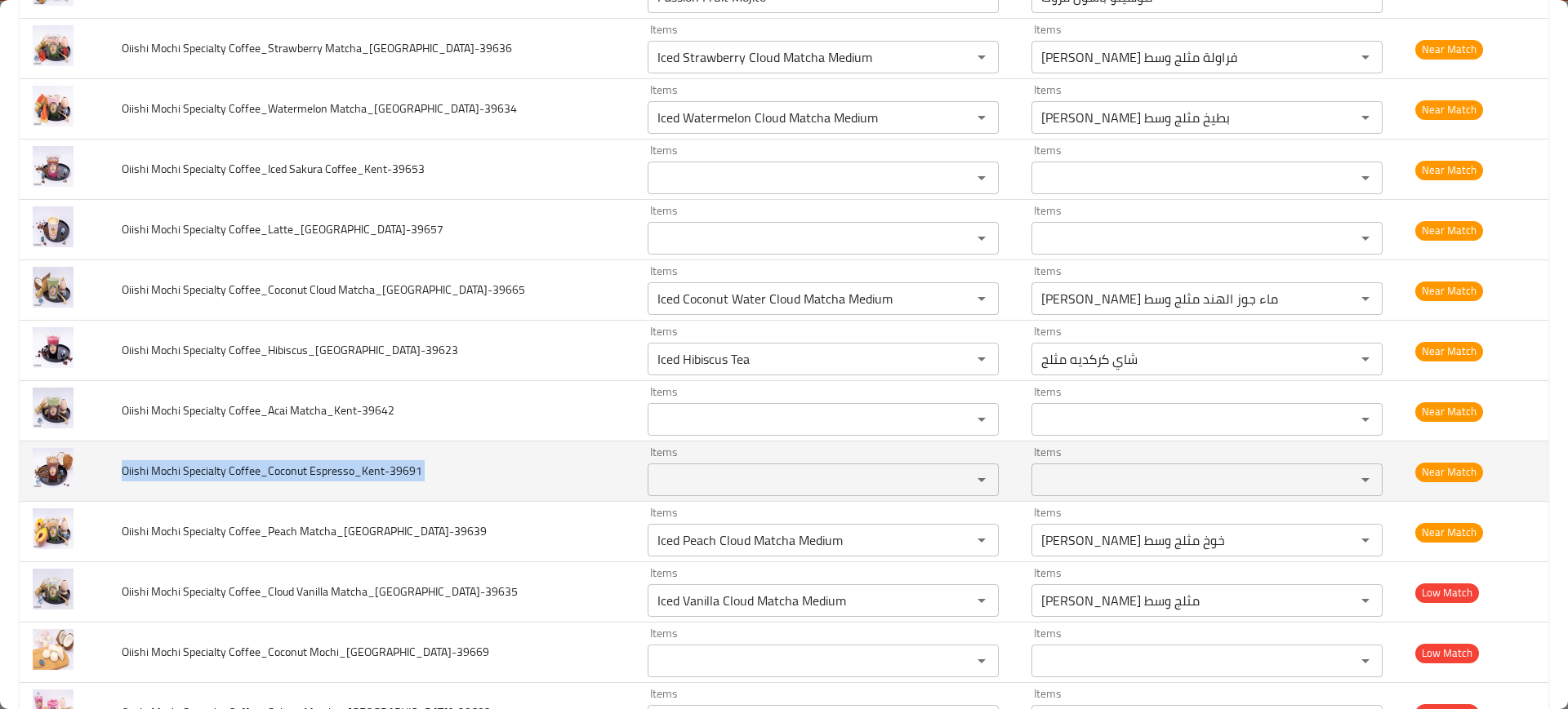
click at [318, 454] on td "Oiishi Mochi Specialty Coffee_Coconut Espresso_Kent-39691" at bounding box center [371, 471] width 526 height 61
click at [320, 448] on td "Oiishi Mochi Specialty Coffee_Coconut Espresso_Kent-39691" at bounding box center [371, 471] width 526 height 61
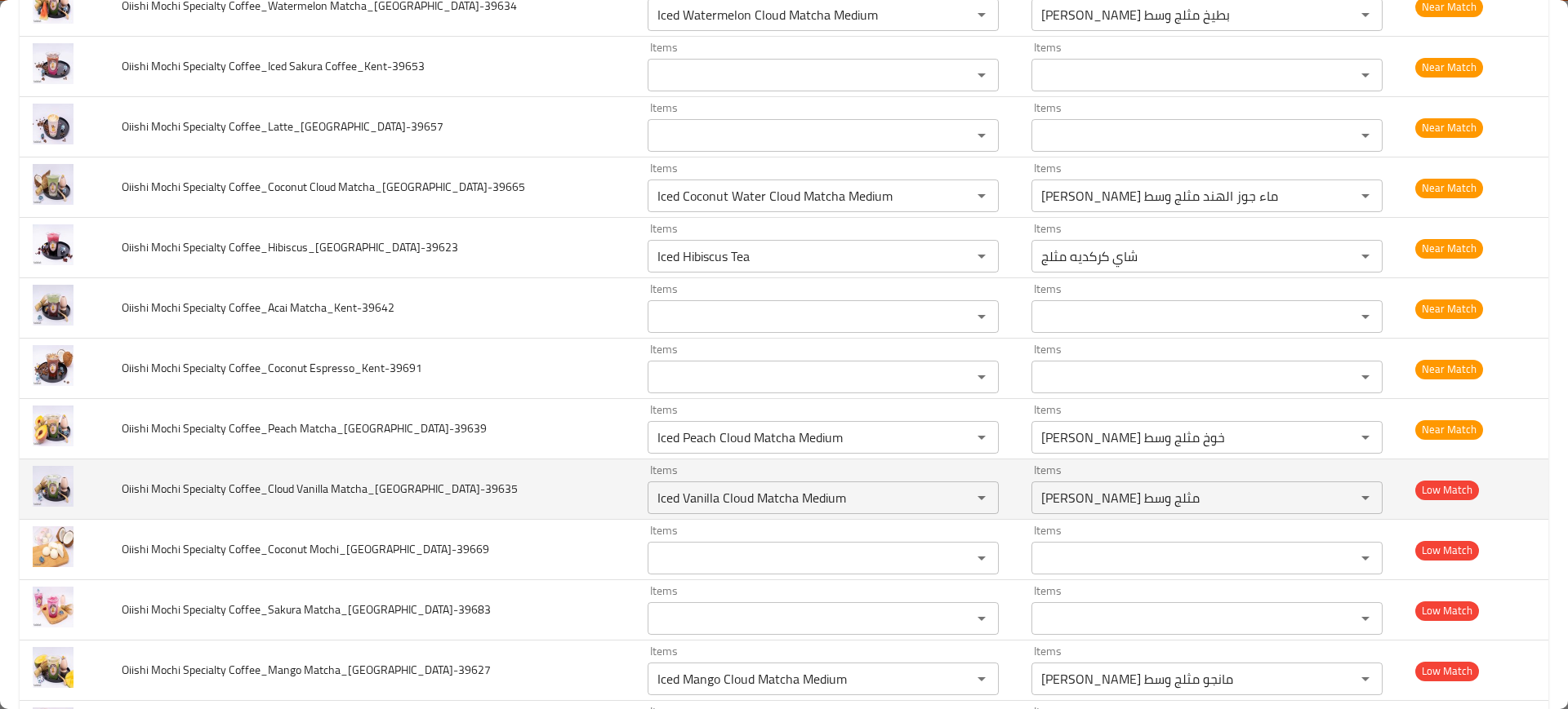
scroll to position [902, 0]
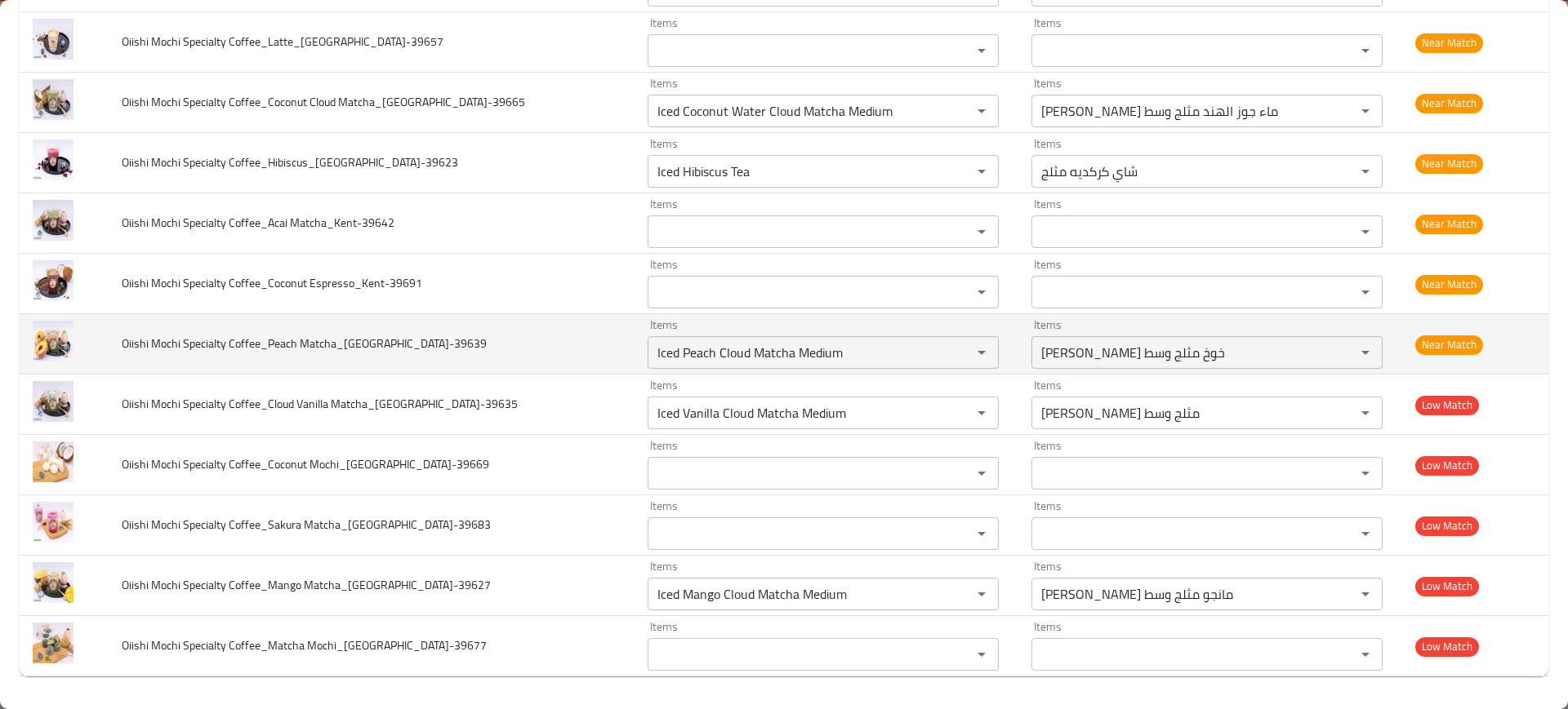
click at [340, 318] on td "Oiishi Mochi Specialty Coffee_Peach Matcha_Kent-39639" at bounding box center [371, 344] width 526 height 61
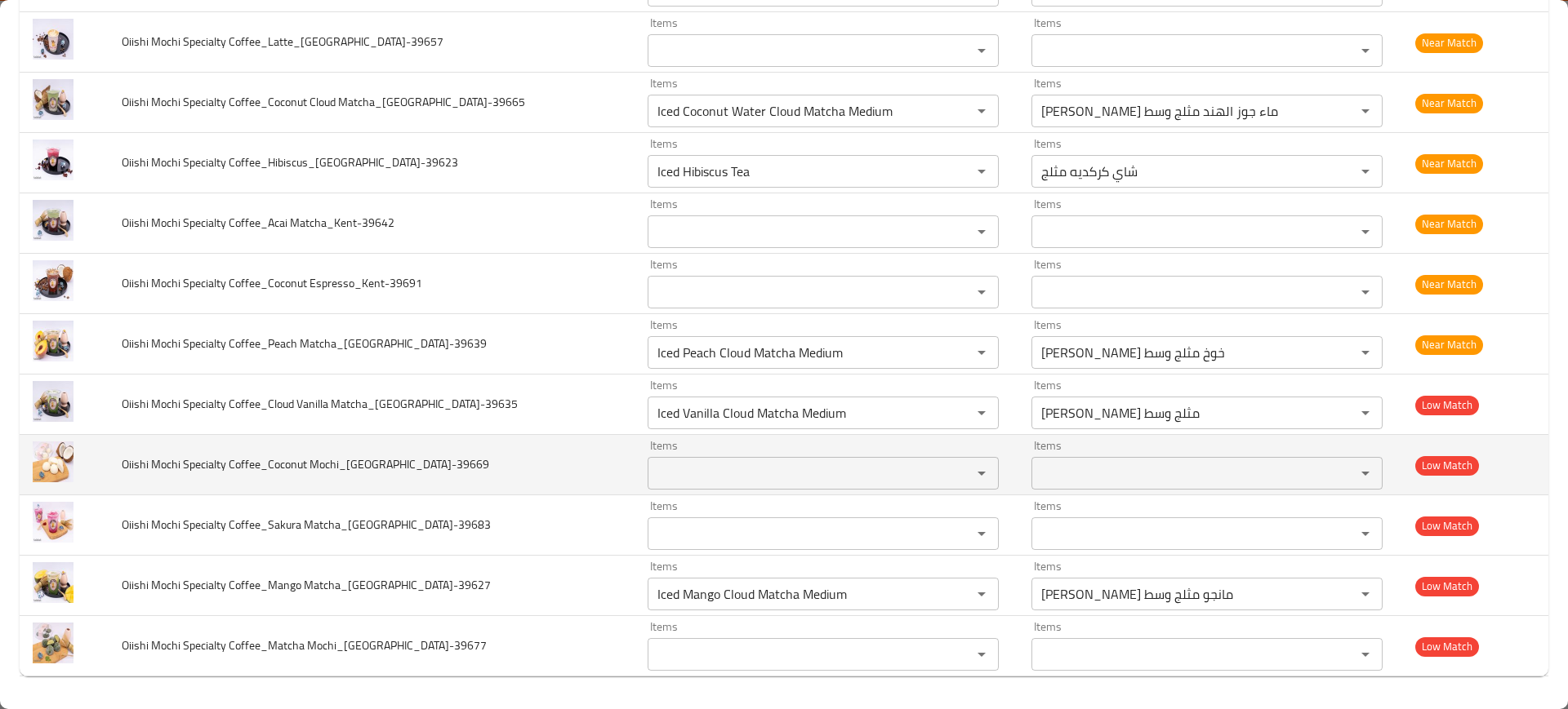
click at [304, 469] on span "Oiishi Mochi Specialty Coffee_Coconut Mochi_Kent-39669" at bounding box center [306, 464] width 368 height 21
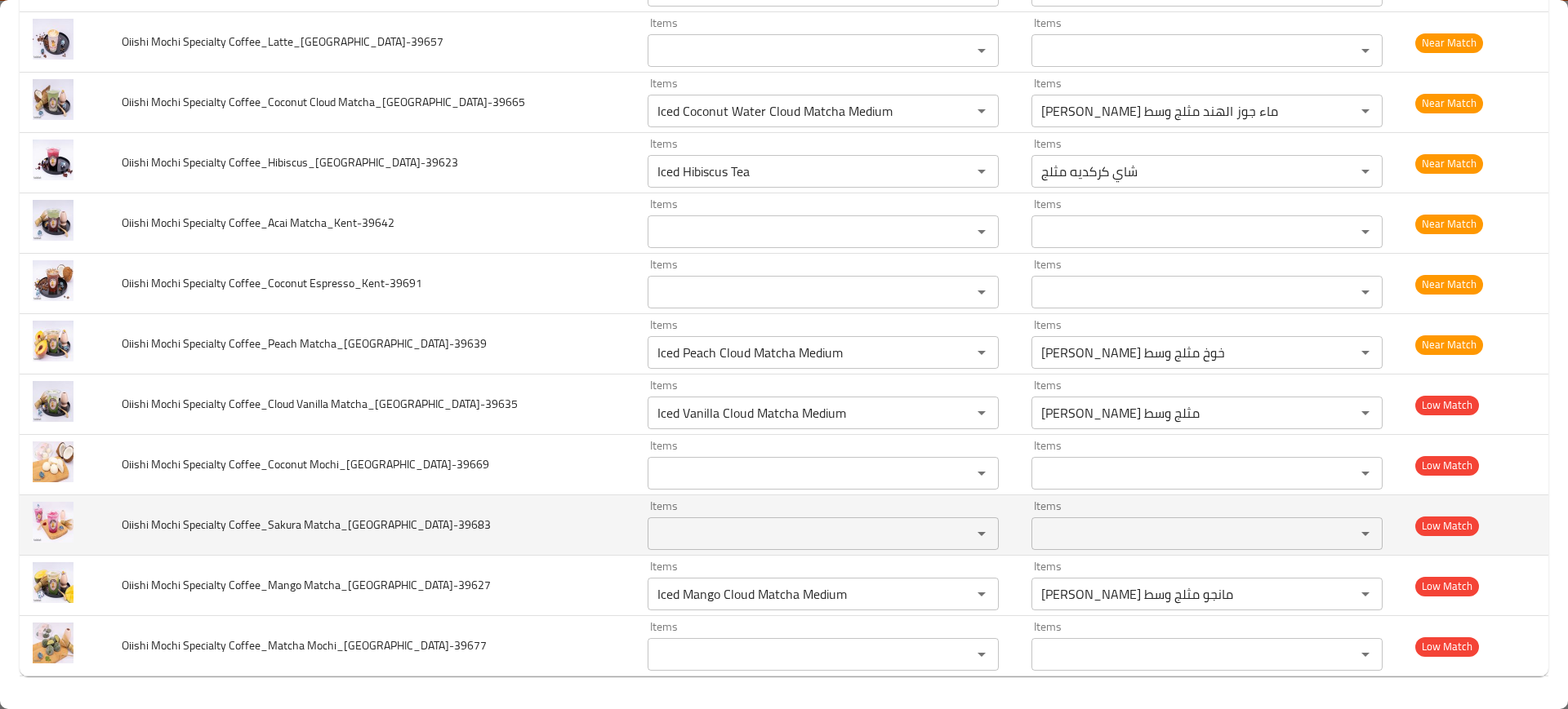
click at [323, 515] on span "Oiishi Mochi Specialty Coffee_Sakura Matcha_Kent-39683" at bounding box center [306, 525] width 369 height 21
click at [322, 514] on span "Oiishi Mochi Specialty Coffee_Sakura Matcha_Kent-39683" at bounding box center [306, 525] width 369 height 21
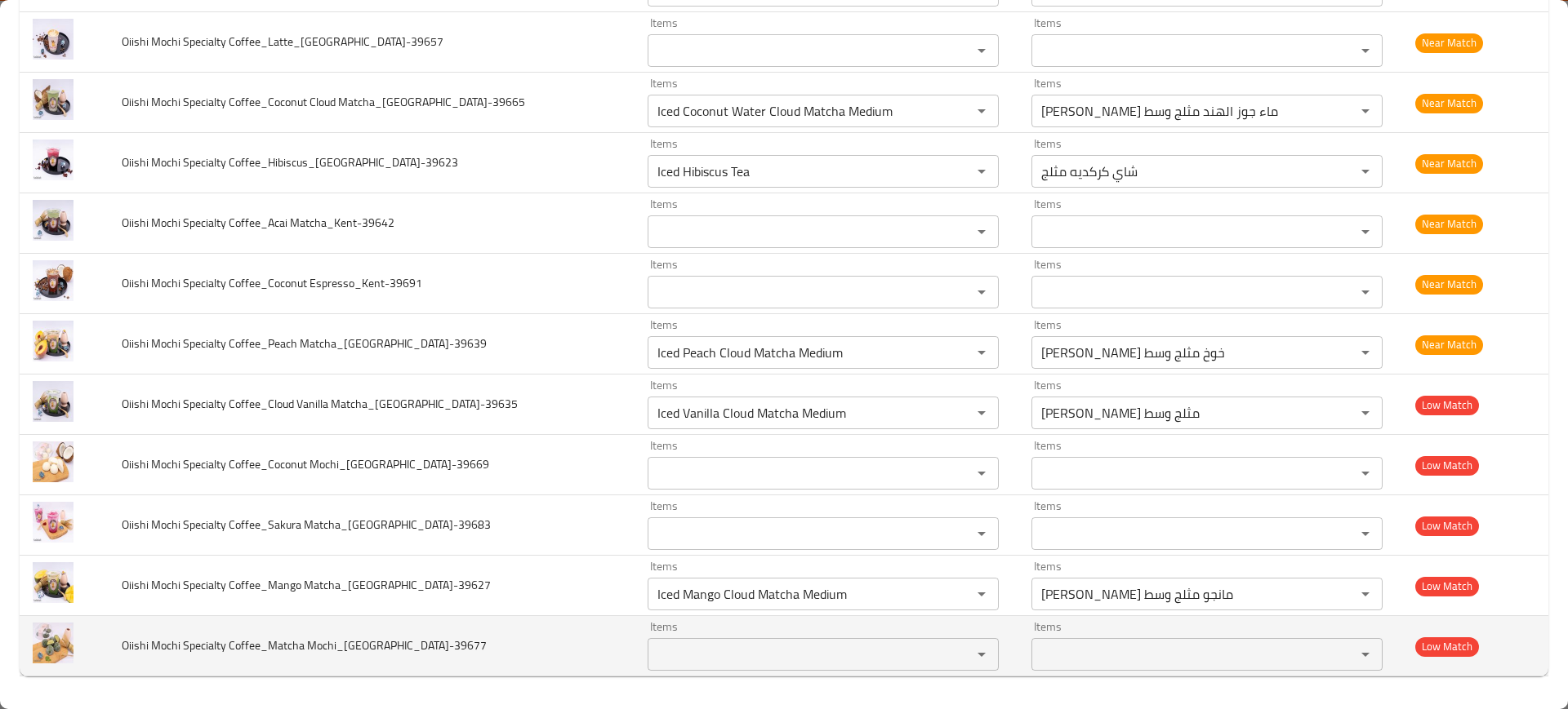
click at [315, 635] on span "Oiishi Mochi Specialty Coffee_Matcha Mochi_Kent-39677" at bounding box center [305, 646] width 365 height 21
click at [315, 633] on td "Oiishi Mochi Specialty Coffee_Matcha Mochi_Kent-39677" at bounding box center [371, 646] width 526 height 61
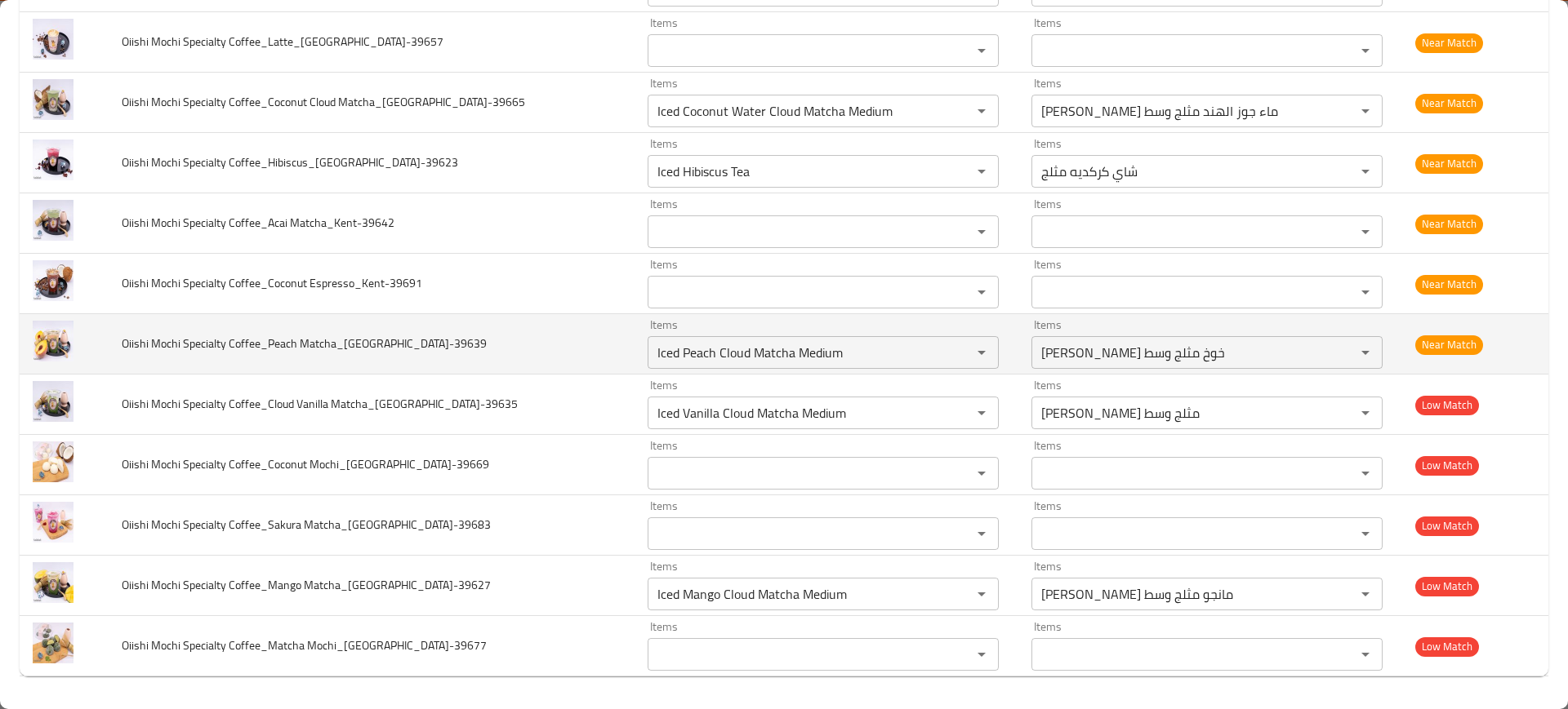
click at [355, 362] on td "Oiishi Mochi Specialty Coffee_Peach Matcha_Kent-39639" at bounding box center [371, 344] width 526 height 61
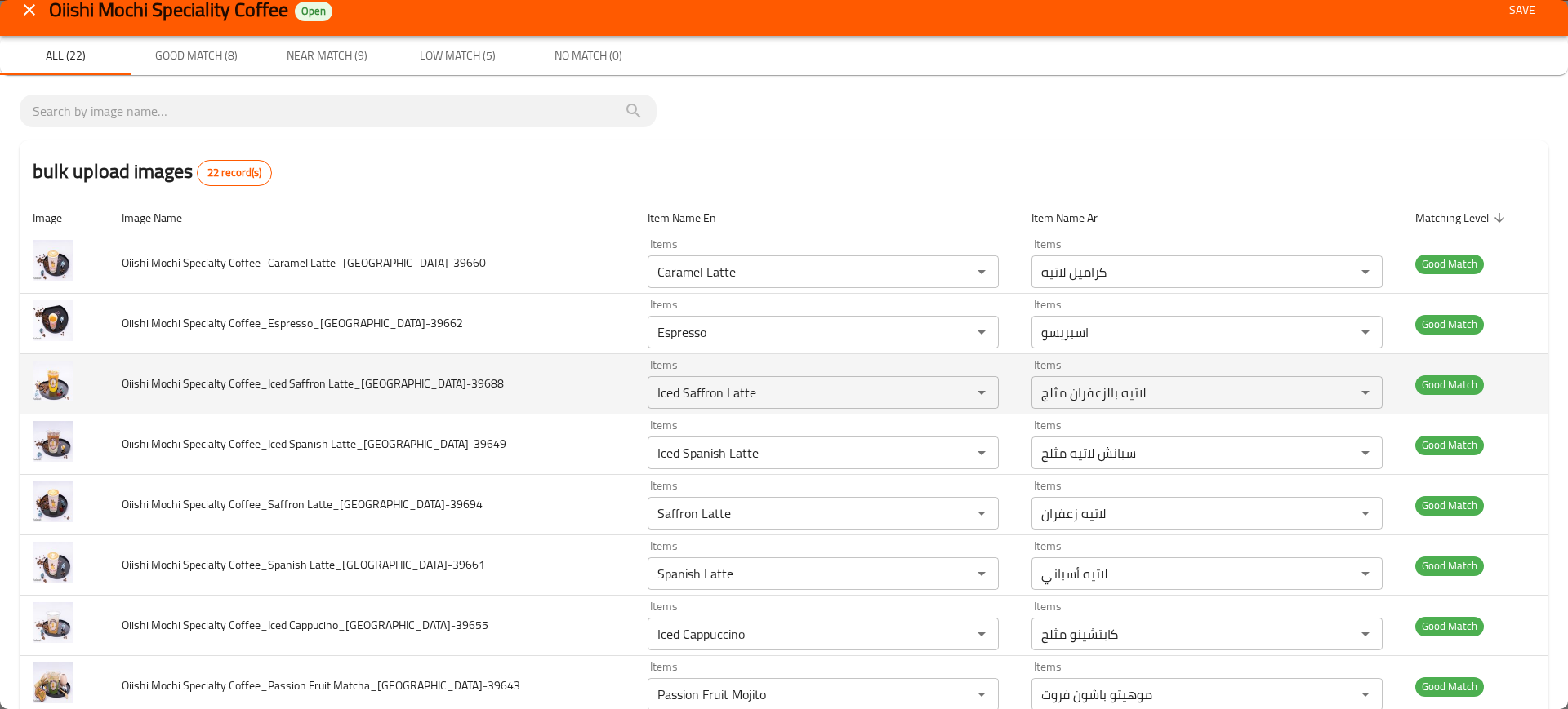
scroll to position [0, 0]
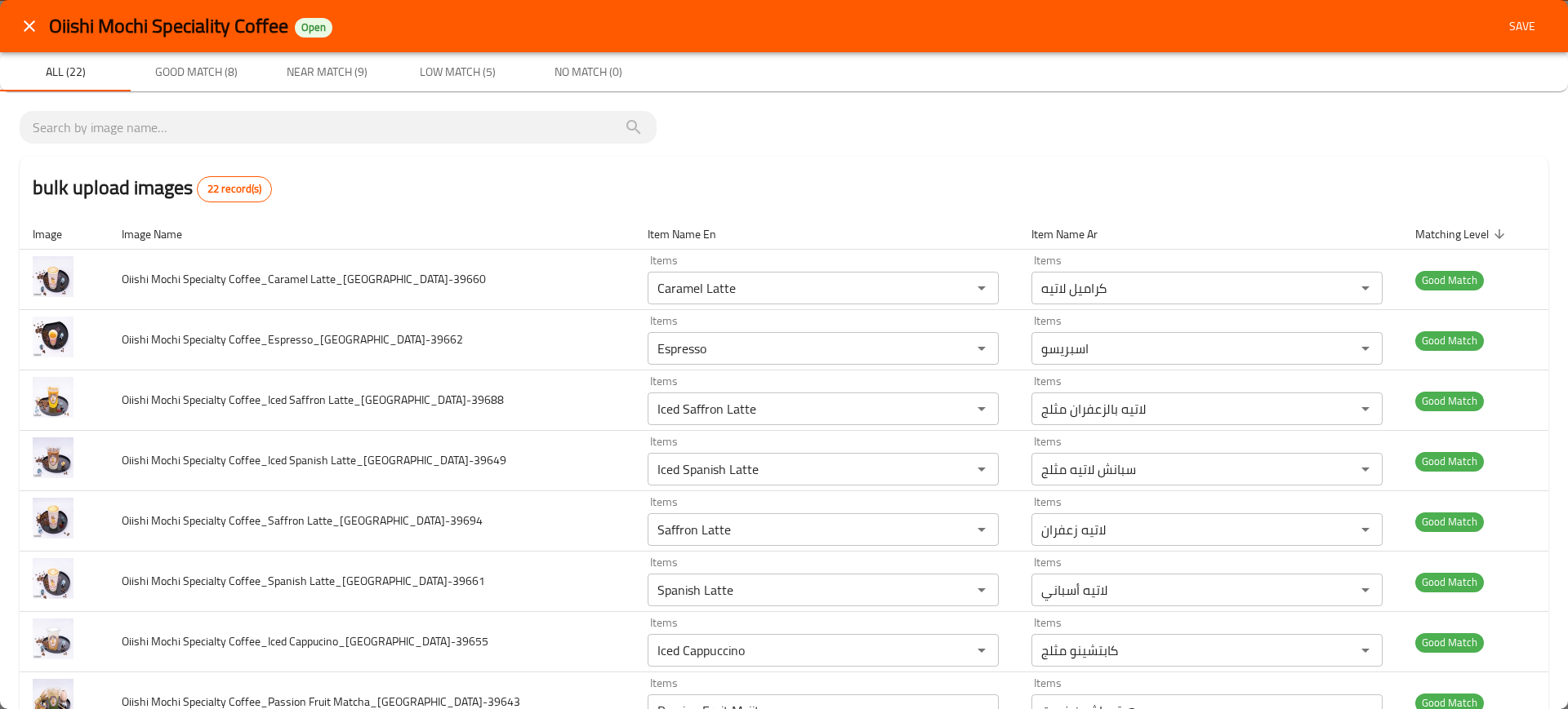
click at [1518, 17] on span "Save" at bounding box center [1522, 26] width 40 height 20
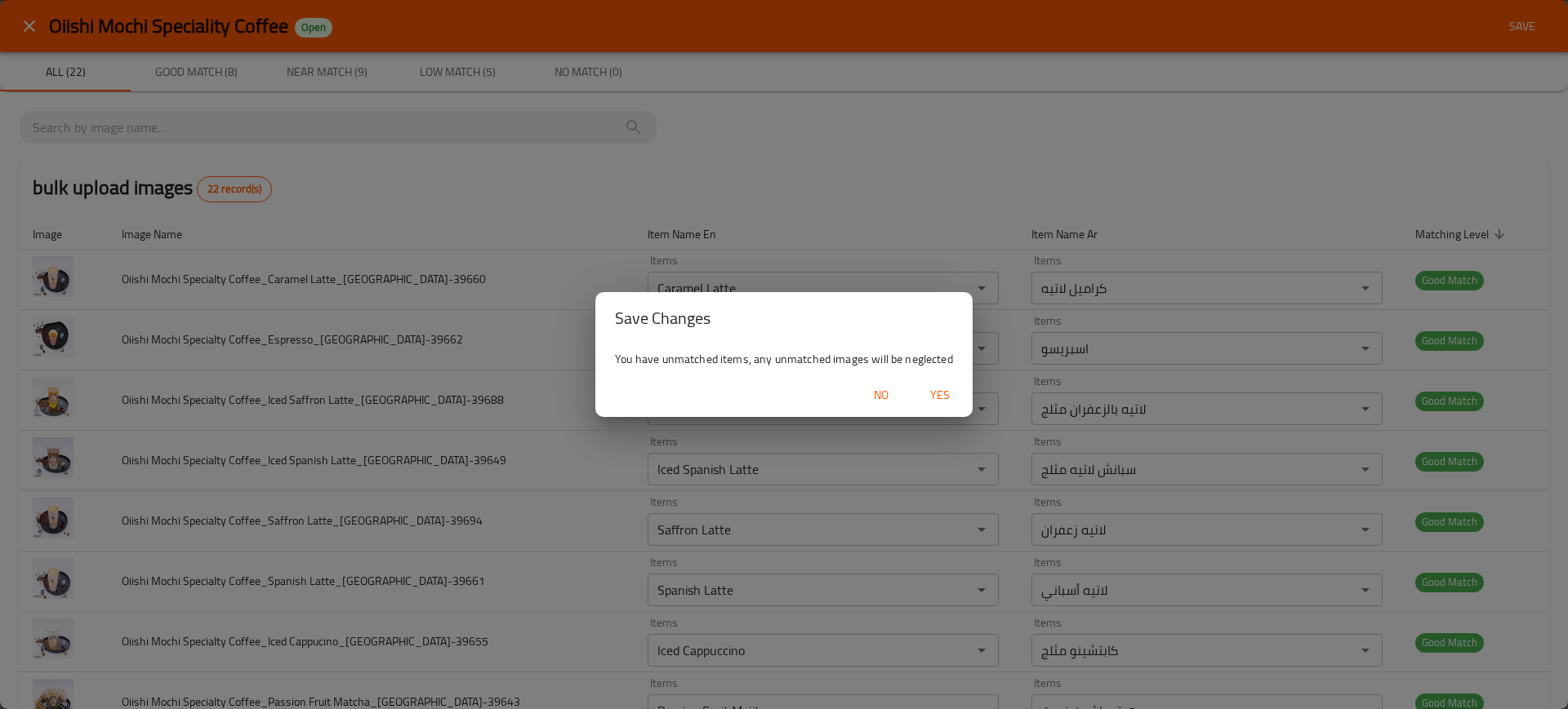
click at [947, 372] on div "You have unmatched items, any unmatched images will be neglected" at bounding box center [784, 359] width 378 height 29
click at [949, 391] on span "Yes" at bounding box center [939, 395] width 40 height 20
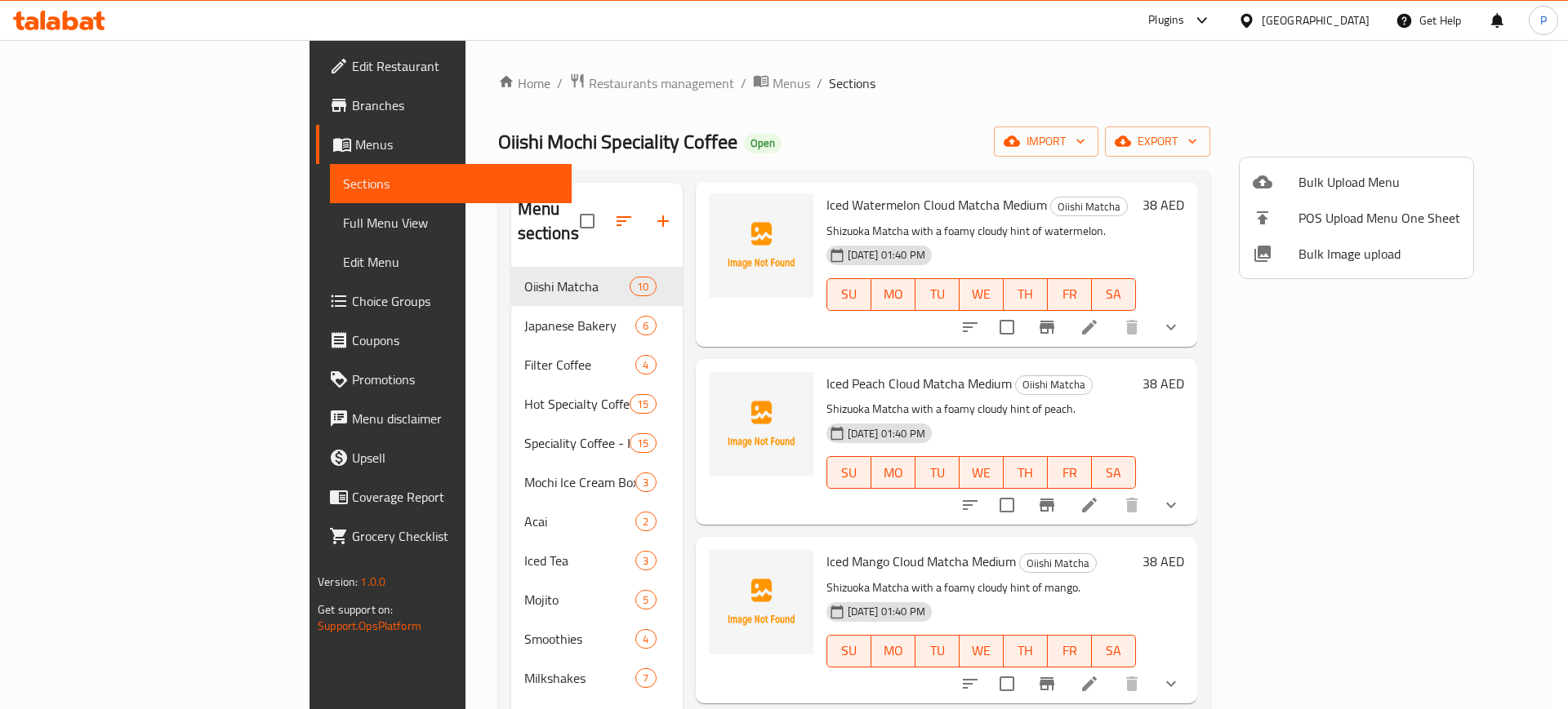
click at [1284, 39] on div at bounding box center [784, 354] width 1568 height 709
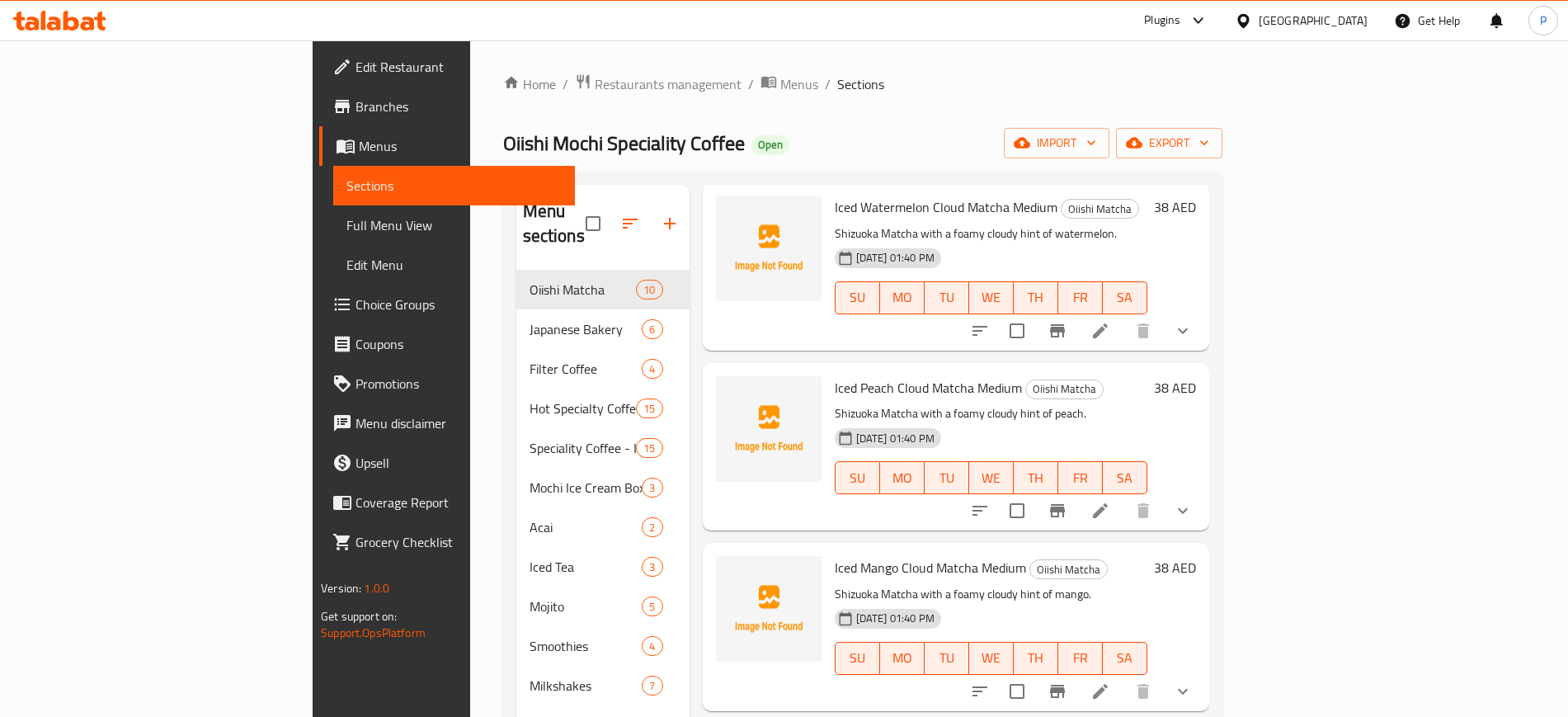
click at [1299, 26] on div "[GEOGRAPHIC_DATA]" at bounding box center [1313, 20] width 109 height 18
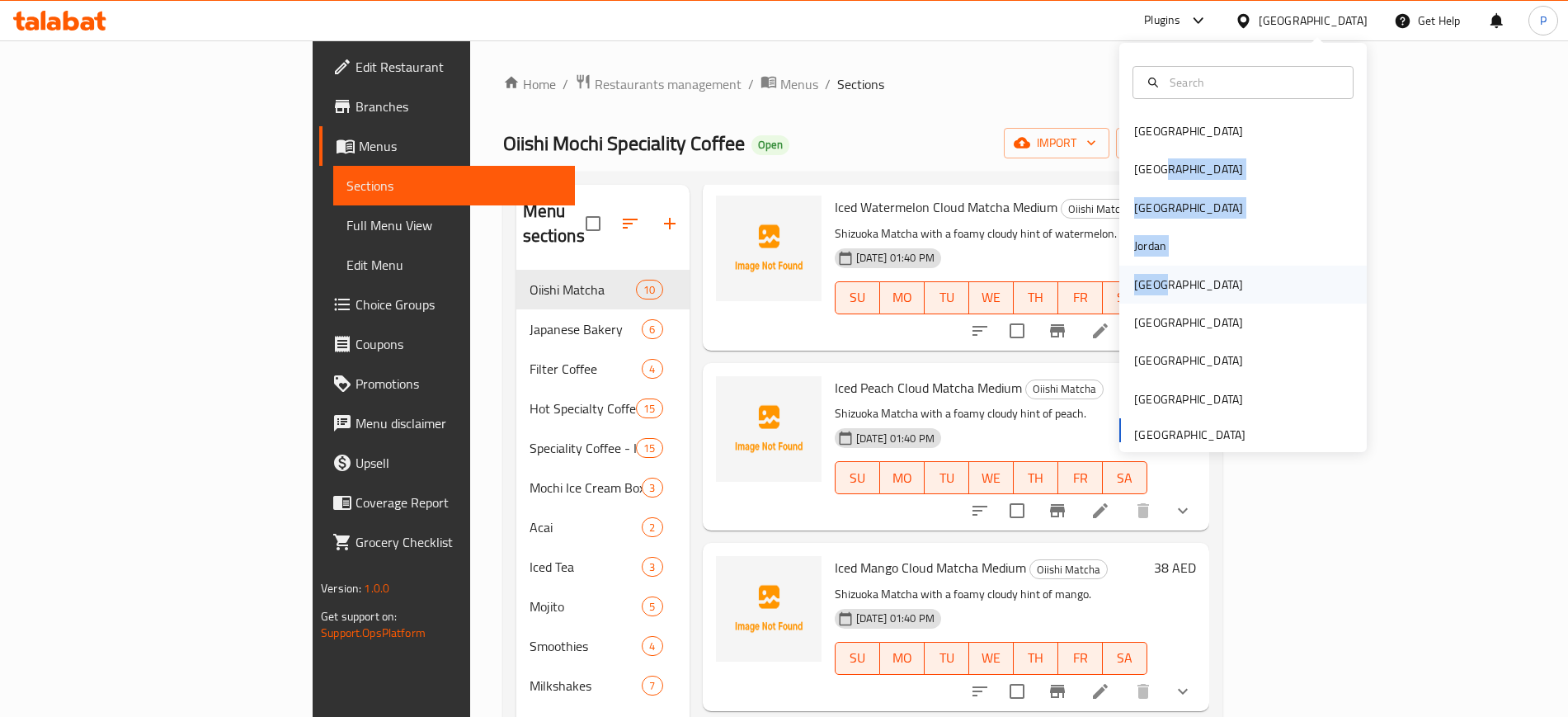
drag, startPoint x: 1161, startPoint y: 167, endPoint x: 1158, endPoint y: 289, distance: 122.0
click at [1156, 285] on div "Bahrain Egypt Iraq Jordan Kuwait Oman Qatar Saudi Arabia United Arab Emirates" at bounding box center [1243, 282] width 247 height 339
click at [1158, 289] on div "[GEOGRAPHIC_DATA]" at bounding box center [1188, 285] width 136 height 38
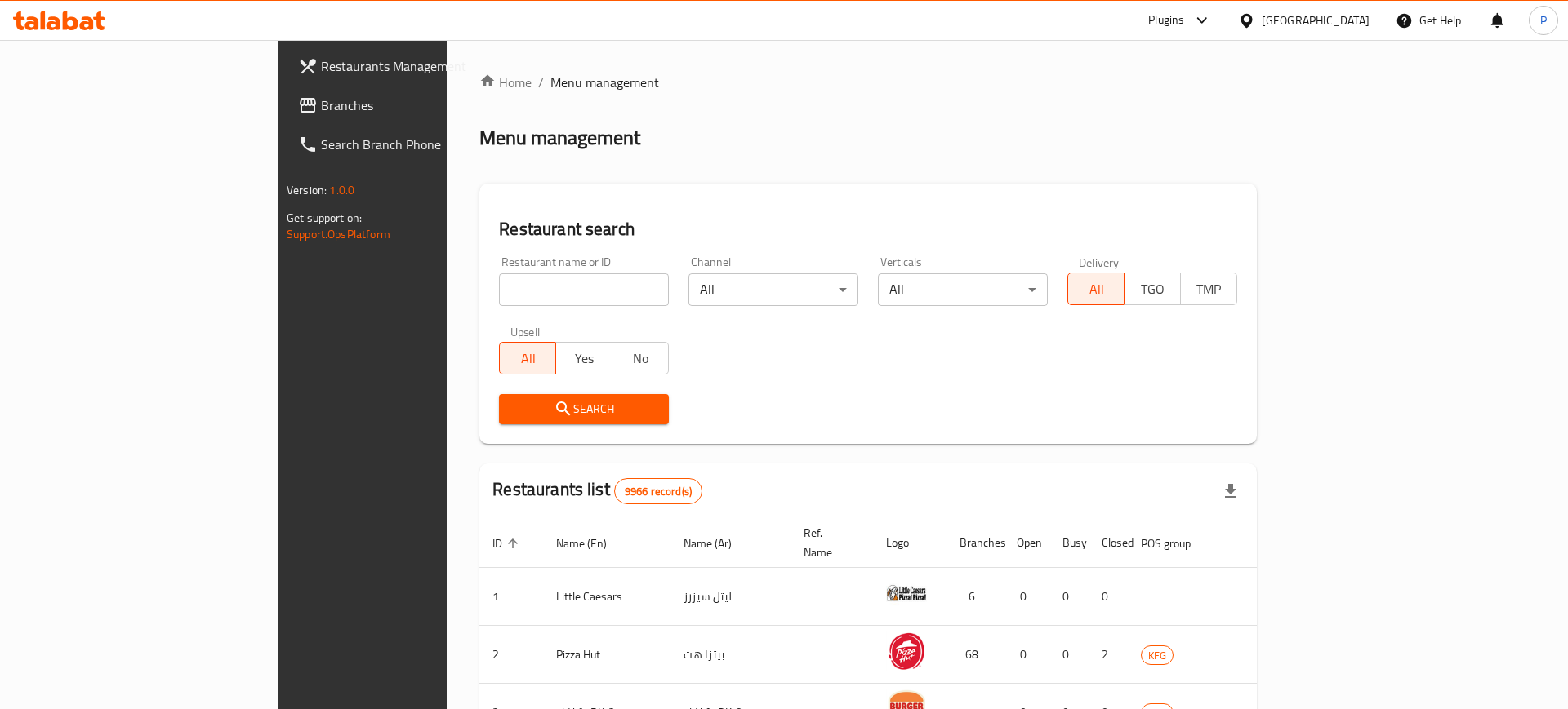
click at [640, 290] on body "​ Plugins Kuwait Get Help P Restaurants Management Branches Search Branch Phone…" at bounding box center [784, 375] width 1568 height 670
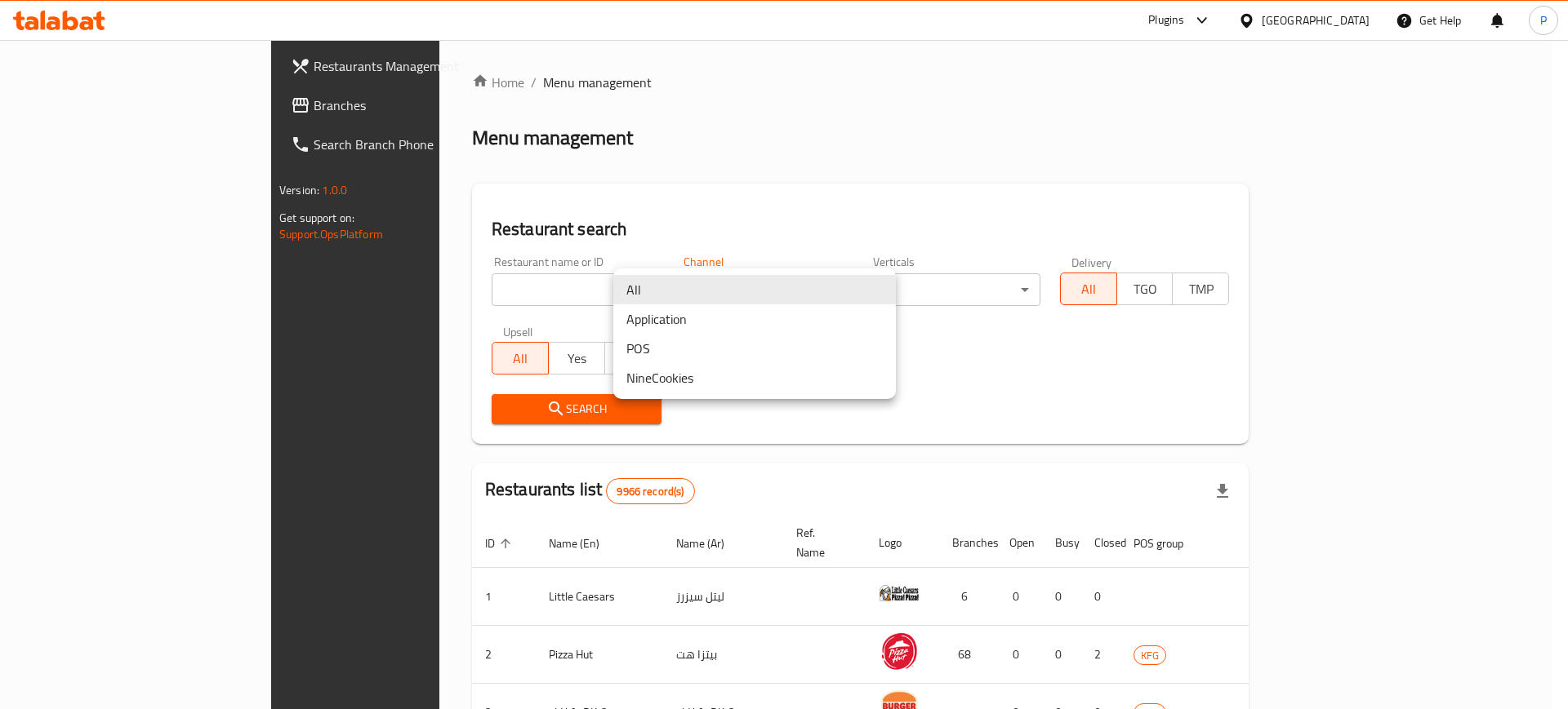
click at [579, 273] on div at bounding box center [784, 354] width 1568 height 709
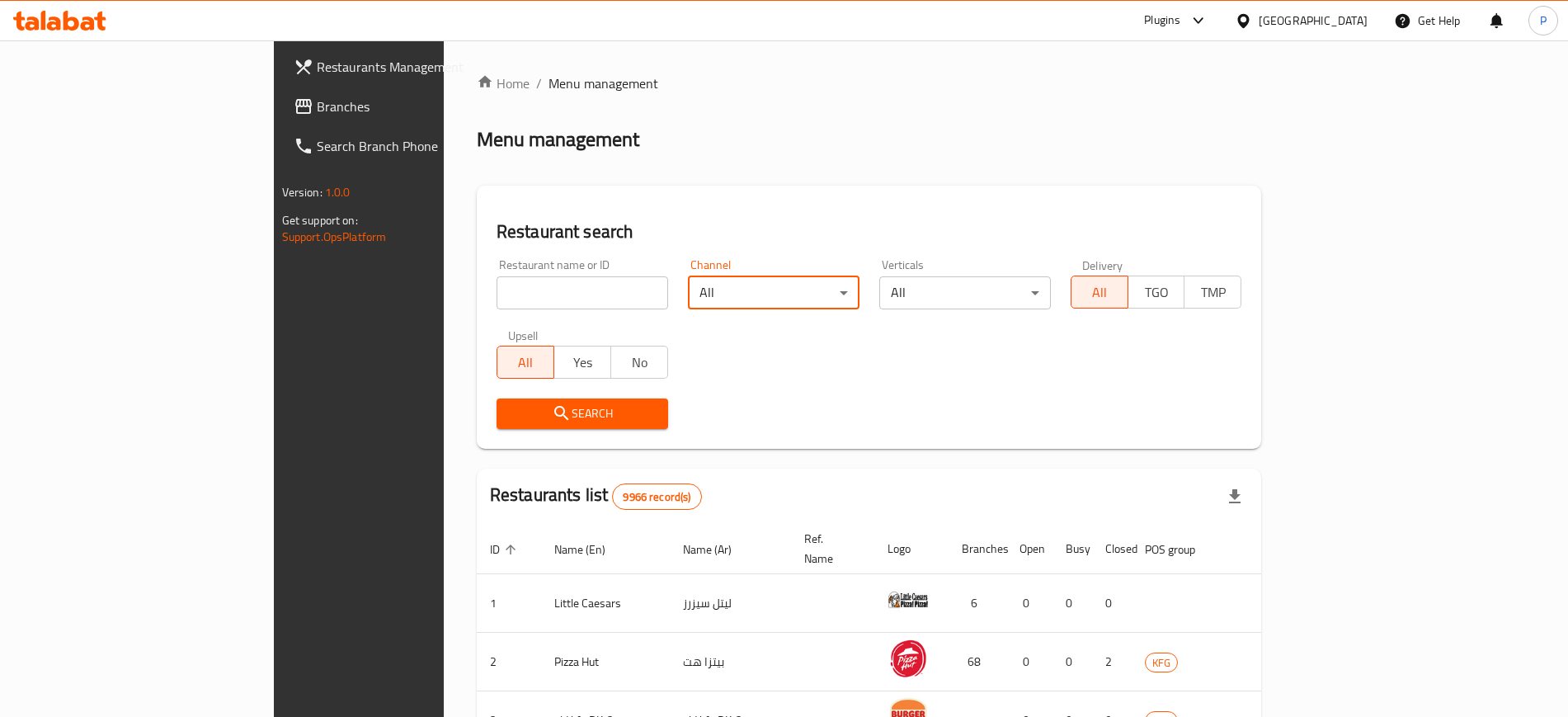
click at [570, 284] on input "search" at bounding box center [583, 293] width 172 height 33
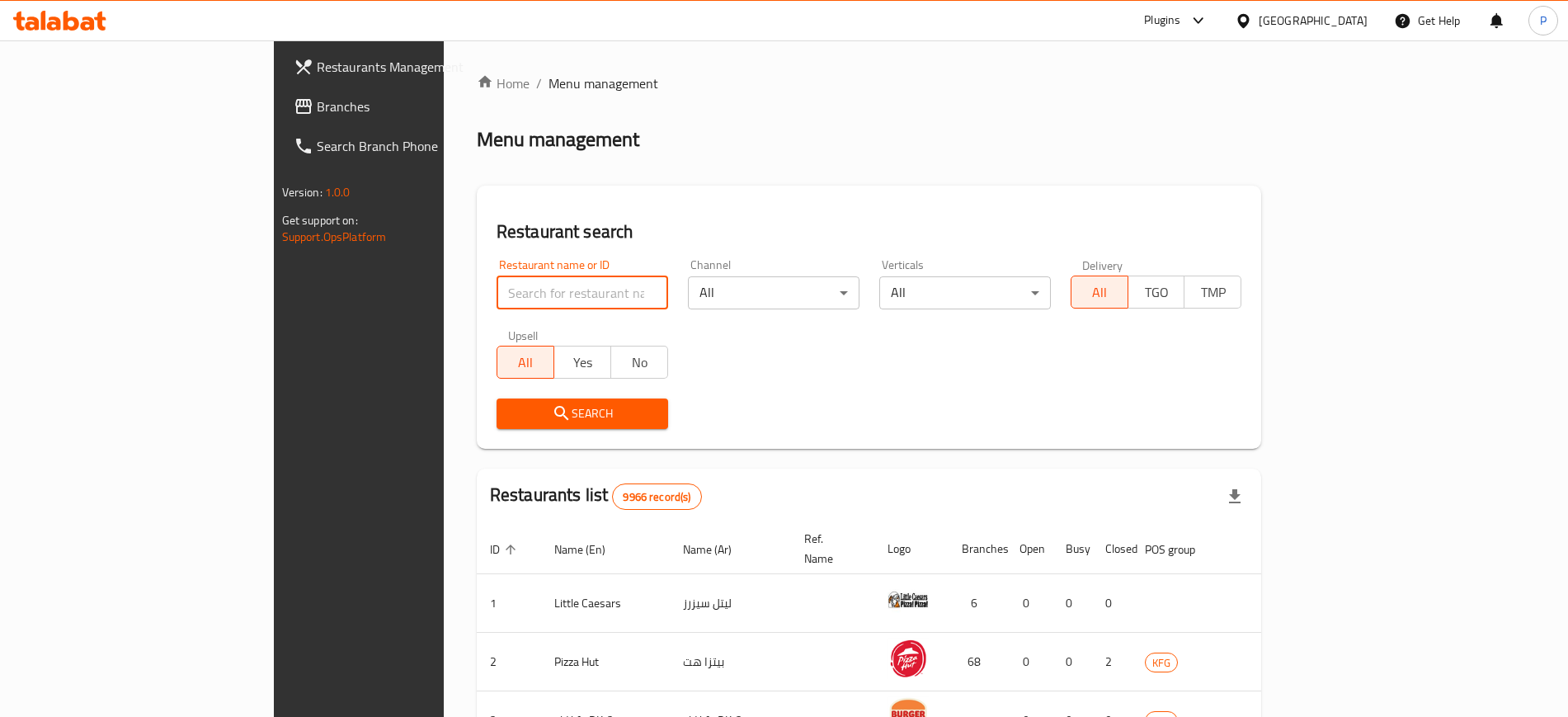
paste input "671968"
type input "671968"
click button "Search" at bounding box center [583, 414] width 172 height 30
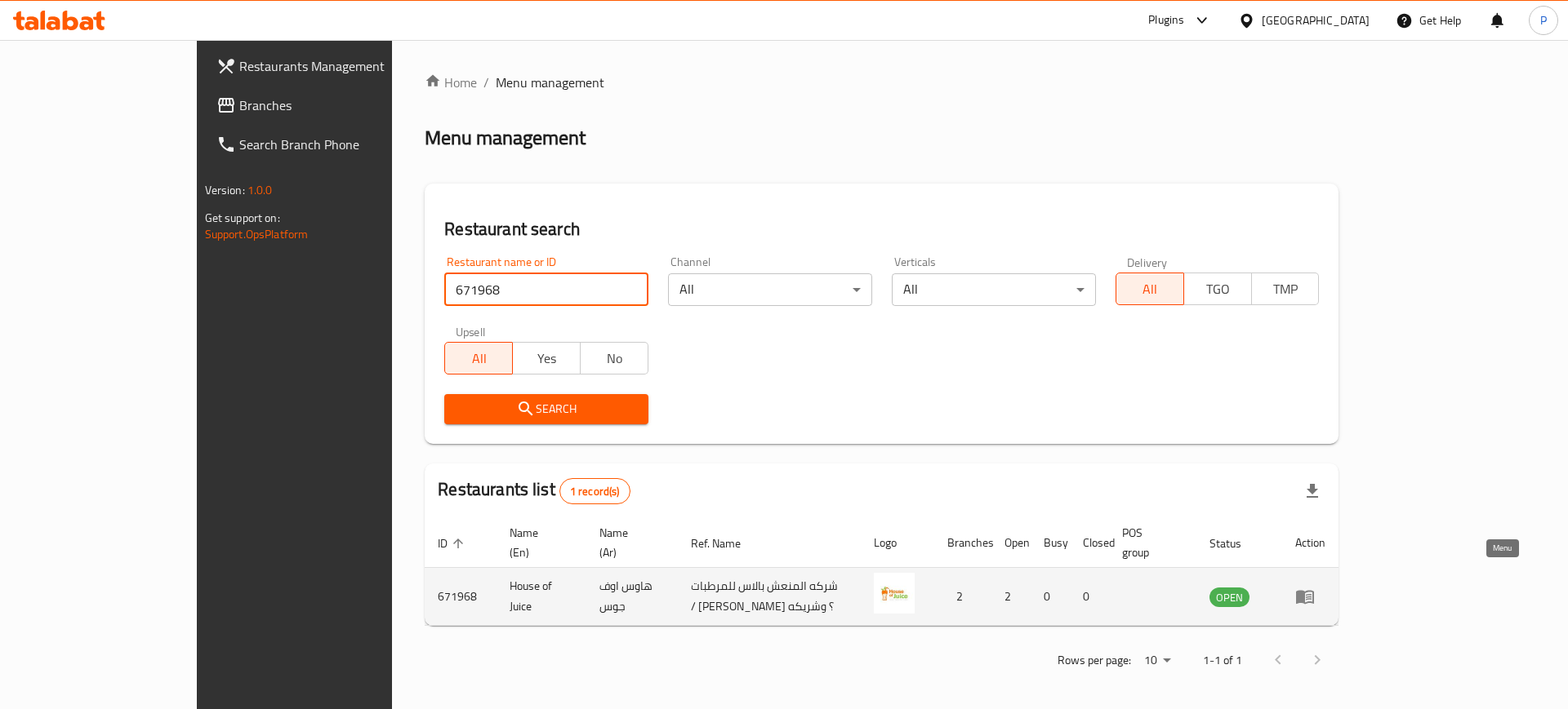
click at [1315, 587] on icon "enhanced table" at bounding box center [1305, 597] width 19 height 19
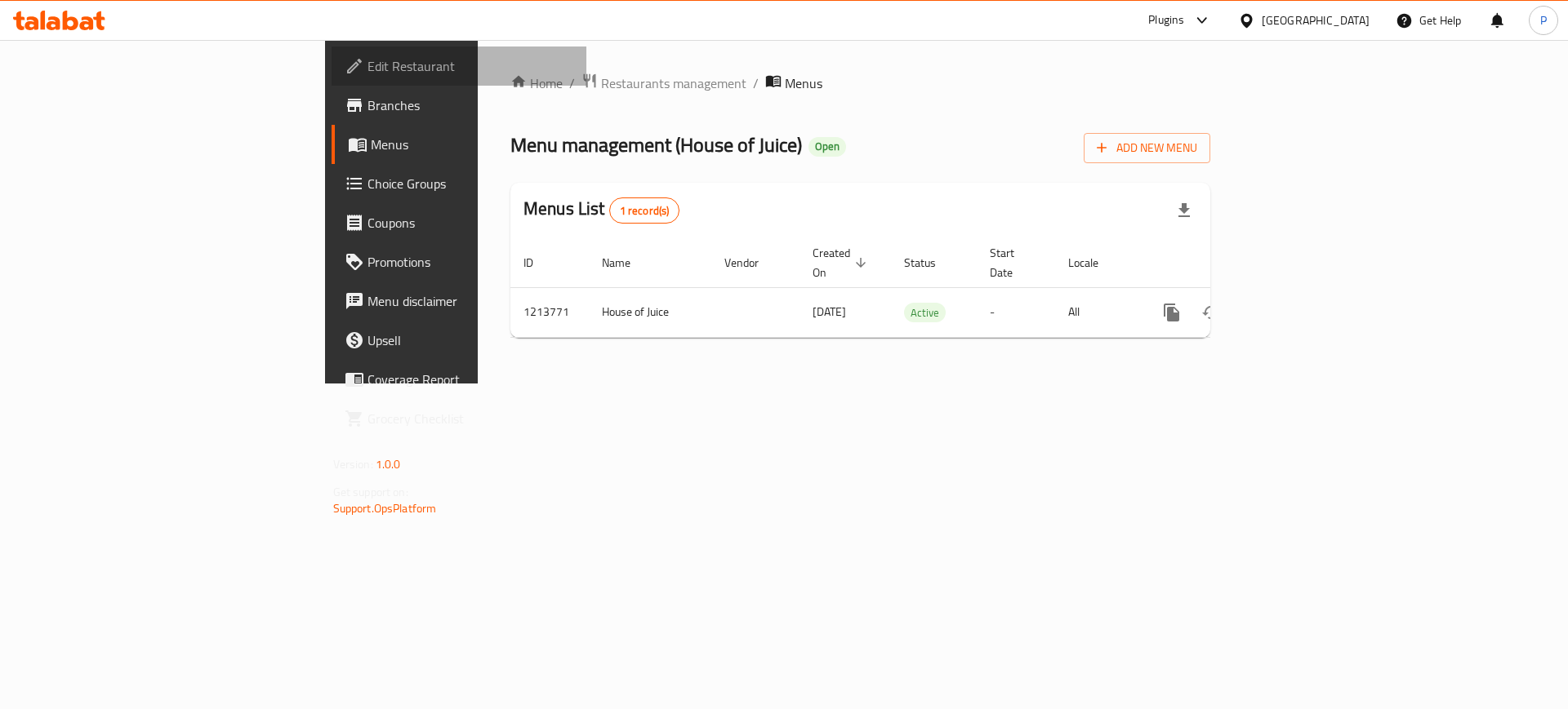
click at [368, 76] on span "Edit Restaurant" at bounding box center [471, 66] width 206 height 19
